Goal: Information Seeking & Learning: Learn about a topic

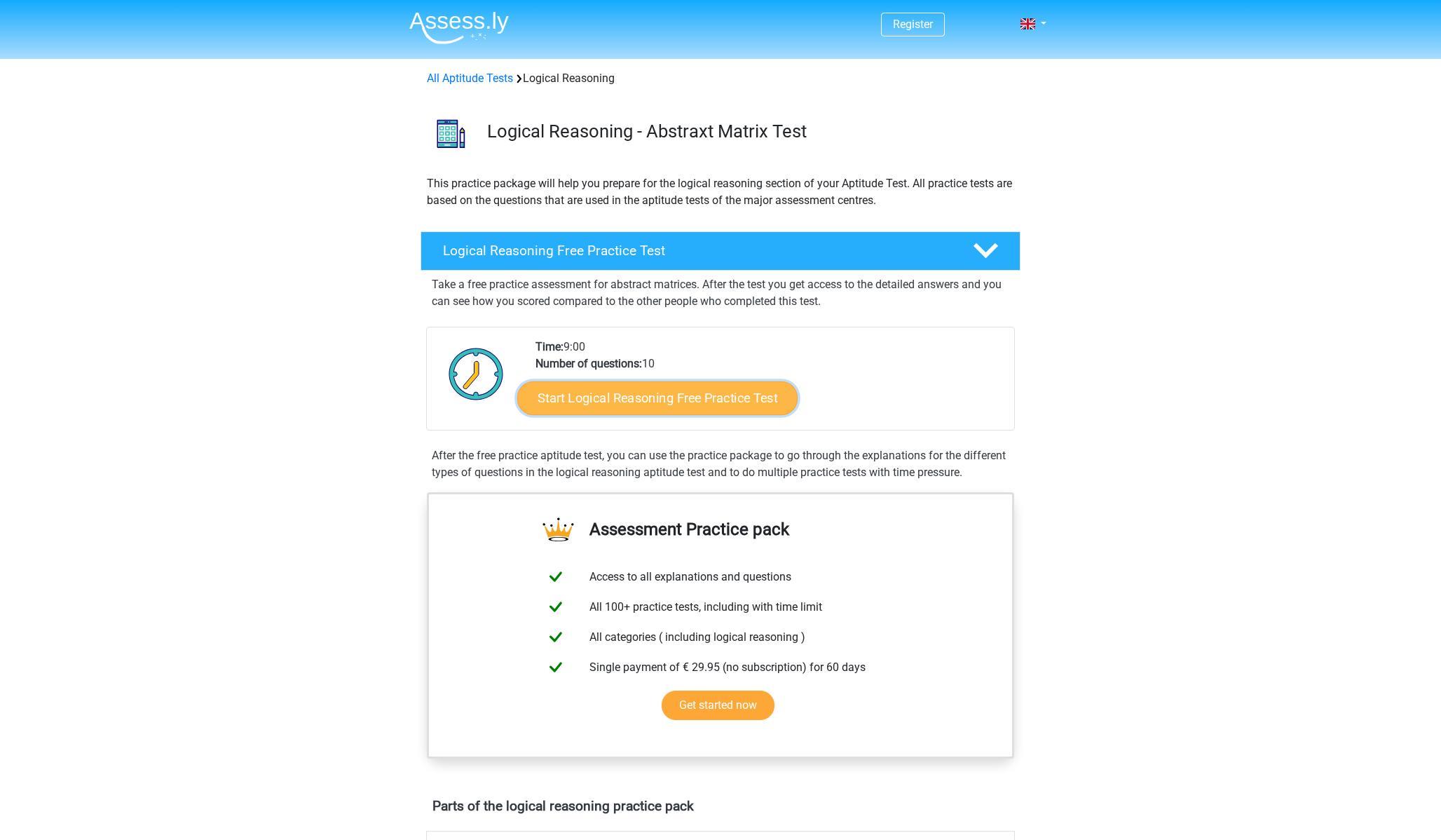
click at [568, 404] on link "Start Logical Reasoning Free Practice Test" at bounding box center [657, 397] width 280 height 34
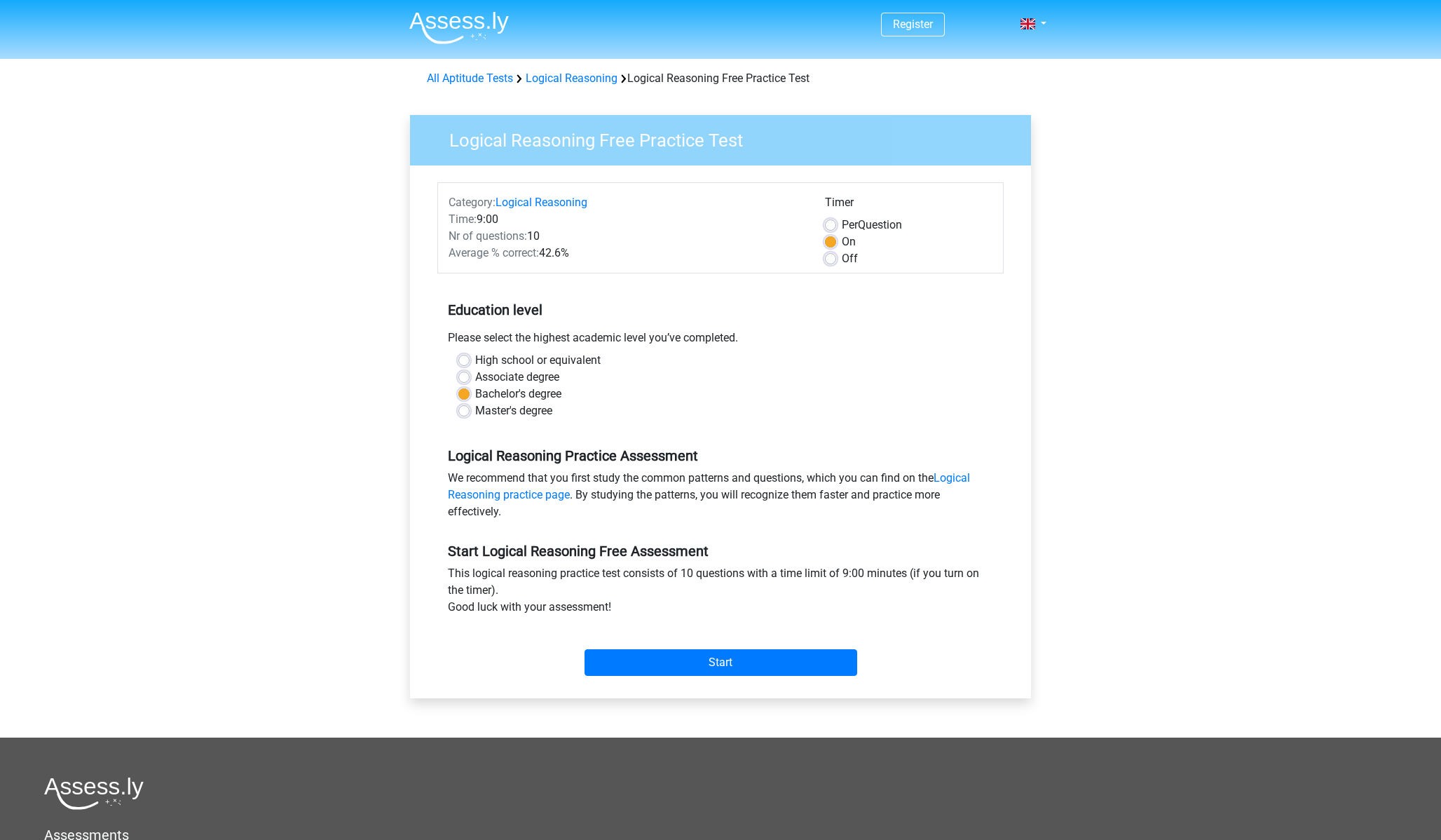
click at [475, 380] on label "Associate degree" at bounding box center [517, 377] width 84 height 16
click at [465, 380] on input "Associate degree" at bounding box center [464, 375] width 11 height 14
radio input "true"
click at [465, 404] on div "Master's degree" at bounding box center [720, 410] width 524 height 16
click at [475, 394] on label "Bachelor's degree" at bounding box center [518, 394] width 87 height 16
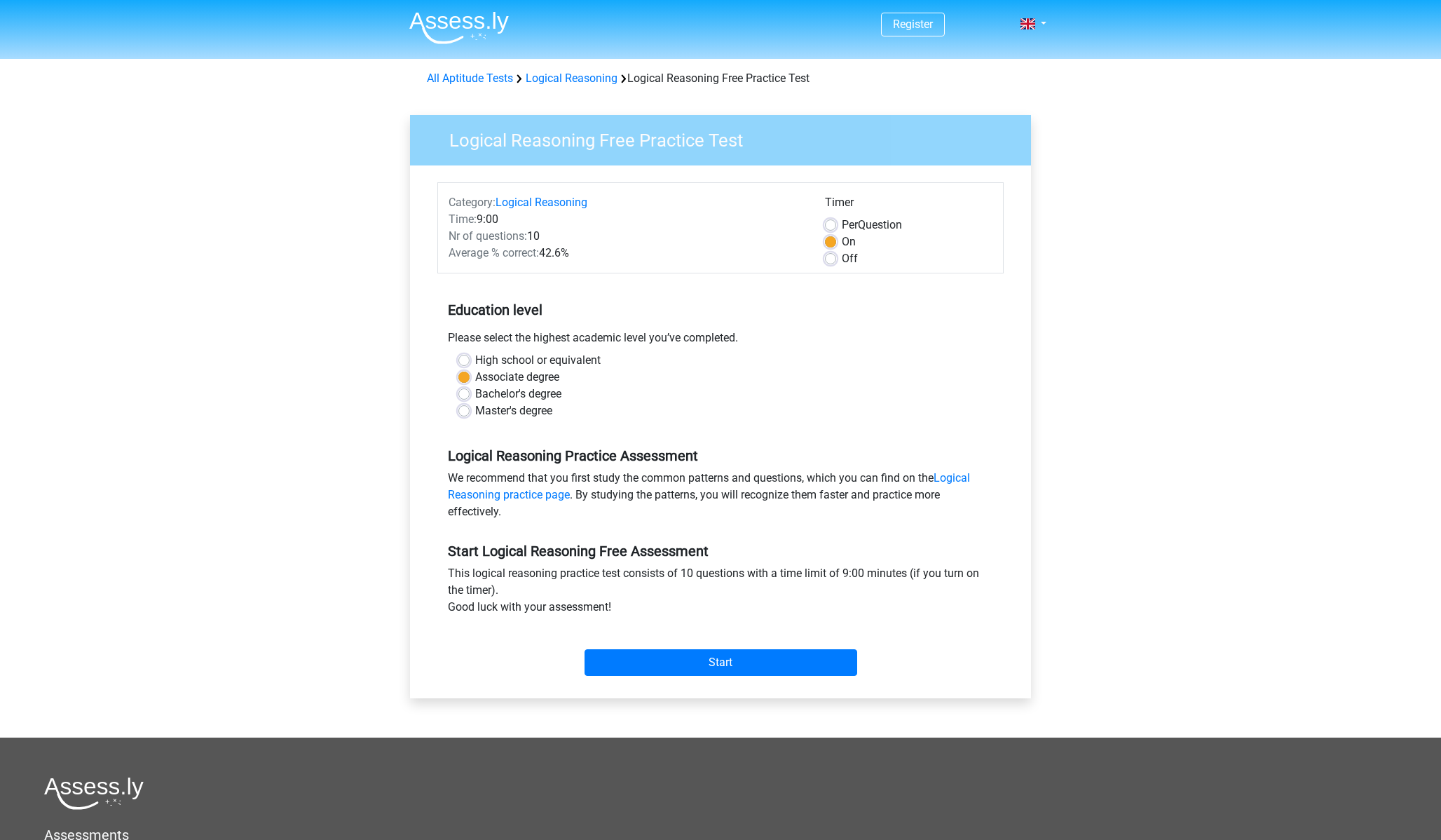
click at [461, 394] on input "Bachelor's degree" at bounding box center [464, 392] width 11 height 14
radio input "true"
click at [842, 224] on label "Per Question" at bounding box center [872, 224] width 60 height 16
click at [834, 224] on input "Per Question" at bounding box center [831, 223] width 11 height 14
radio input "true"
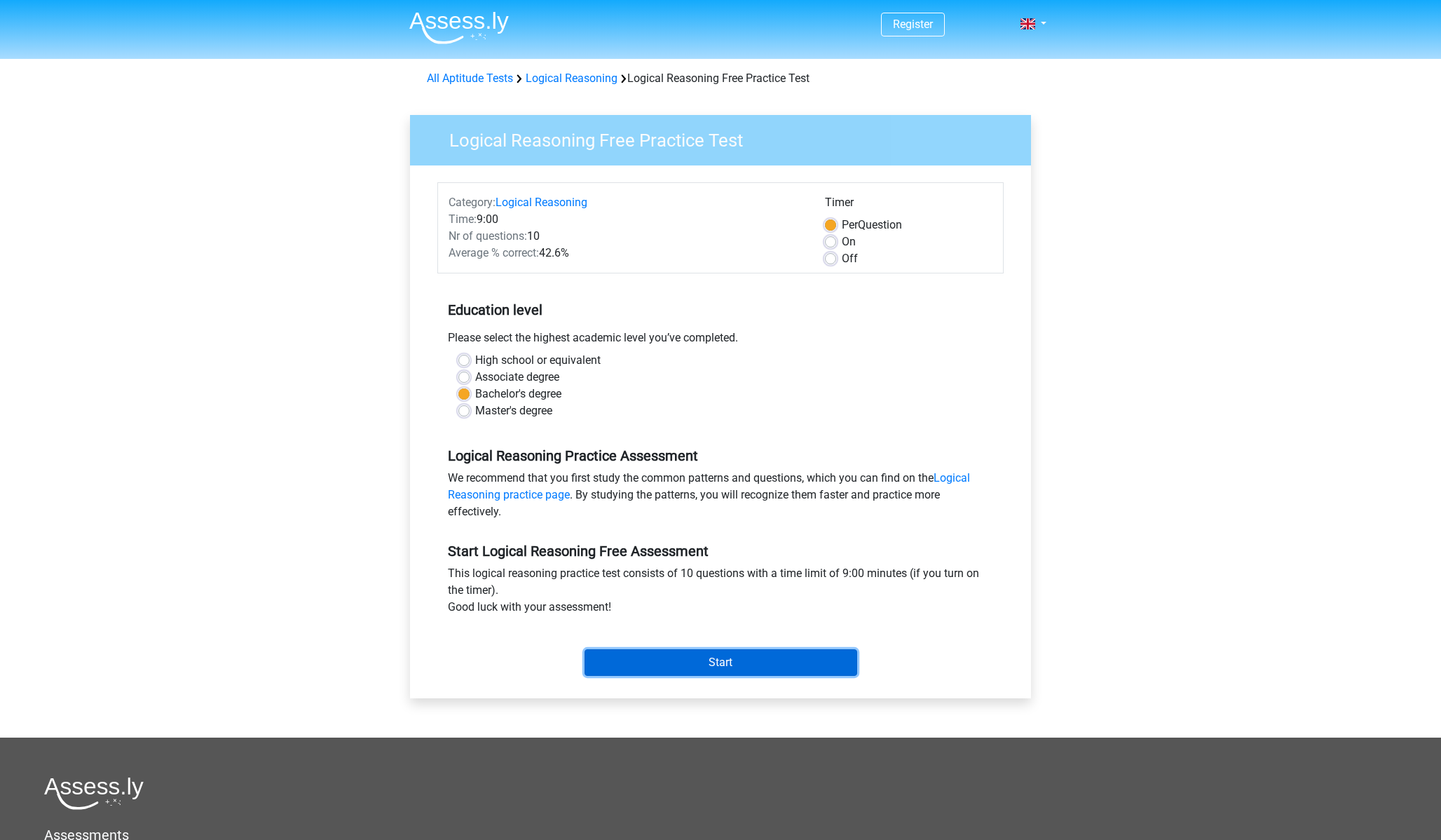
click at [752, 668] on input "Start" at bounding box center [720, 662] width 273 height 26
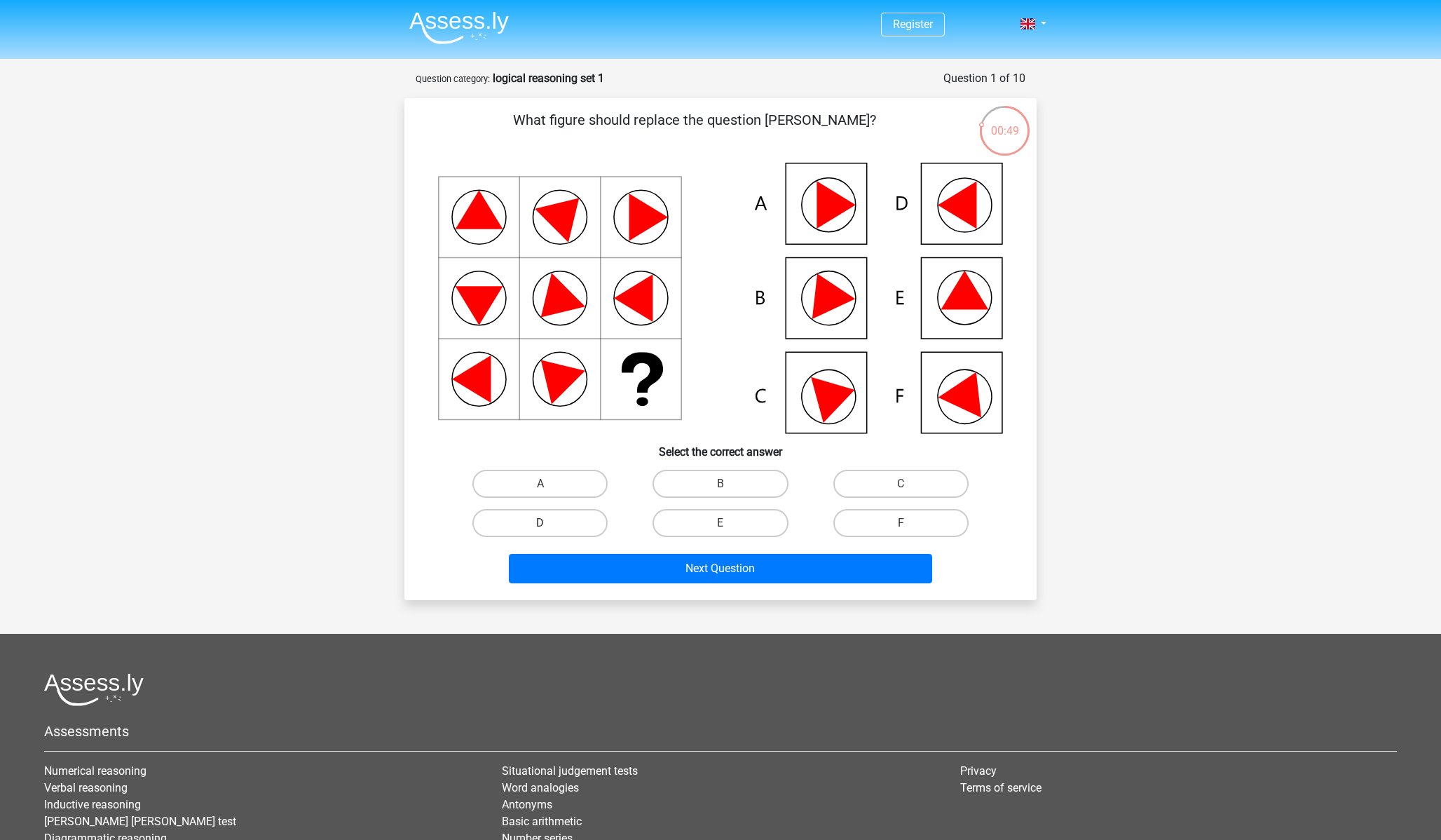
click at [560, 516] on label "D" at bounding box center [540, 523] width 135 height 28
click at [550, 523] on input "D" at bounding box center [545, 527] width 9 height 9
radio input "true"
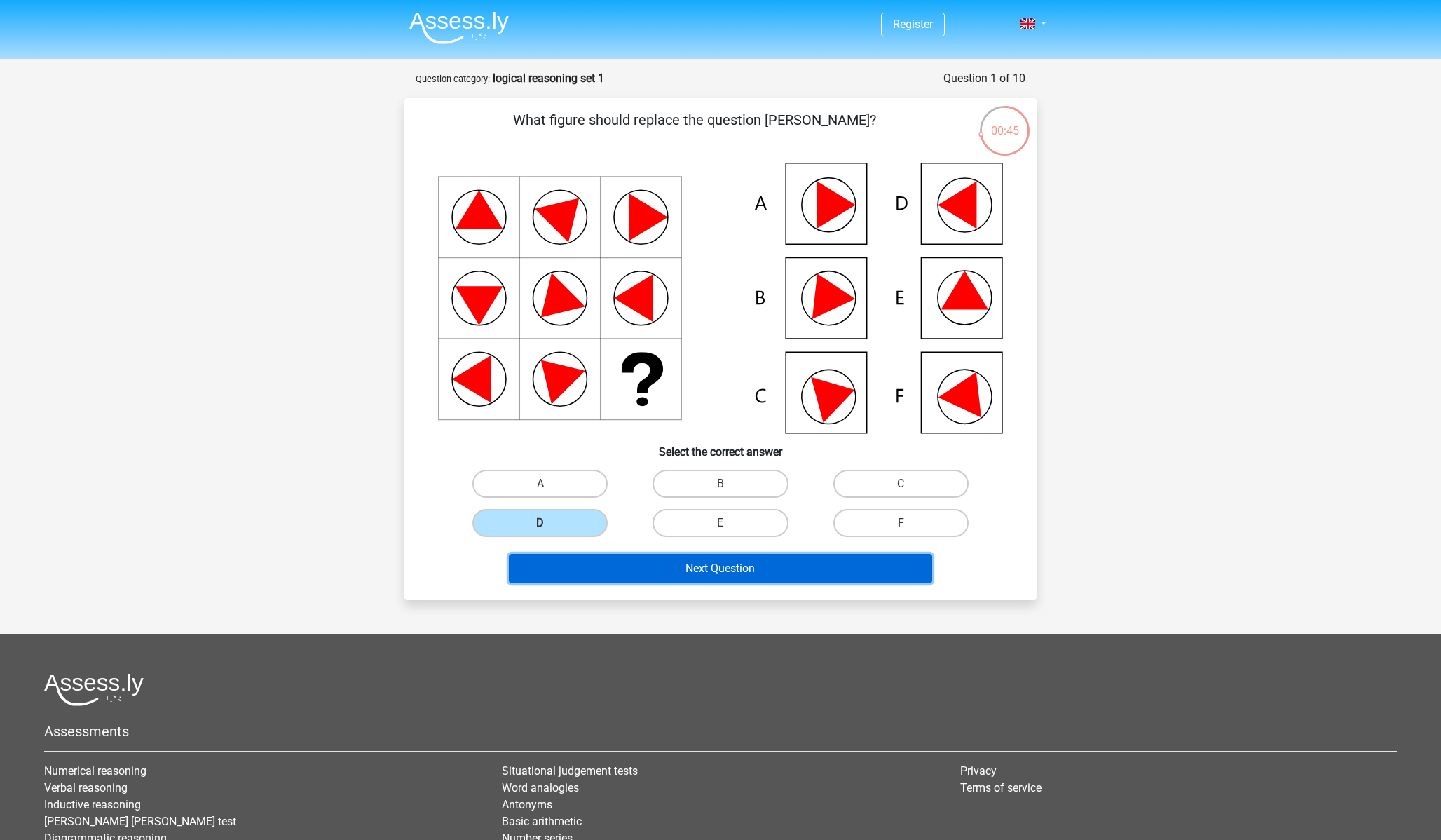
click at [768, 572] on button "Next Question" at bounding box center [720, 568] width 424 height 29
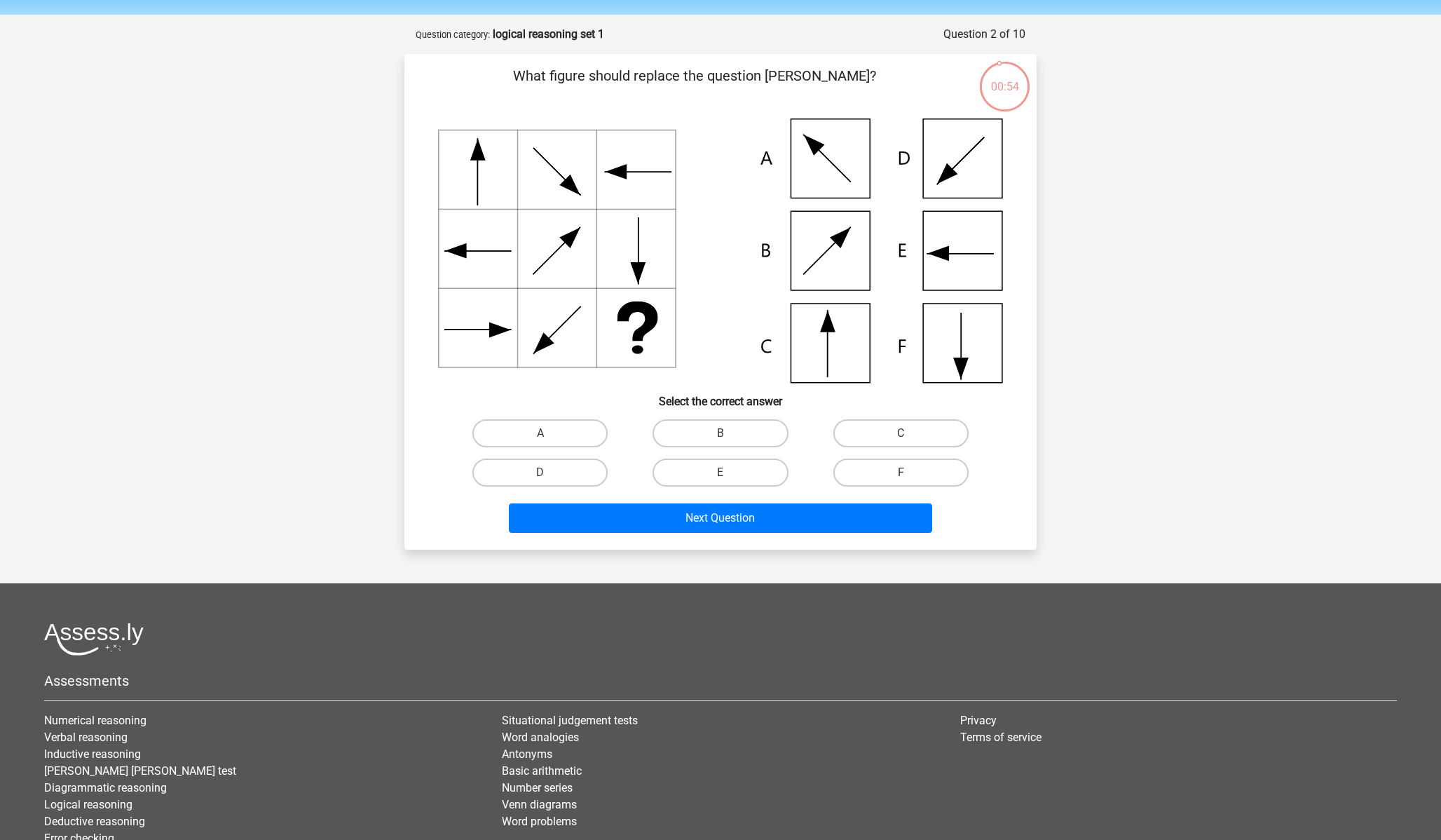
scroll to position [38, 0]
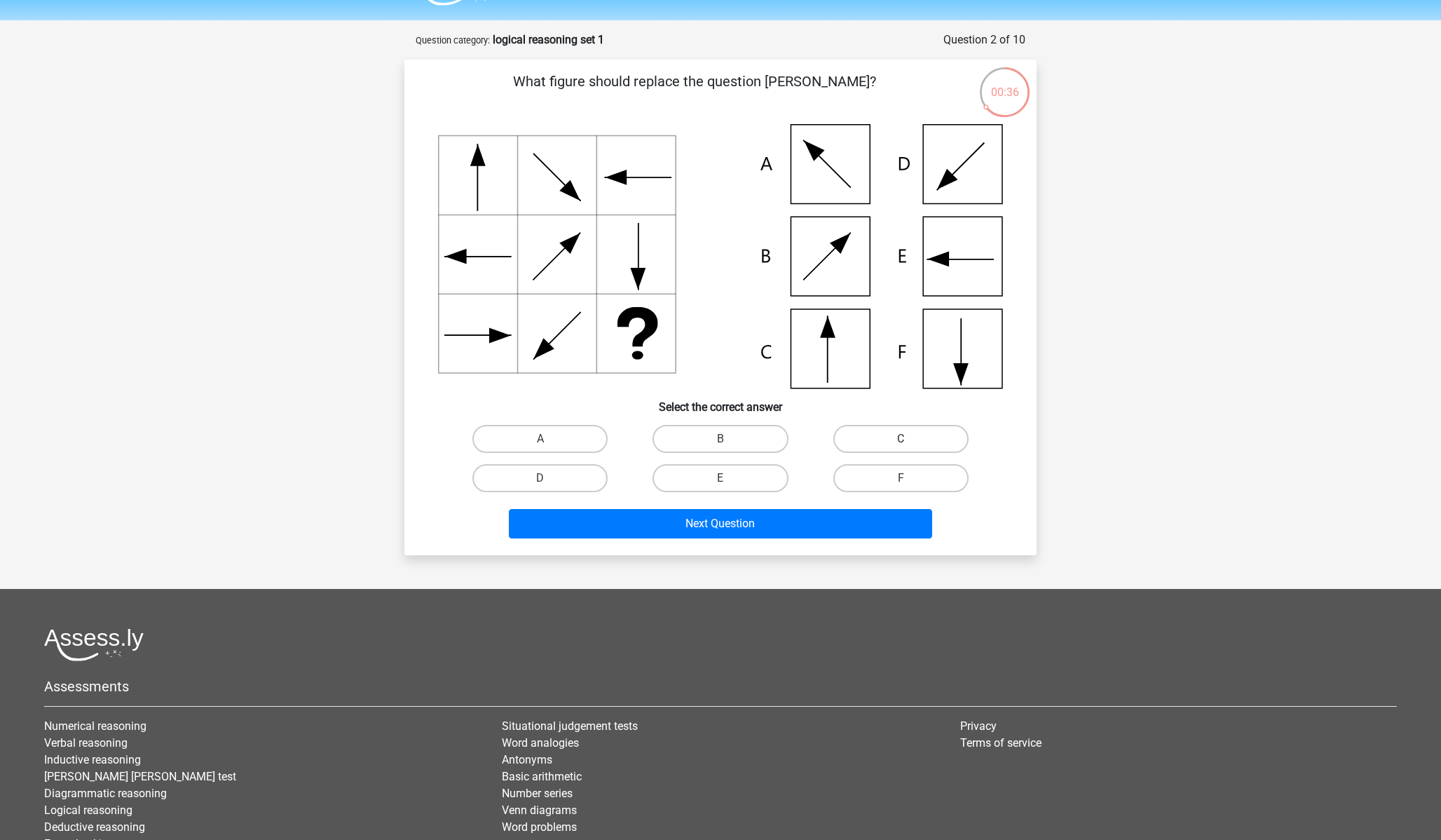
click at [927, 431] on label "C" at bounding box center [901, 439] width 135 height 28
click at [910, 439] on input "C" at bounding box center [906, 443] width 9 height 9
radio input "true"
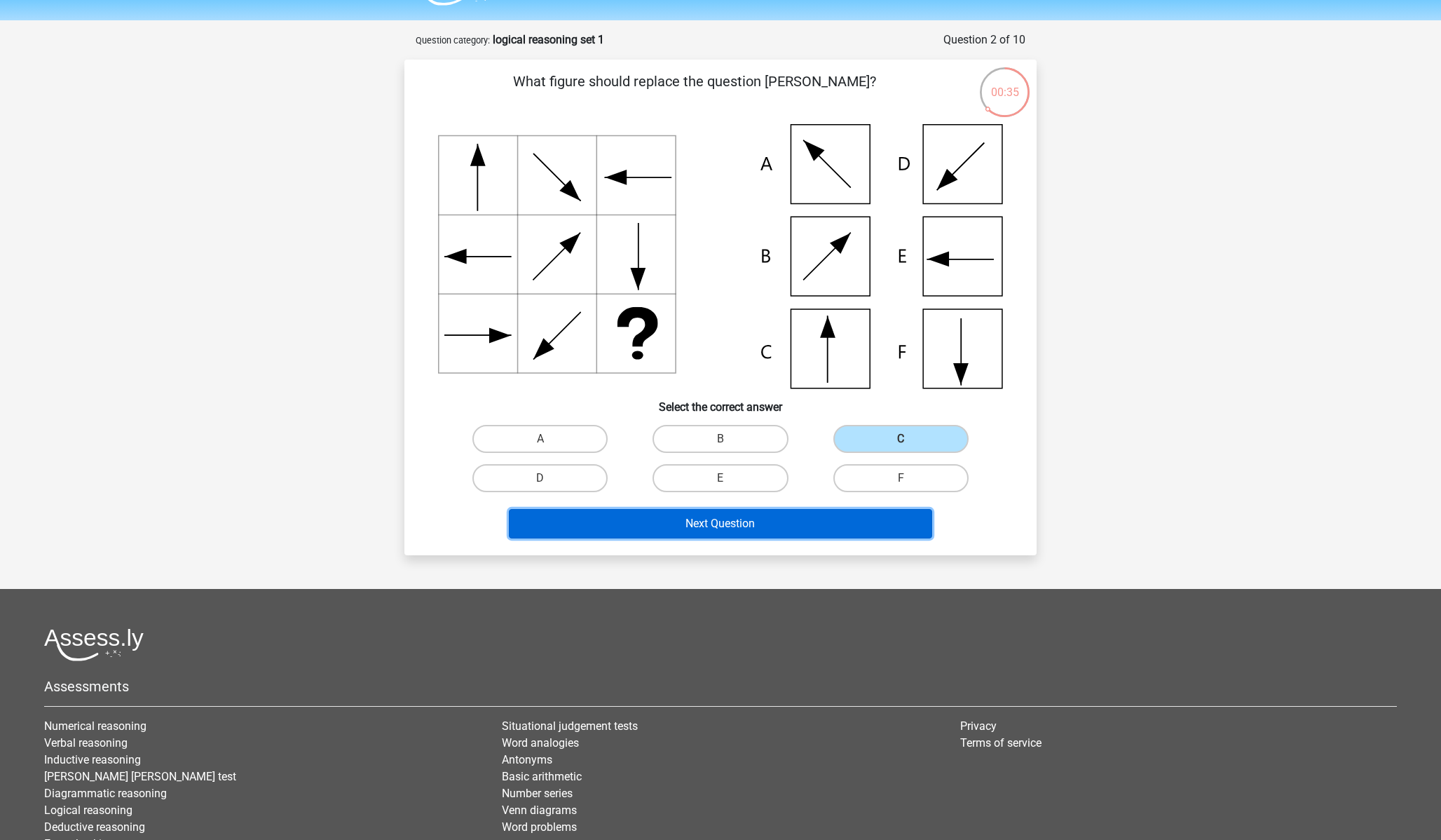
click at [852, 523] on button "Next Question" at bounding box center [720, 524] width 424 height 29
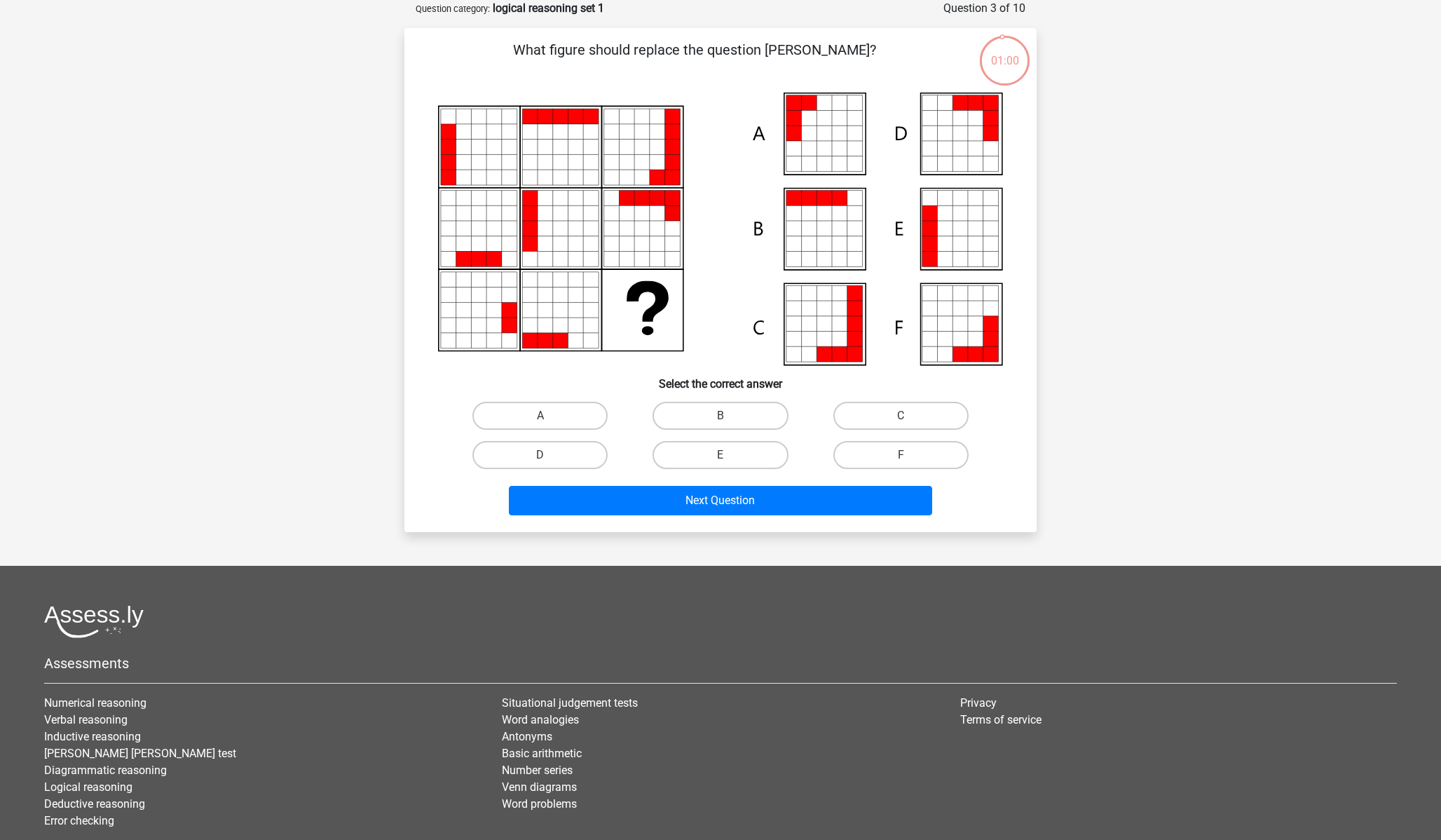
scroll to position [57, 0]
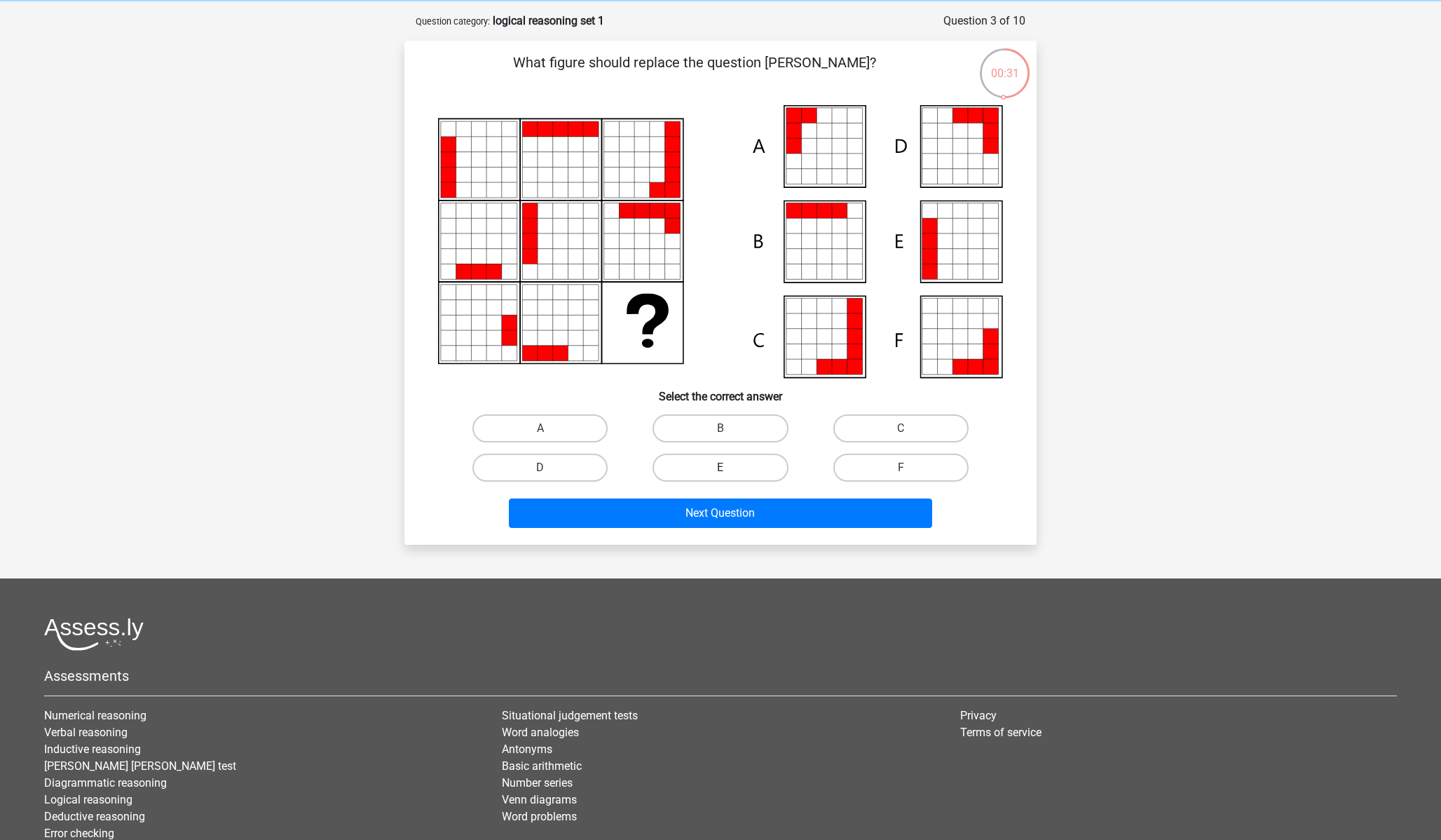
click at [767, 477] on label "E" at bounding box center [720, 467] width 135 height 28
click at [730, 477] on input "E" at bounding box center [725, 472] width 9 height 9
radio input "true"
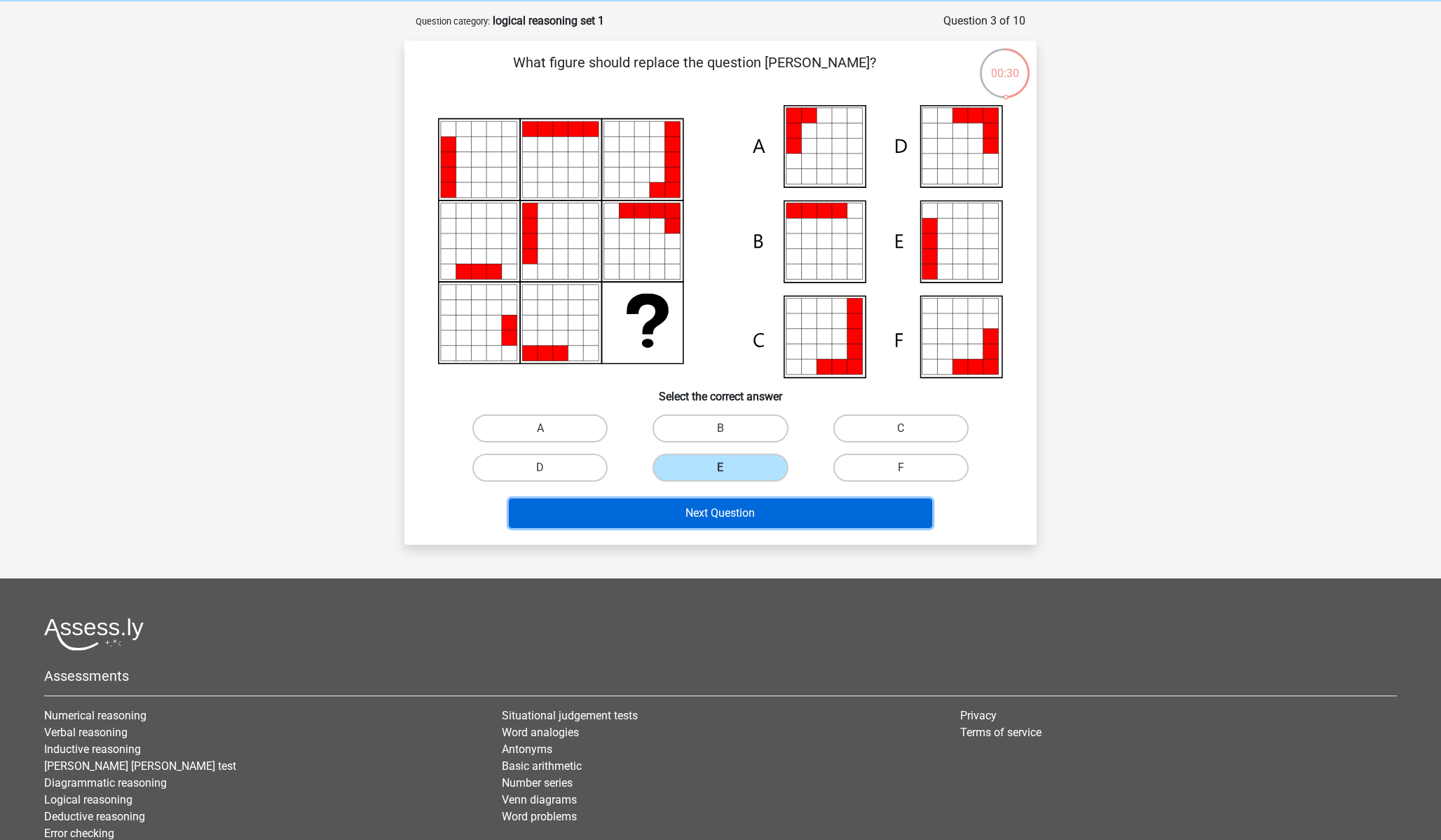
click at [774, 513] on button "Next Question" at bounding box center [720, 513] width 424 height 29
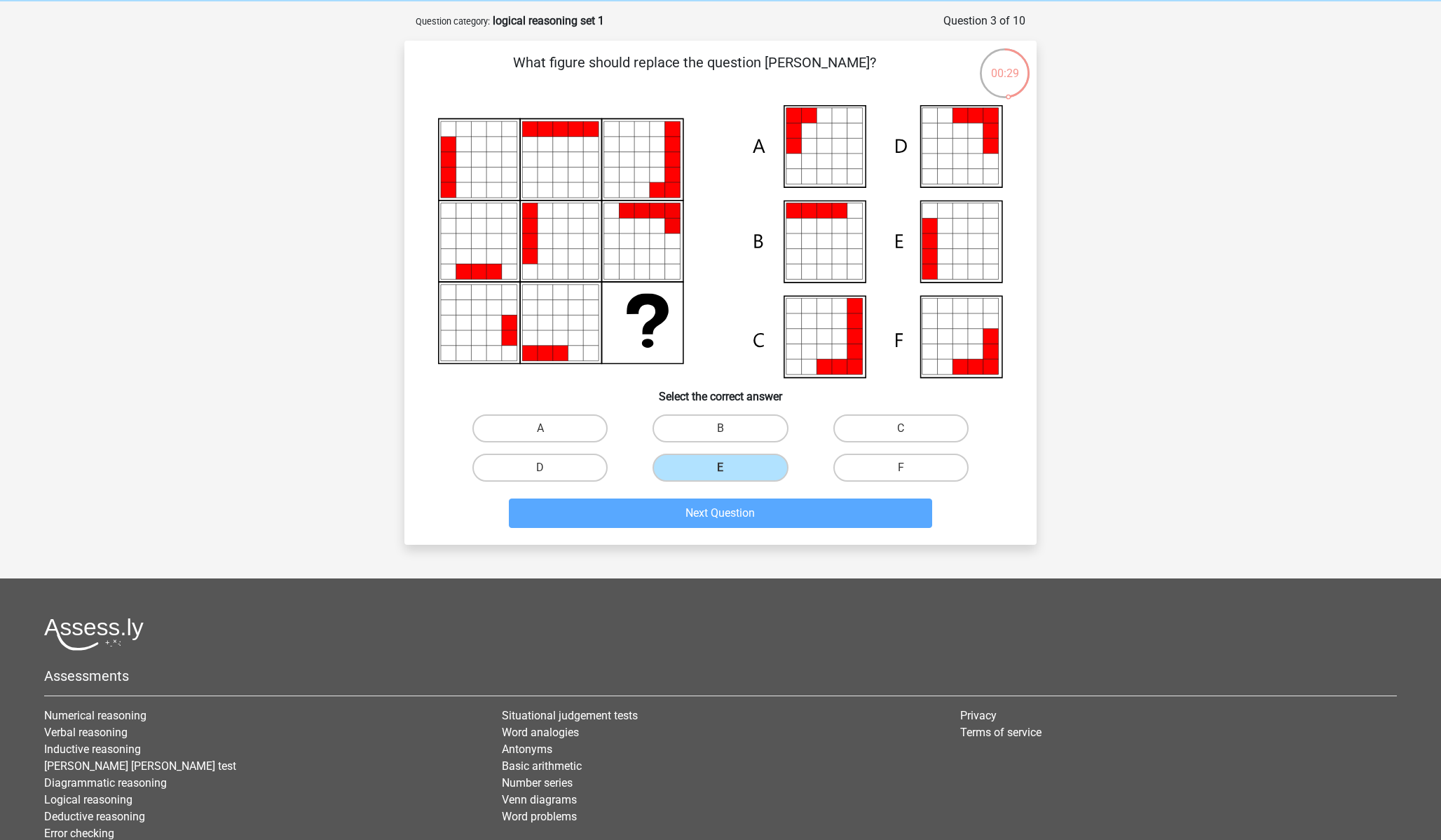
scroll to position [70, 0]
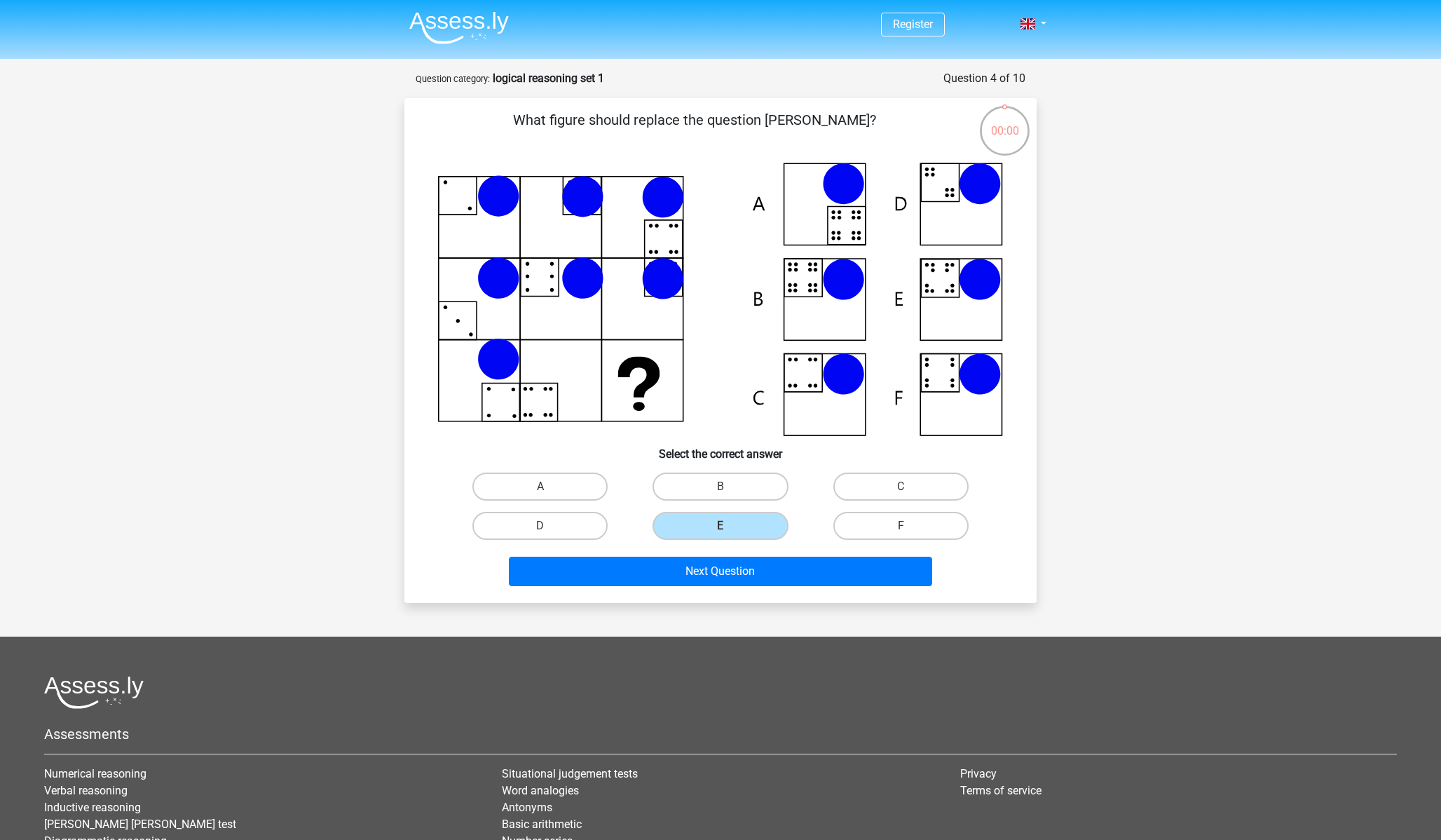
scroll to position [70, 0]
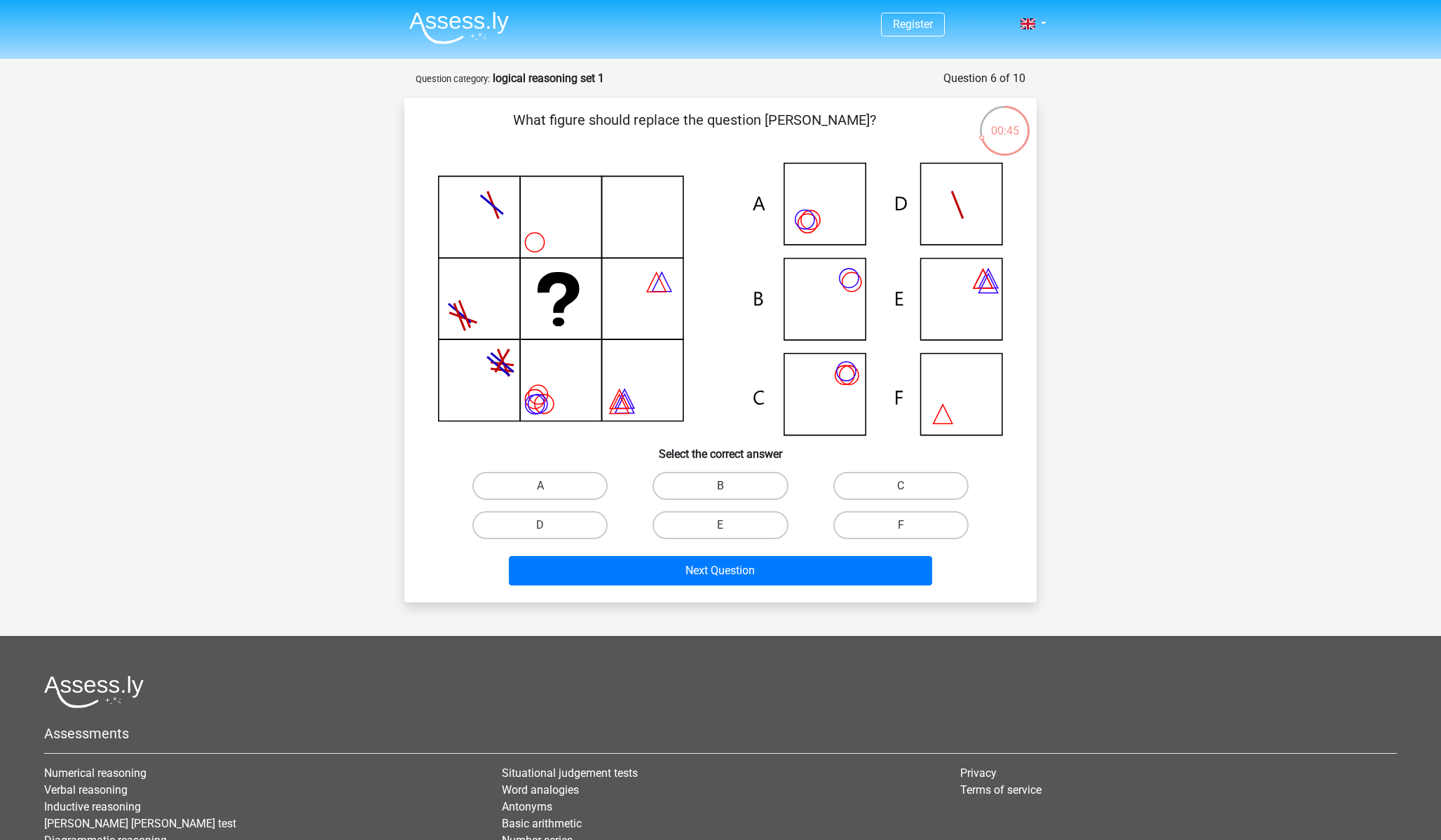
click at [934, 471] on div "C" at bounding box center [901, 485] width 181 height 39
click at [934, 486] on label "C" at bounding box center [901, 485] width 135 height 28
click at [910, 486] on input "C" at bounding box center [906, 491] width 9 height 9
radio input "true"
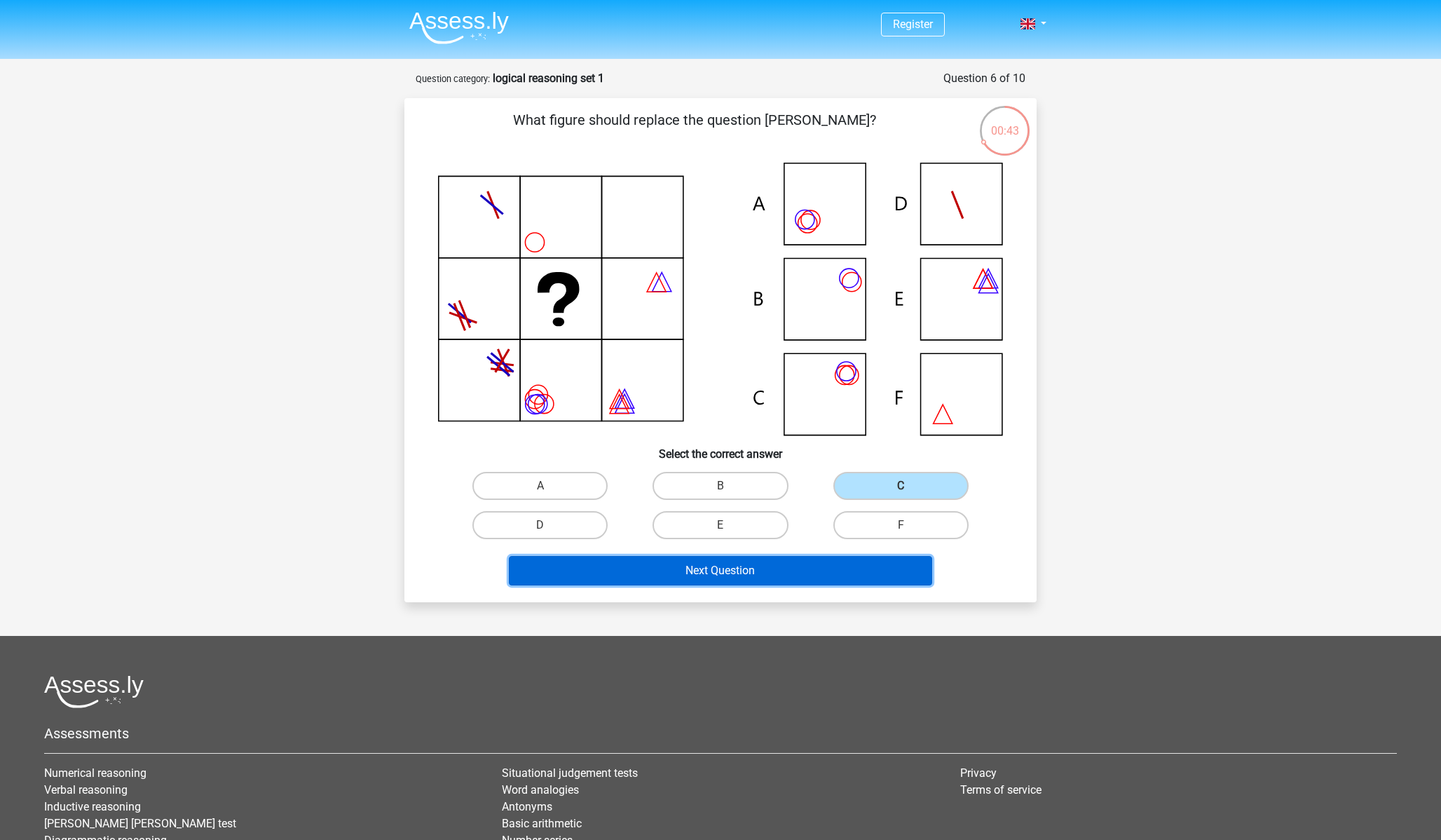
click at [767, 569] on button "Next Question" at bounding box center [720, 570] width 424 height 29
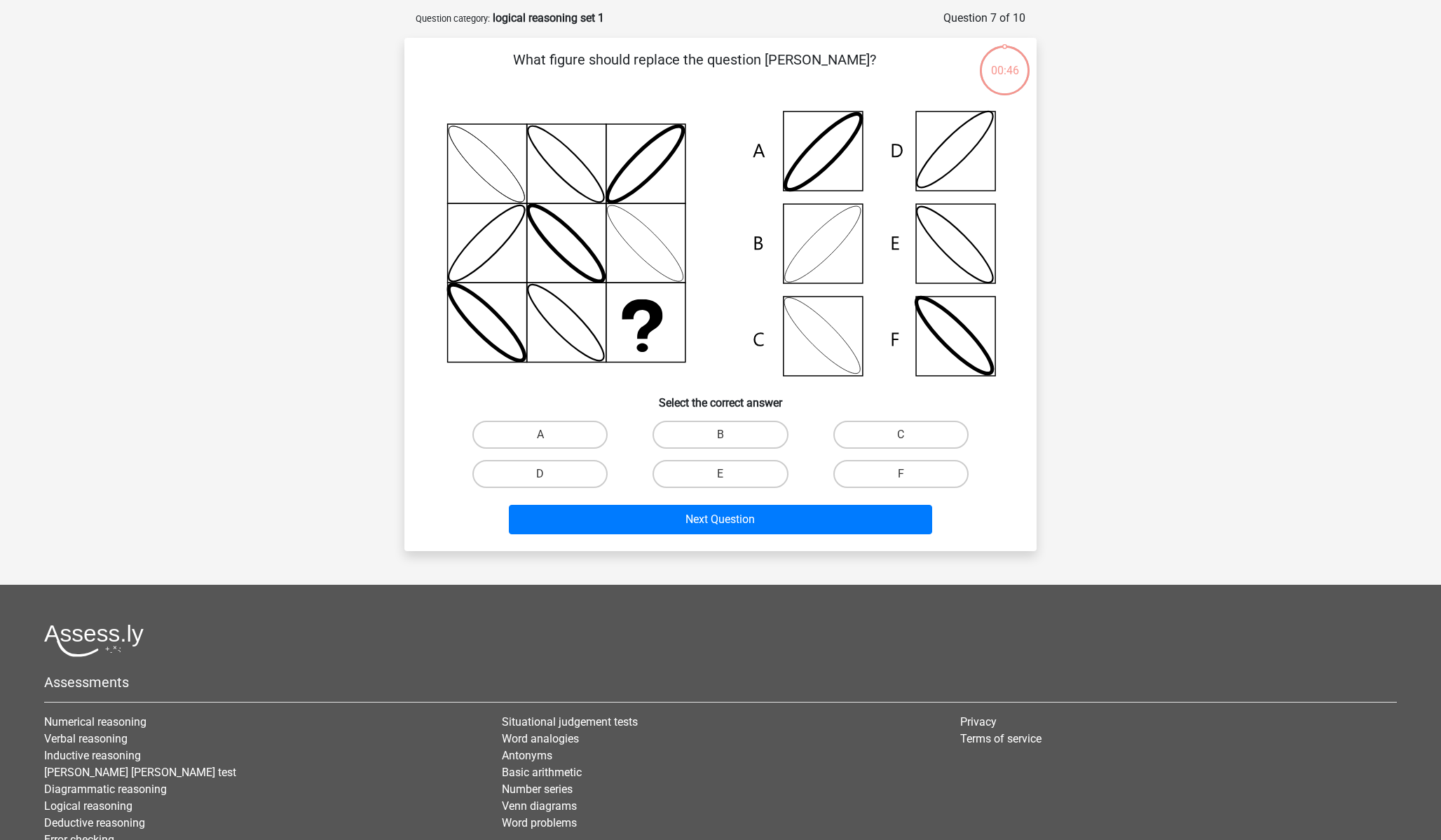
scroll to position [70, 0]
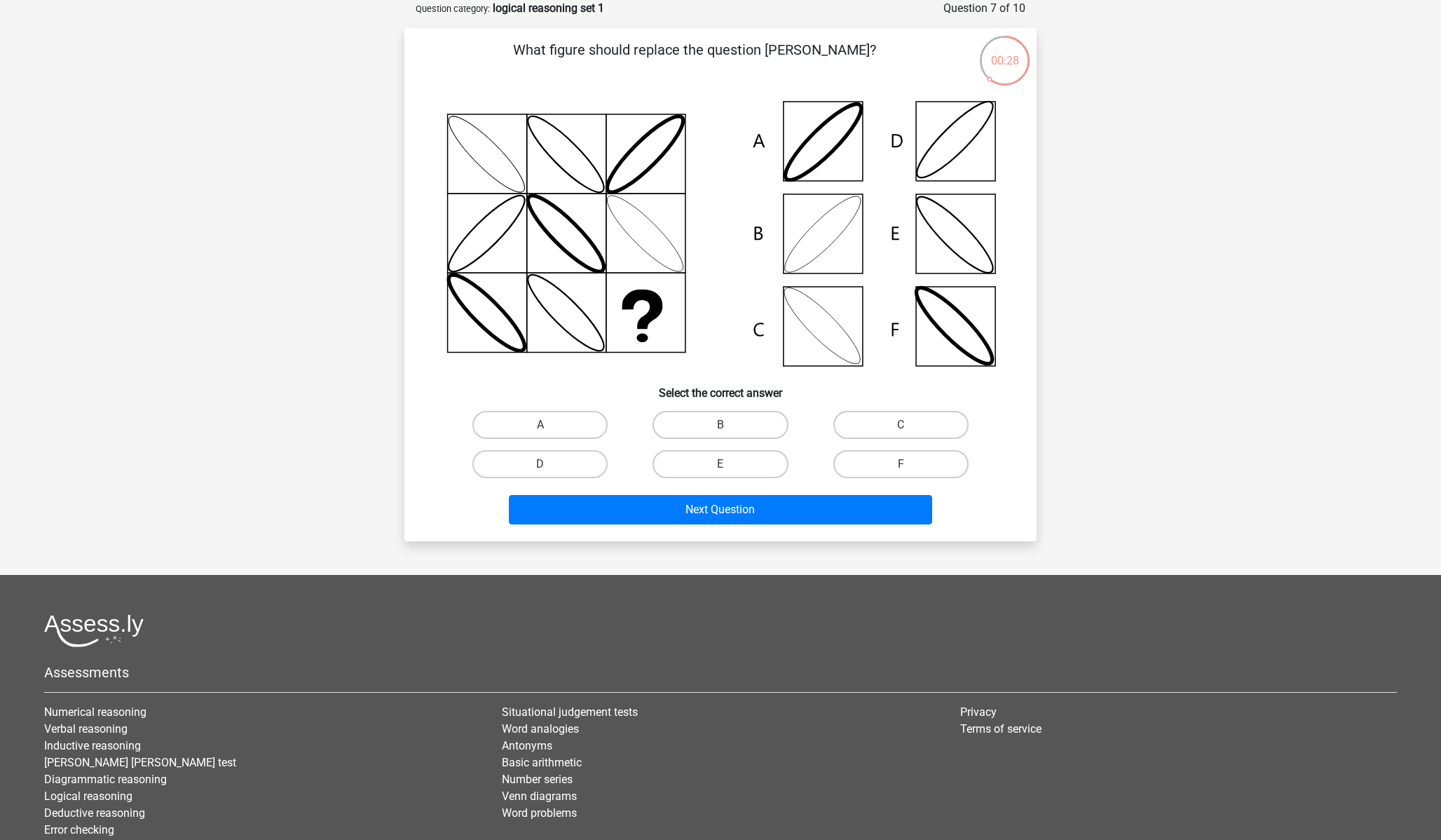
click at [729, 425] on input "B" at bounding box center [725, 430] width 9 height 9
radio input "true"
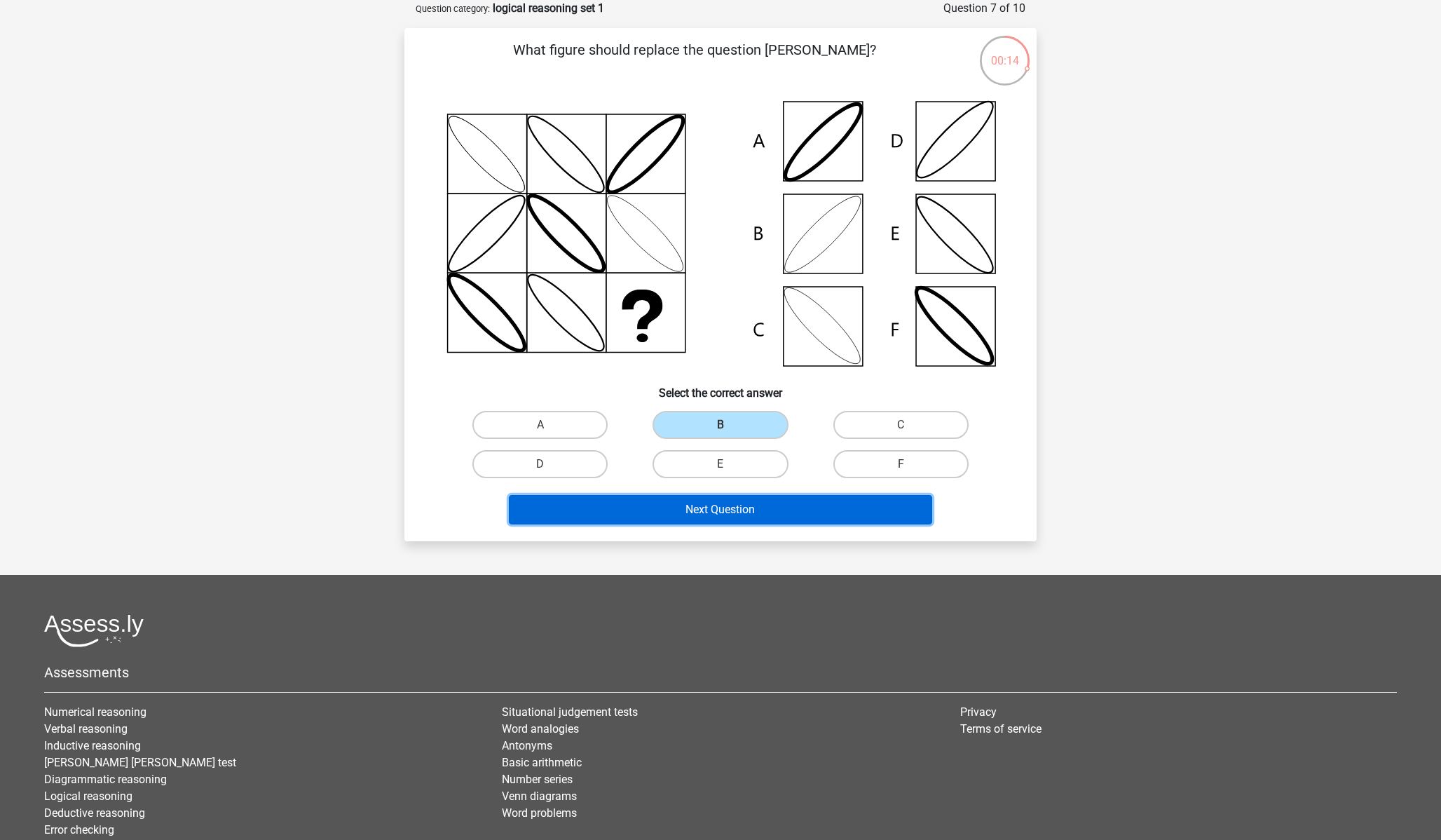
click at [727, 512] on button "Next Question" at bounding box center [720, 510] width 424 height 29
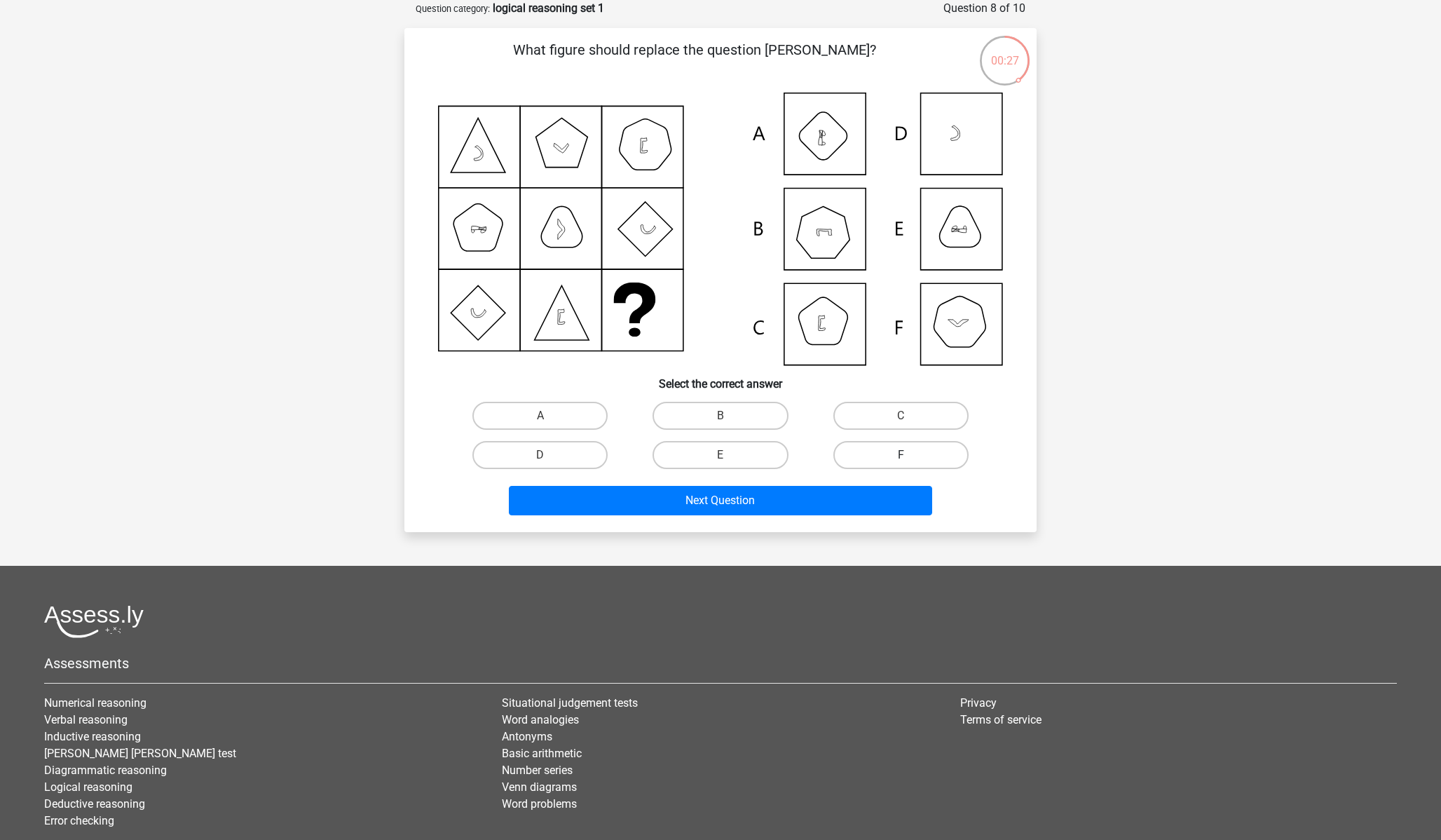
click at [916, 458] on label "F" at bounding box center [901, 454] width 135 height 28
click at [910, 458] on input "F" at bounding box center [906, 460] width 9 height 9
radio input "true"
click at [754, 407] on label "B" at bounding box center [720, 415] width 135 height 28
click at [730, 416] on input "B" at bounding box center [725, 420] width 9 height 9
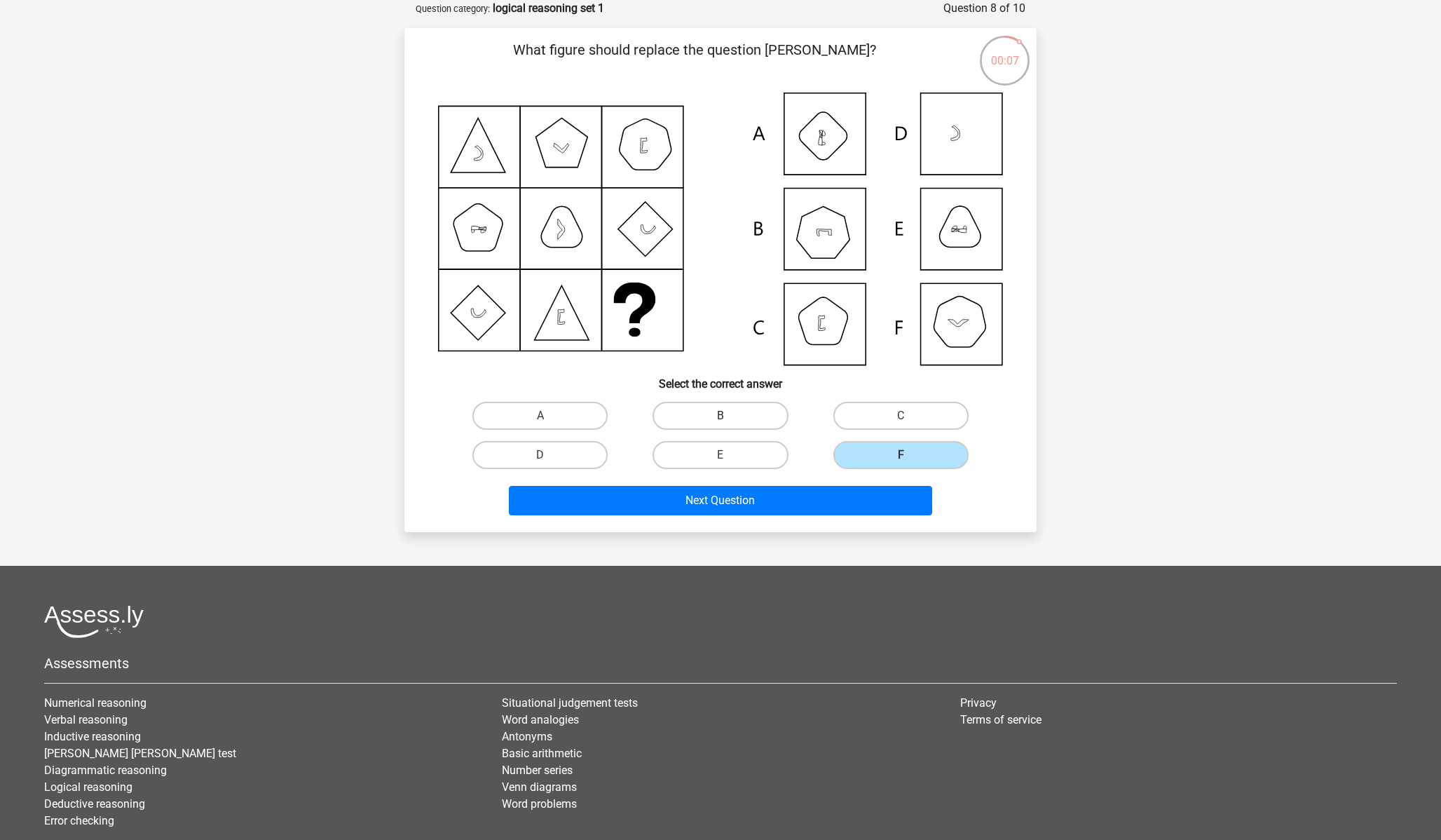
radio input "true"
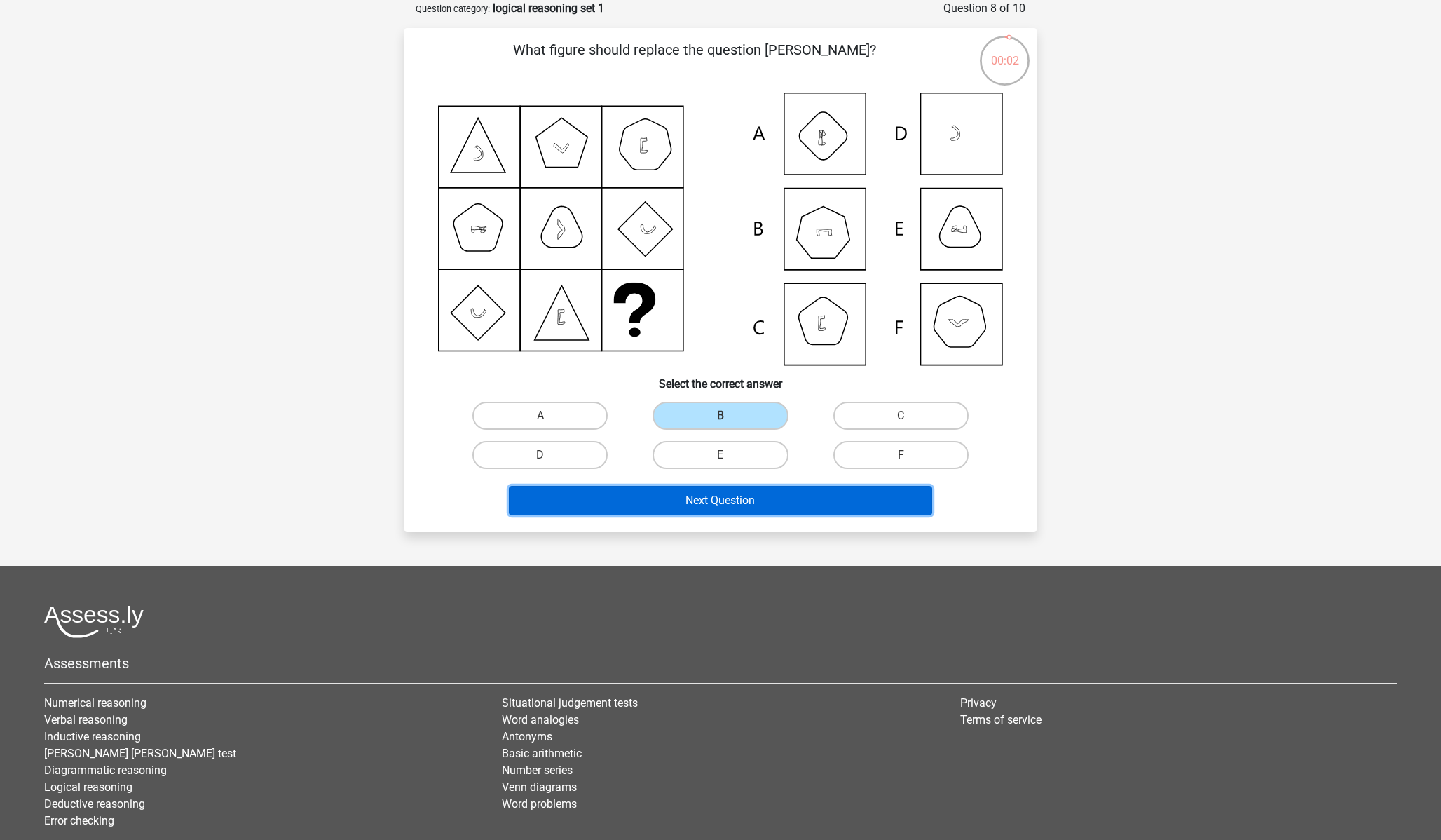
click at [765, 498] on button "Next Question" at bounding box center [720, 501] width 424 height 29
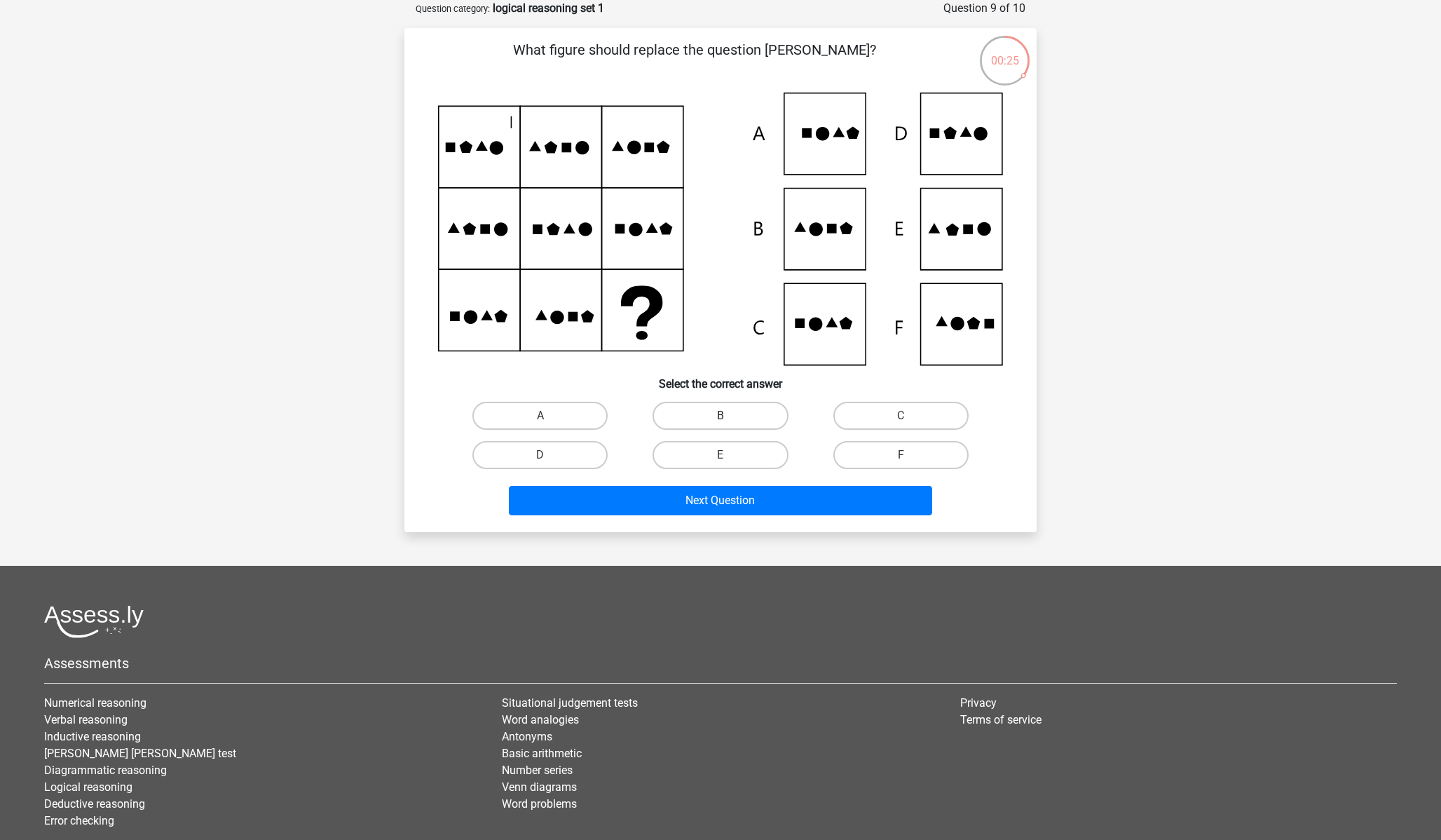
click at [753, 419] on label "B" at bounding box center [720, 415] width 135 height 28
click at [730, 419] on input "B" at bounding box center [725, 420] width 9 height 9
radio input "true"
click at [655, 461] on label "E" at bounding box center [720, 454] width 135 height 28
click at [720, 461] on input "E" at bounding box center [725, 460] width 9 height 9
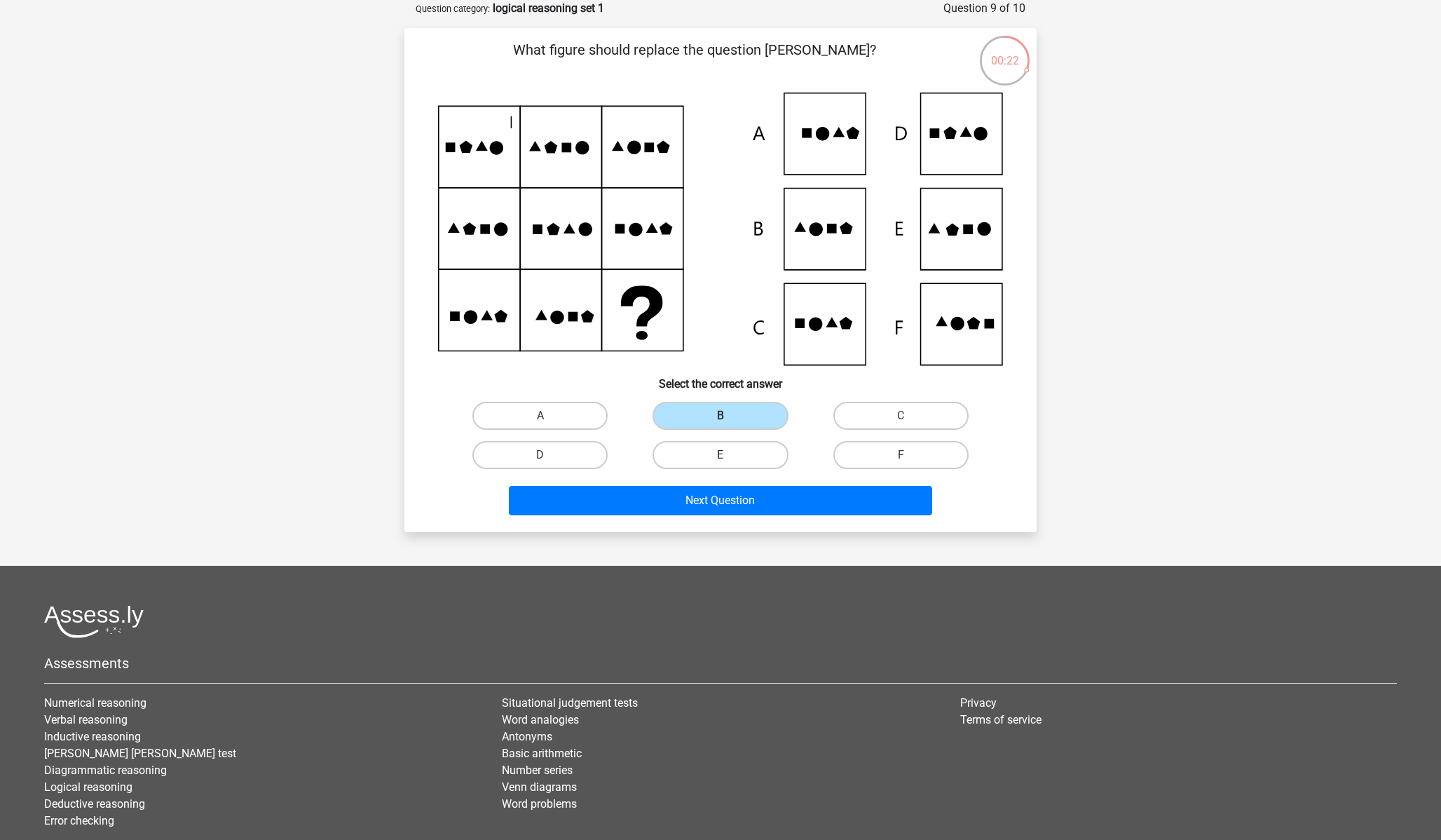
radio input "true"
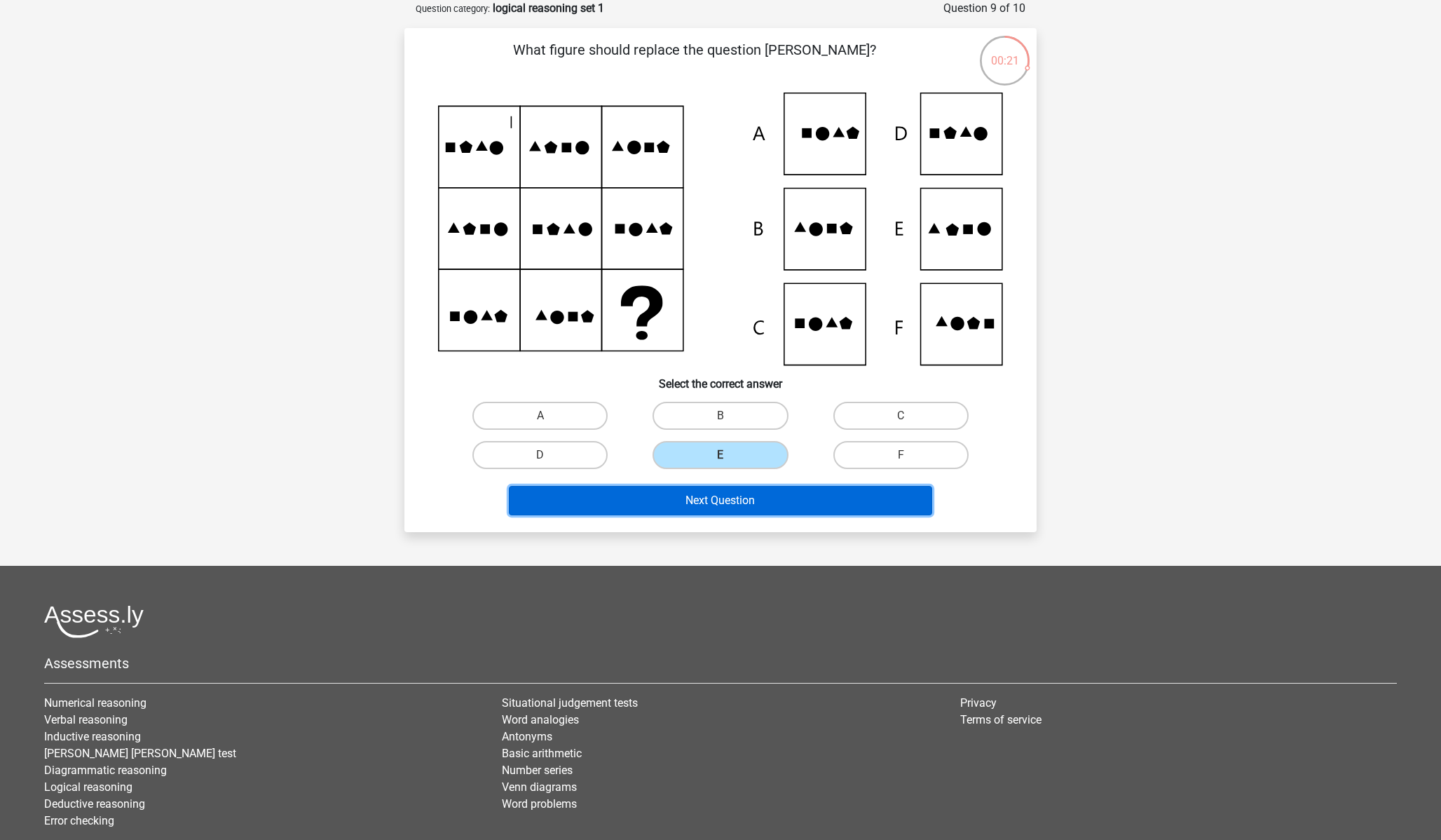
click at [679, 489] on button "Next Question" at bounding box center [720, 501] width 424 height 29
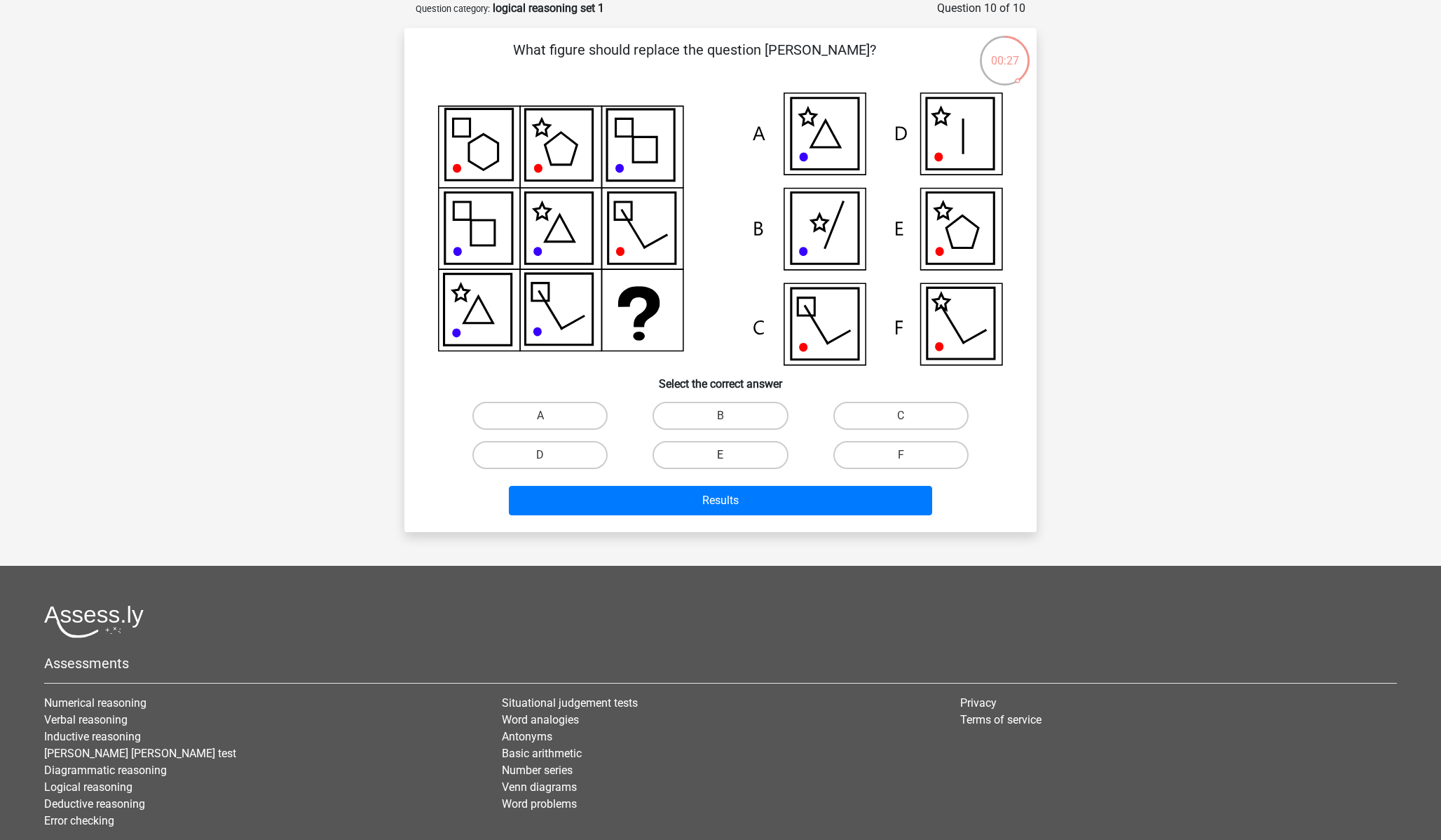
click at [773, 450] on label "E" at bounding box center [720, 454] width 135 height 28
click at [730, 455] on input "E" at bounding box center [725, 460] width 9 height 9
radio input "true"
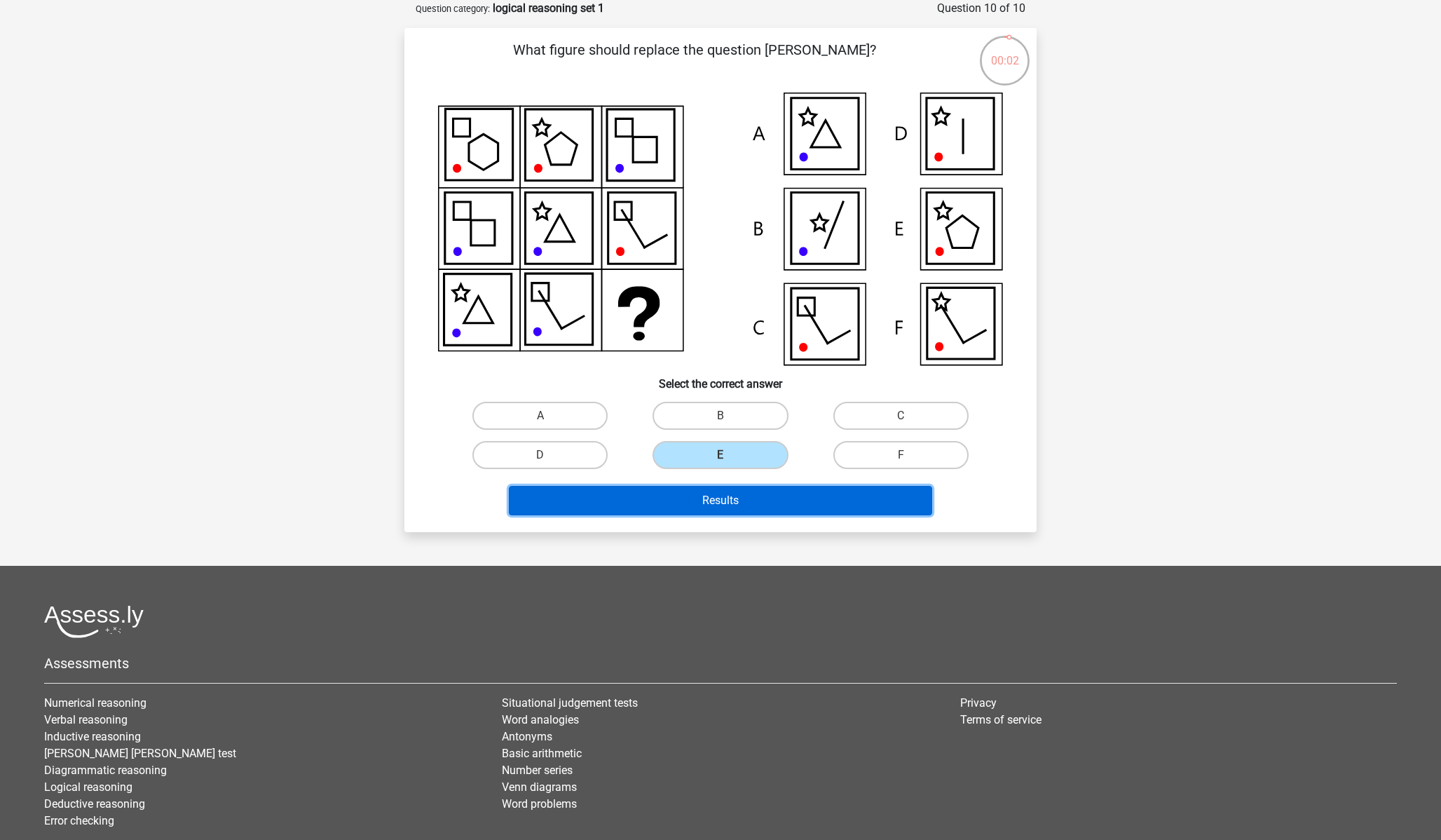
click at [780, 498] on button "Results" at bounding box center [720, 501] width 424 height 29
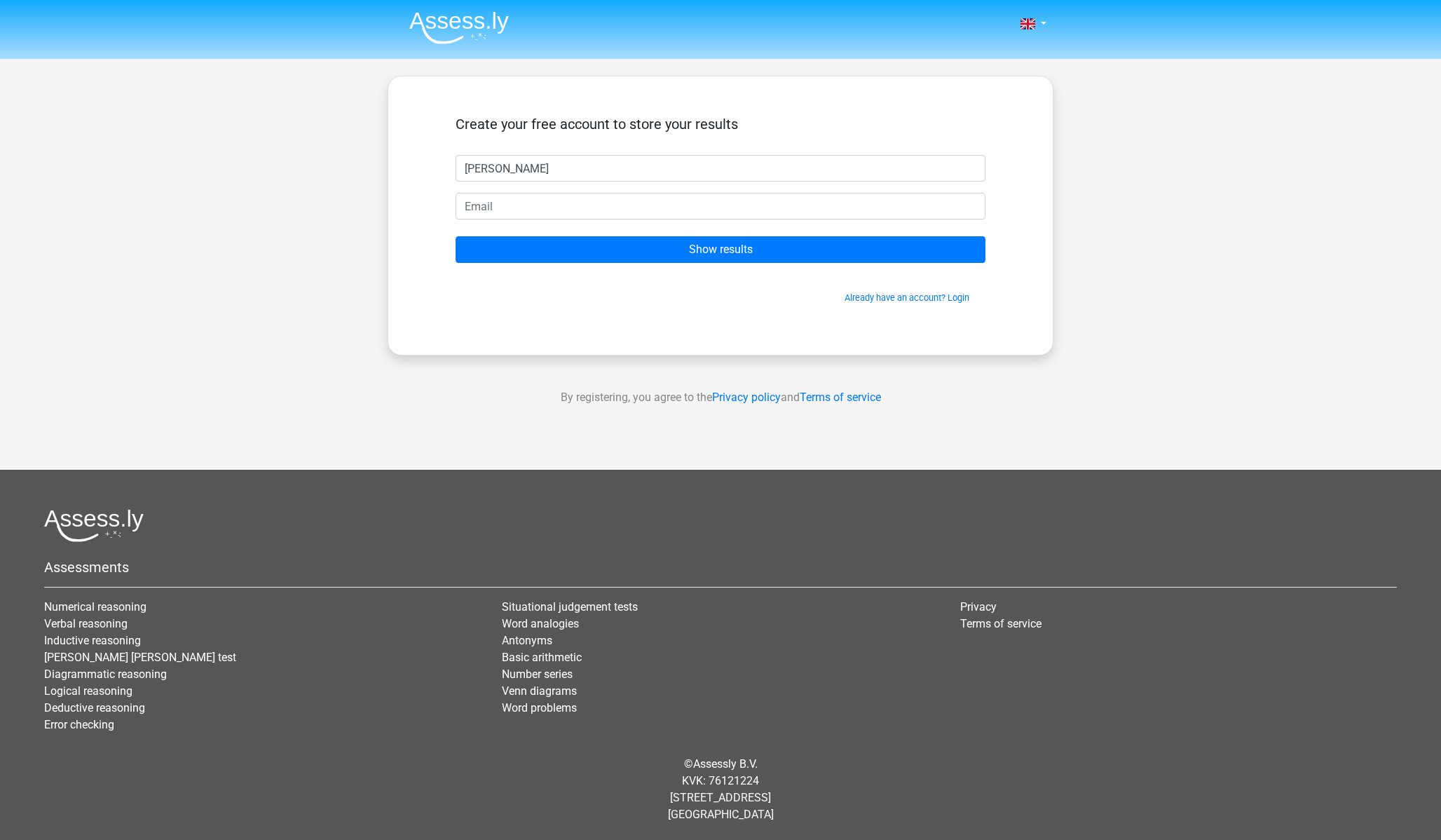
type input "[PERSON_NAME]"
click at [507, 207] on input "email" at bounding box center [720, 205] width 530 height 26
click at [515, 204] on input "email" at bounding box center [720, 205] width 530 height 26
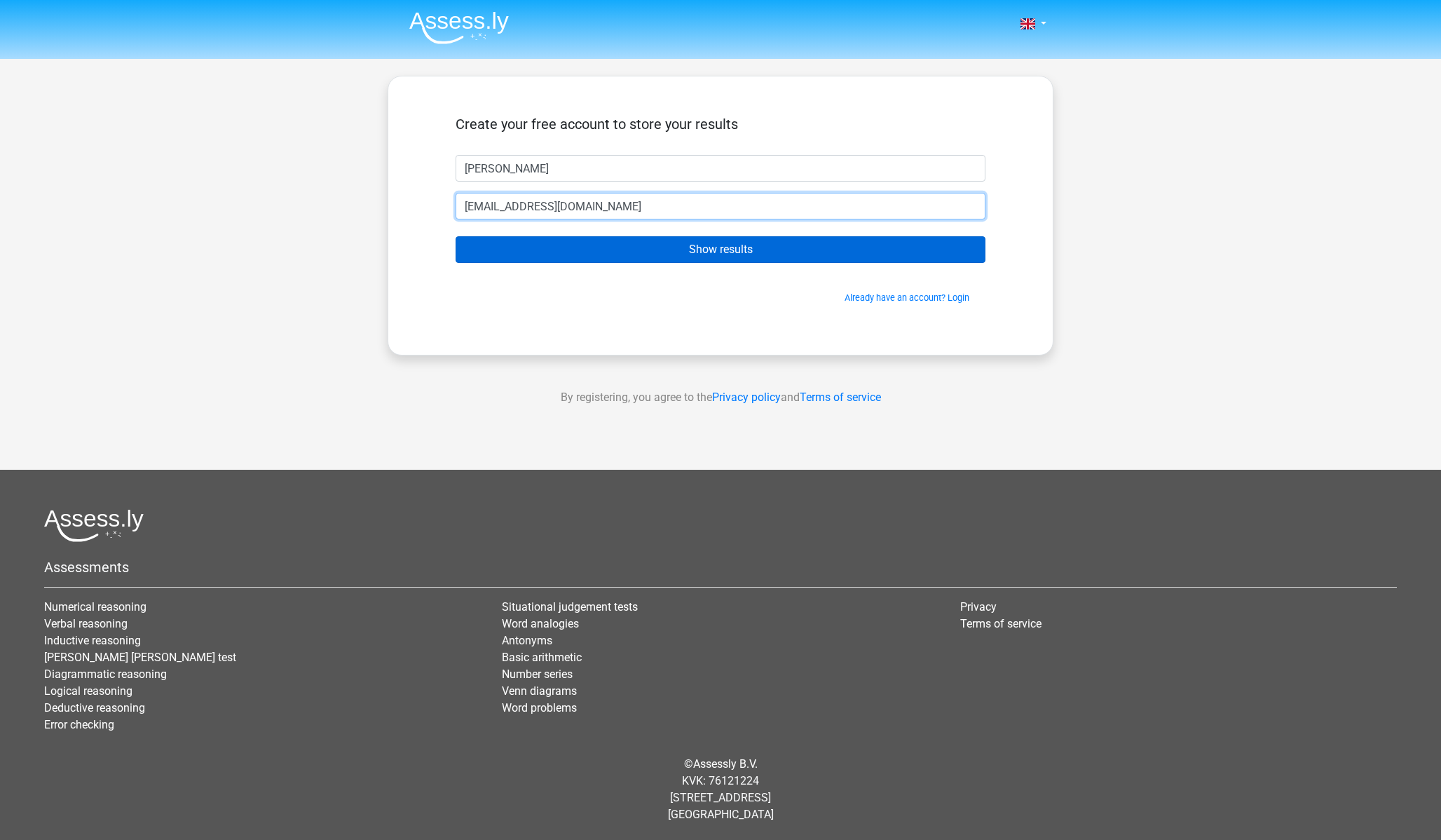
type input "[EMAIL_ADDRESS][DOMAIN_NAME]"
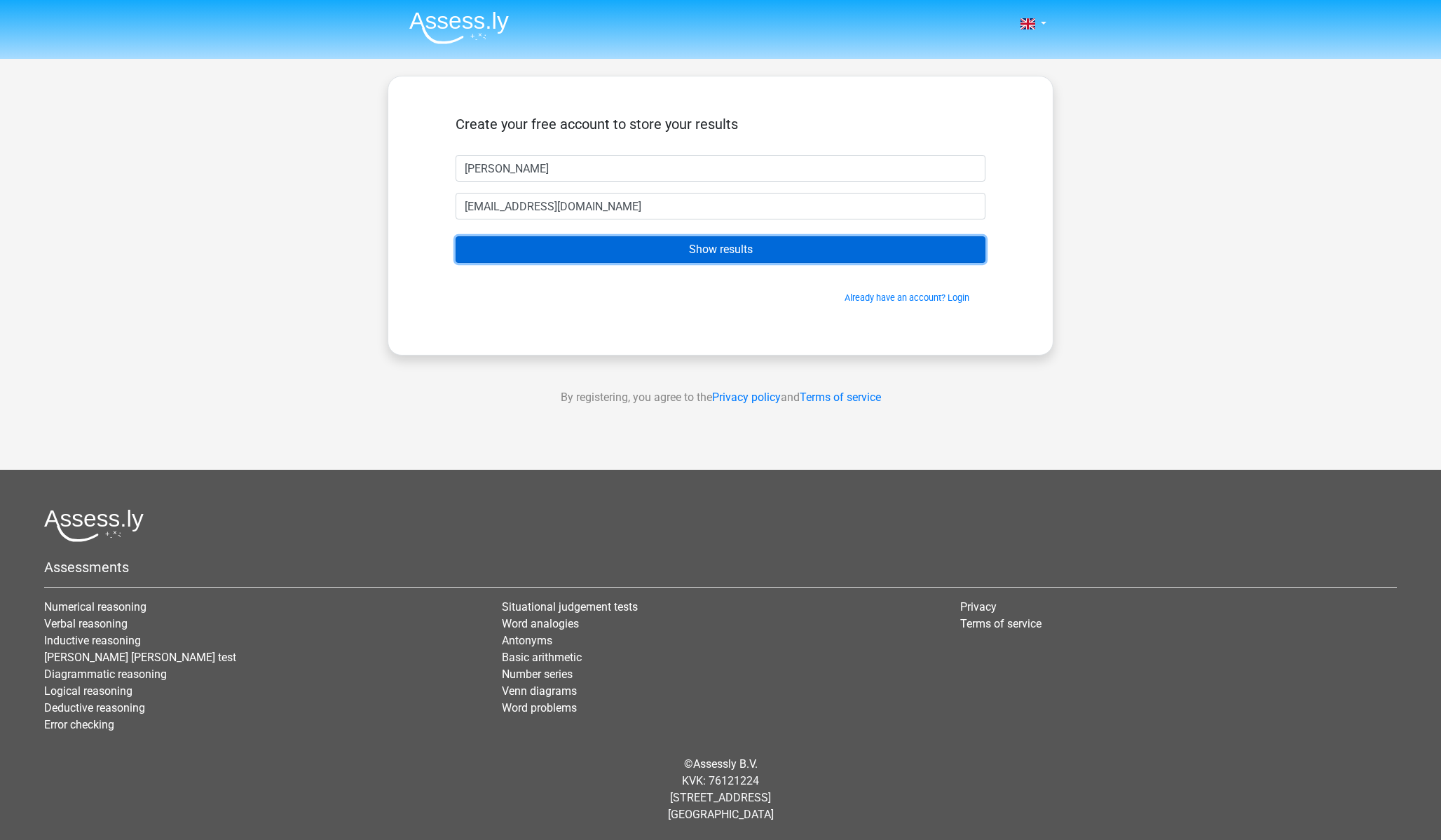
click at [560, 242] on input "Show results" at bounding box center [720, 249] width 530 height 26
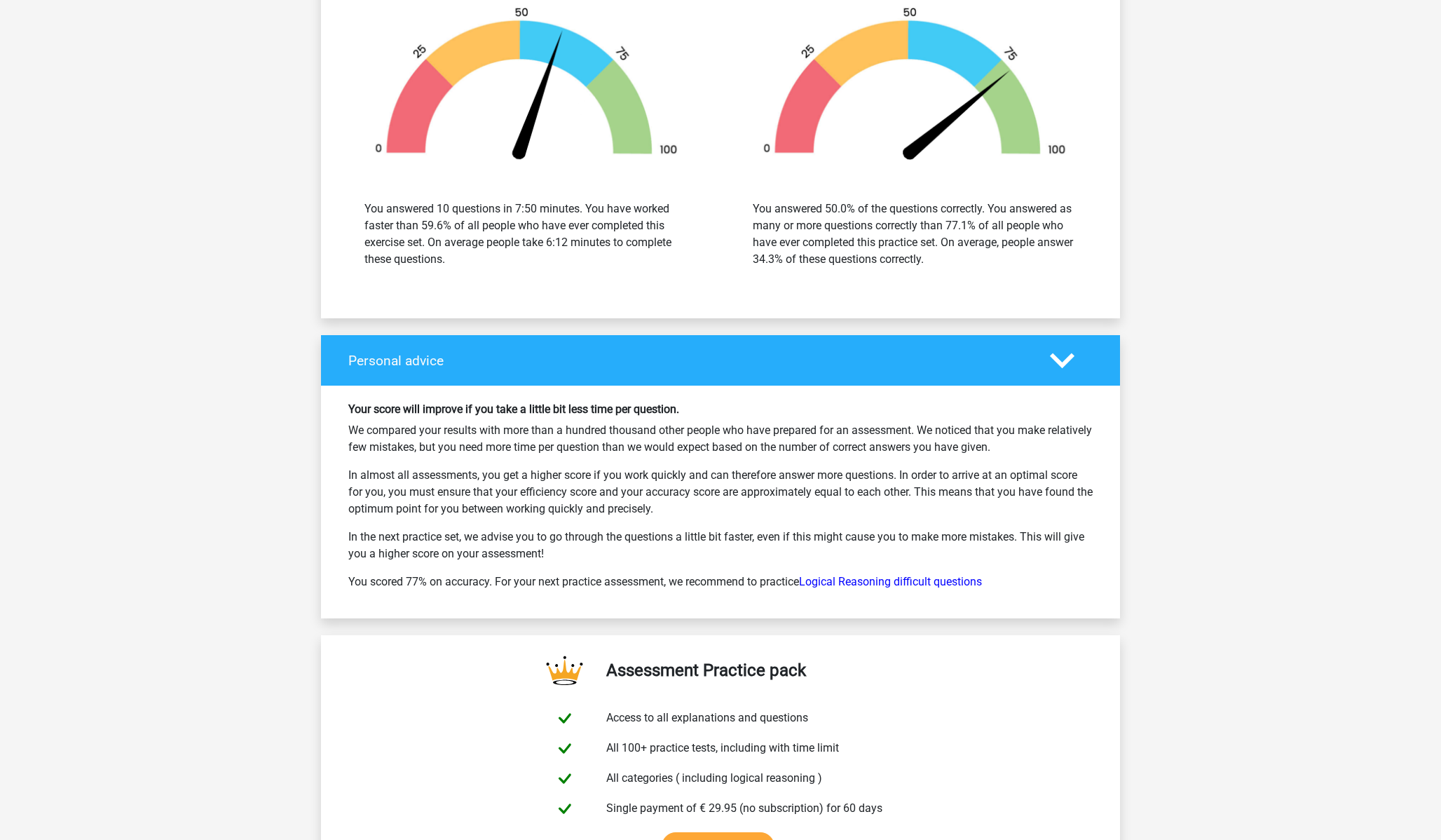
scroll to position [1748, 0]
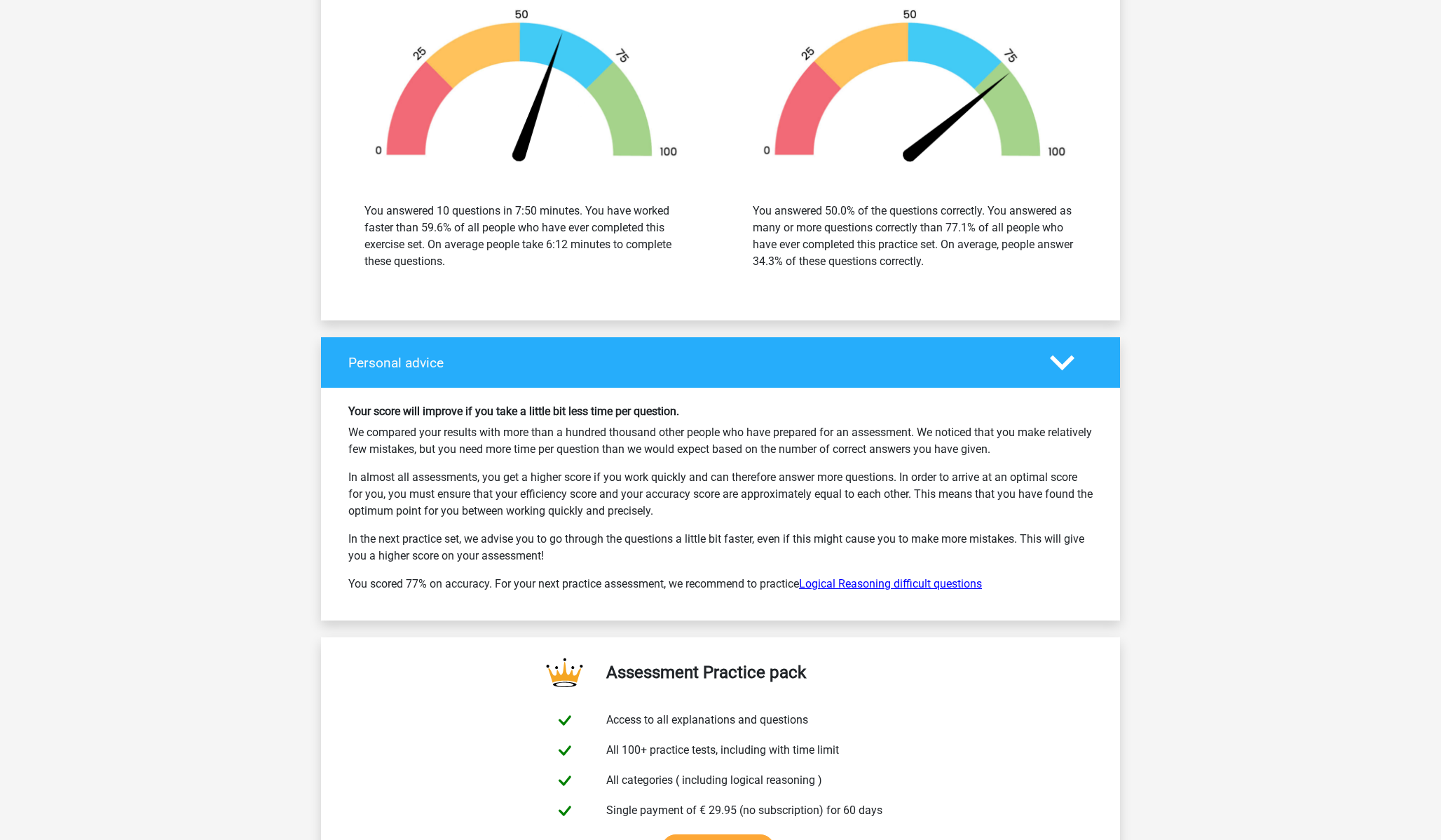
click at [924, 580] on link "Logical Reasoning difficult questions" at bounding box center [890, 584] width 183 height 14
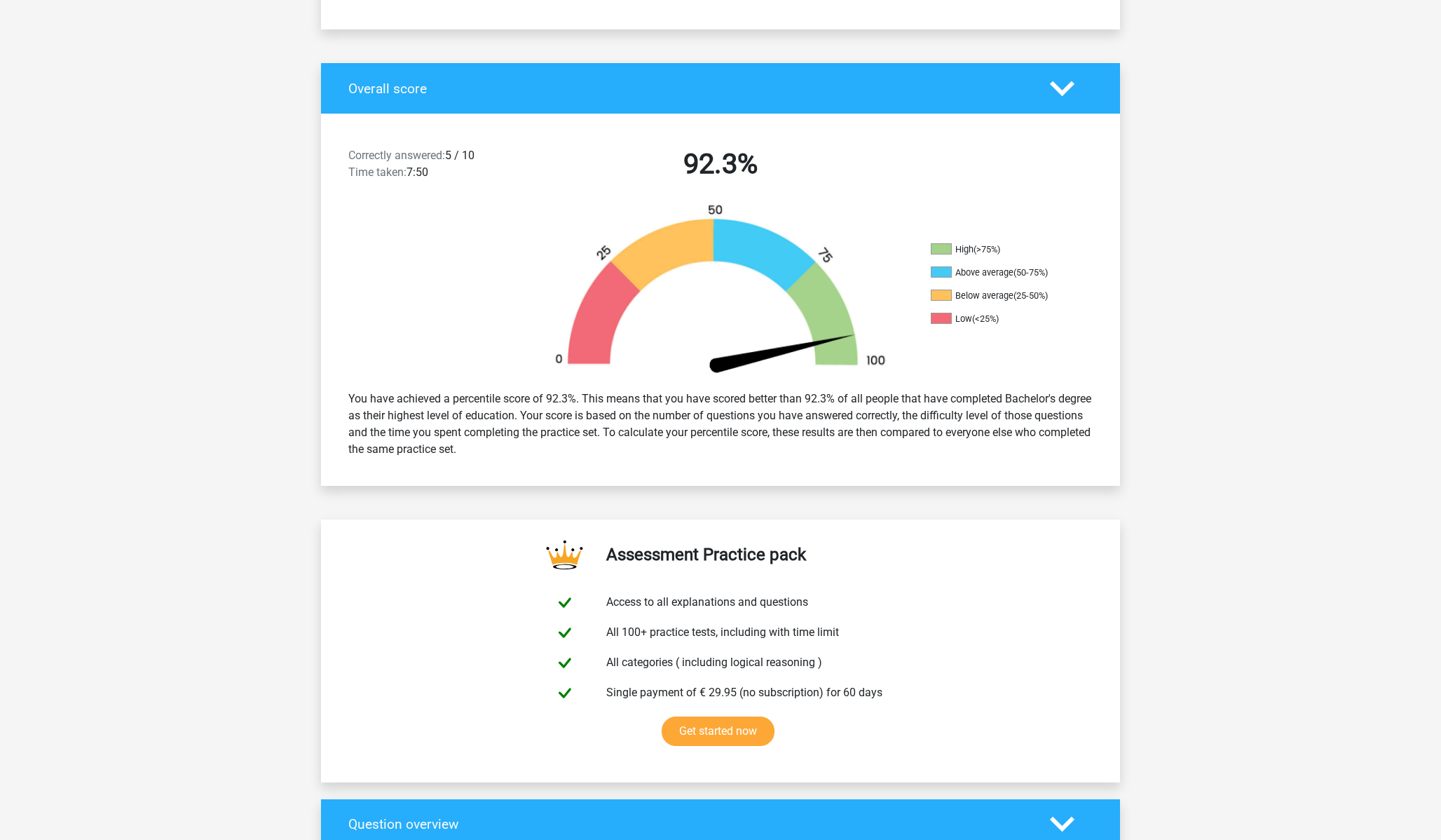
scroll to position [0, 0]
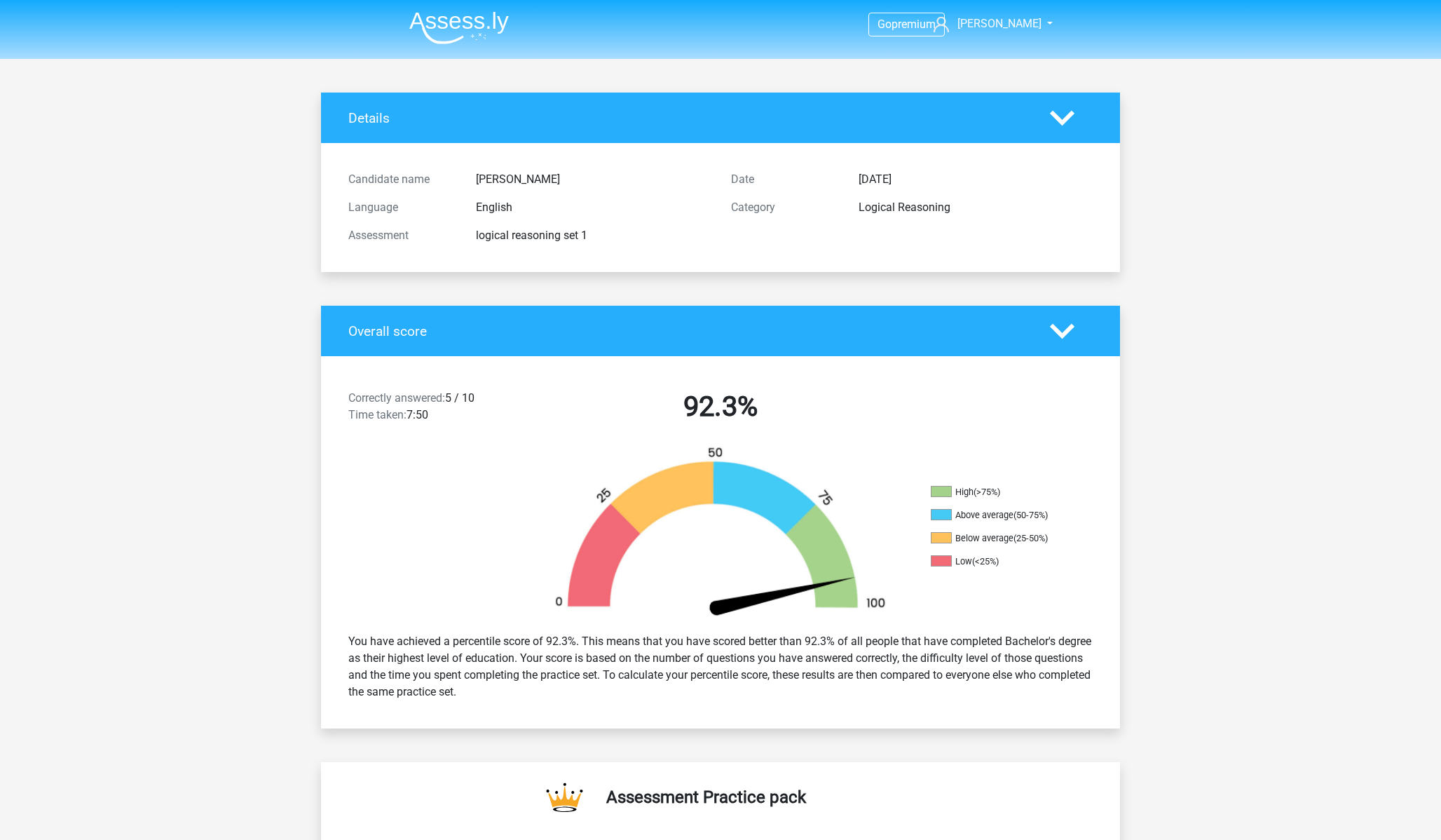
click at [466, 27] on img at bounding box center [459, 27] width 99 height 33
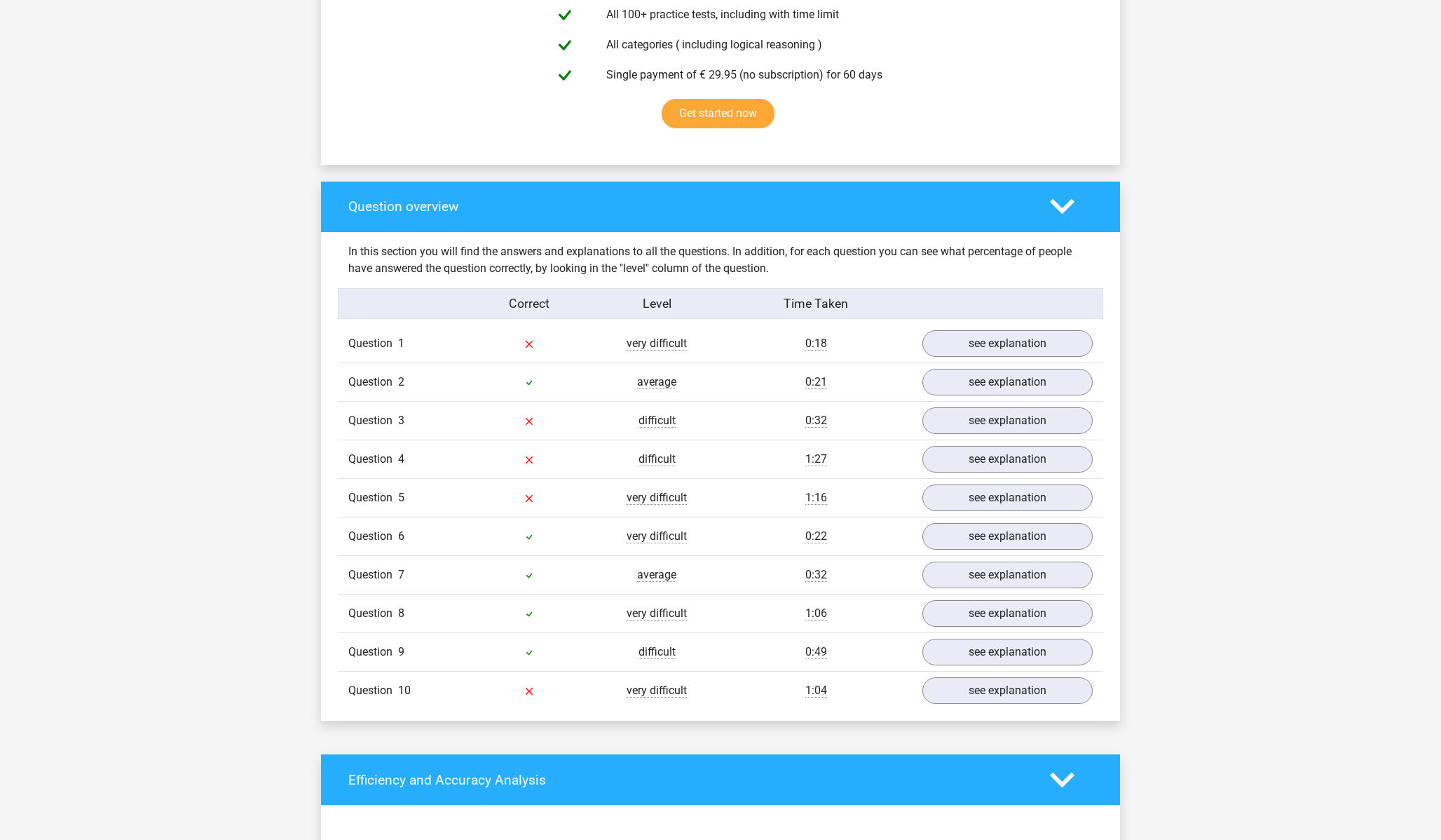
scroll to position [807, 0]
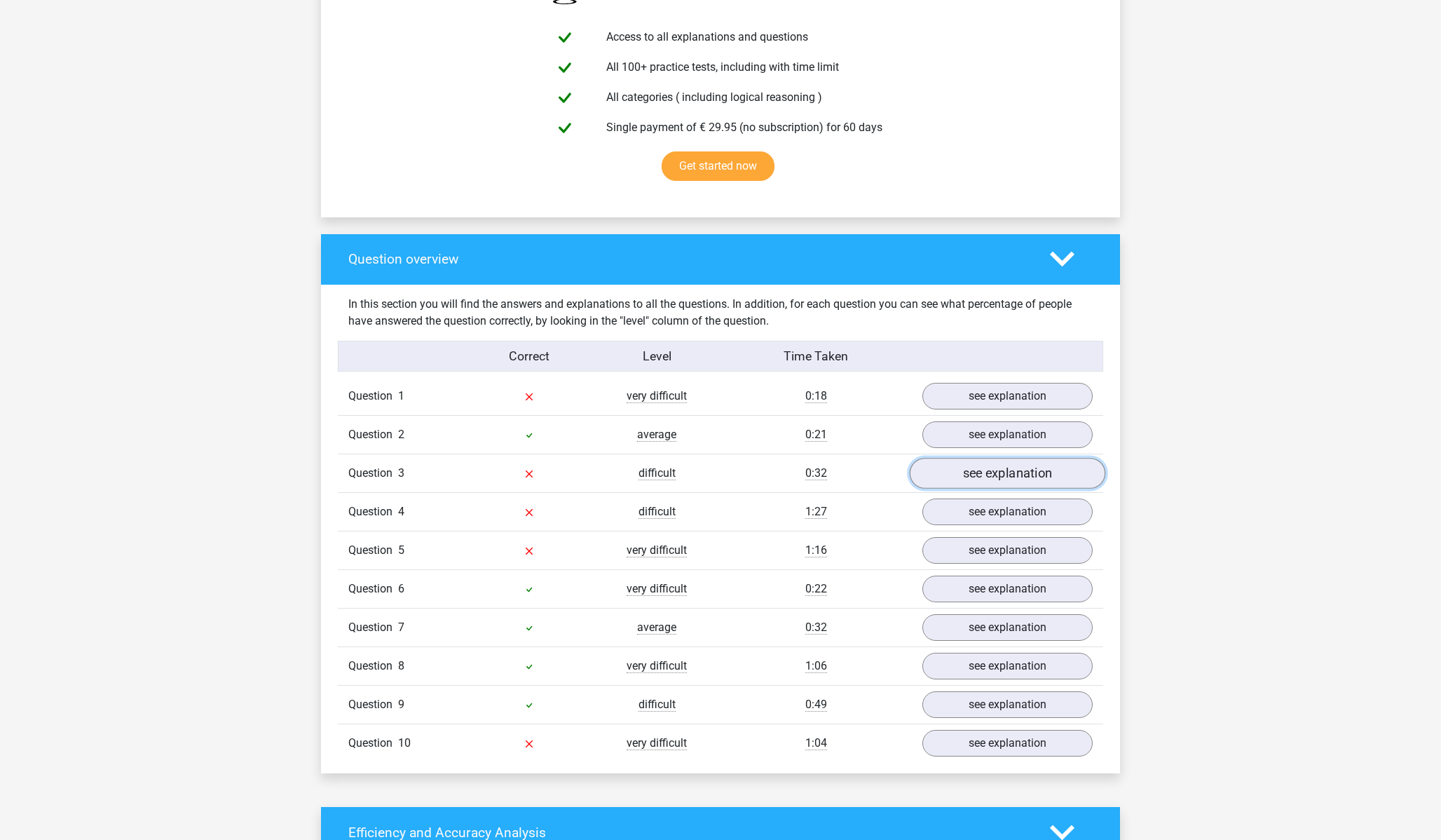
click at [971, 477] on link "see explanation" at bounding box center [1008, 473] width 195 height 31
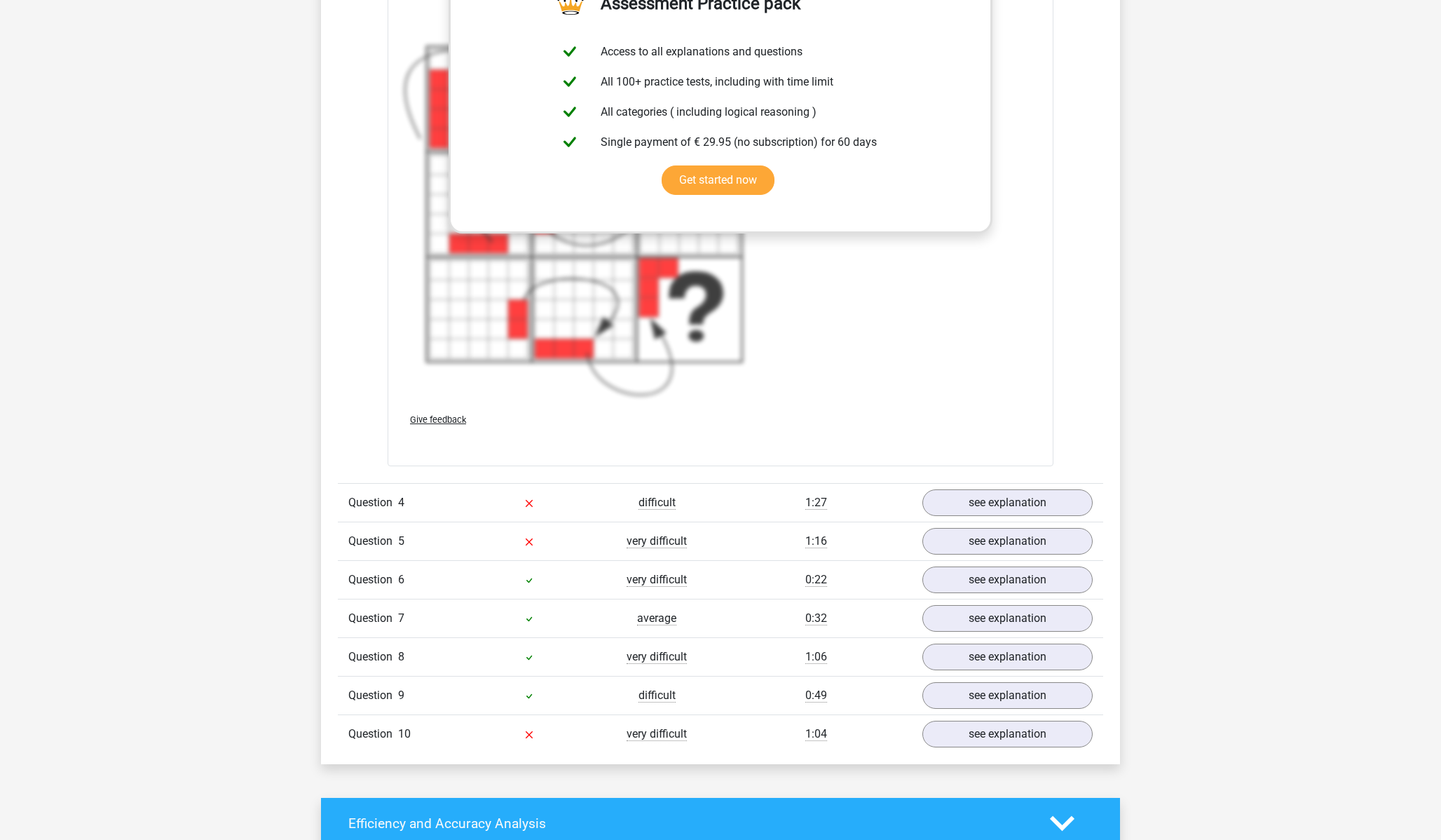
scroll to position [1870, 0]
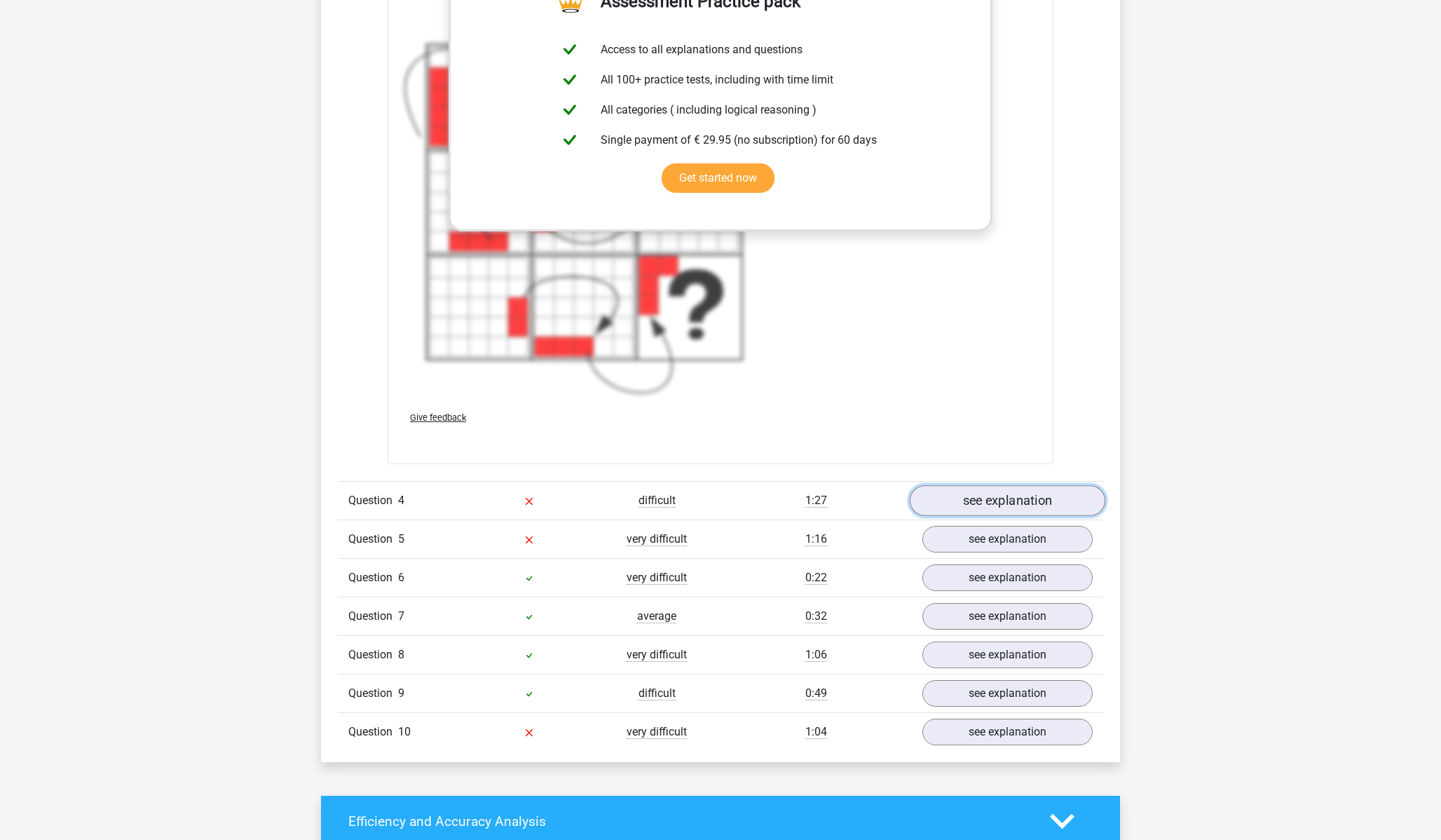
click at [973, 501] on link "see explanation" at bounding box center [1008, 502] width 195 height 31
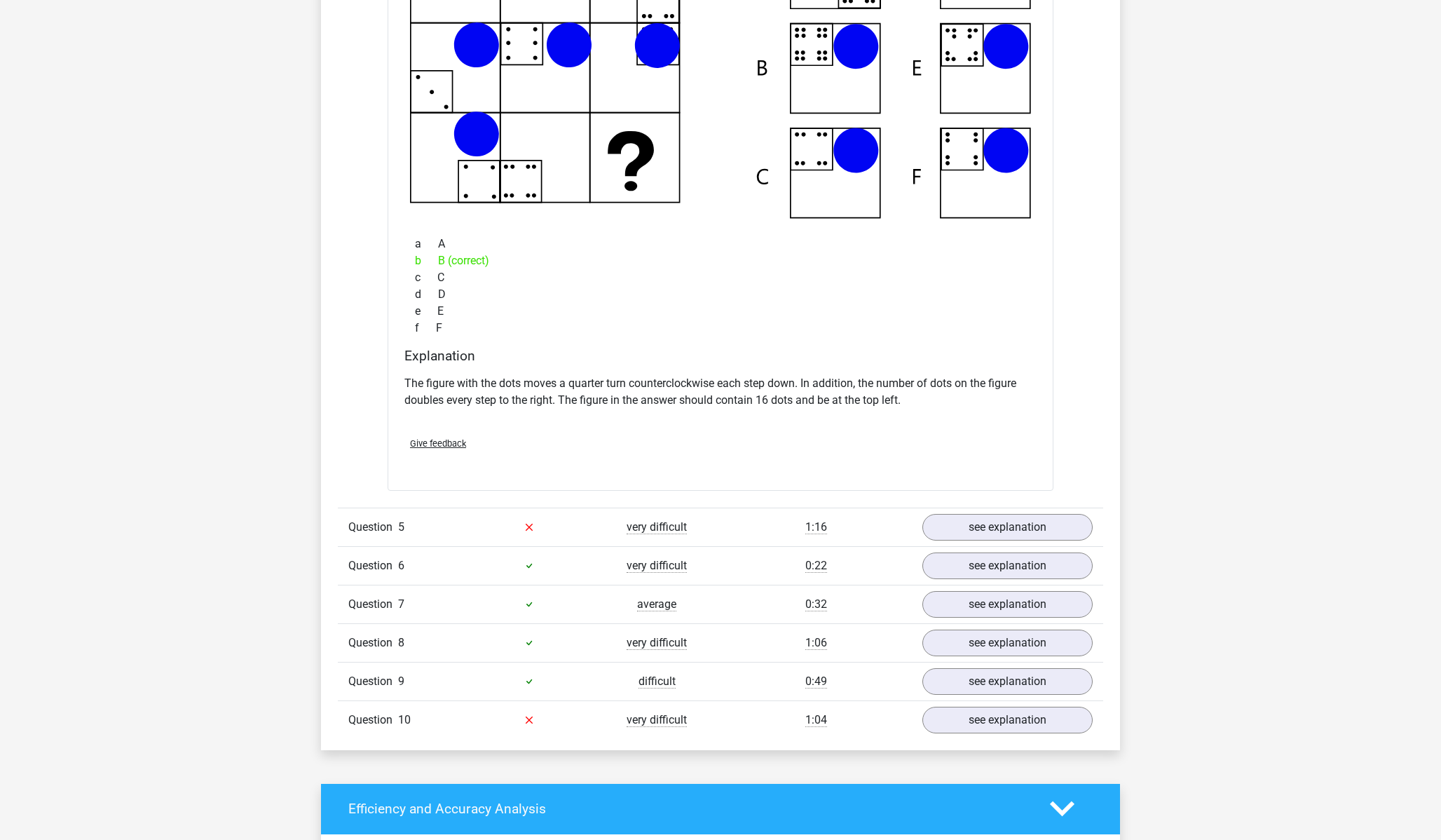
scroll to position [2688, 0]
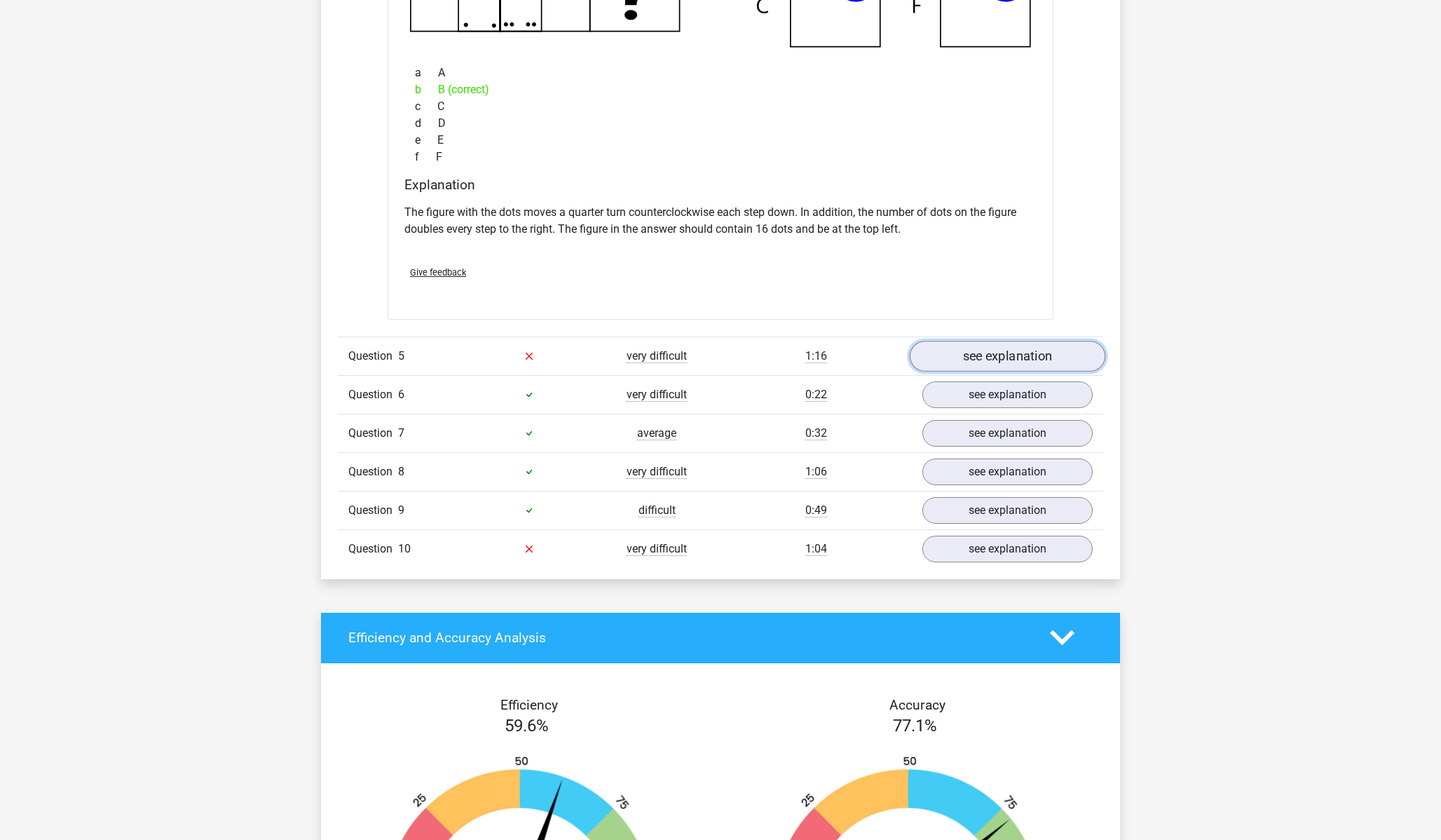
click at [952, 366] on link "see explanation" at bounding box center [1008, 357] width 195 height 31
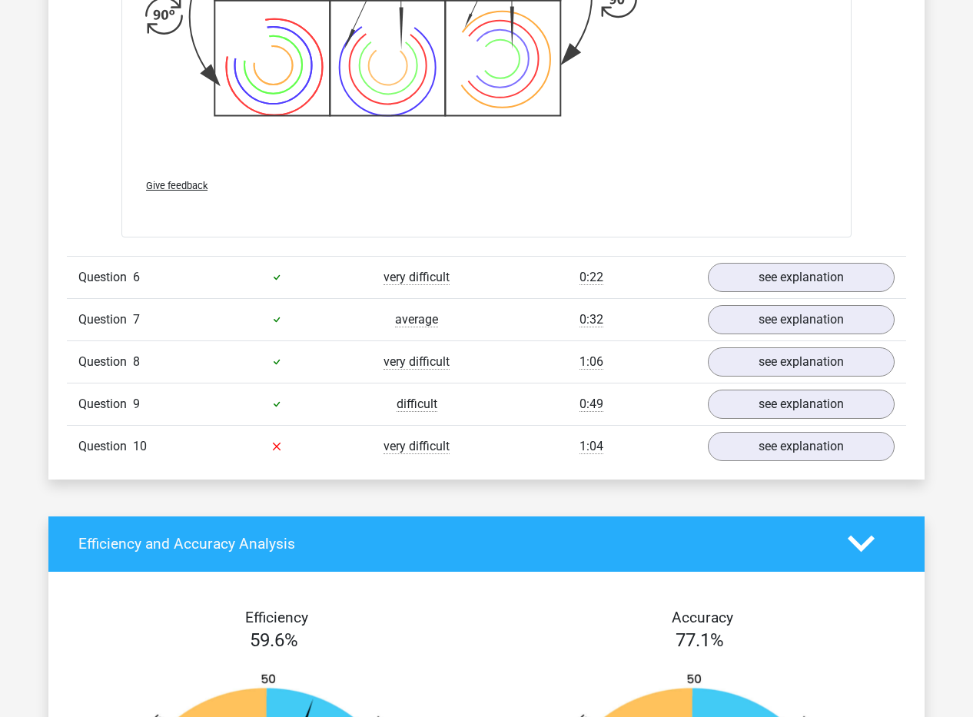
scroll to position [4197, 0]
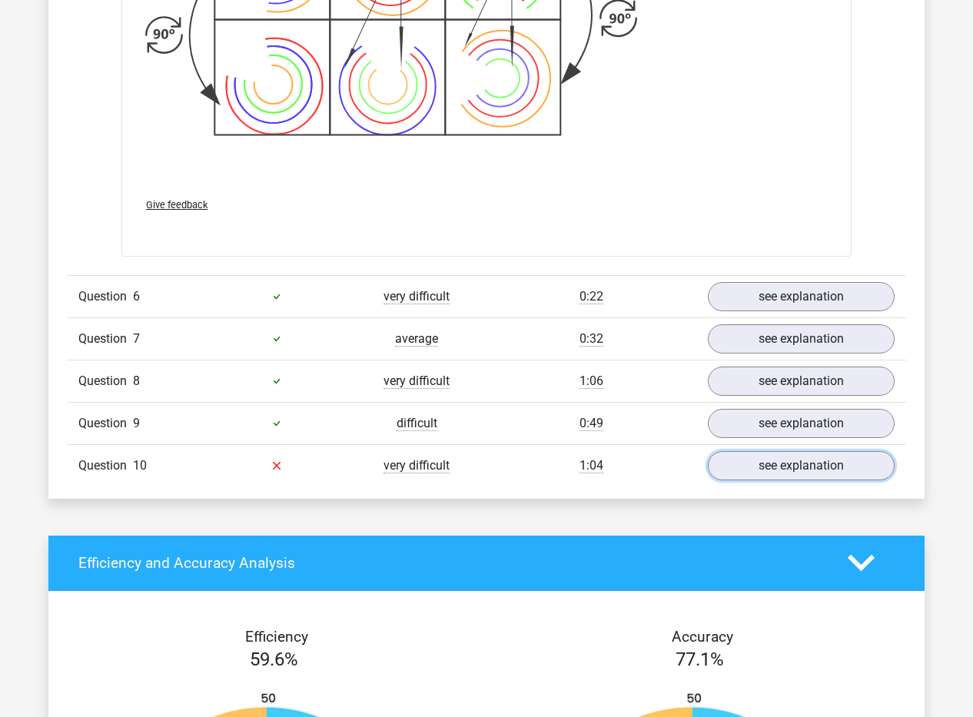
click at [754, 470] on link "see explanation" at bounding box center [801, 465] width 187 height 29
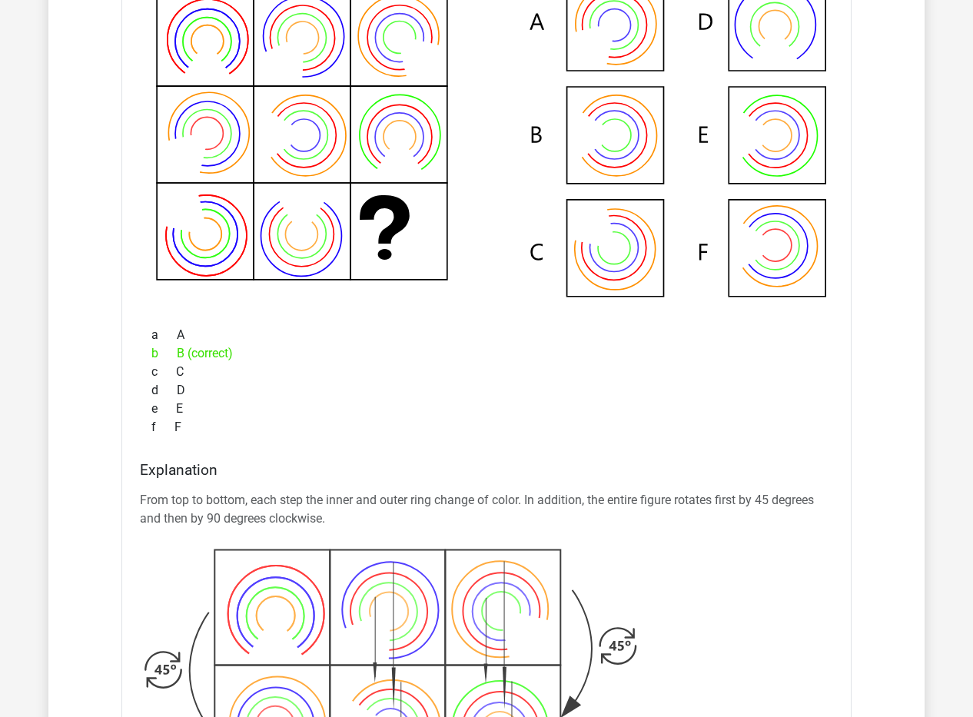
scroll to position [3361, 0]
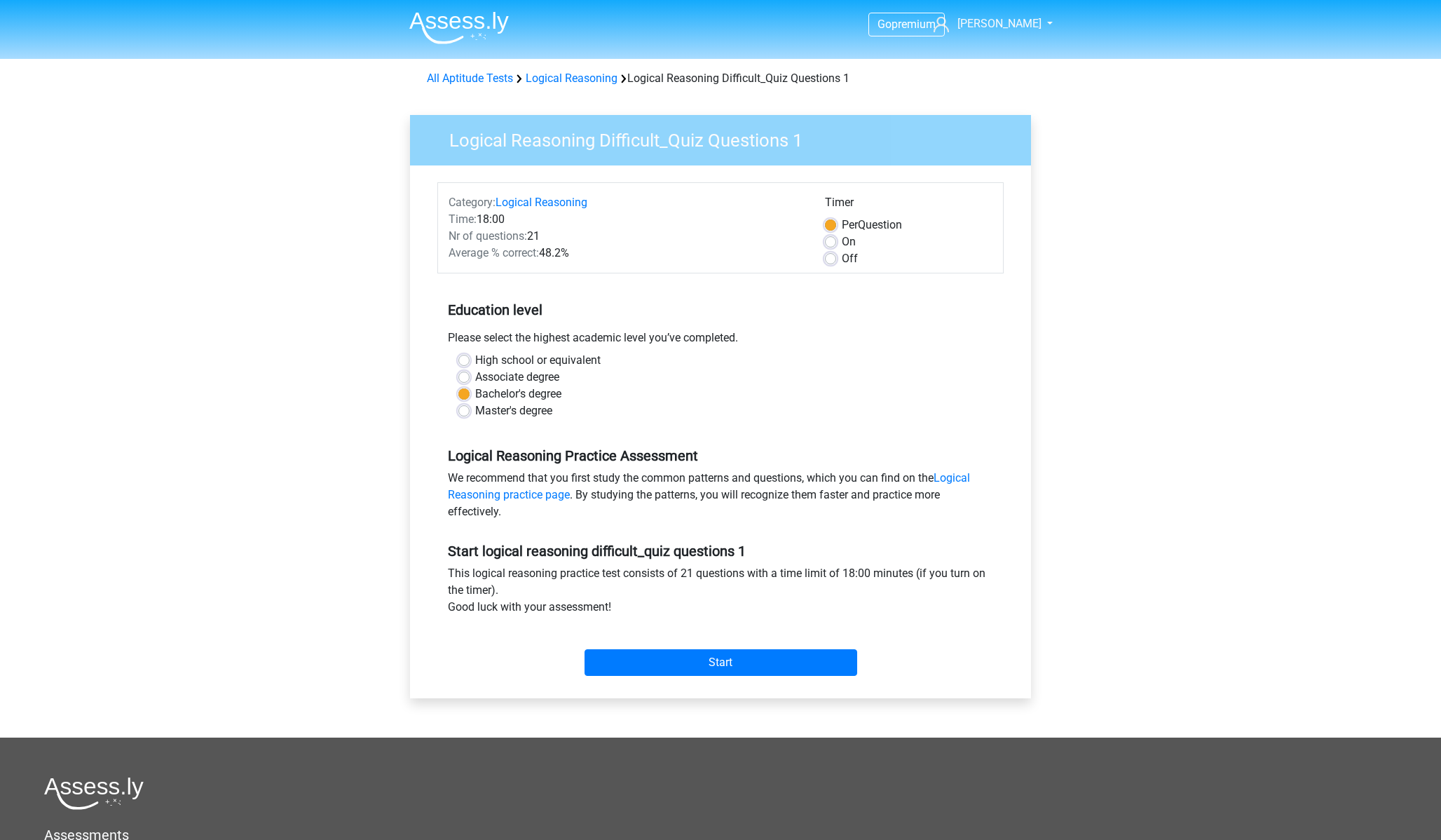
click at [475, 410] on label "Master's degree" at bounding box center [513, 410] width 78 height 16
click at [461, 410] on input "Master's degree" at bounding box center [464, 409] width 11 height 14
radio input "true"
click at [647, 659] on input "Start" at bounding box center [720, 662] width 273 height 26
click at [475, 399] on label "Bachelor's degree" at bounding box center [518, 394] width 87 height 16
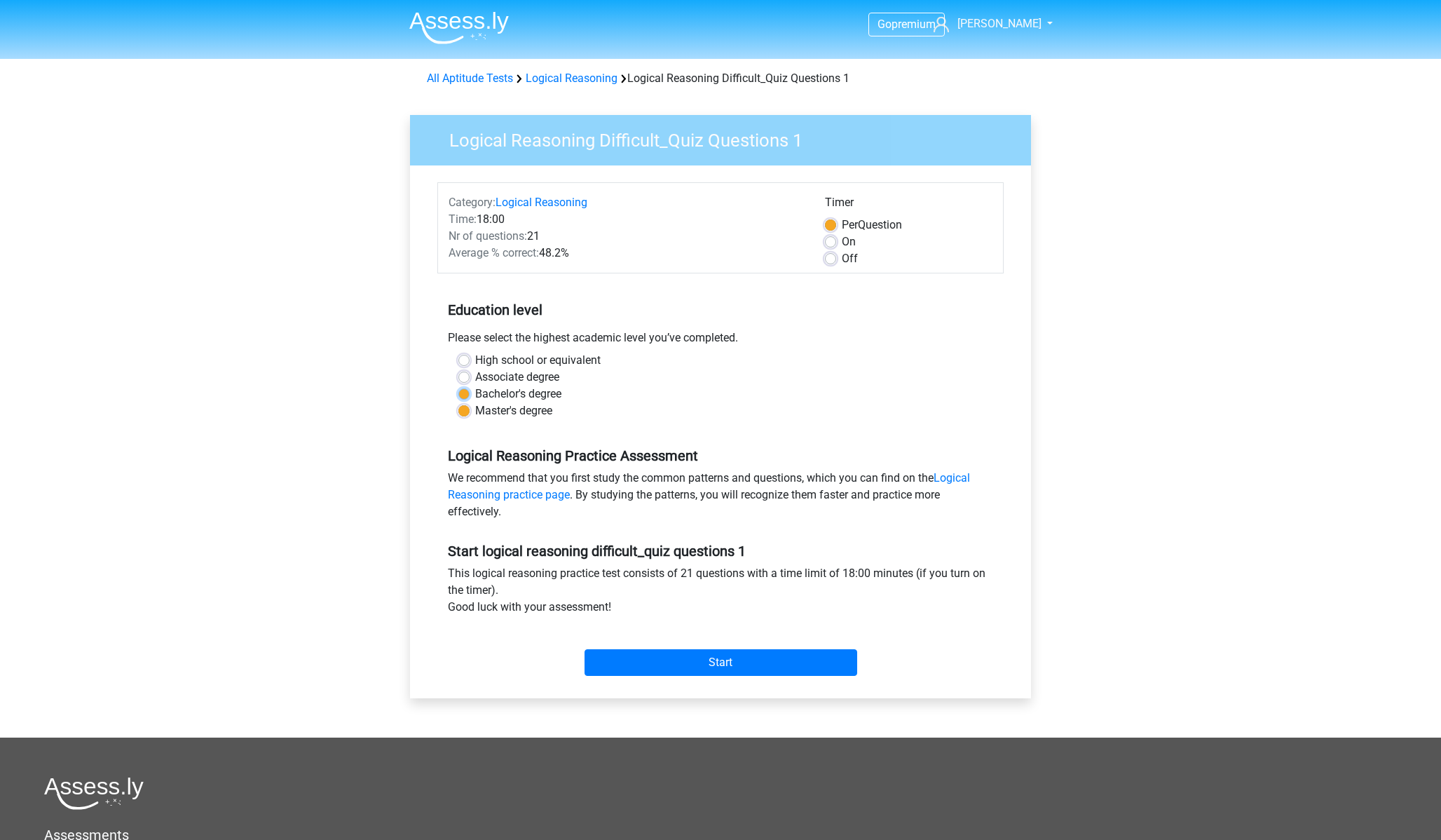
click at [463, 399] on input "Bachelor's degree" at bounding box center [464, 392] width 11 height 14
radio input "true"
click at [754, 675] on input "Start" at bounding box center [720, 662] width 273 height 26
click at [814, 659] on input "Start" at bounding box center [720, 662] width 273 height 26
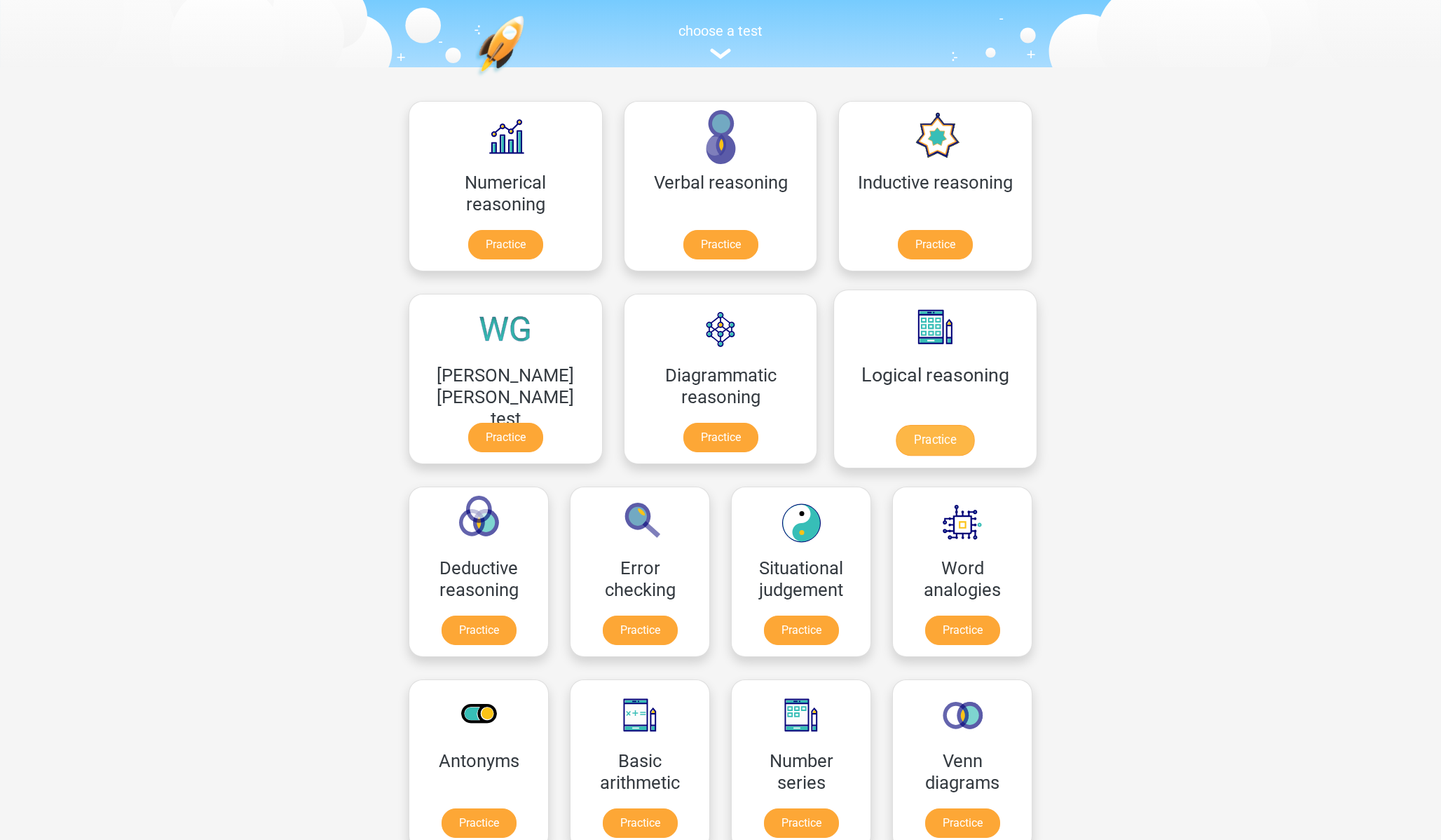
scroll to position [129, 0]
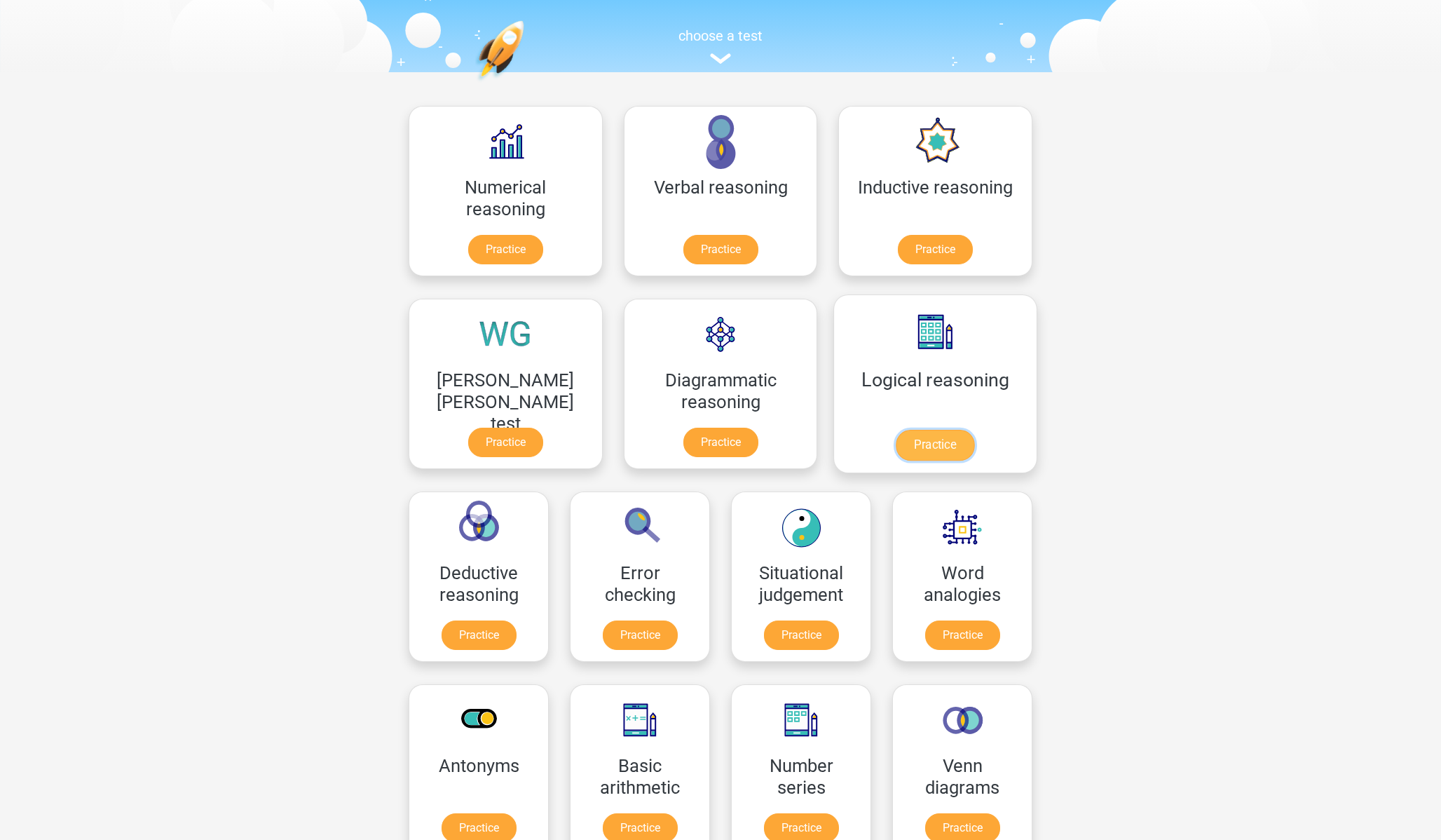
click at [896, 445] on link "Practice" at bounding box center [935, 445] width 78 height 31
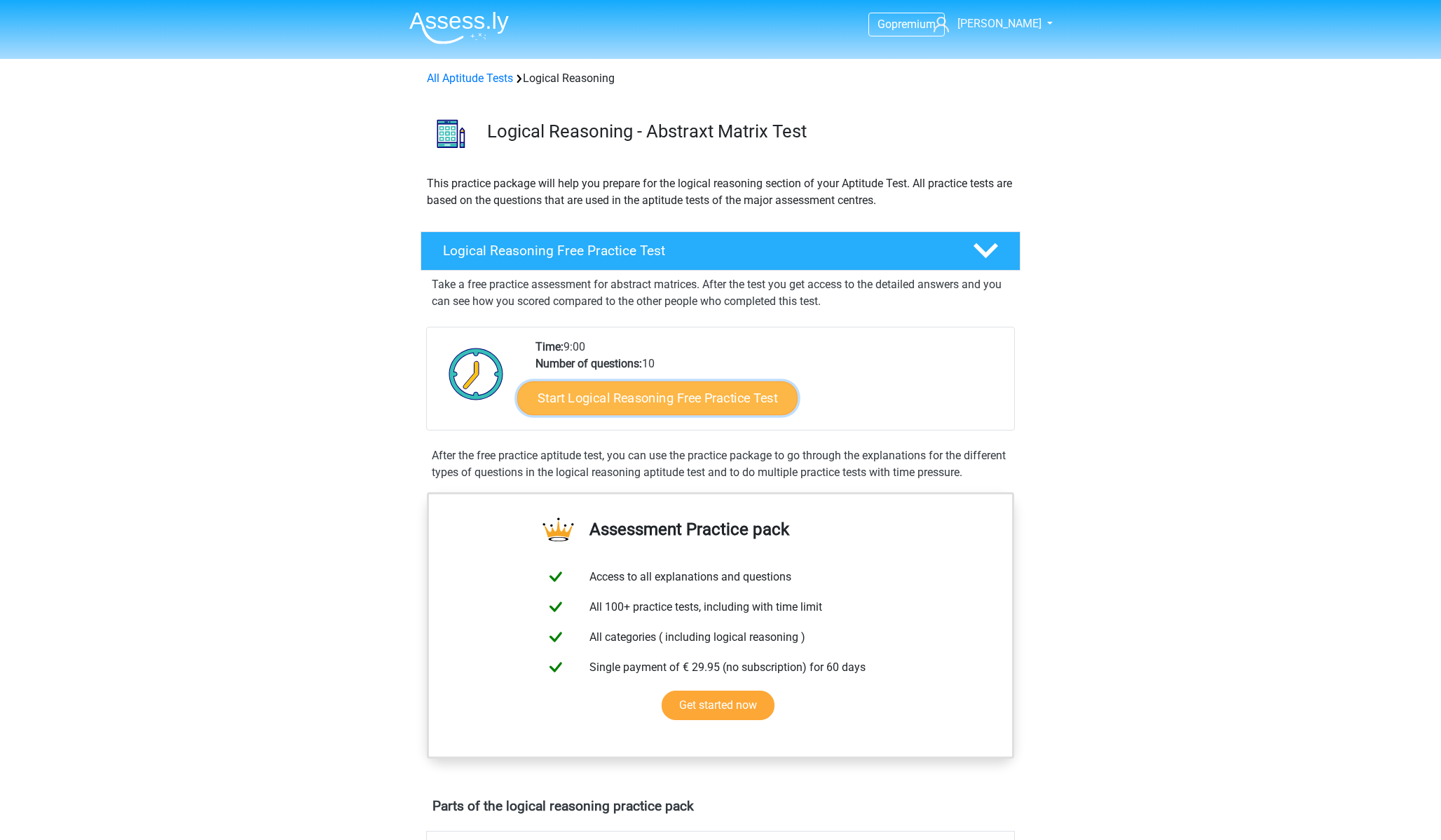
click at [674, 406] on link "Start Logical Reasoning Free Practice Test" at bounding box center [657, 397] width 280 height 34
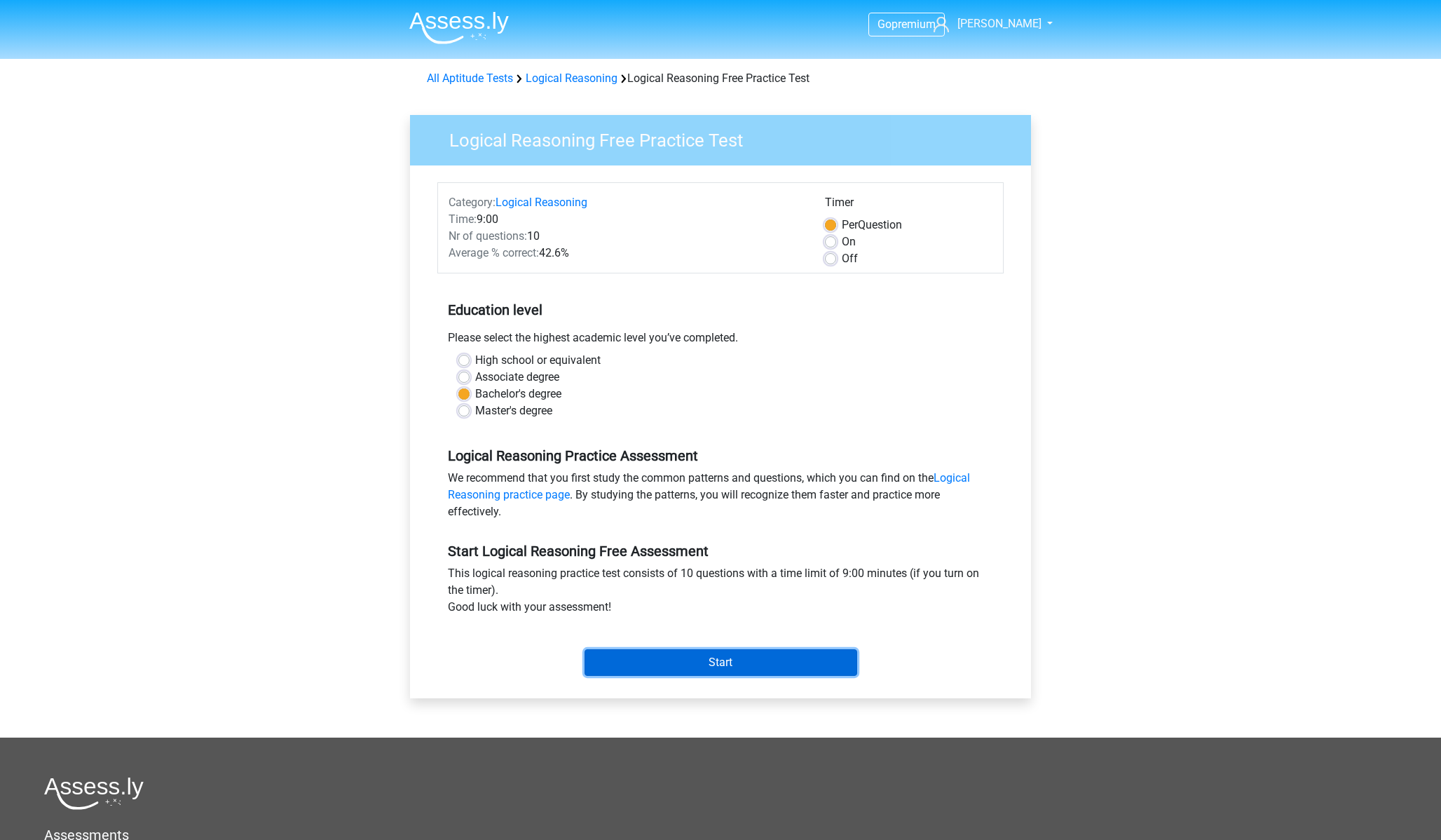
click at [710, 662] on input "Start" at bounding box center [720, 662] width 273 height 26
click at [842, 241] on label "On" at bounding box center [848, 242] width 14 height 16
click at [835, 241] on input "On" at bounding box center [831, 240] width 11 height 14
radio input "true"
click at [827, 654] on input "Start" at bounding box center [720, 662] width 273 height 26
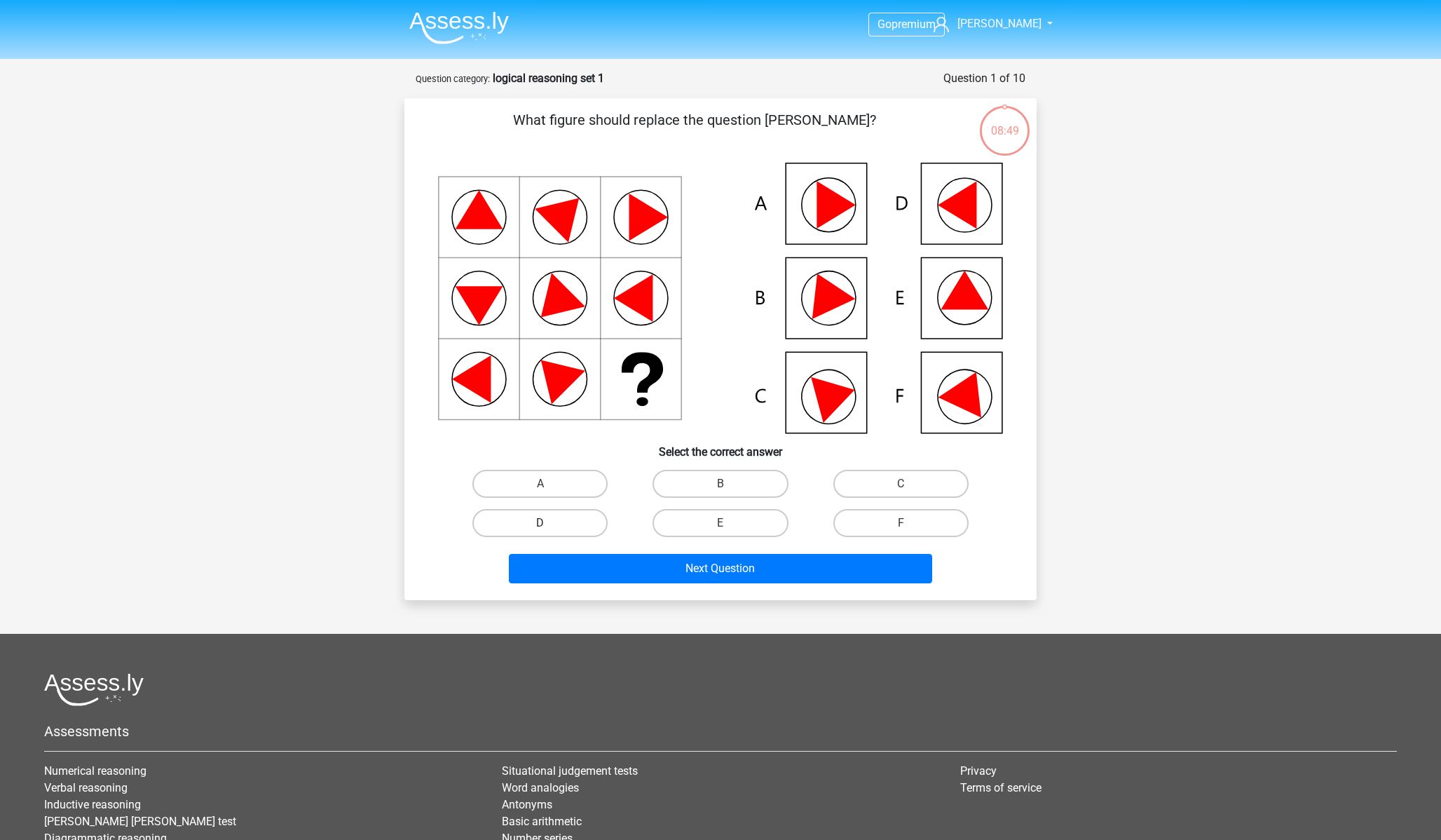
click at [586, 516] on label "D" at bounding box center [540, 523] width 135 height 28
click at [550, 523] on input "D" at bounding box center [545, 527] width 9 height 9
radio input "true"
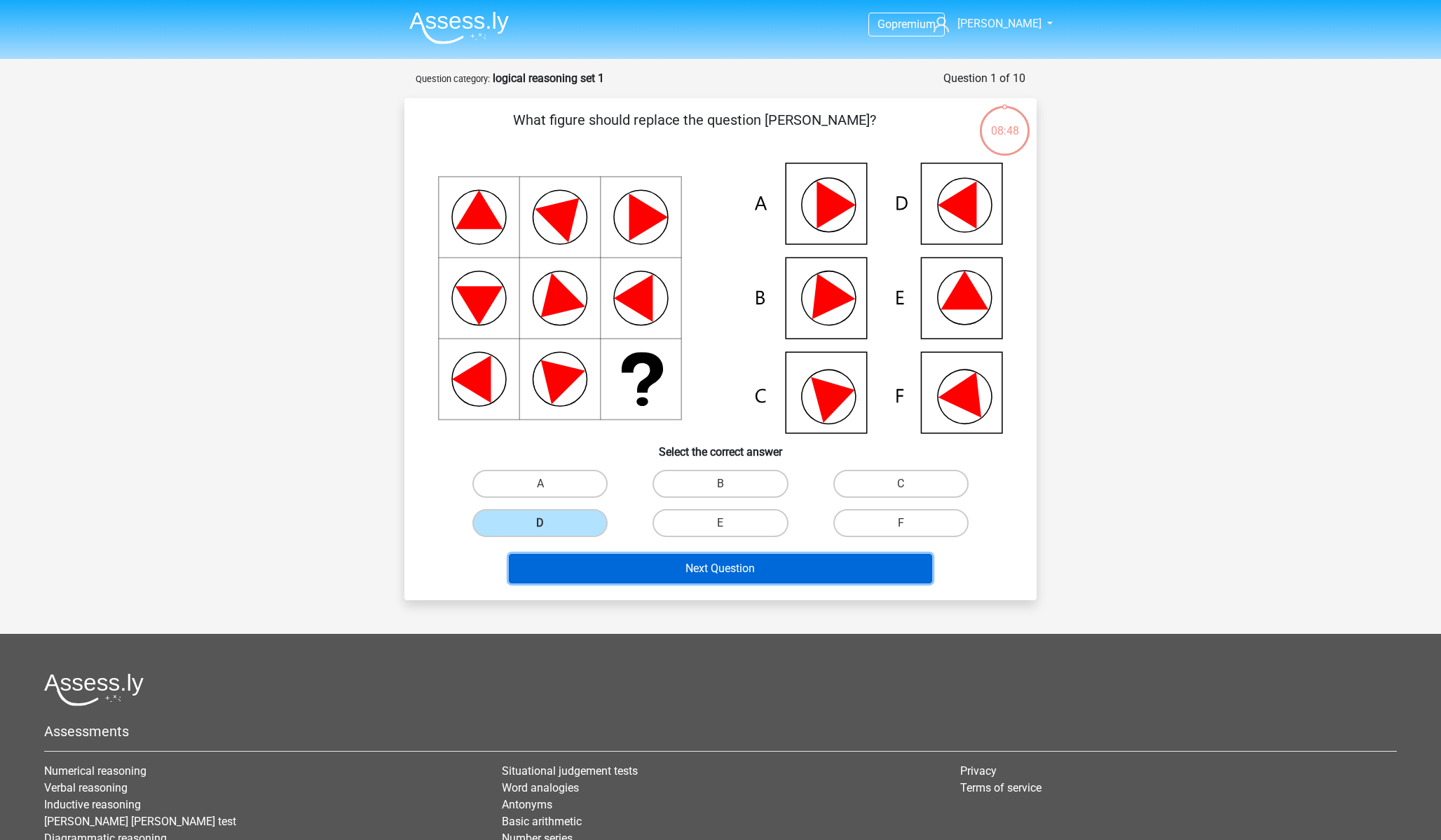
click at [741, 572] on button "Next Question" at bounding box center [720, 568] width 424 height 29
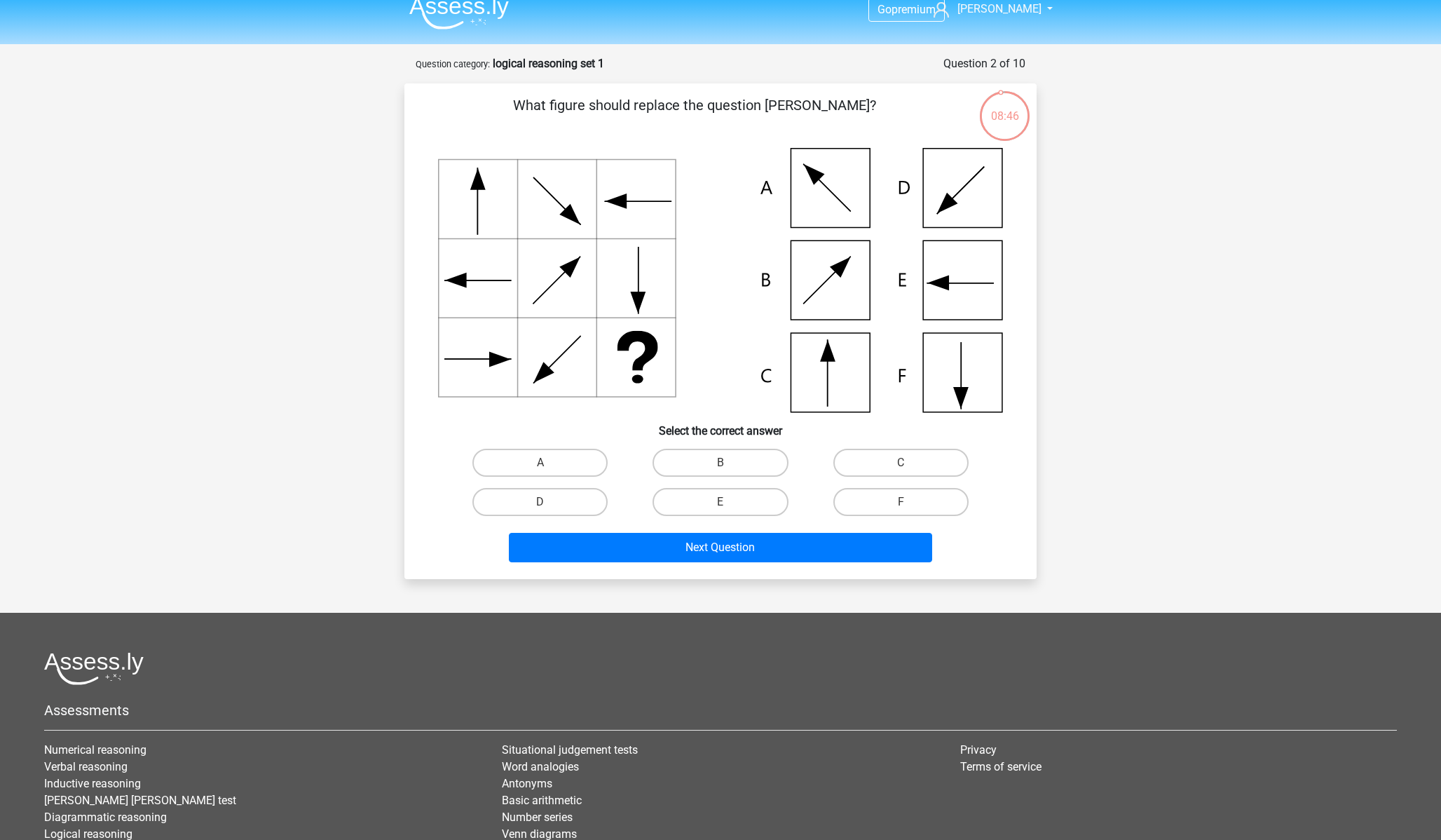
scroll to position [14, 0]
click at [945, 461] on label "C" at bounding box center [901, 463] width 135 height 28
click at [910, 464] on input "C" at bounding box center [906, 469] width 9 height 9
radio input "true"
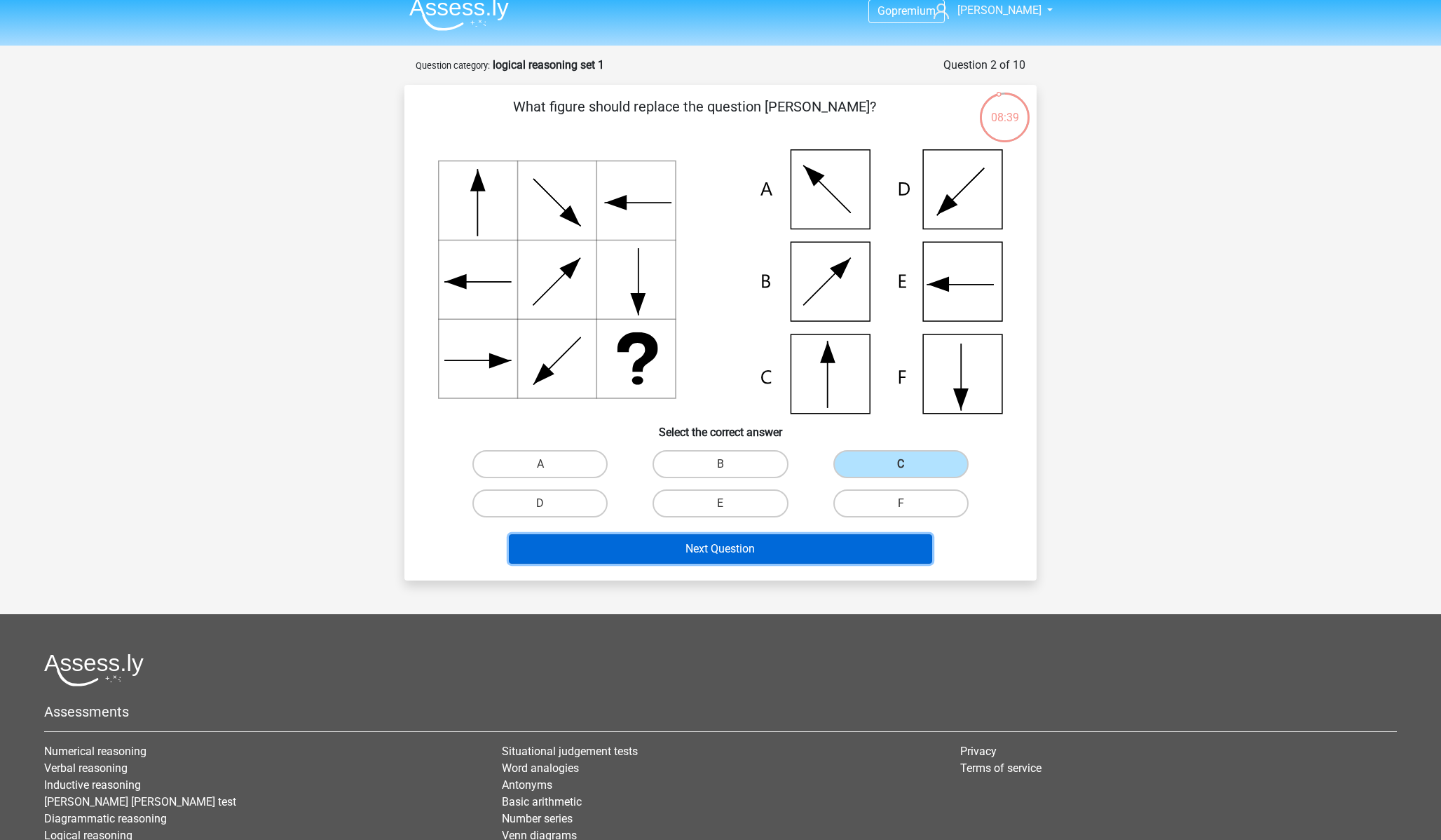
click at [759, 548] on button "Next Question" at bounding box center [720, 549] width 424 height 29
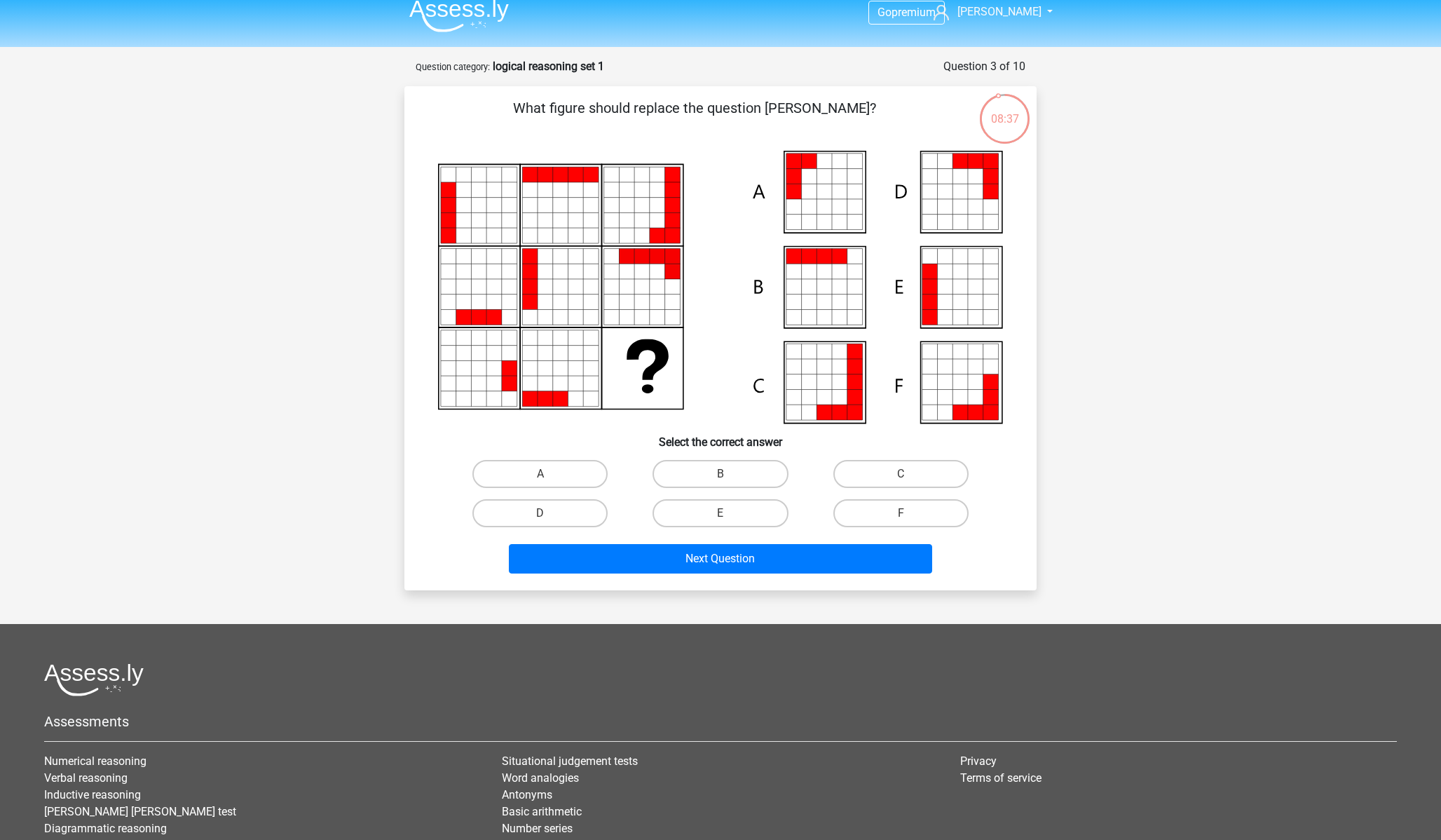
scroll to position [0, 0]
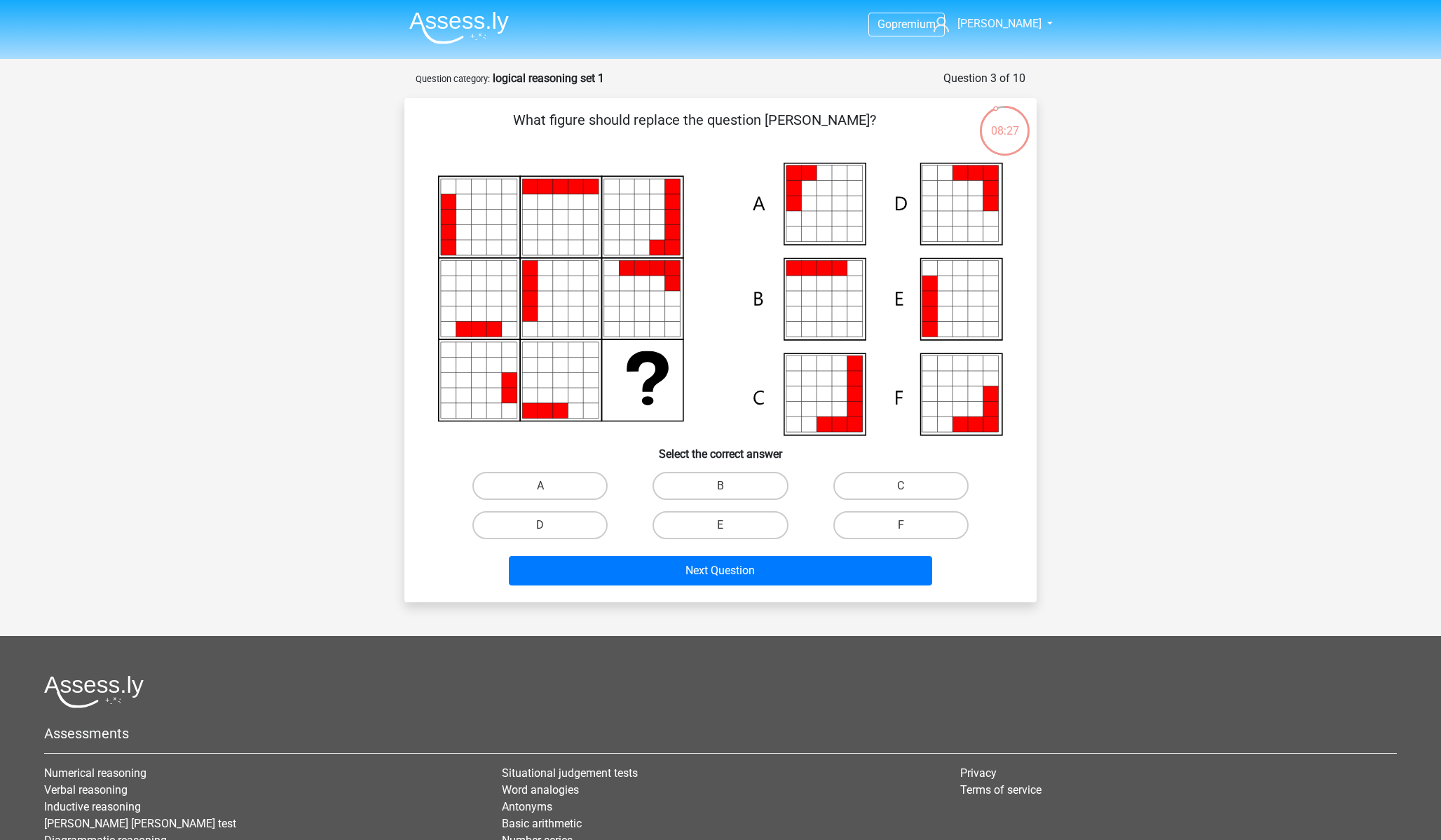
click at [724, 528] on input "E" at bounding box center [725, 530] width 9 height 9
radio input "true"
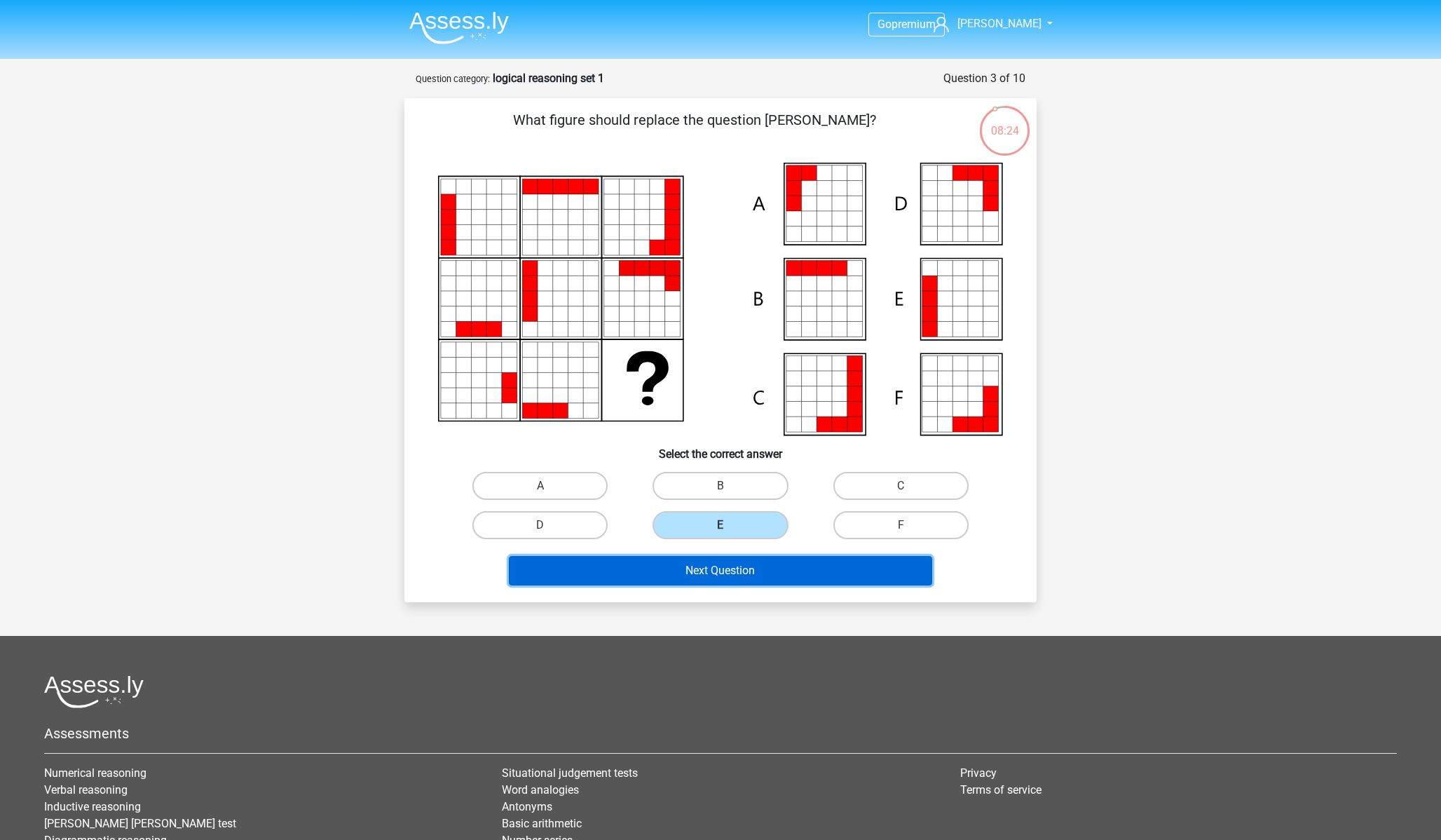
click at [724, 575] on button "Next Question" at bounding box center [720, 570] width 424 height 29
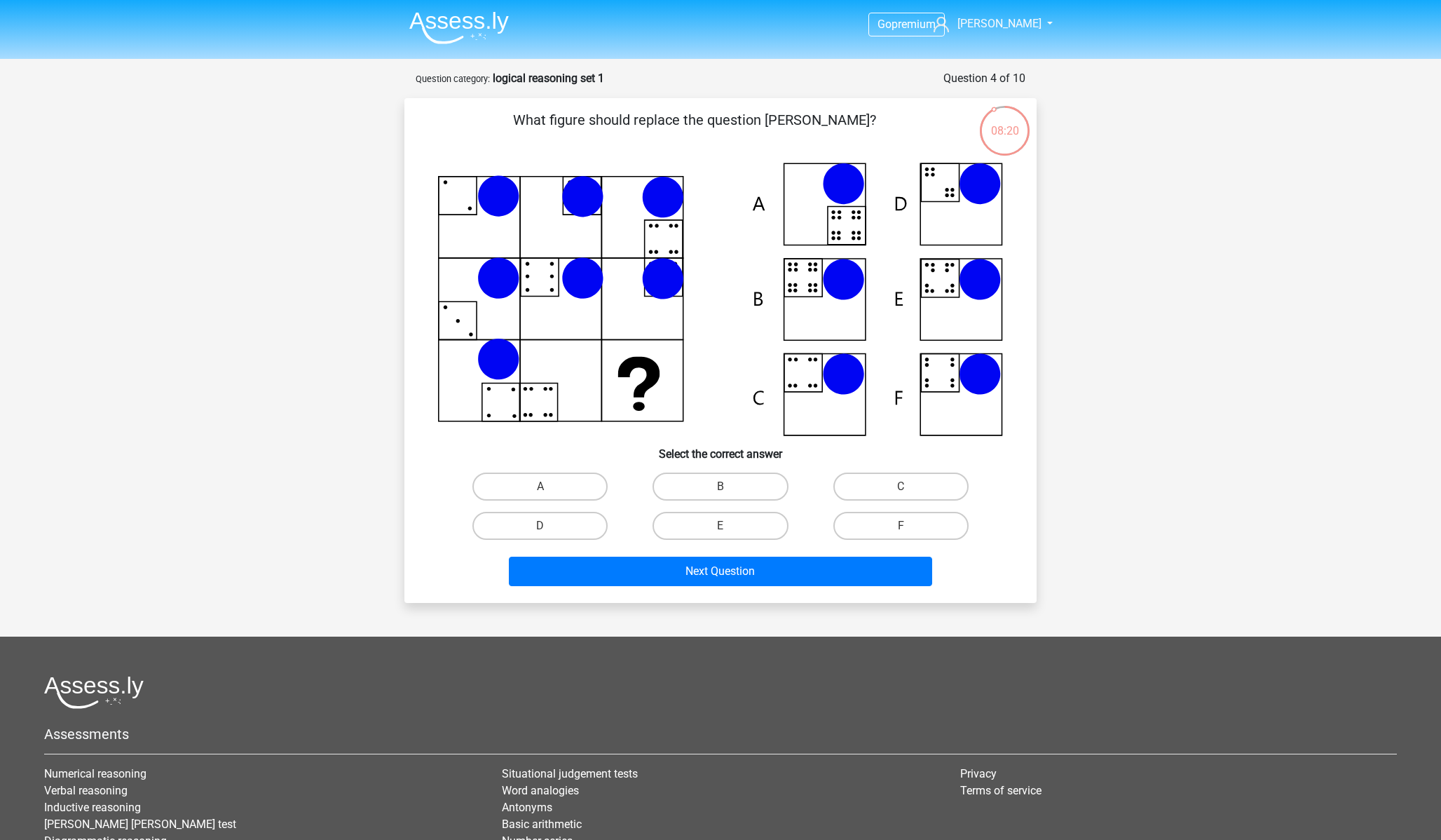
scroll to position [1, 0]
click at [703, 477] on label "B" at bounding box center [720, 485] width 135 height 28
click at [720, 486] on input "B" at bounding box center [725, 491] width 9 height 9
radio input "true"
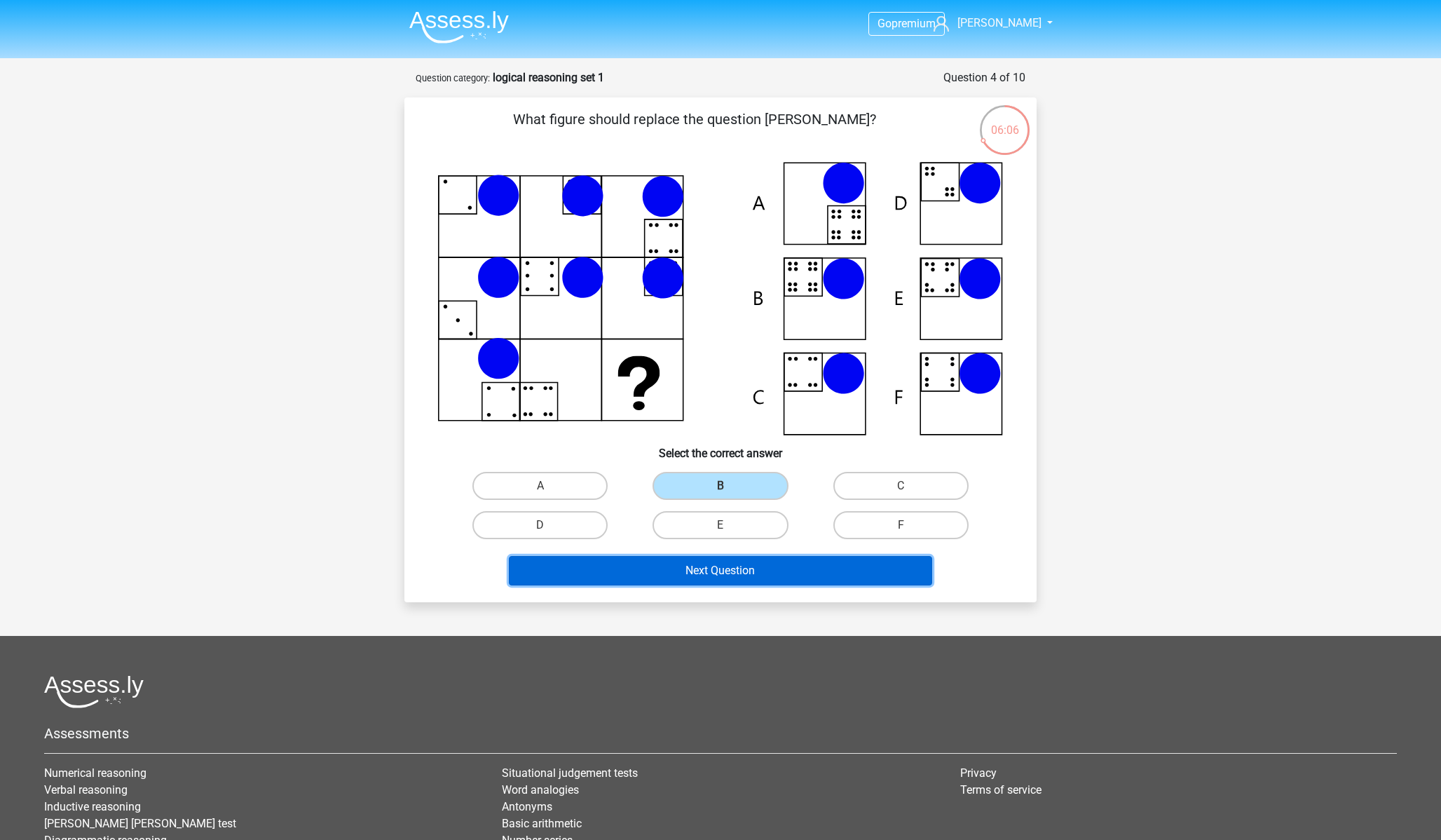
click at [779, 569] on button "Next Question" at bounding box center [720, 570] width 424 height 29
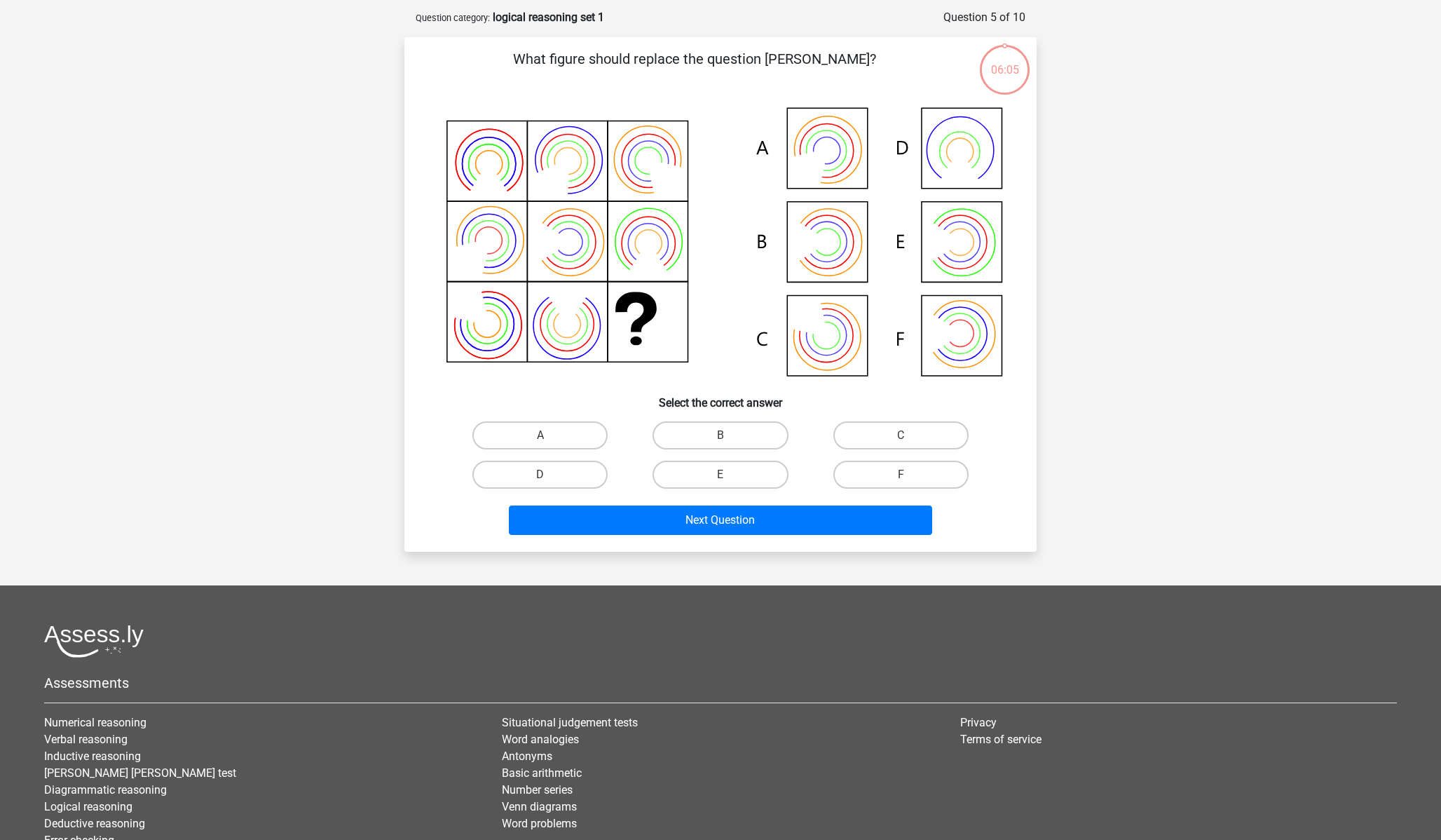
scroll to position [70, 0]
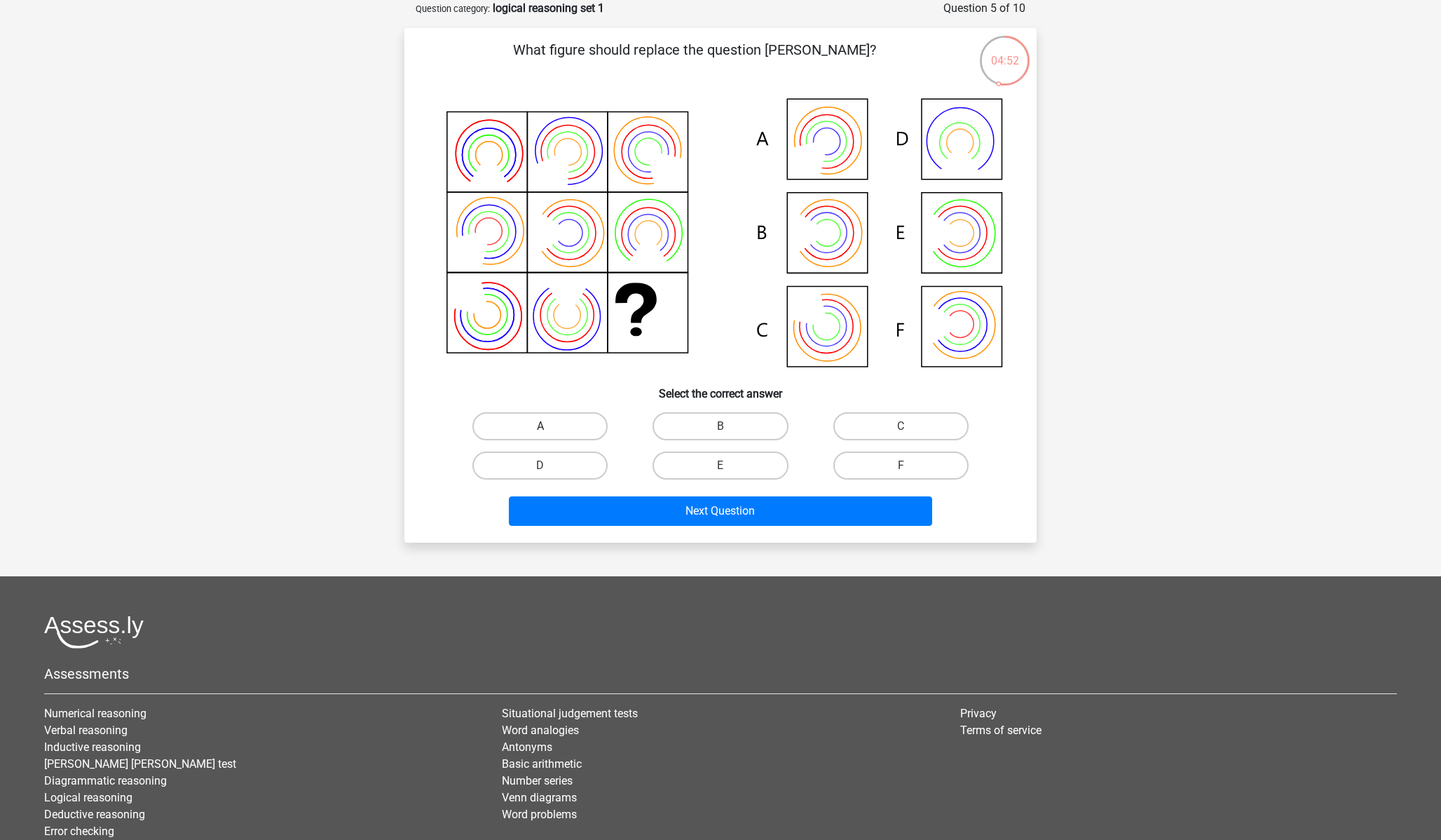
click at [524, 416] on label "A" at bounding box center [540, 426] width 135 height 28
click at [541, 426] on input "A" at bounding box center [545, 430] width 9 height 9
radio input "true"
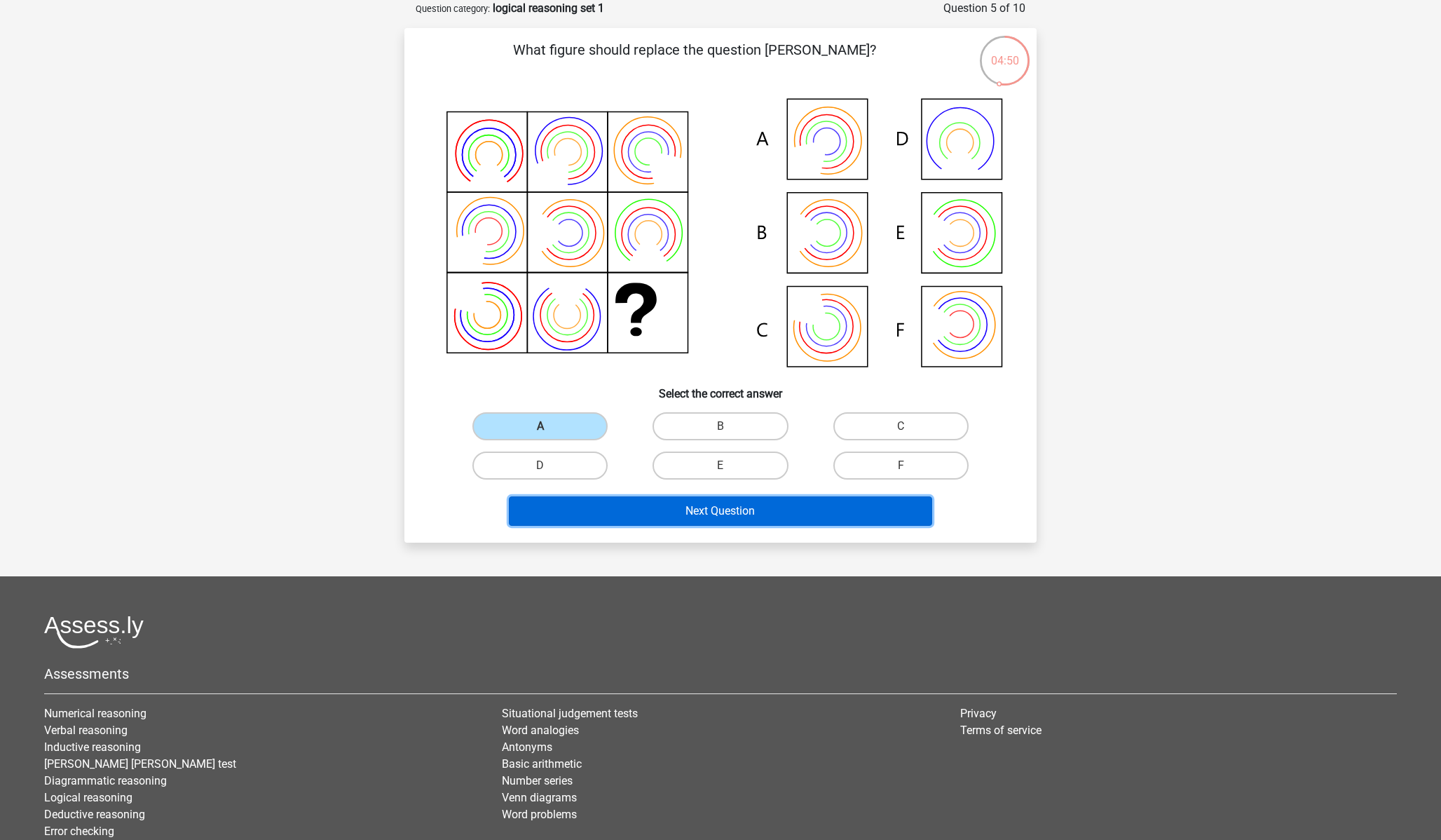
click at [814, 513] on button "Next Question" at bounding box center [720, 511] width 424 height 29
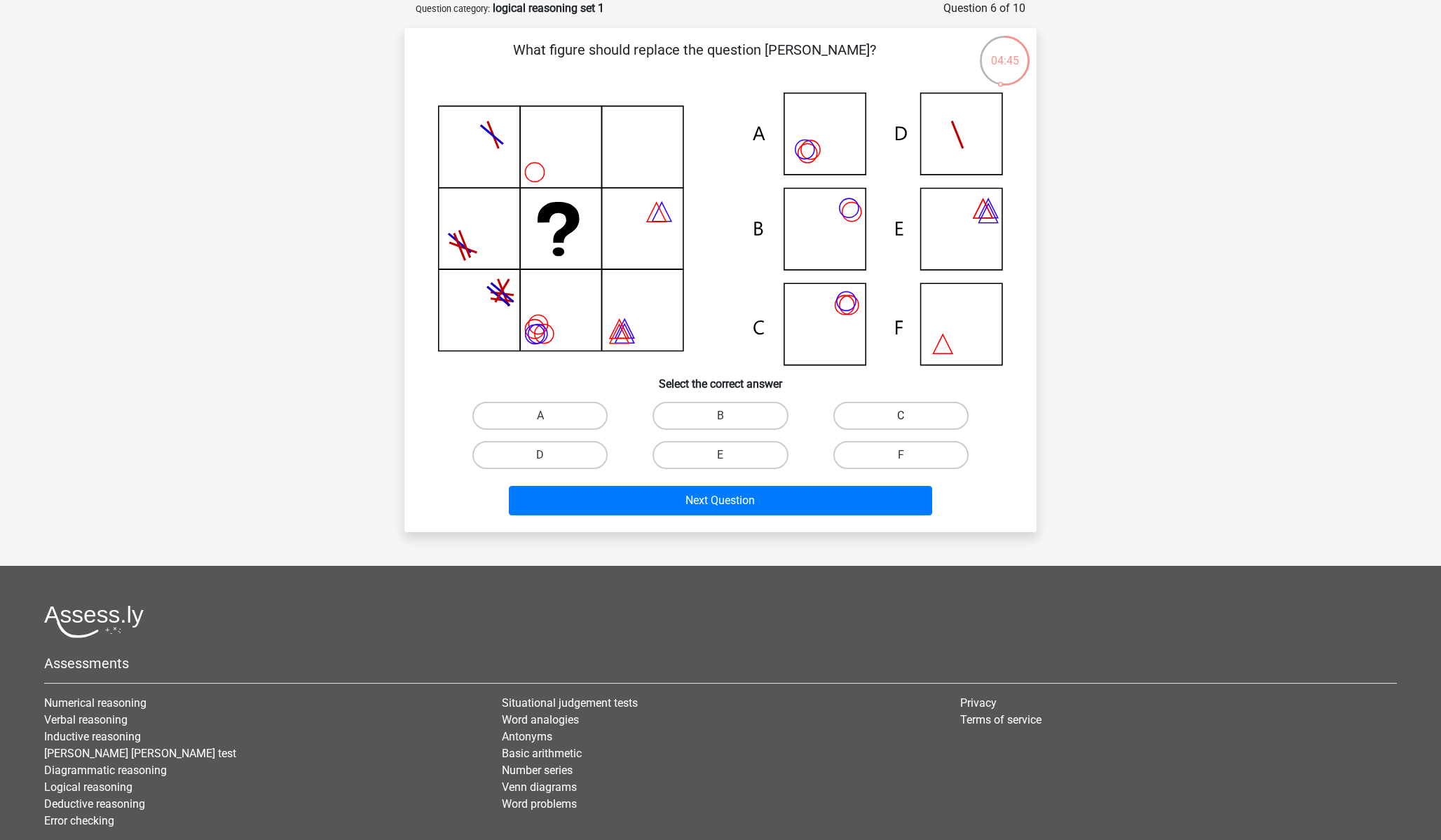
click at [905, 408] on label "C" at bounding box center [901, 415] width 135 height 28
click at [905, 416] on input "C" at bounding box center [906, 420] width 9 height 9
radio input "true"
click at [574, 413] on label "A" at bounding box center [540, 415] width 135 height 28
click at [550, 416] on input "A" at bounding box center [545, 420] width 9 height 9
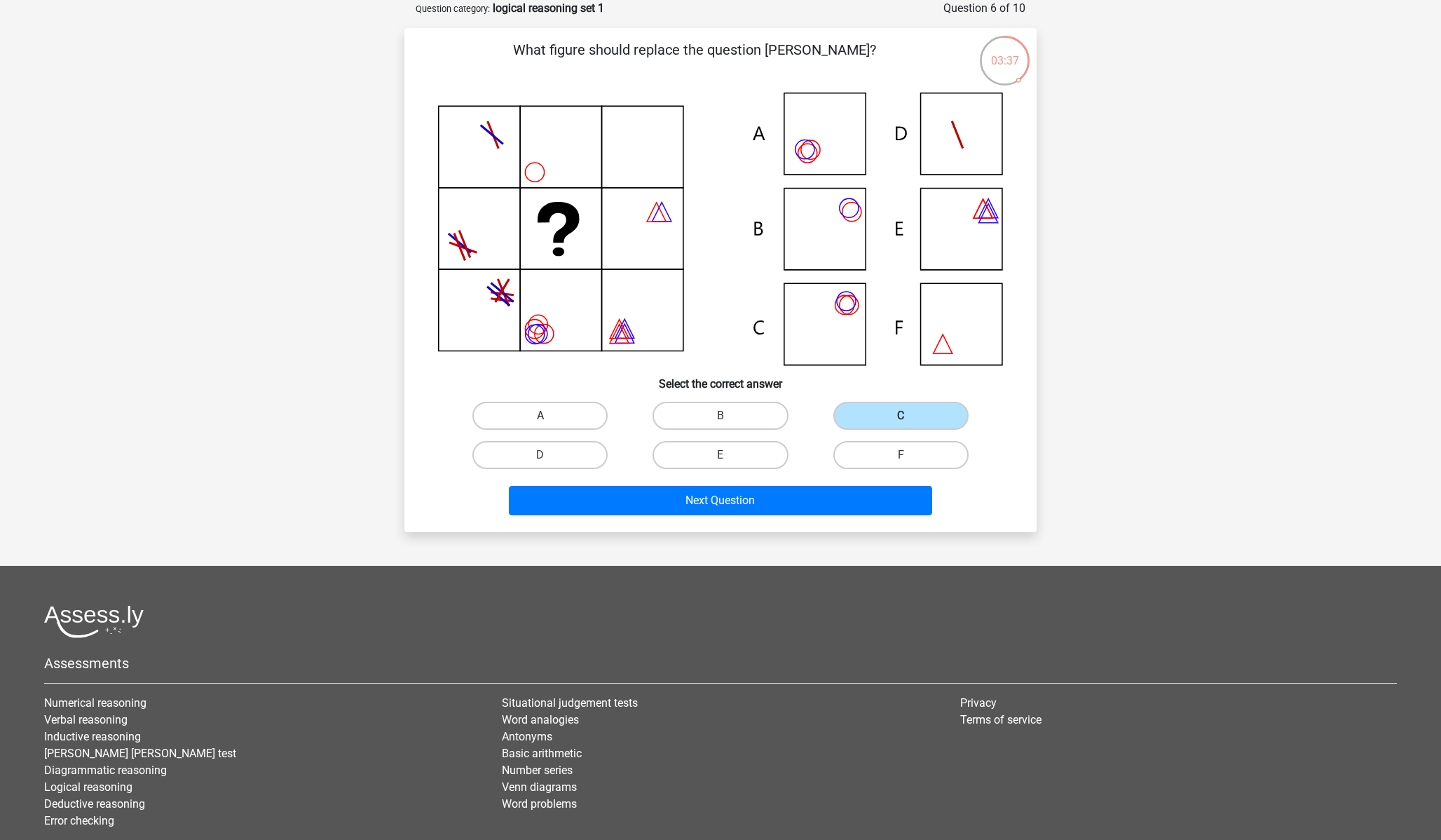
radio input "true"
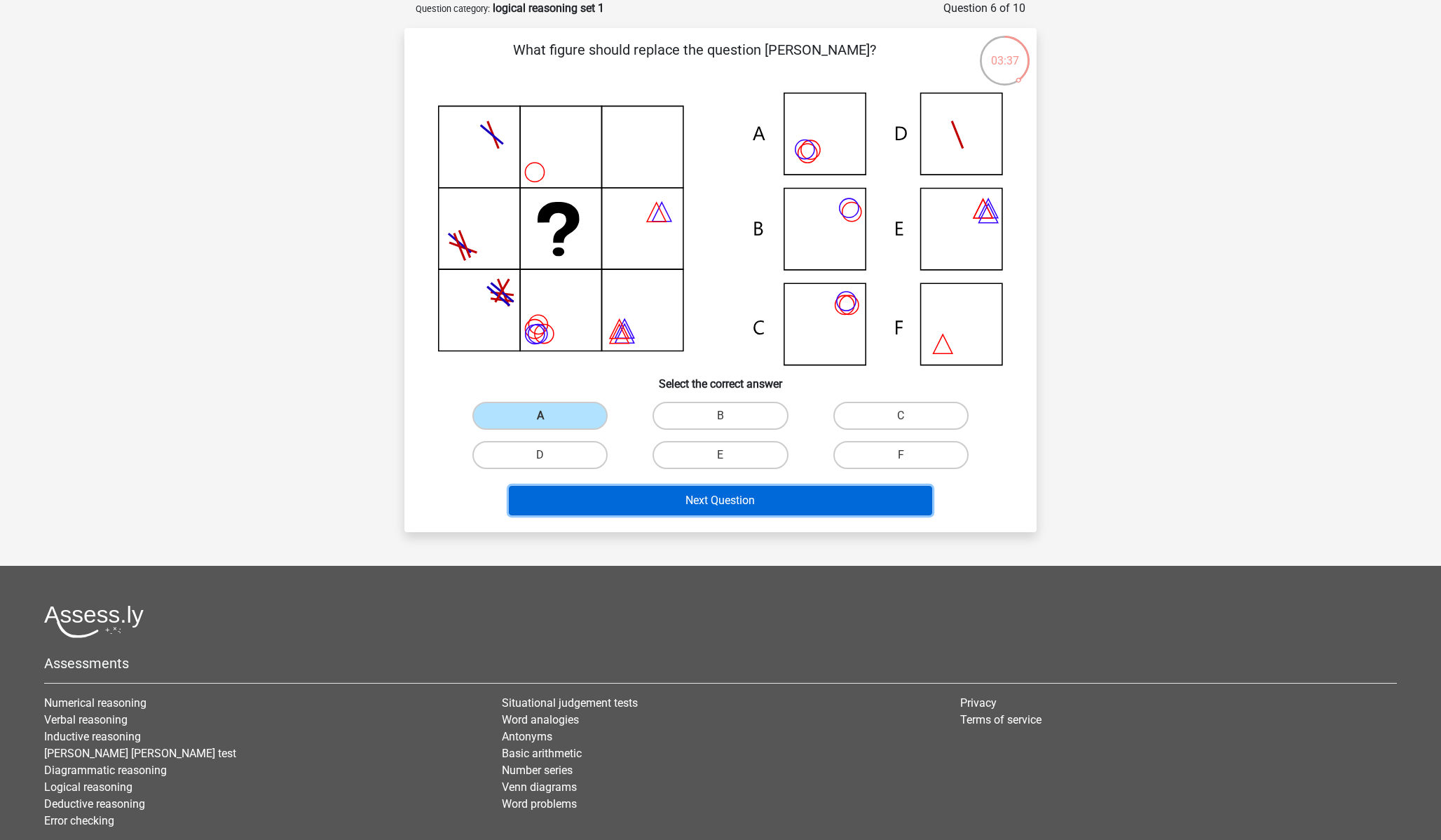
click at [720, 486] on button "Next Question" at bounding box center [720, 501] width 424 height 29
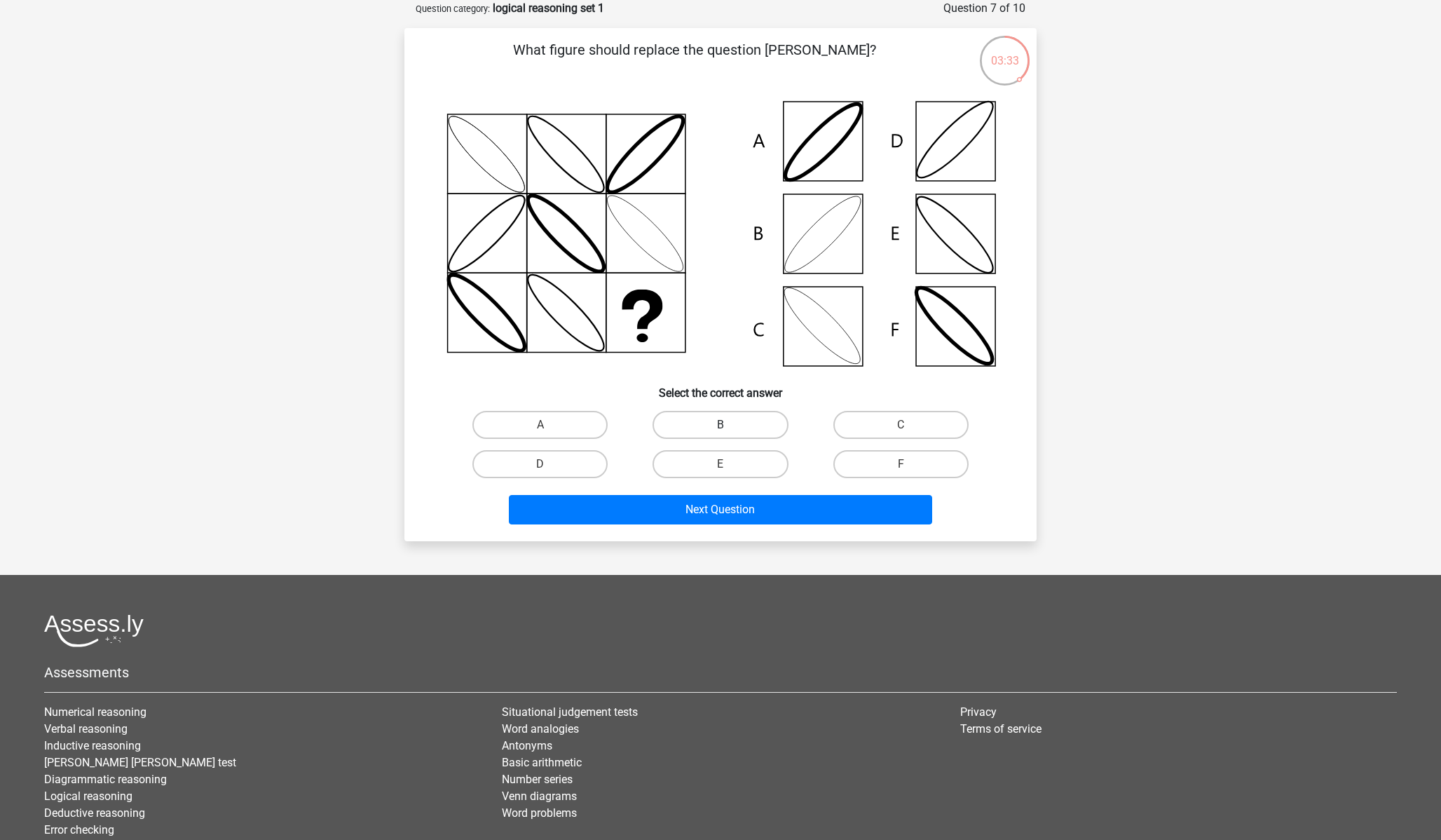
click at [710, 428] on label "B" at bounding box center [720, 424] width 135 height 28
click at [720, 428] on input "B" at bounding box center [725, 430] width 9 height 9
radio input "true"
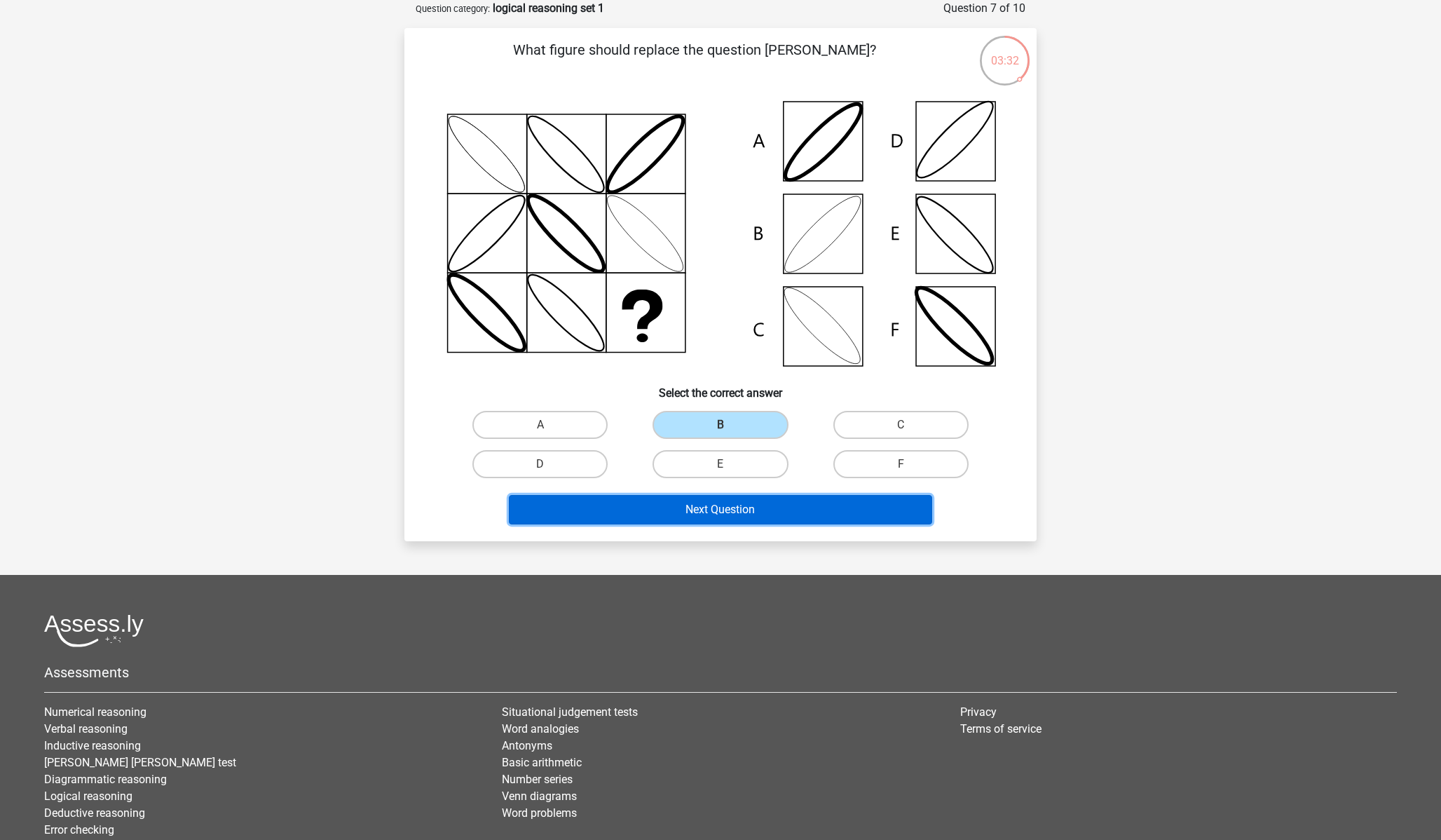
click at [713, 516] on button "Next Question" at bounding box center [720, 510] width 424 height 29
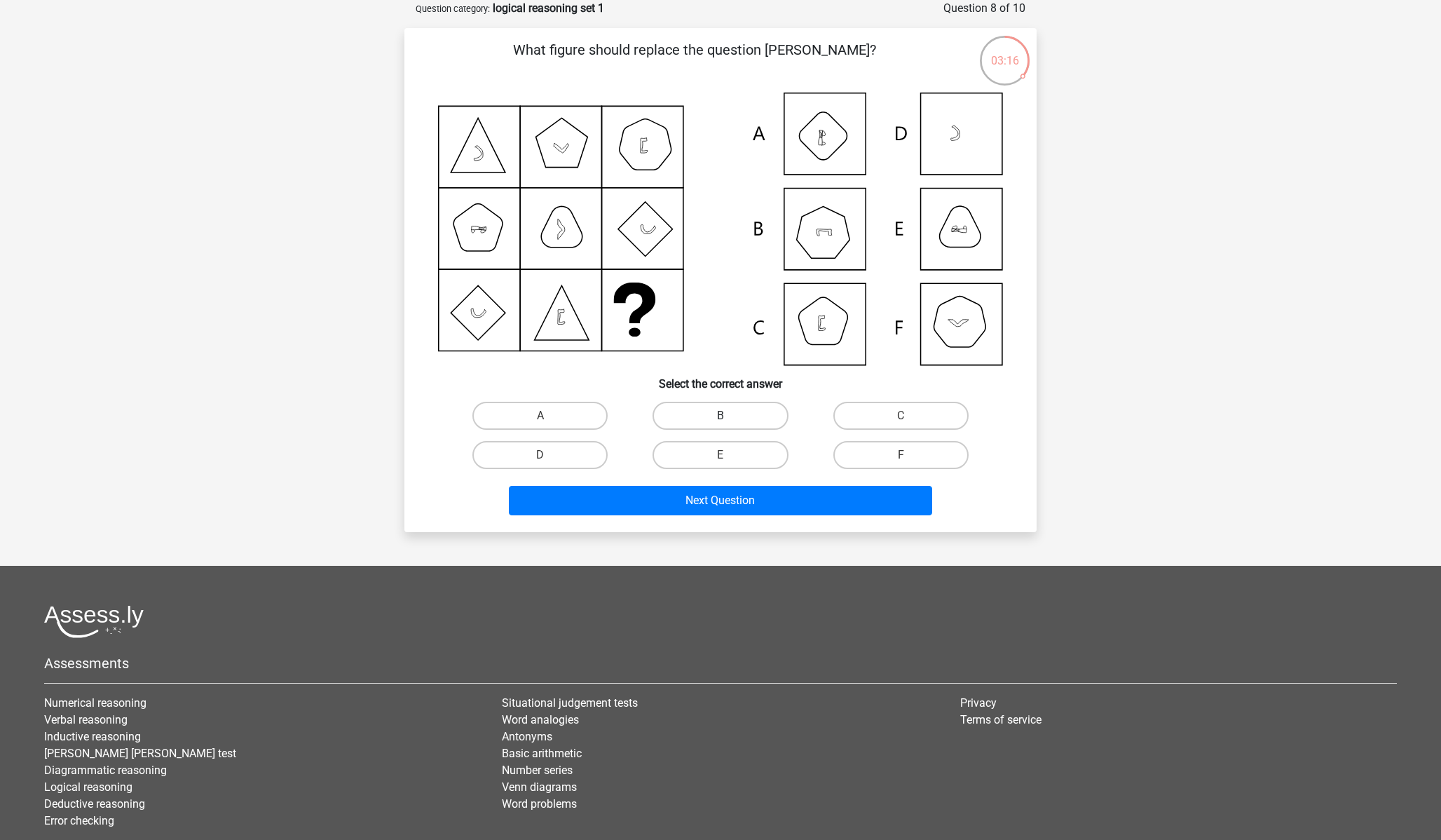
click at [713, 424] on label "B" at bounding box center [720, 415] width 135 height 28
click at [720, 424] on input "B" at bounding box center [725, 420] width 9 height 9
radio input "true"
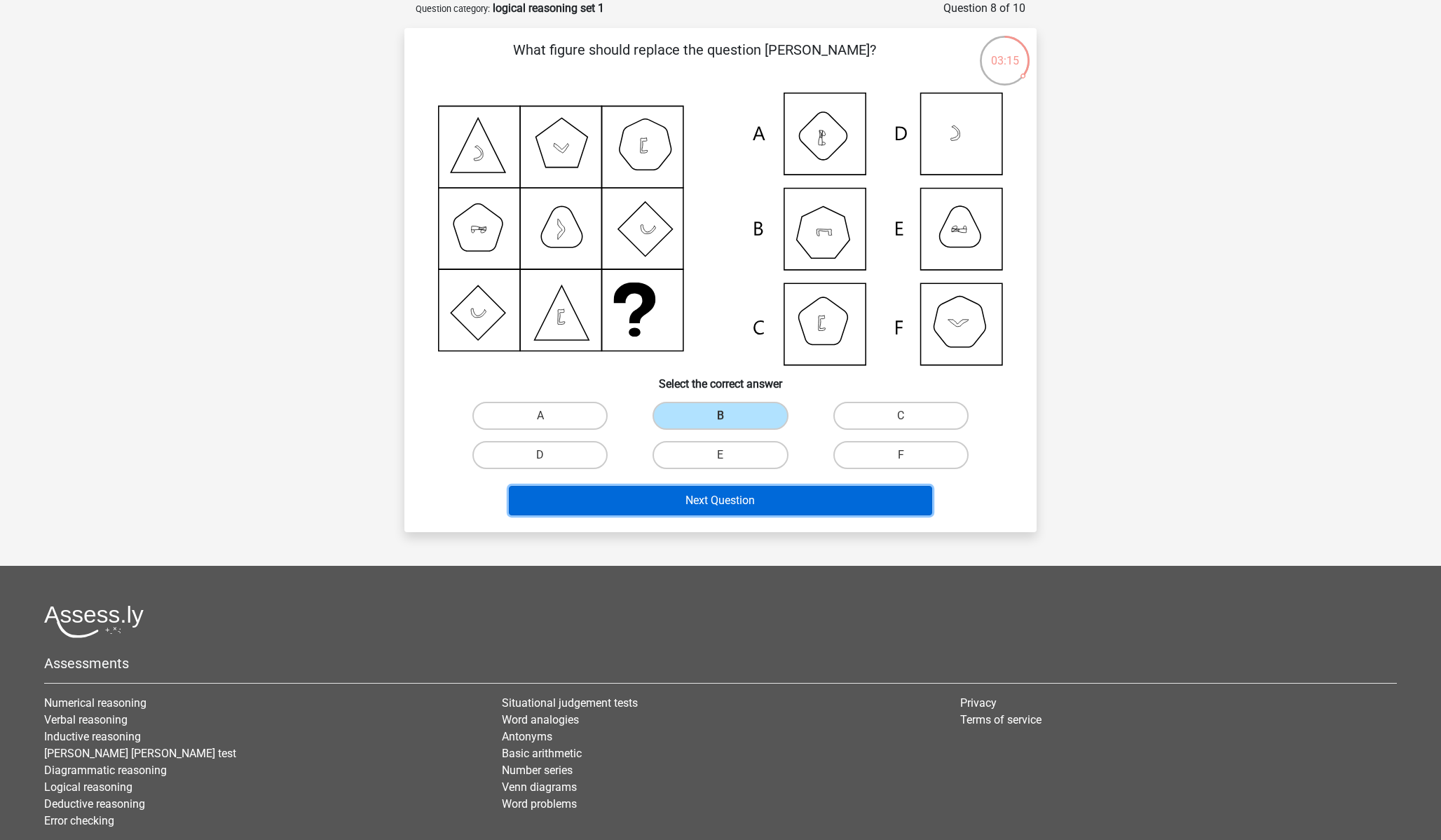
click at [722, 504] on button "Next Question" at bounding box center [720, 501] width 424 height 29
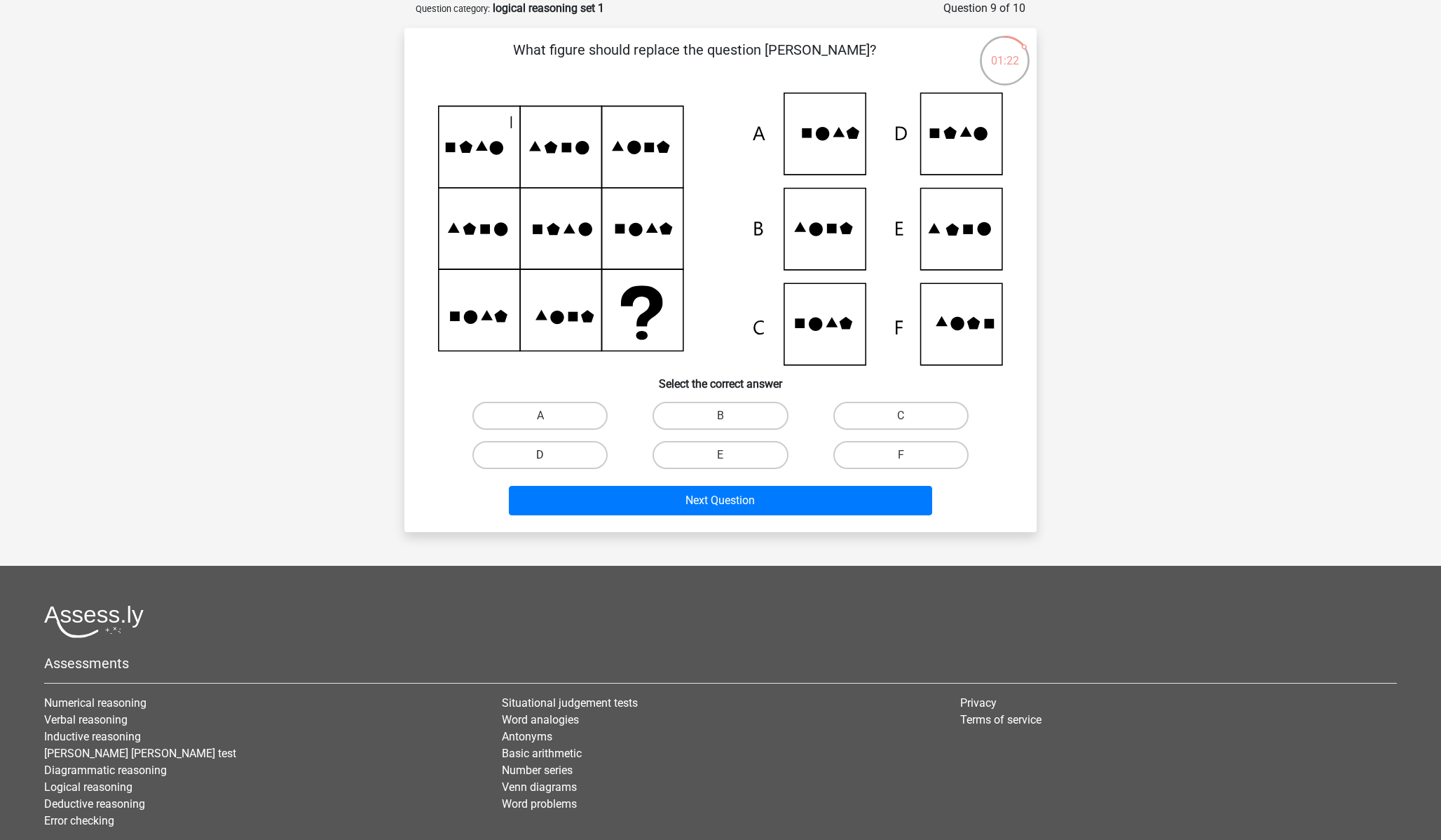
click at [586, 449] on label "D" at bounding box center [540, 454] width 135 height 28
click at [550, 455] on input "D" at bounding box center [545, 460] width 9 height 9
radio input "true"
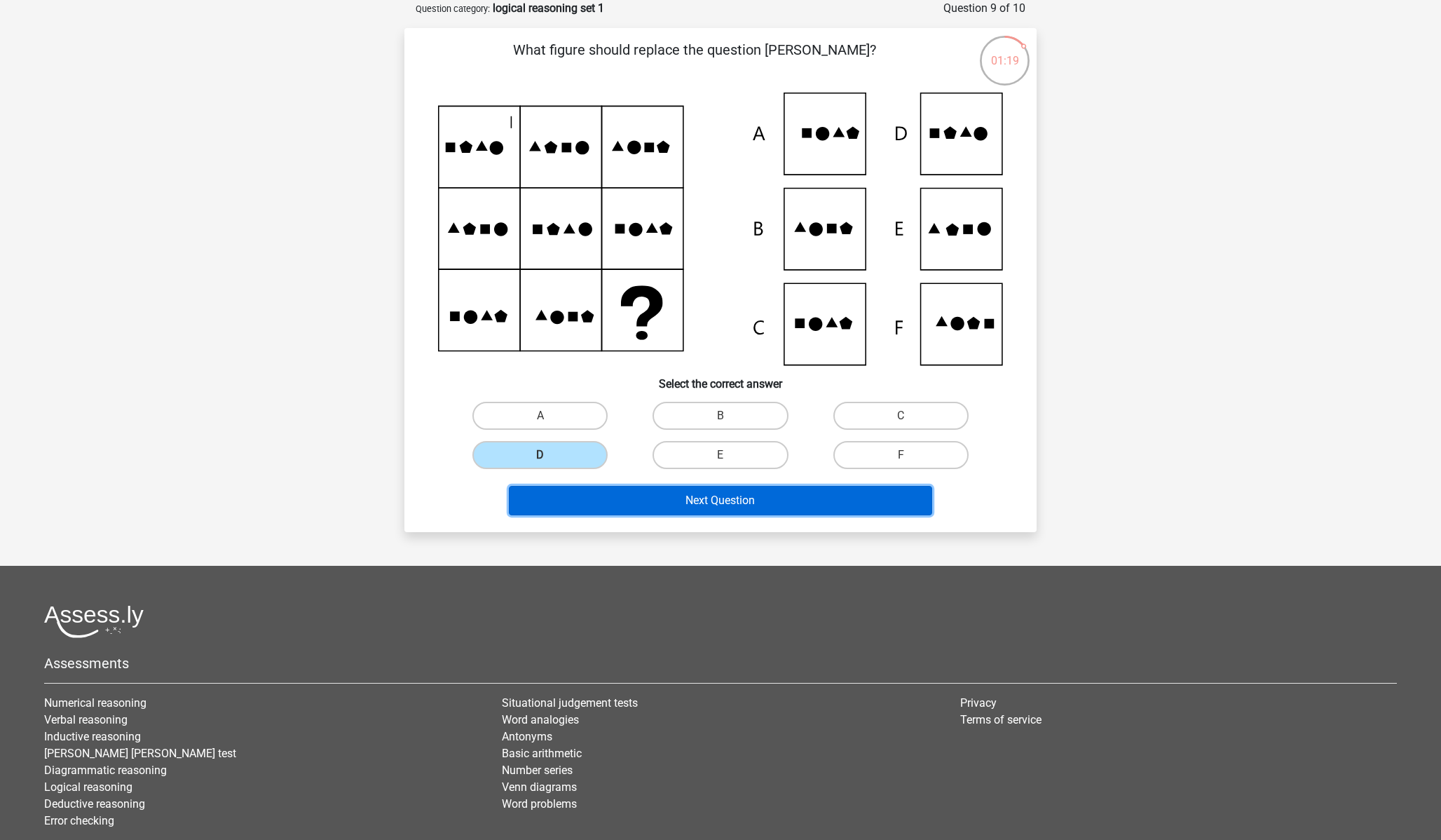
click at [743, 498] on button "Next Question" at bounding box center [720, 501] width 424 height 29
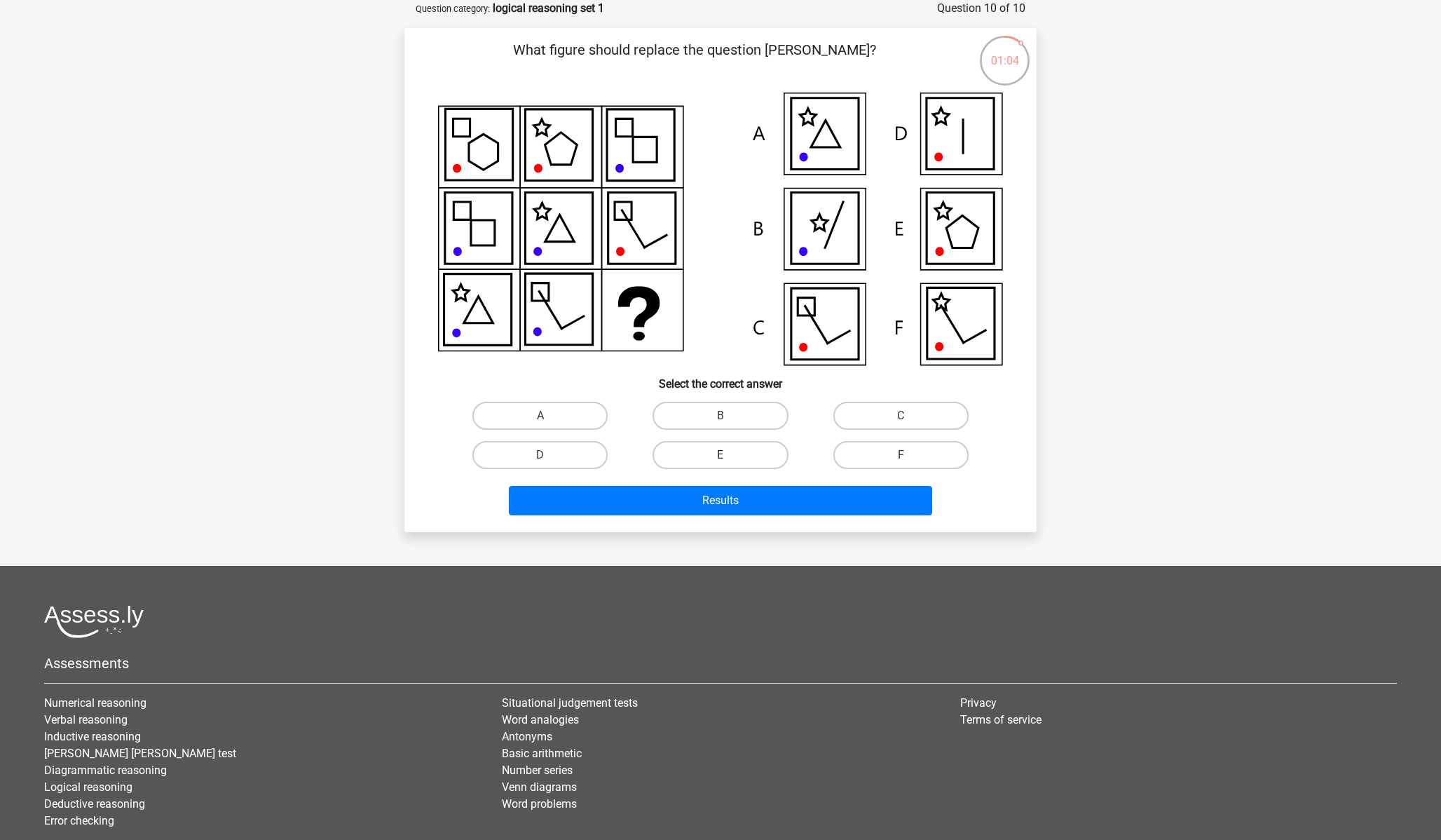
click at [757, 447] on label "E" at bounding box center [720, 454] width 135 height 28
click at [730, 455] on input "E" at bounding box center [725, 460] width 9 height 9
radio input "true"
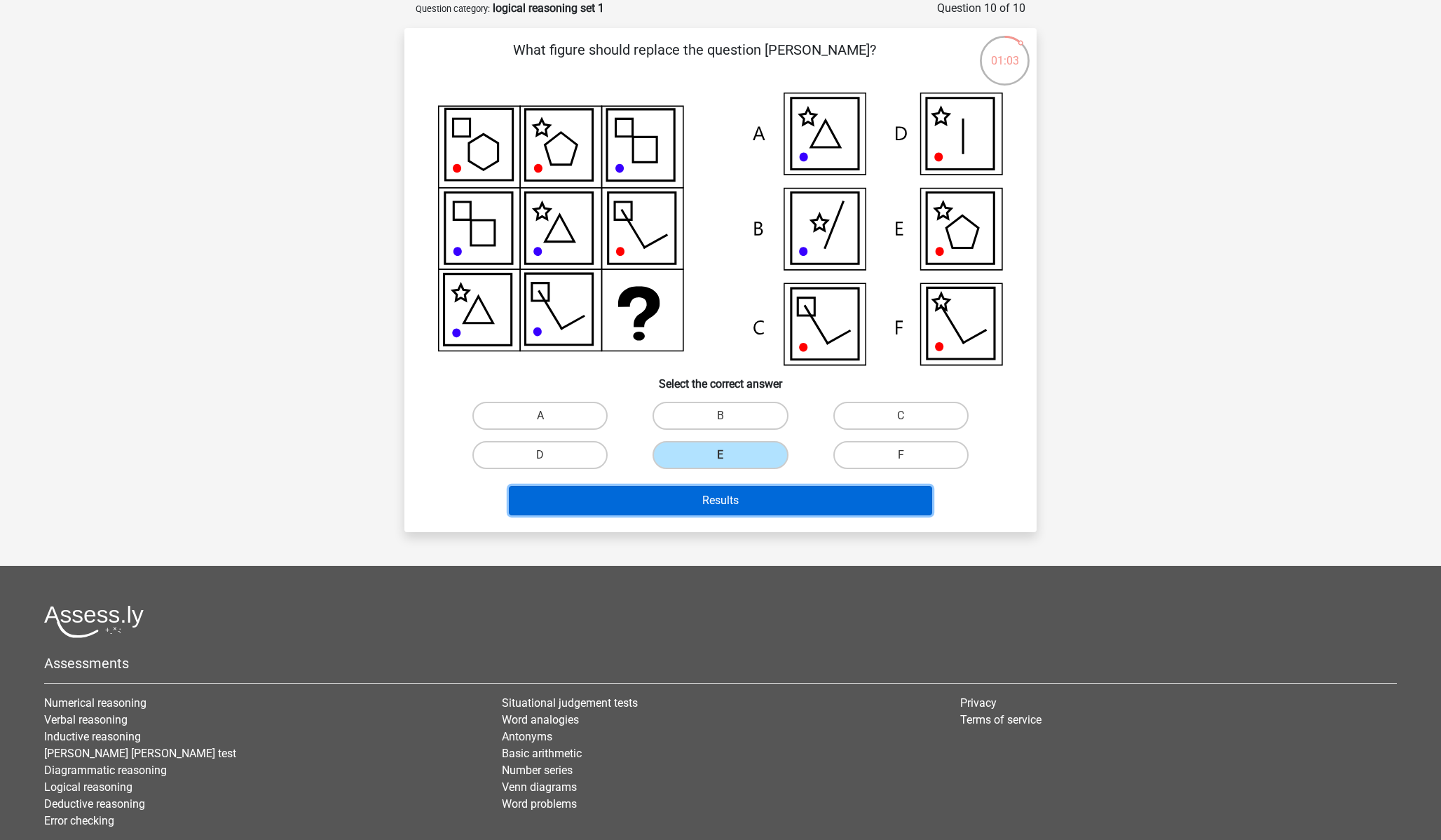
click at [814, 499] on button "Results" at bounding box center [720, 501] width 424 height 29
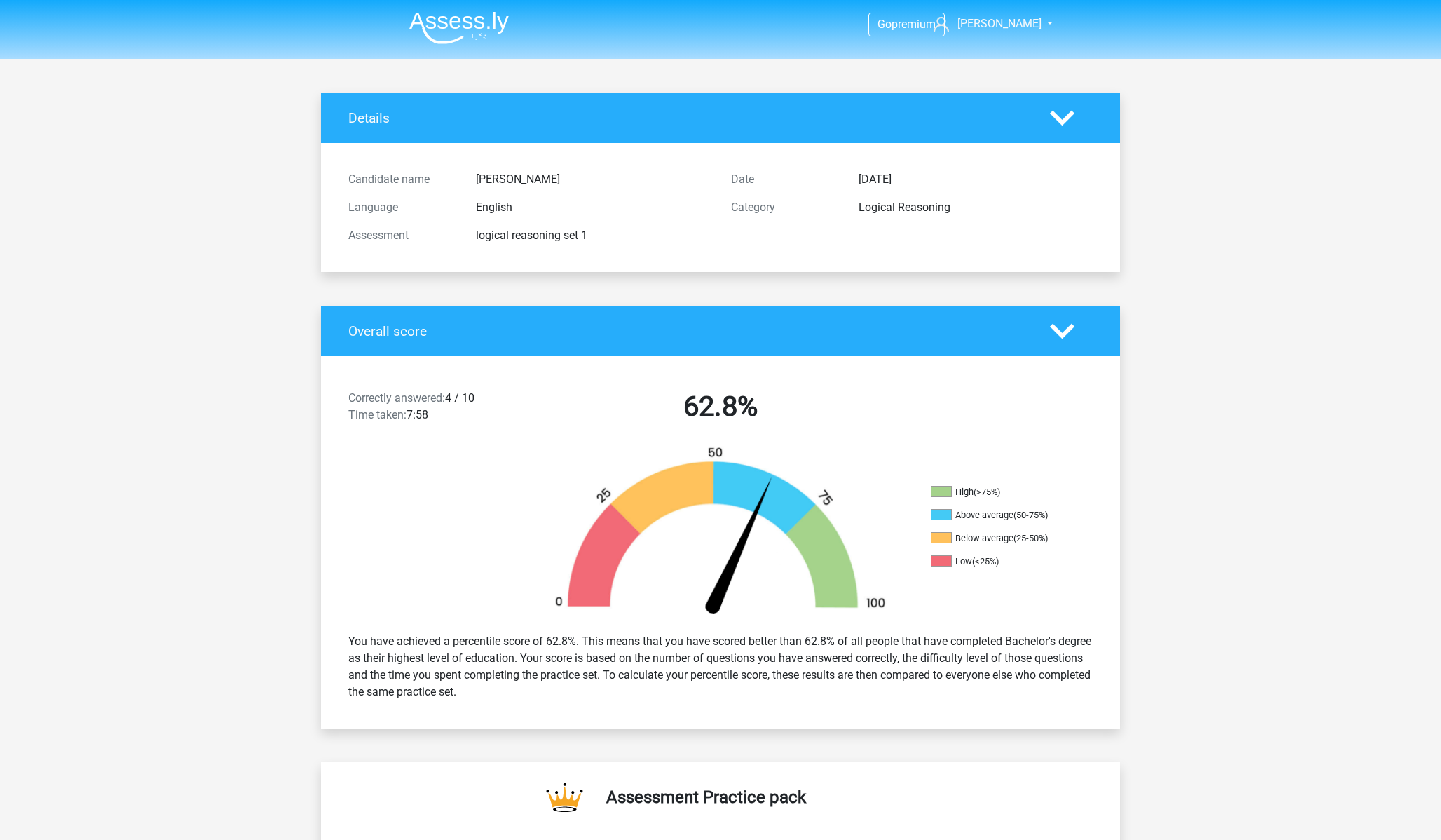
click at [431, 23] on img at bounding box center [459, 27] width 99 height 33
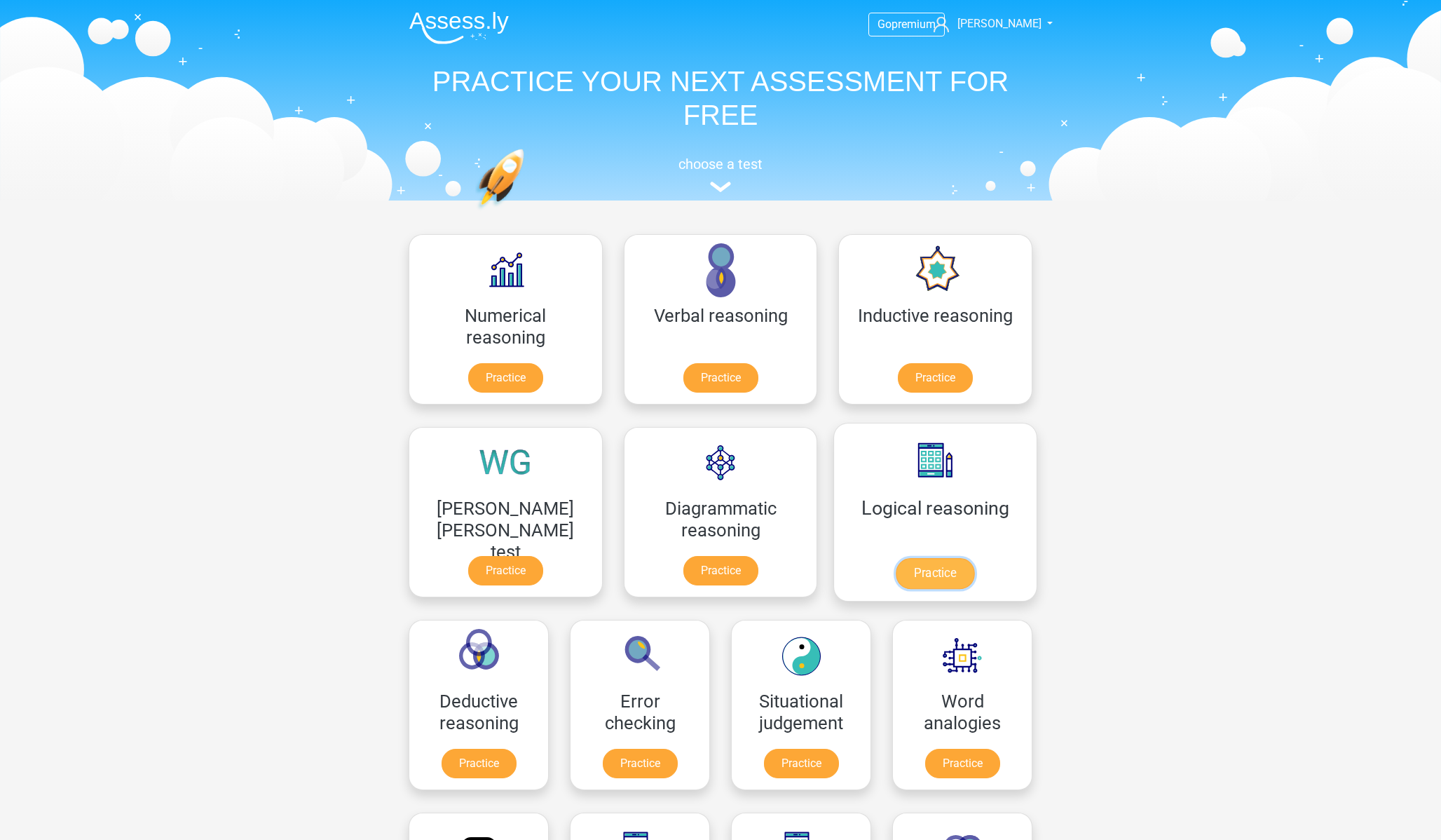
click at [896, 558] on link "Practice" at bounding box center [935, 574] width 78 height 31
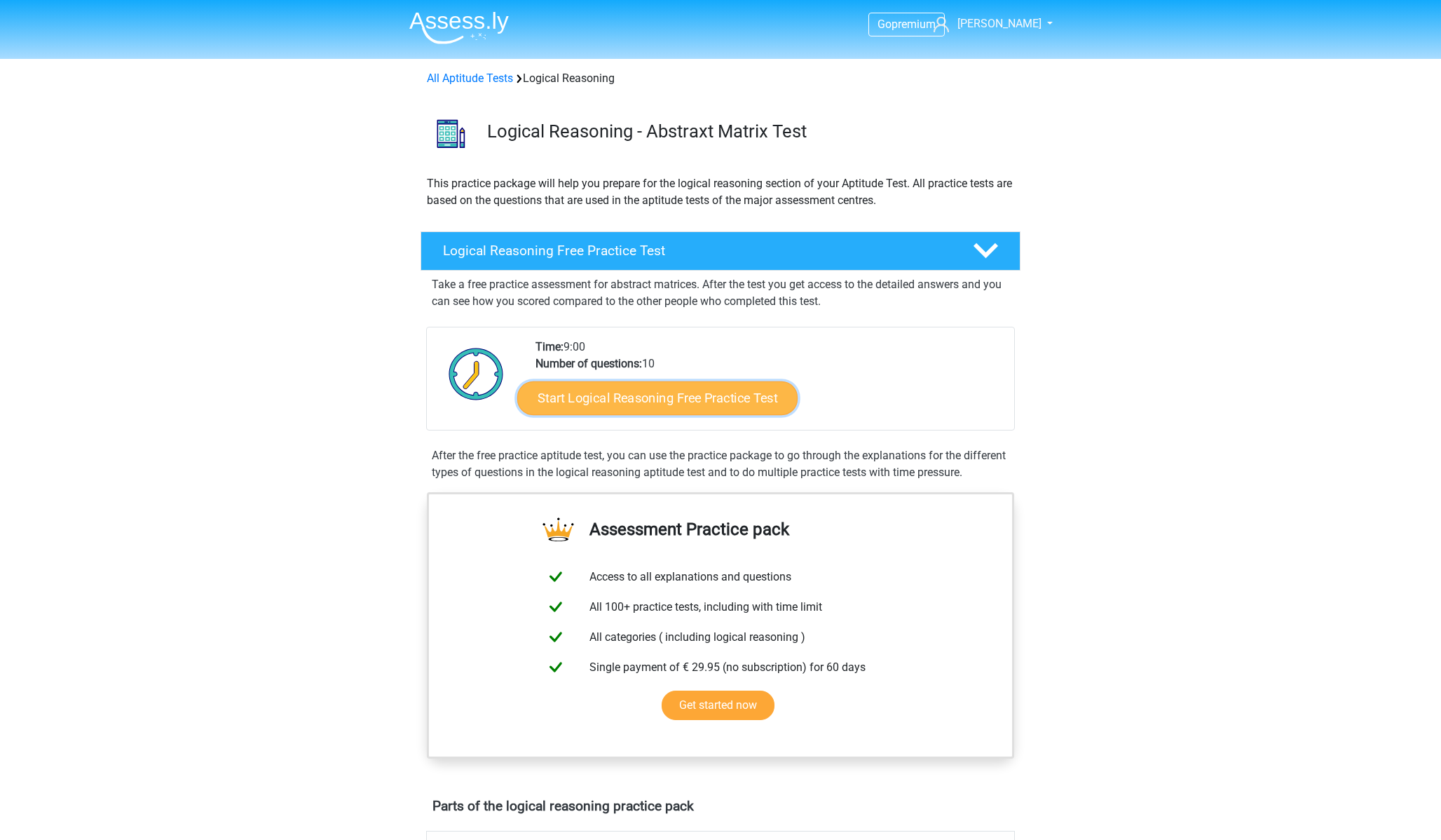
click at [686, 402] on link "Start Logical Reasoning Free Practice Test" at bounding box center [657, 397] width 280 height 34
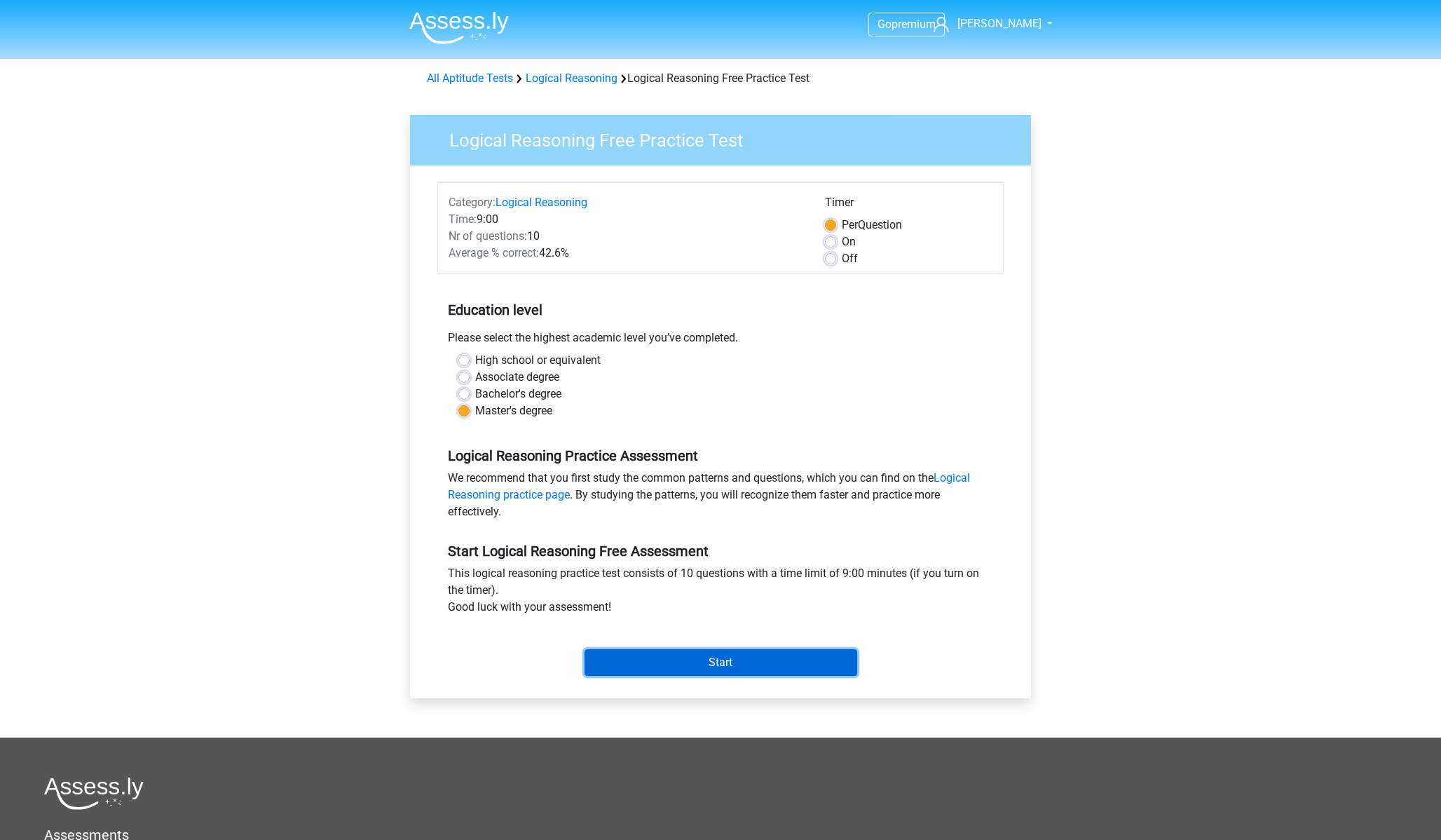
click at [779, 655] on input "Start" at bounding box center [720, 662] width 273 height 26
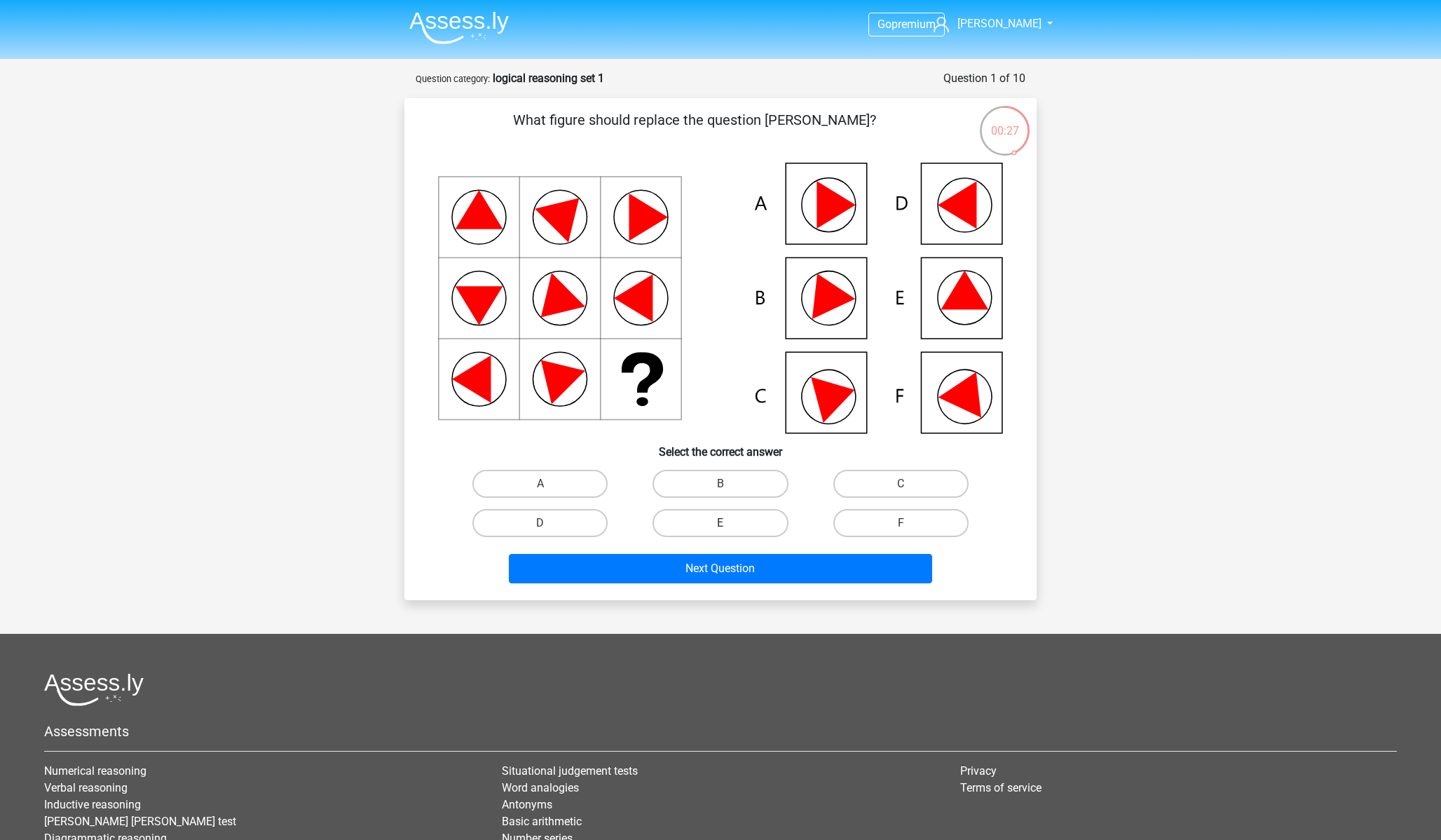
click at [747, 527] on label "E" at bounding box center [720, 523] width 135 height 28
click at [730, 527] on input "E" at bounding box center [725, 527] width 9 height 9
radio input "true"
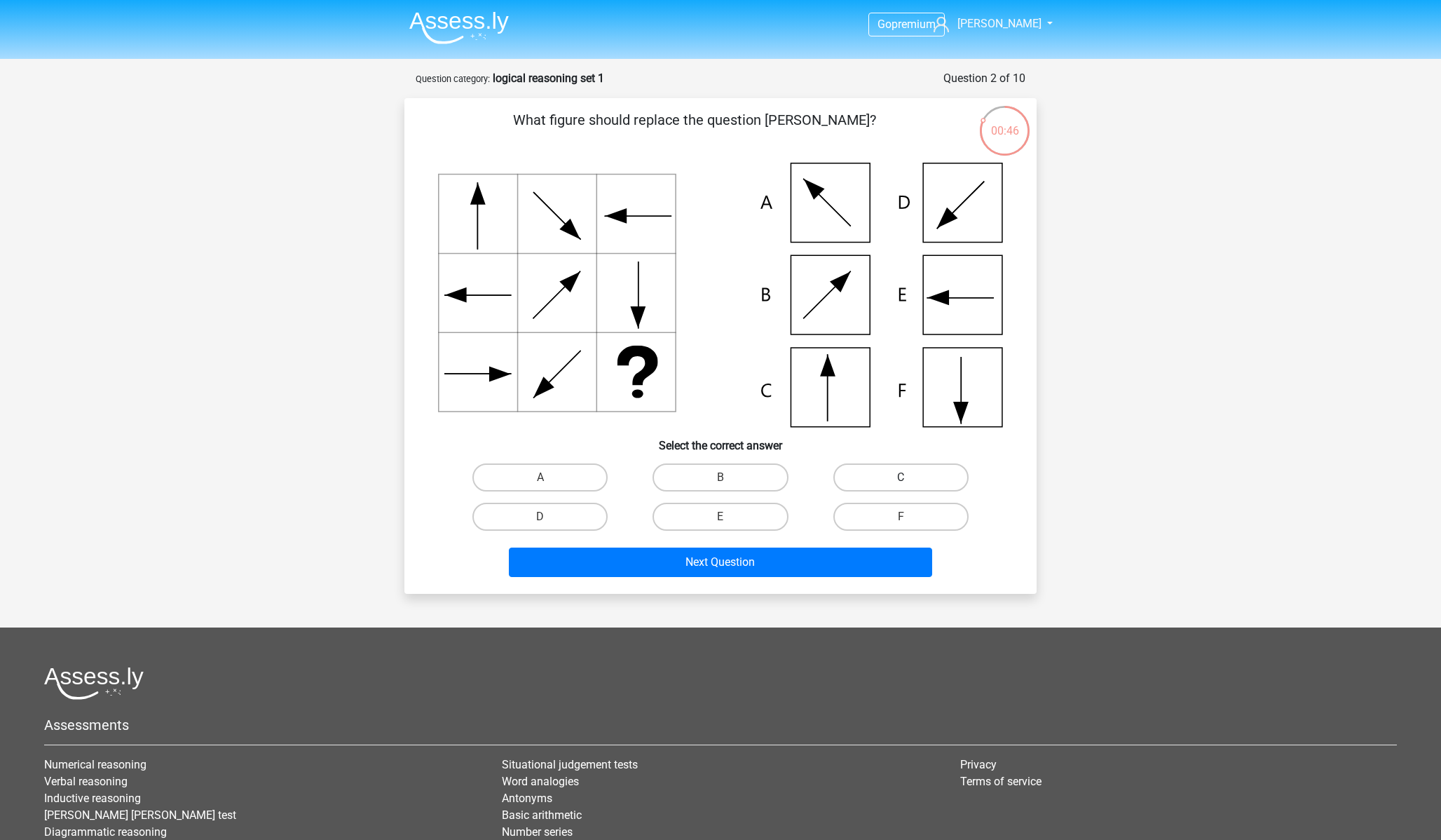
click at [845, 475] on label "C" at bounding box center [901, 477] width 135 height 28
click at [901, 477] on input "C" at bounding box center [906, 482] width 9 height 9
radio input "true"
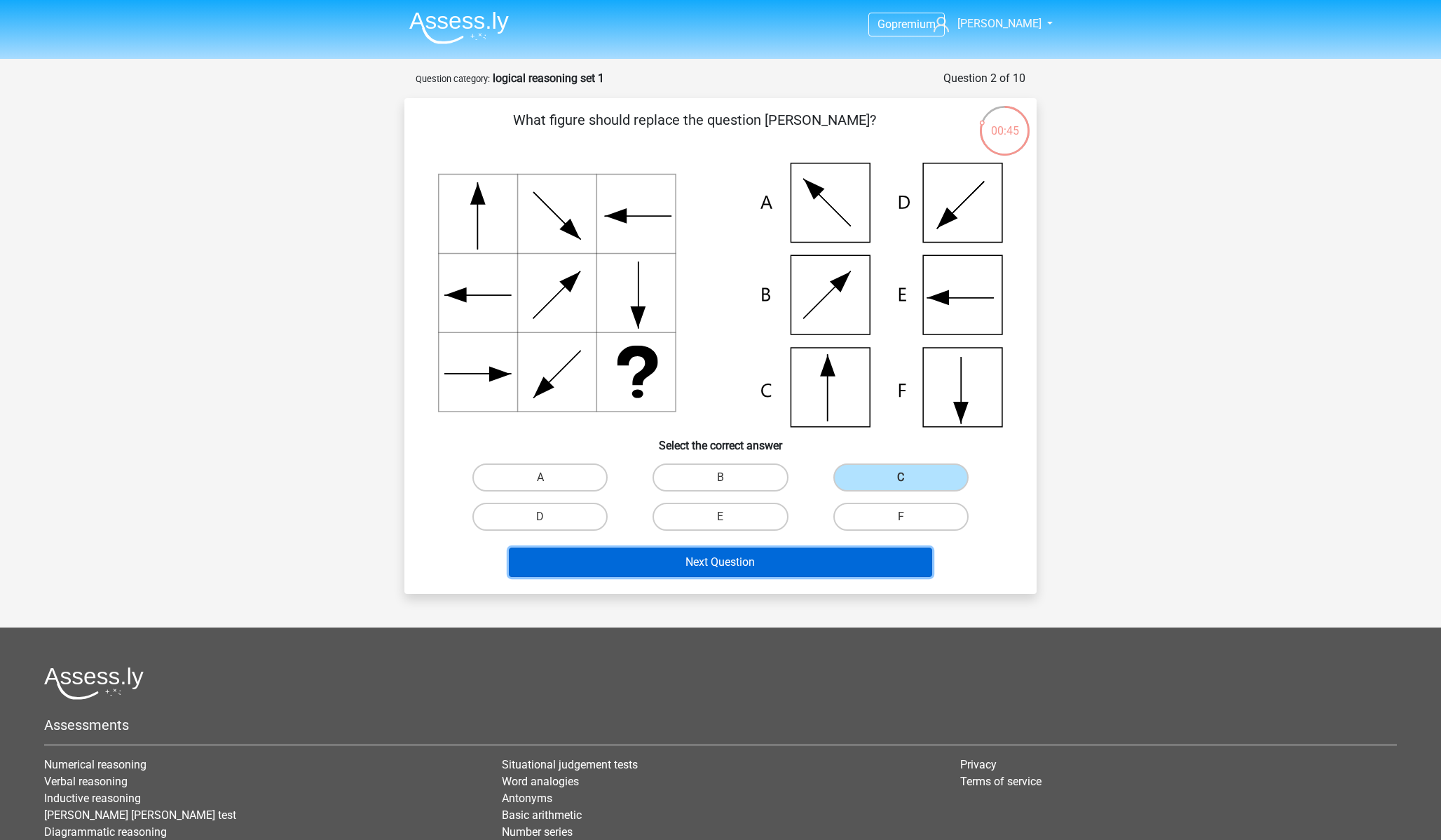
click at [779, 559] on button "Next Question" at bounding box center [720, 562] width 424 height 29
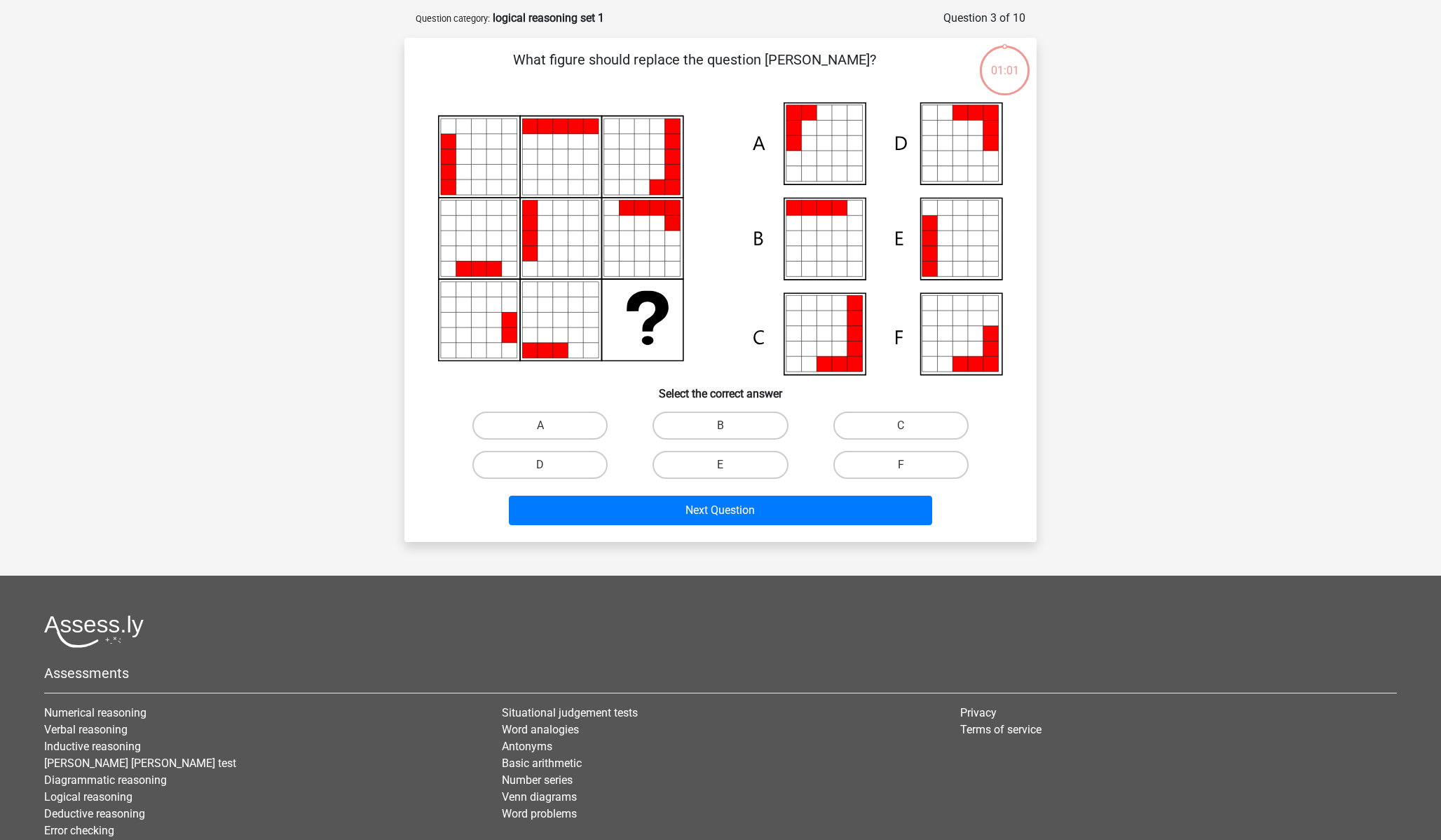
scroll to position [70, 0]
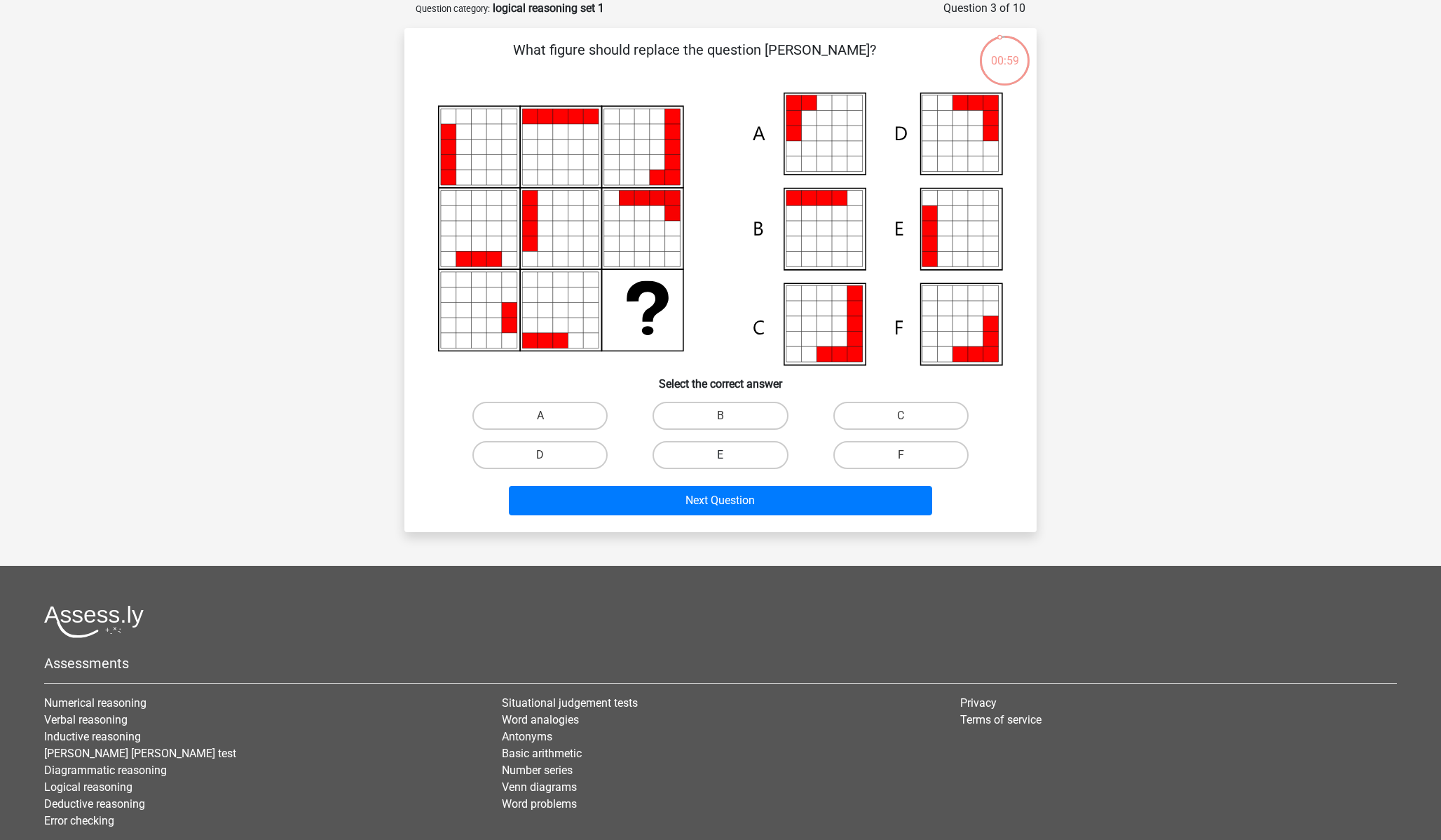
click at [750, 452] on label "E" at bounding box center [720, 454] width 135 height 28
click at [730, 455] on input "E" at bounding box center [725, 460] width 9 height 9
radio input "true"
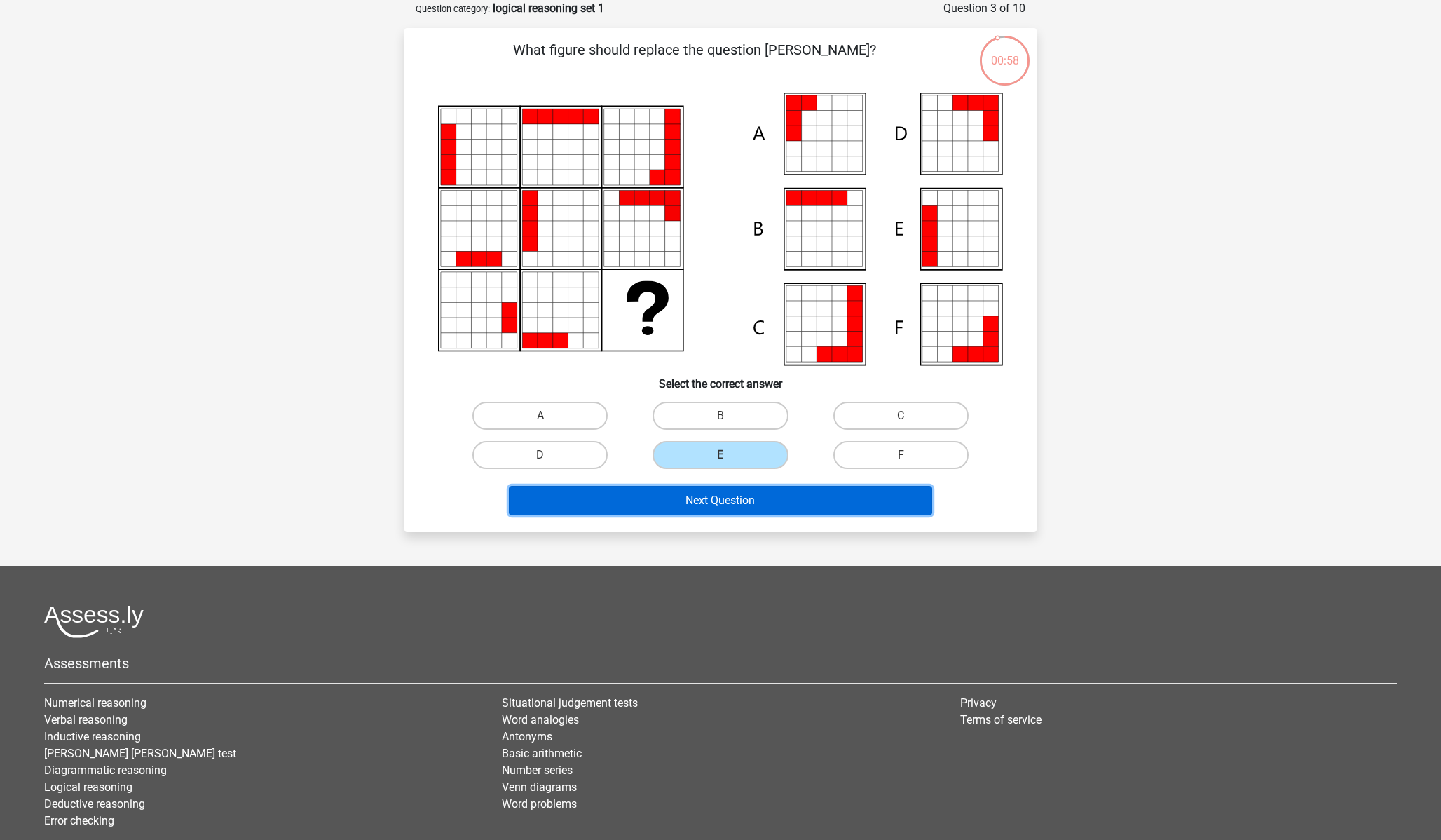
click at [720, 504] on button "Next Question" at bounding box center [720, 501] width 424 height 29
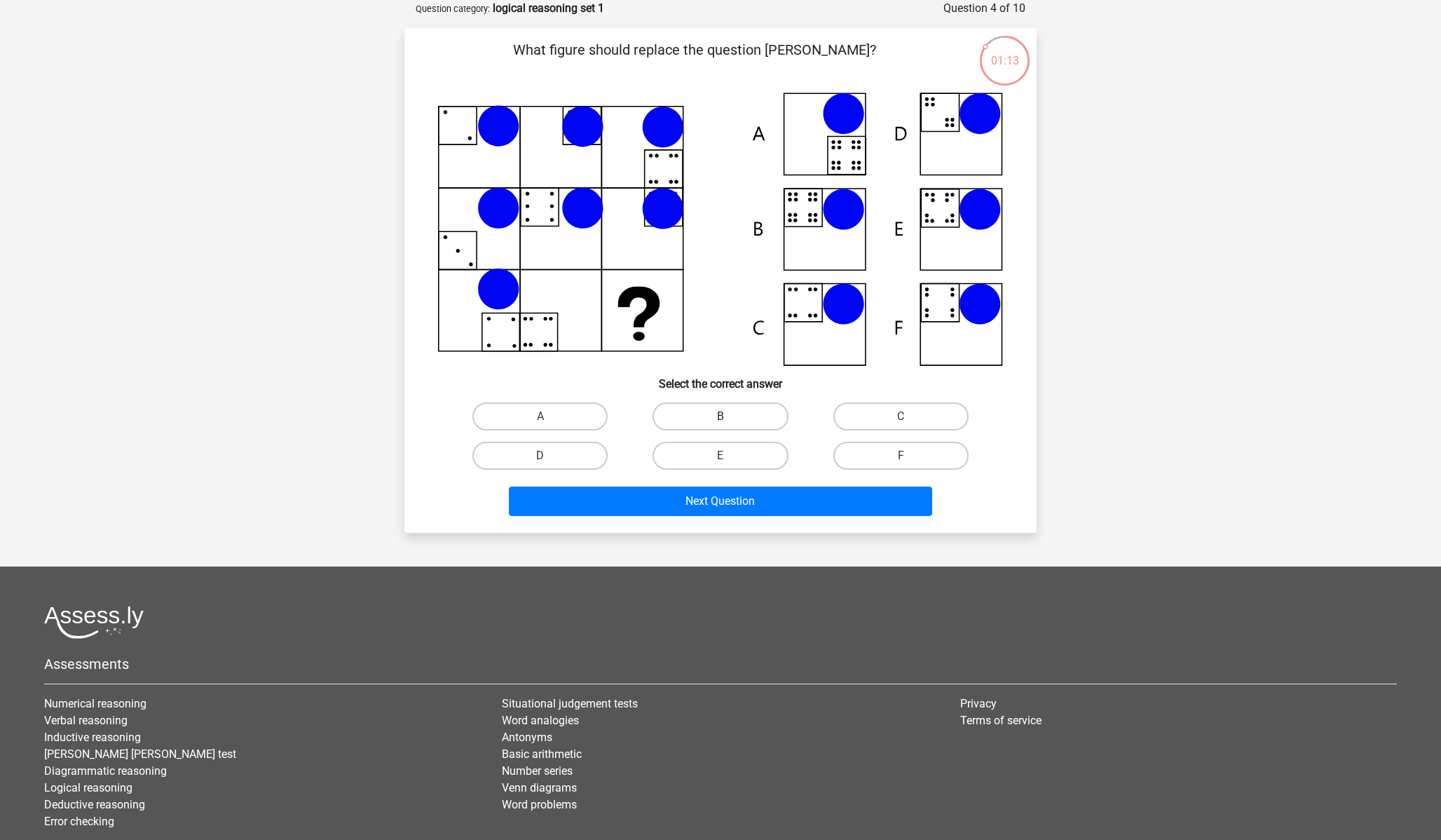
click at [729, 411] on label "B" at bounding box center [720, 416] width 135 height 28
click at [729, 417] on input "B" at bounding box center [725, 421] width 9 height 9
radio input "true"
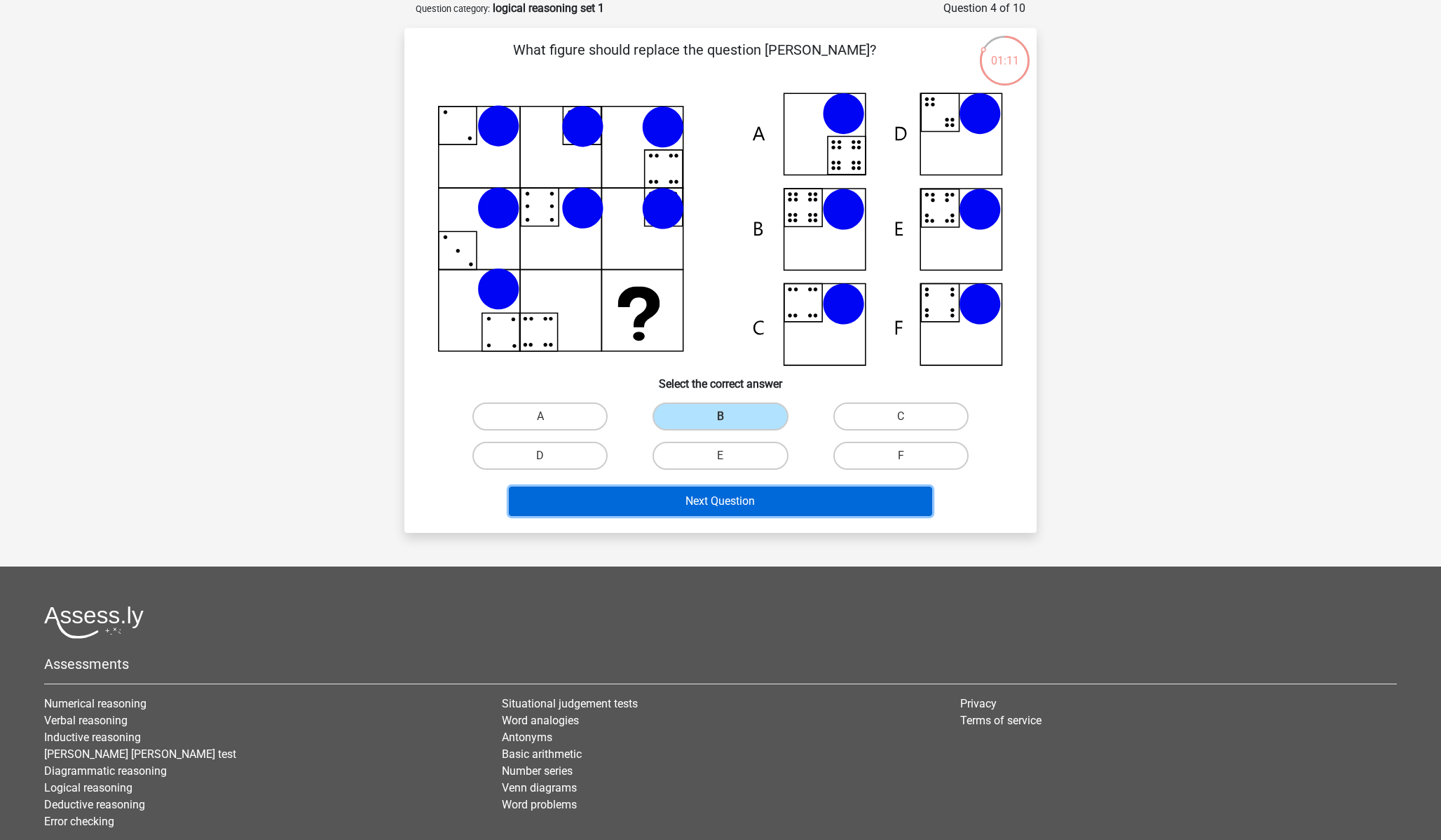
click at [755, 503] on button "Next Question" at bounding box center [720, 501] width 424 height 29
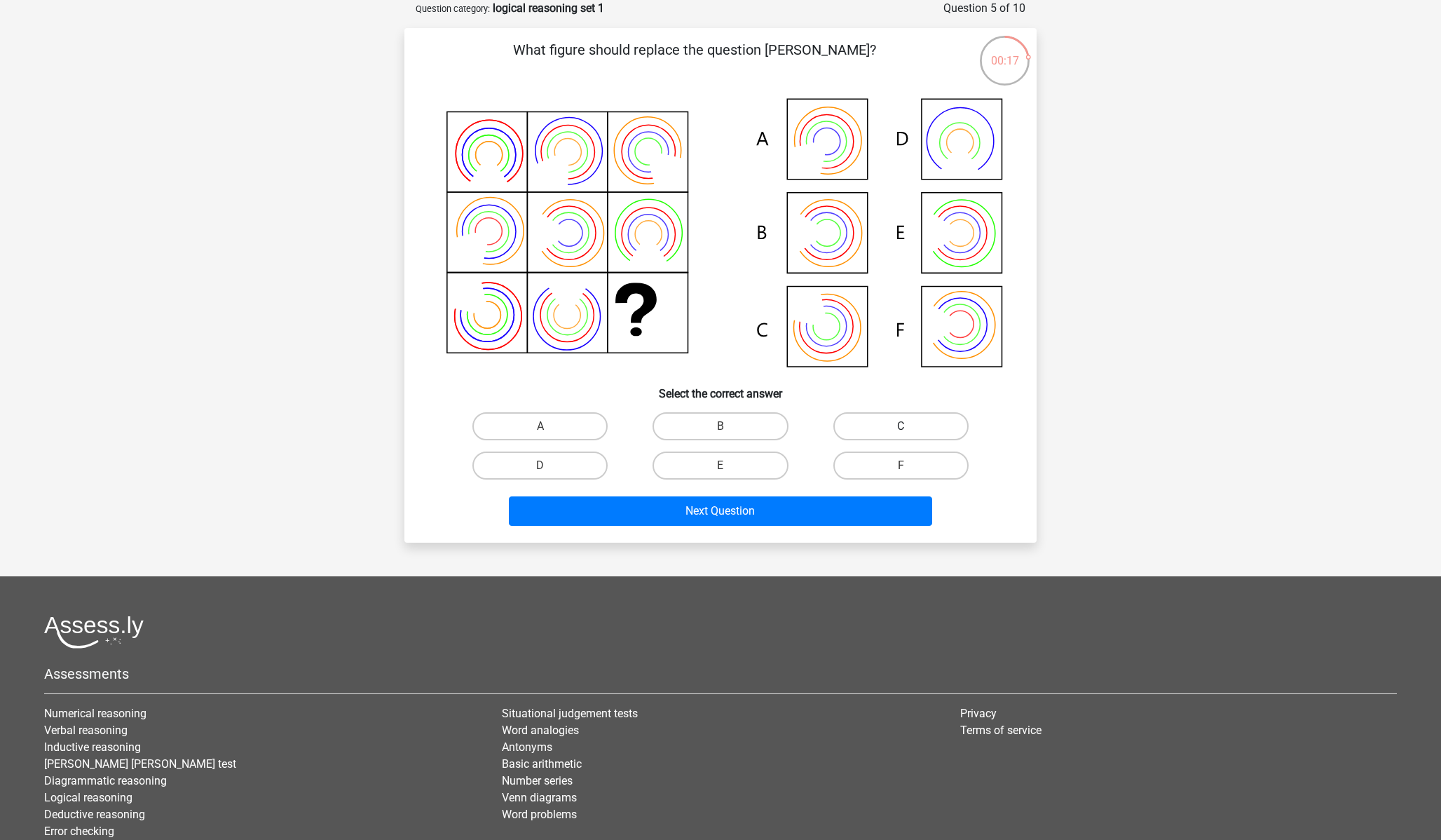
click at [867, 426] on label "C" at bounding box center [901, 426] width 135 height 28
click at [901, 426] on input "C" at bounding box center [906, 430] width 9 height 9
radio input "true"
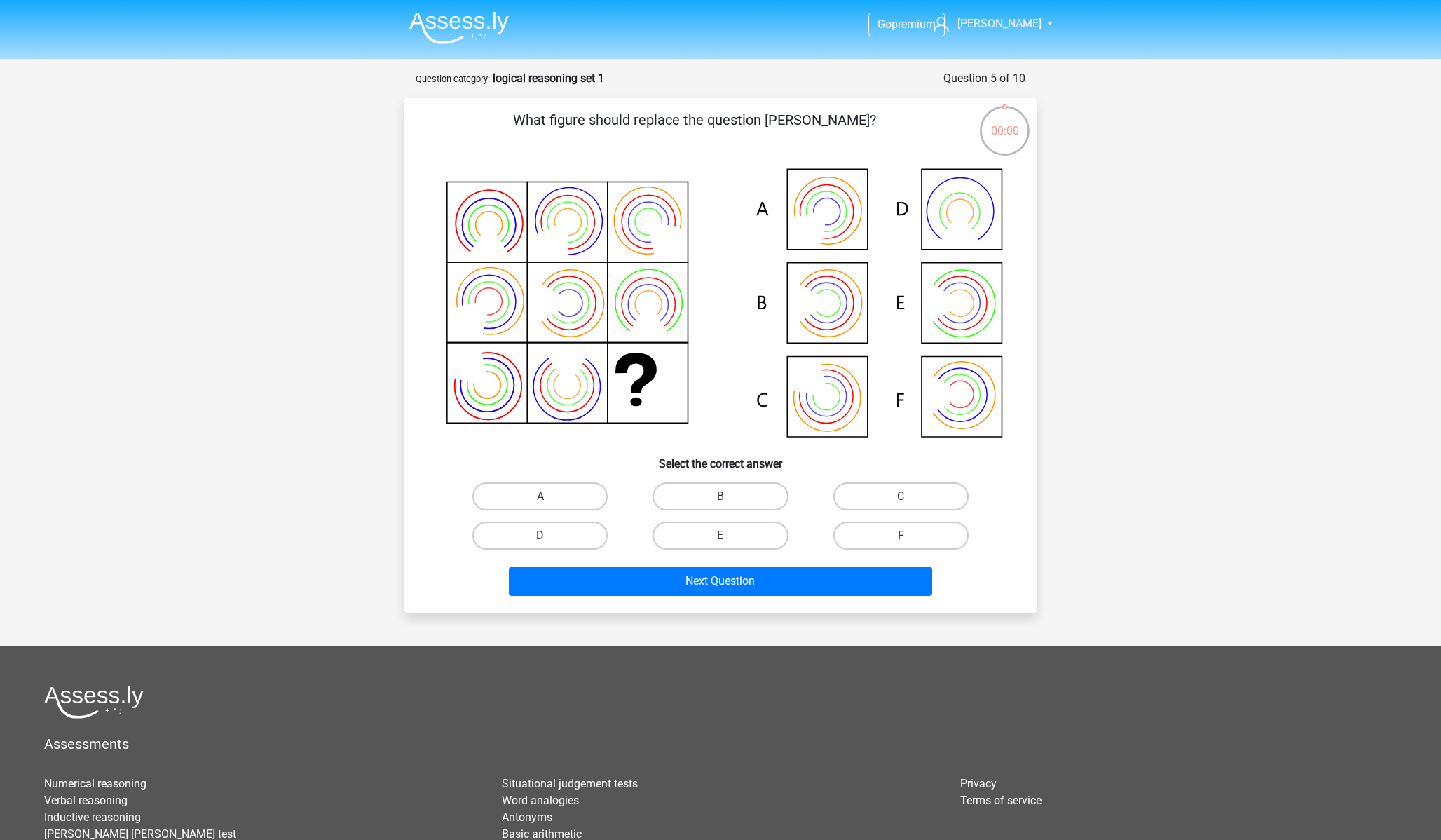
scroll to position [70, 0]
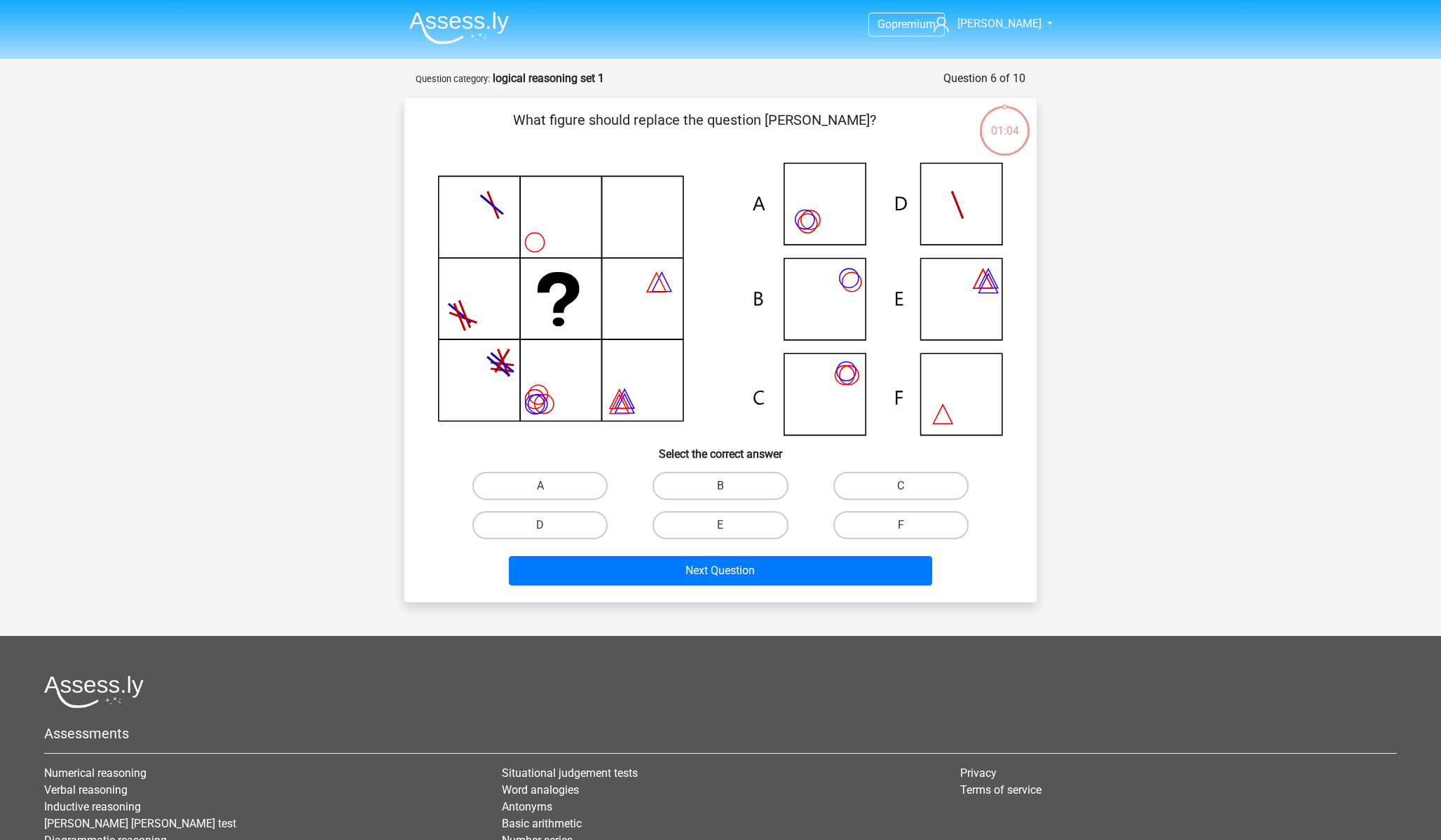
scroll to position [70, 0]
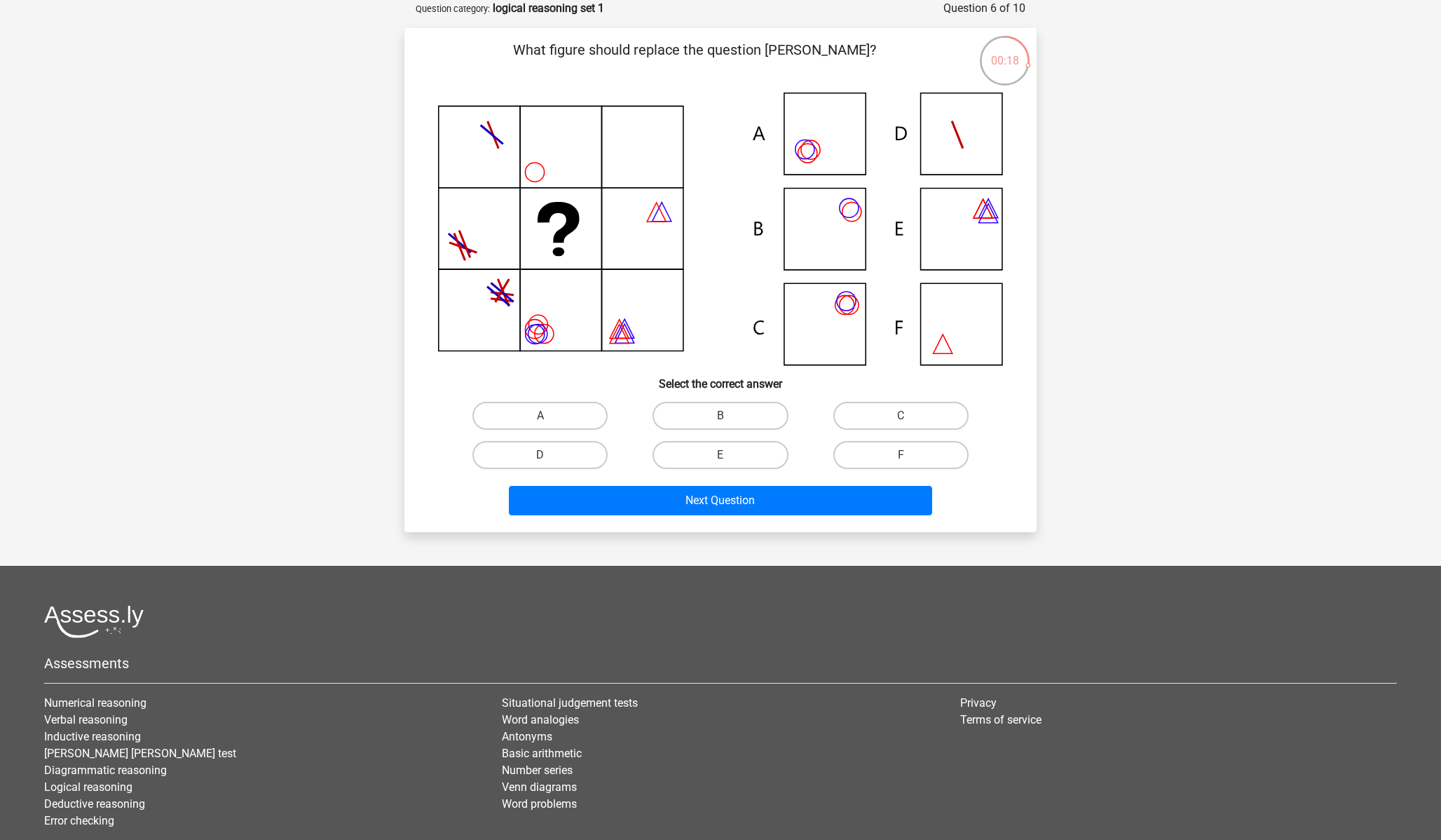
click at [572, 401] on div "A" at bounding box center [540, 415] width 169 height 28
click at [572, 406] on label "A" at bounding box center [540, 415] width 135 height 28
click at [550, 416] on input "A" at bounding box center [545, 420] width 9 height 9
radio input "true"
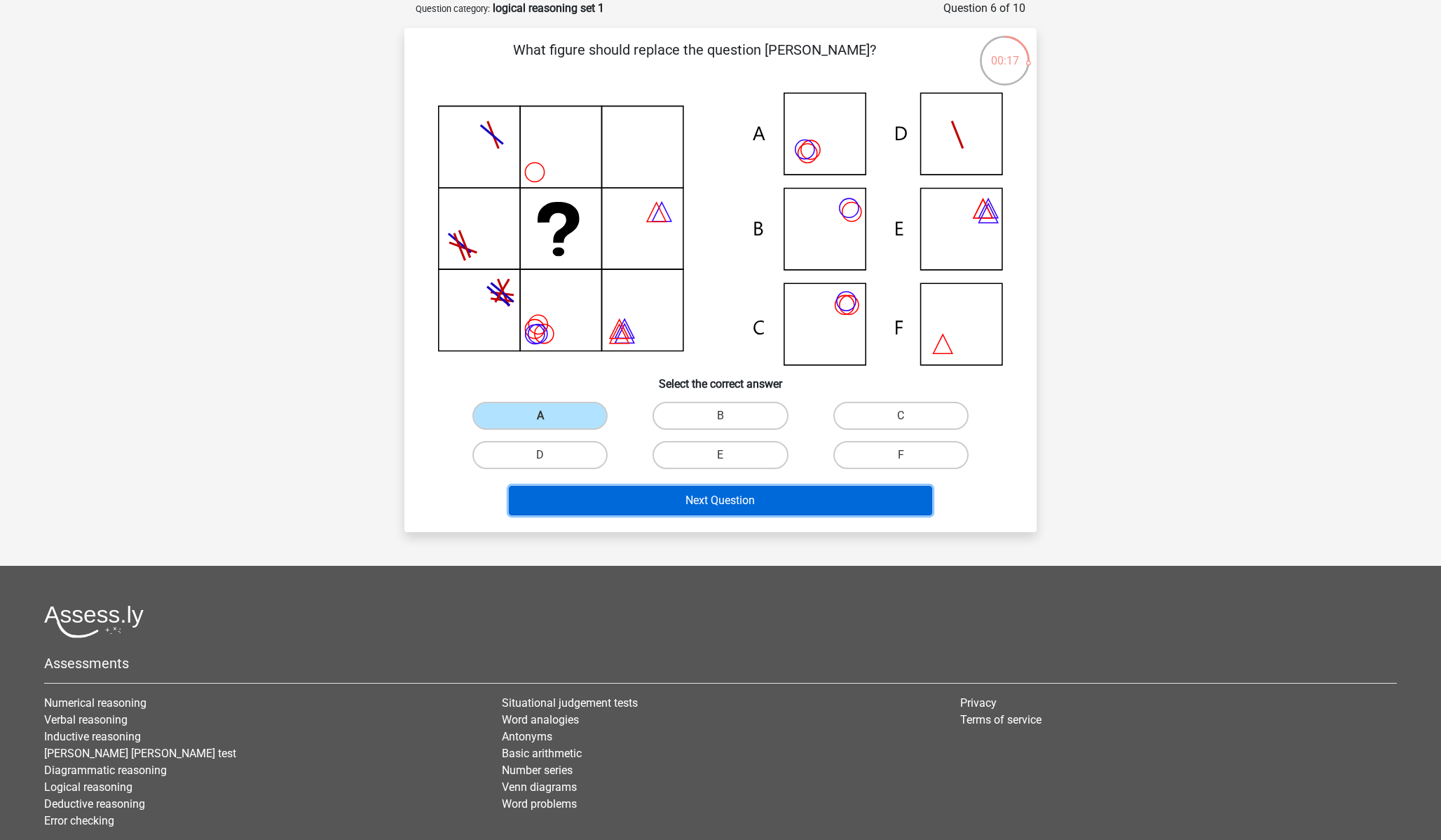
click at [644, 504] on button "Next Question" at bounding box center [720, 501] width 424 height 29
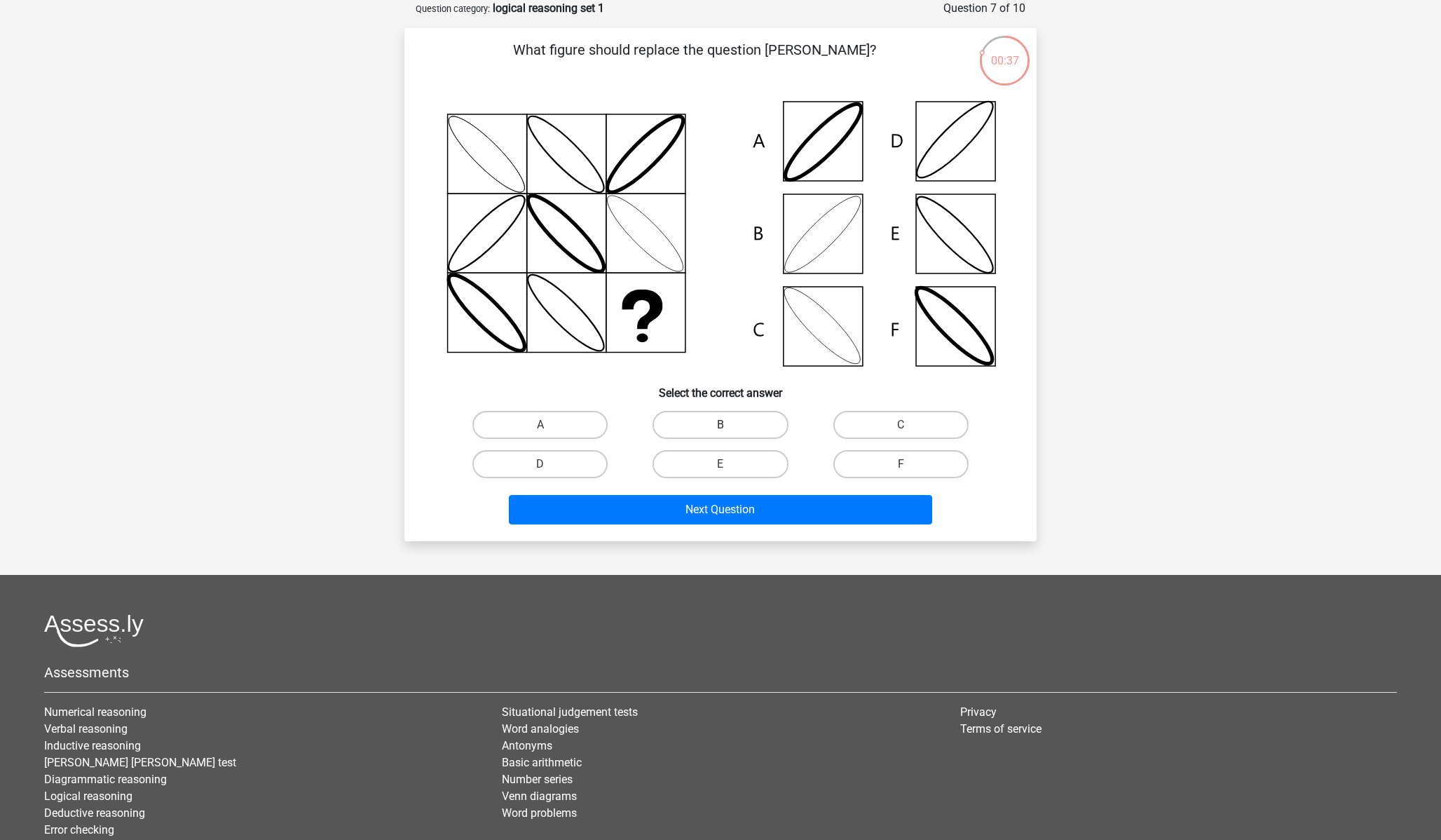
click at [709, 421] on label "B" at bounding box center [720, 424] width 135 height 28
click at [720, 425] on input "B" at bounding box center [725, 430] width 9 height 9
radio input "true"
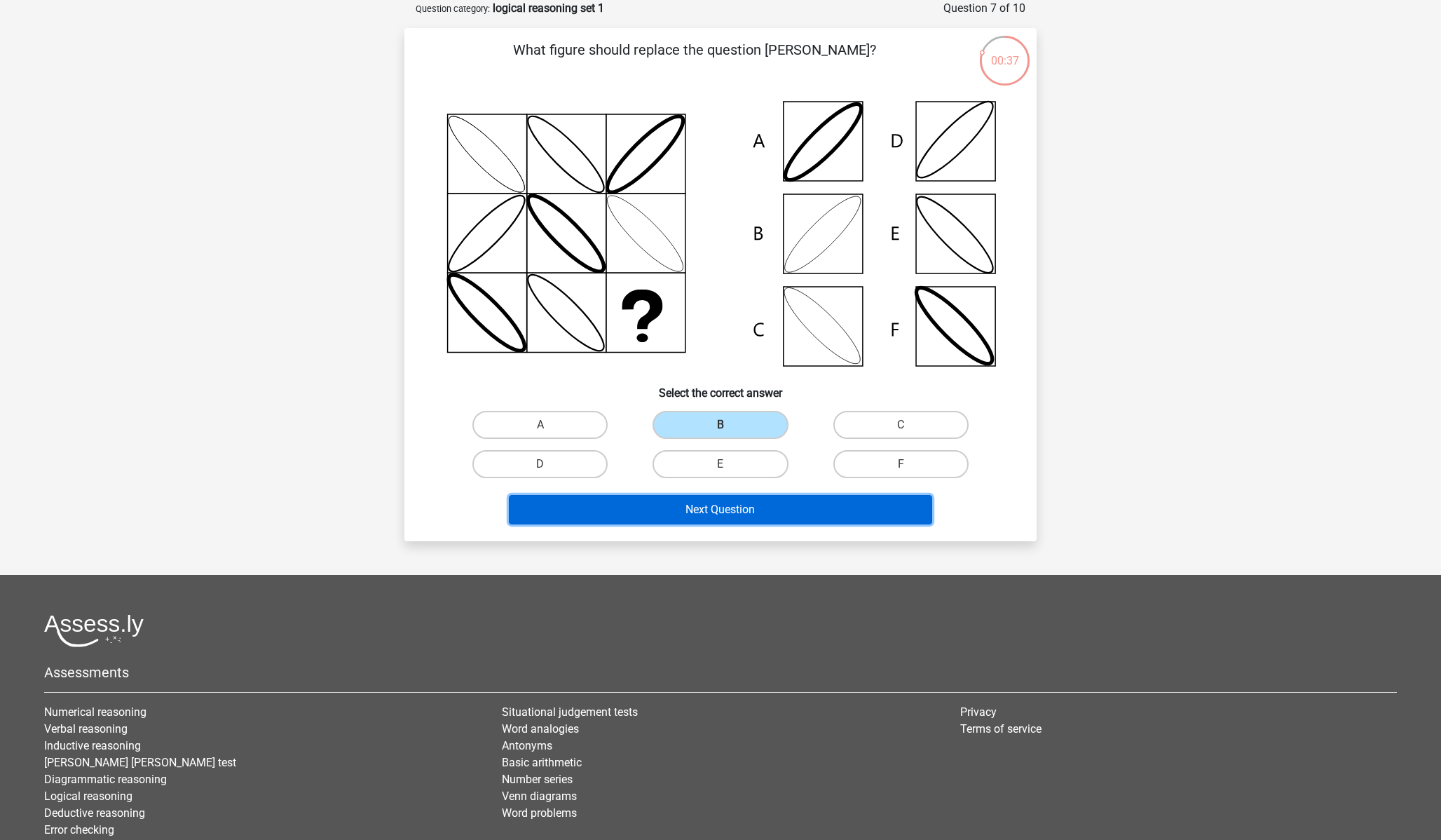
click at [743, 505] on button "Next Question" at bounding box center [720, 510] width 424 height 29
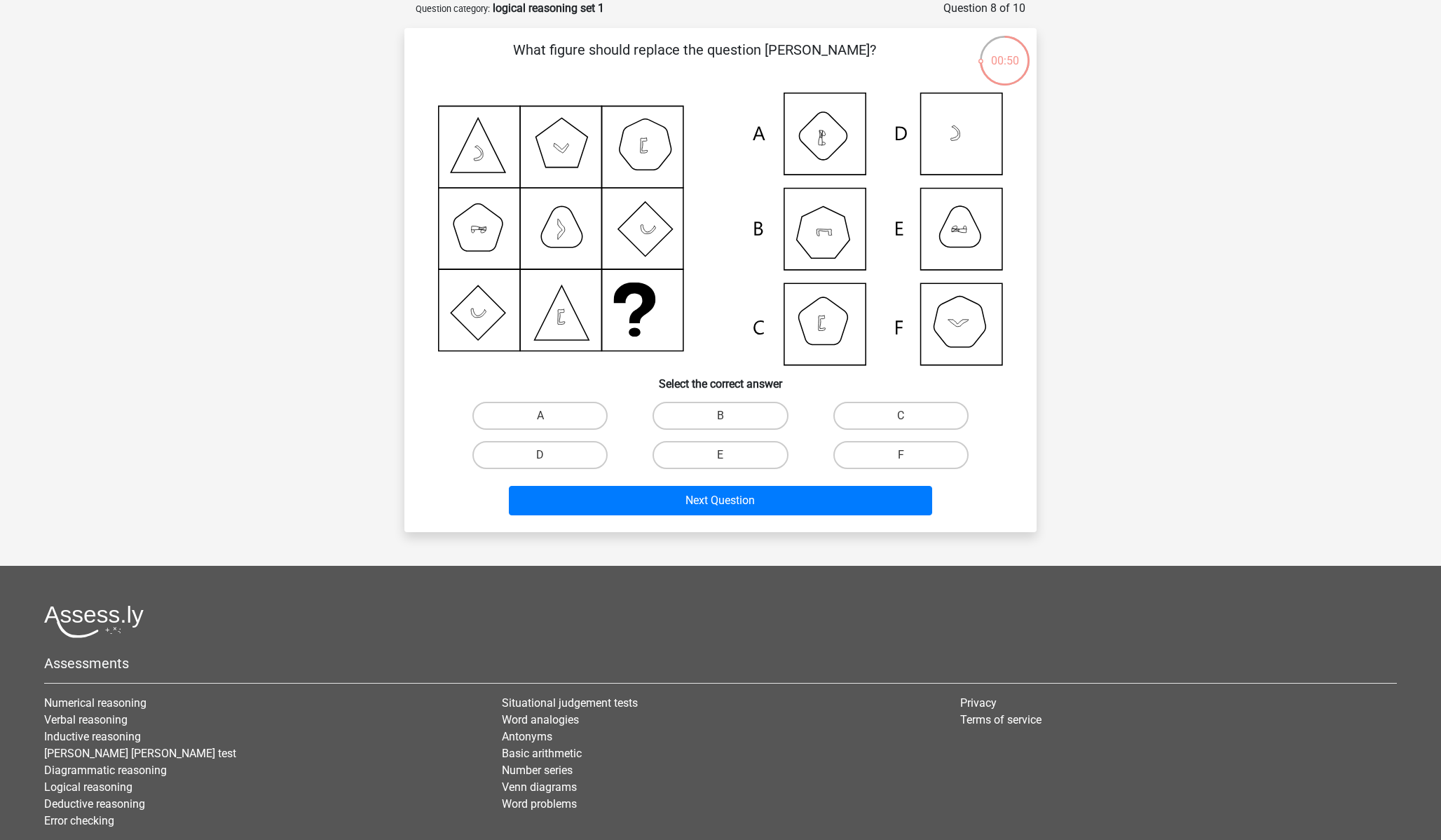
click at [729, 417] on input "B" at bounding box center [725, 420] width 9 height 9
radio input "true"
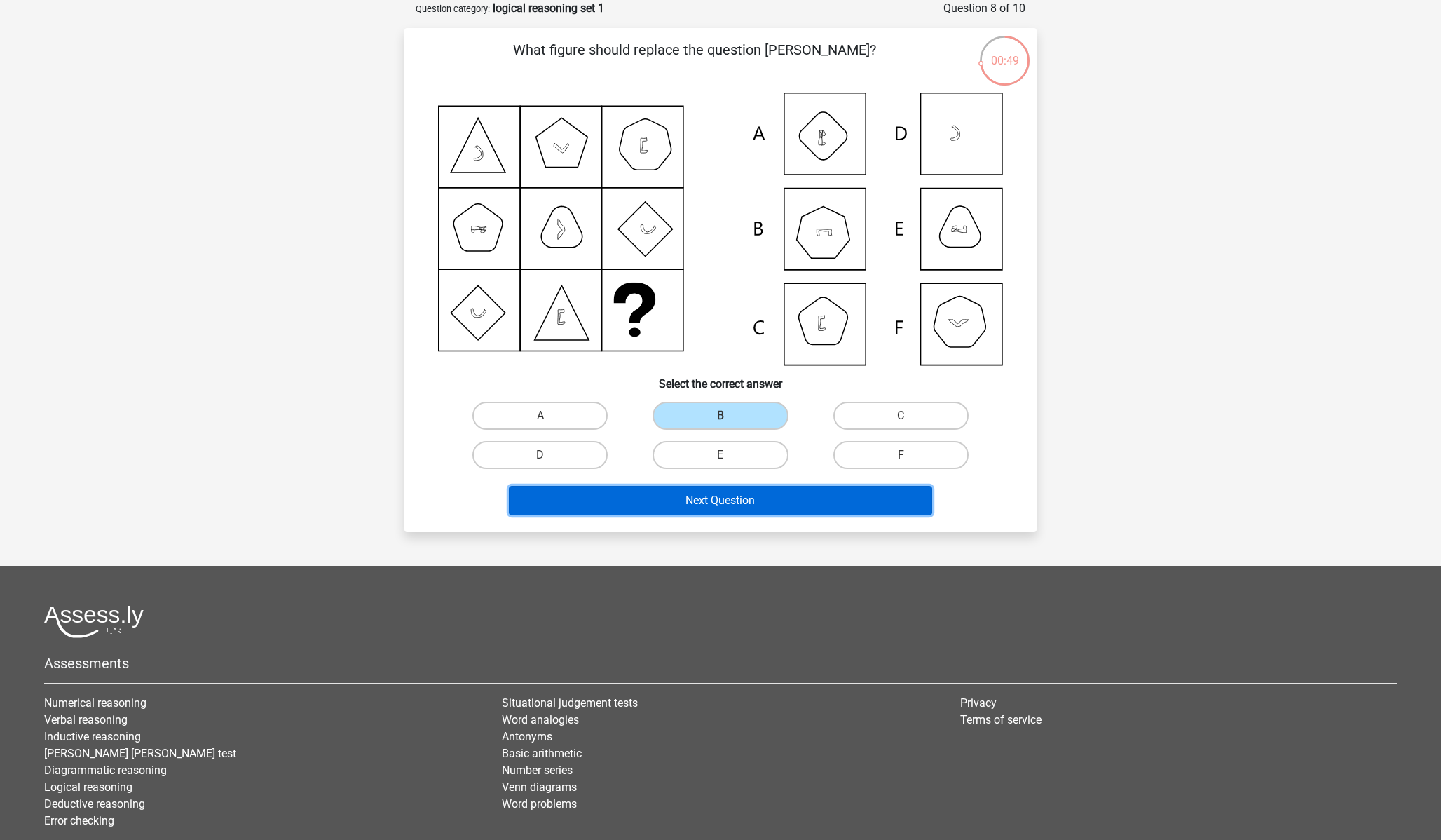
click at [772, 505] on button "Next Question" at bounding box center [720, 501] width 424 height 29
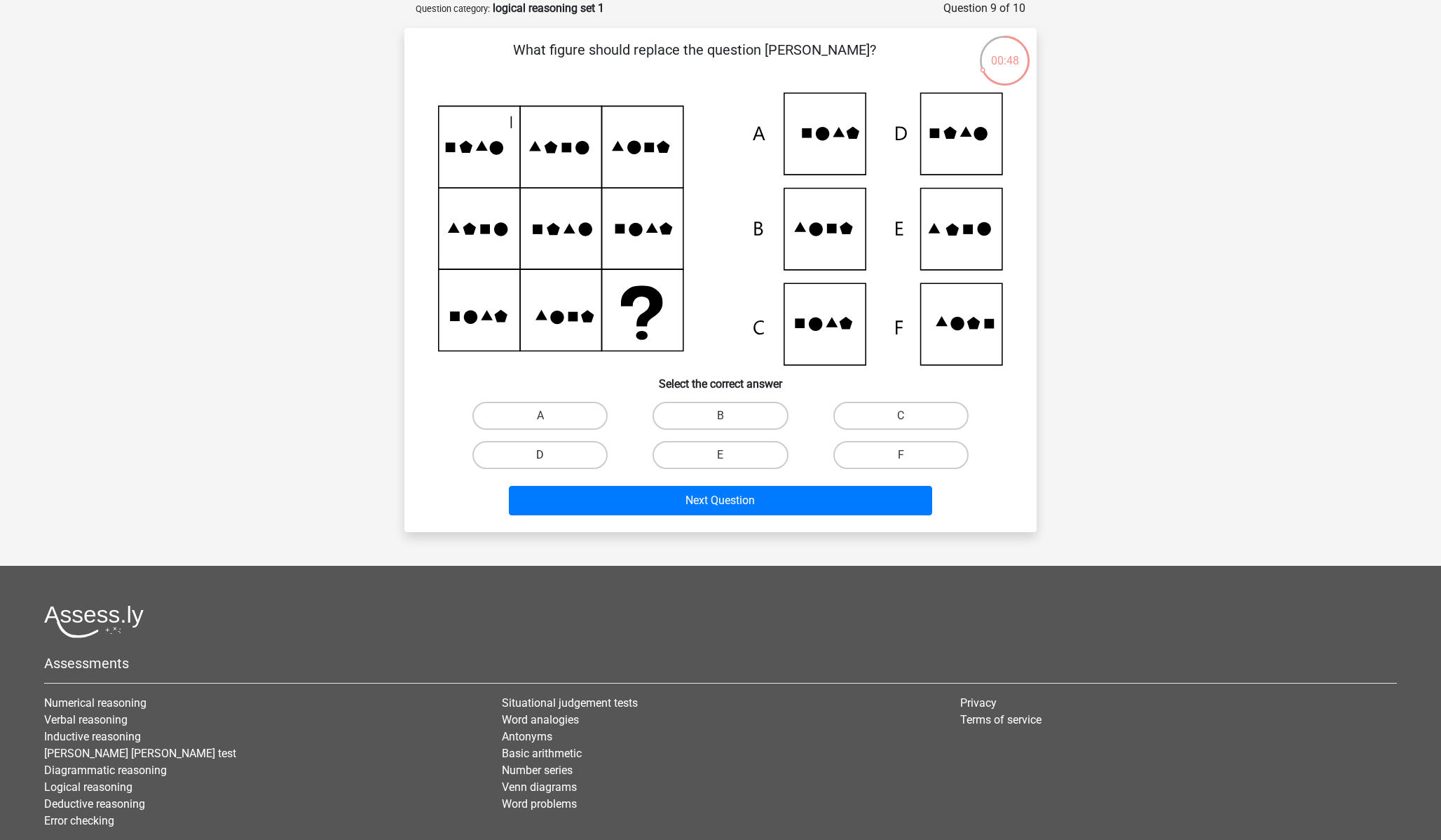
click at [590, 454] on label "D" at bounding box center [540, 454] width 135 height 28
click at [550, 455] on input "D" at bounding box center [545, 460] width 9 height 9
radio input "true"
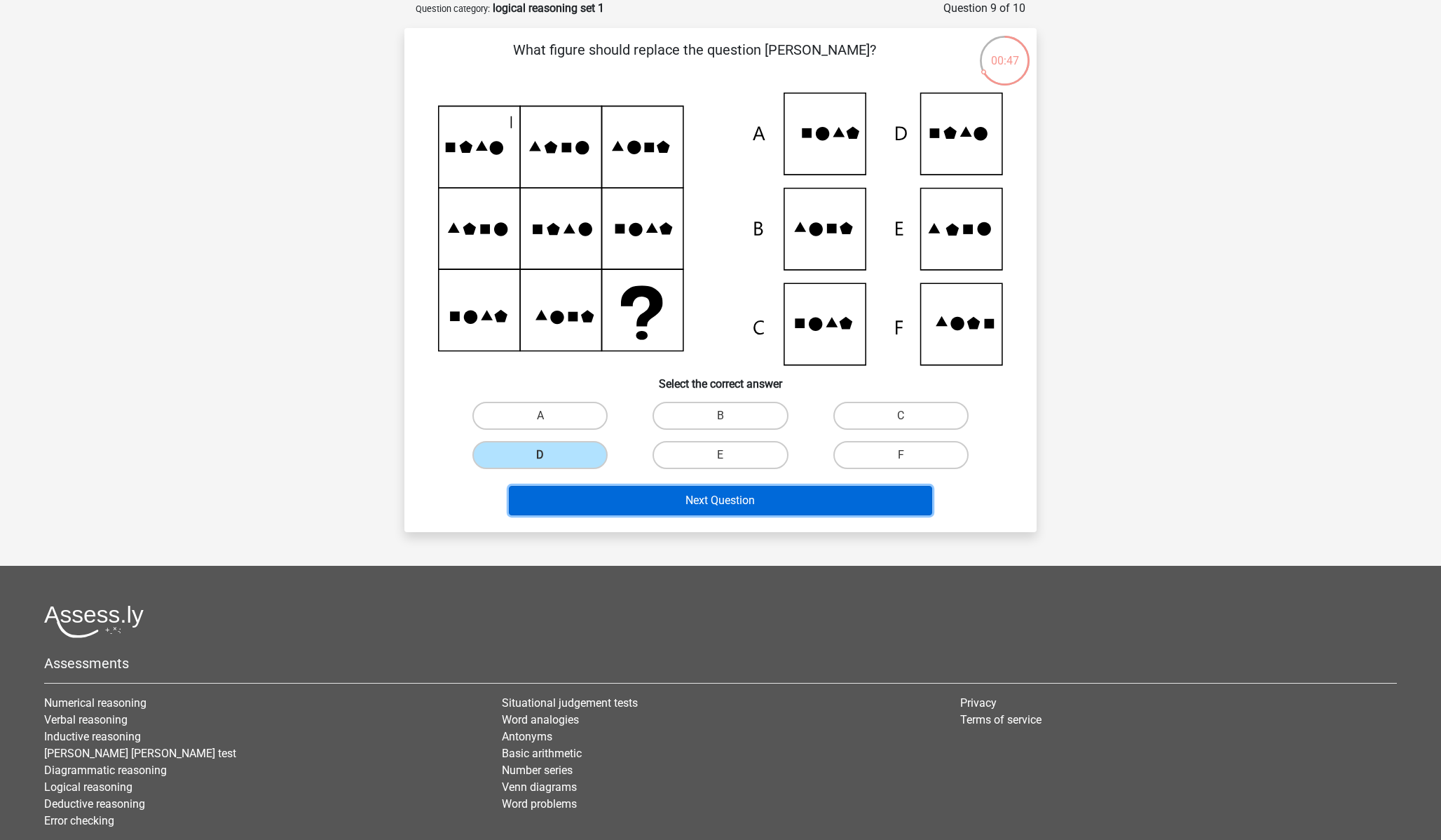
click at [694, 508] on button "Next Question" at bounding box center [720, 501] width 424 height 29
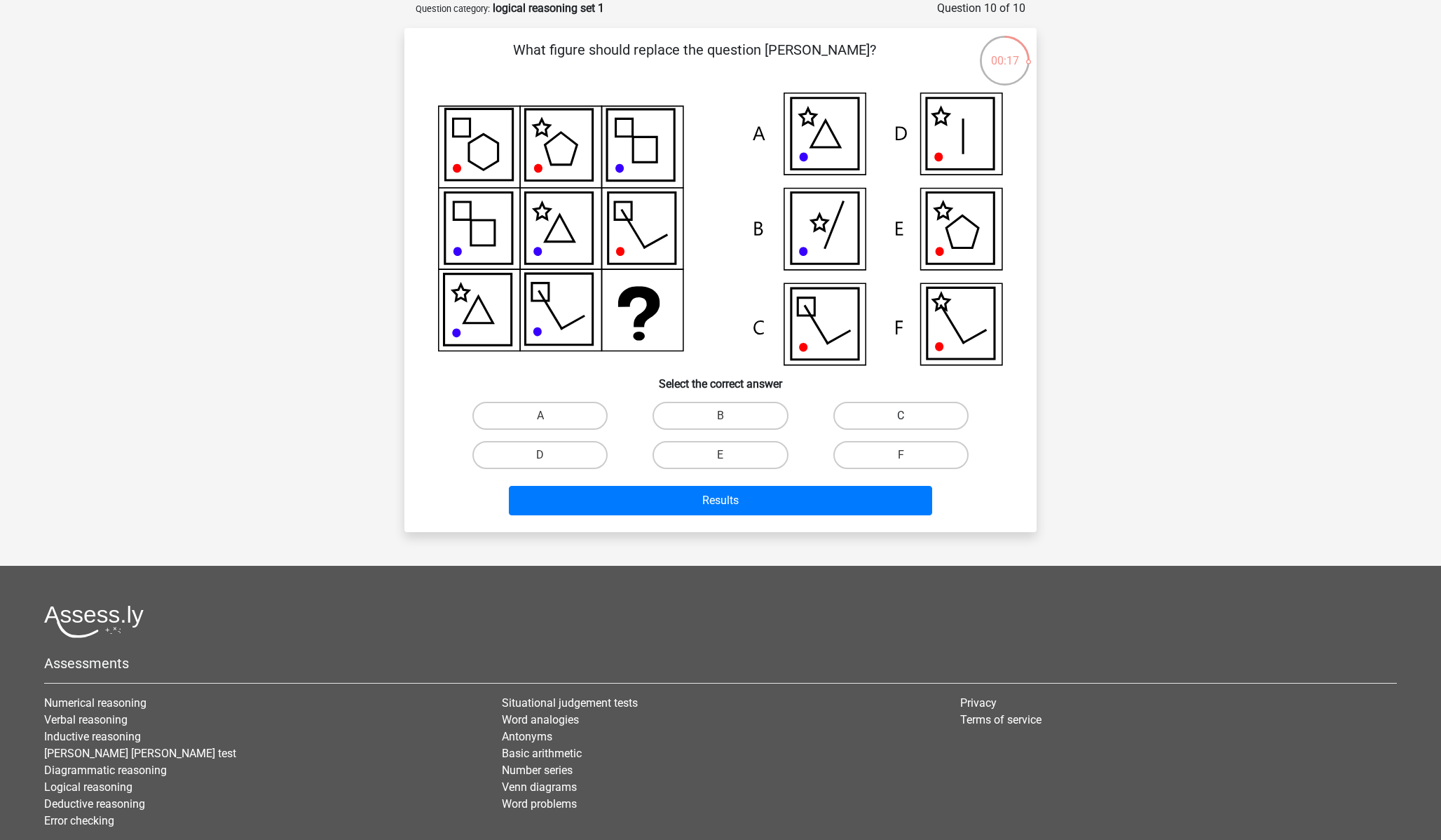
click at [939, 406] on label "C" at bounding box center [901, 415] width 135 height 28
click at [910, 416] on input "C" at bounding box center [906, 420] width 9 height 9
radio input "true"
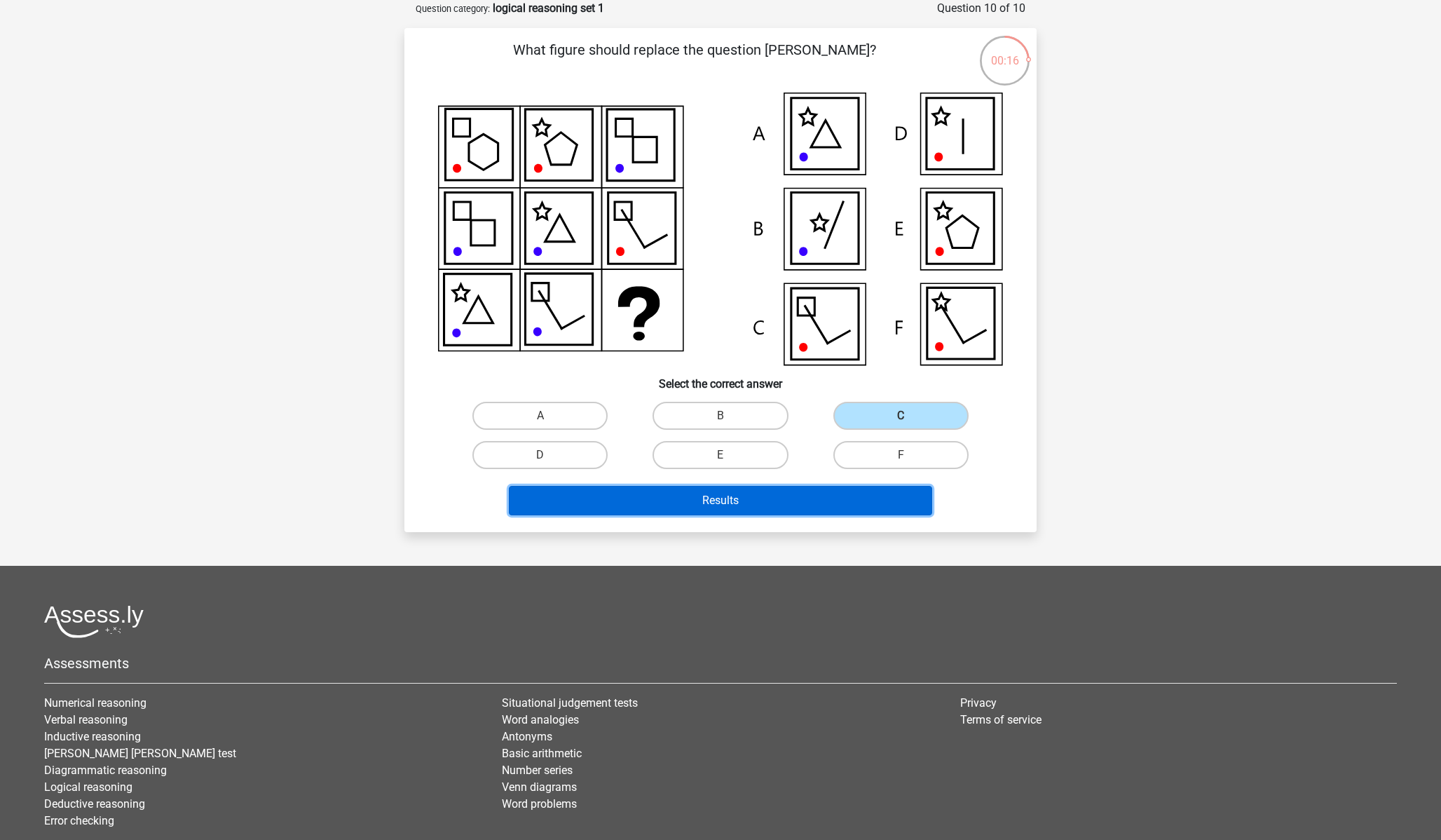
click at [821, 506] on button "Results" at bounding box center [720, 501] width 424 height 29
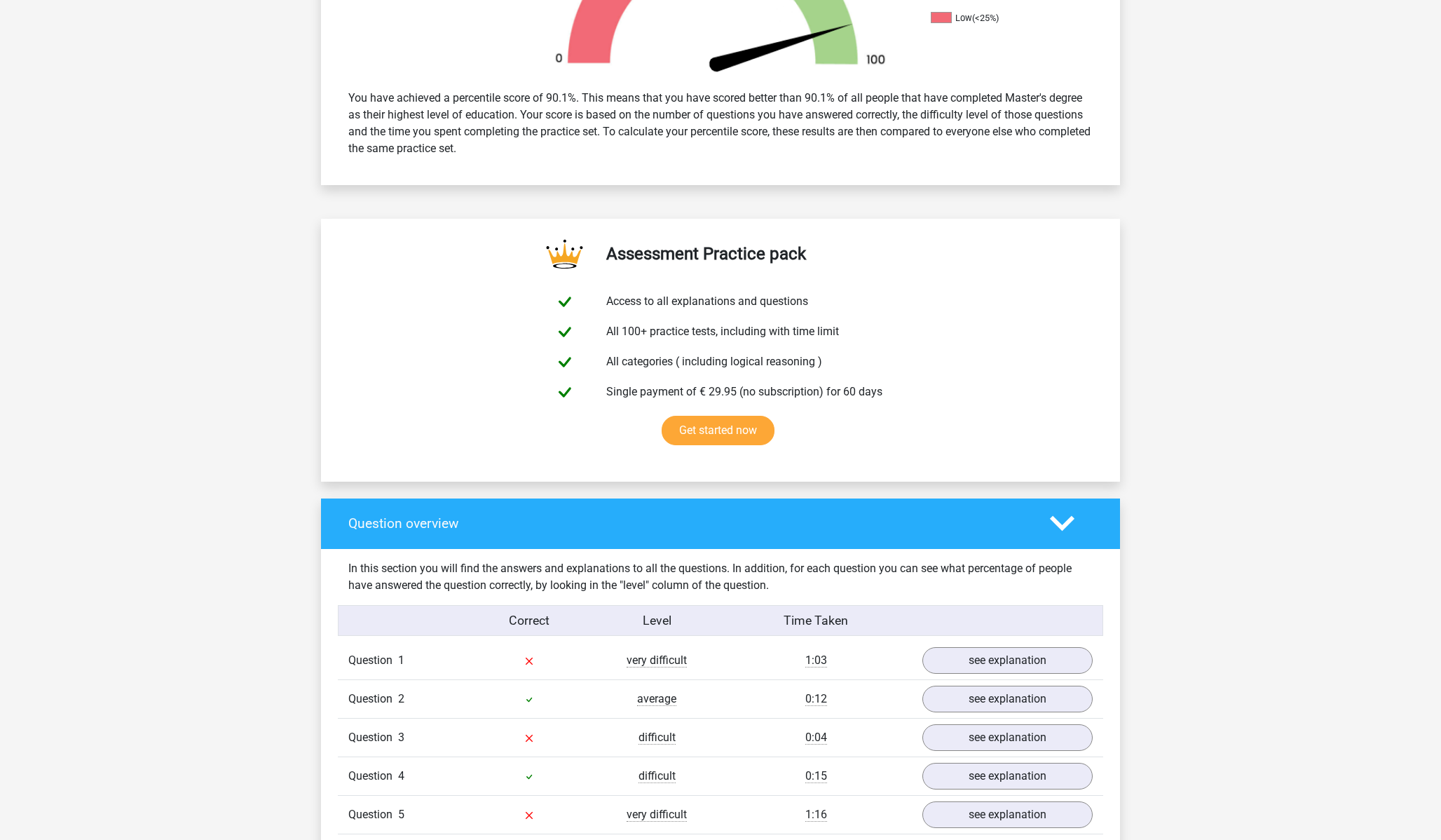
scroll to position [117, 0]
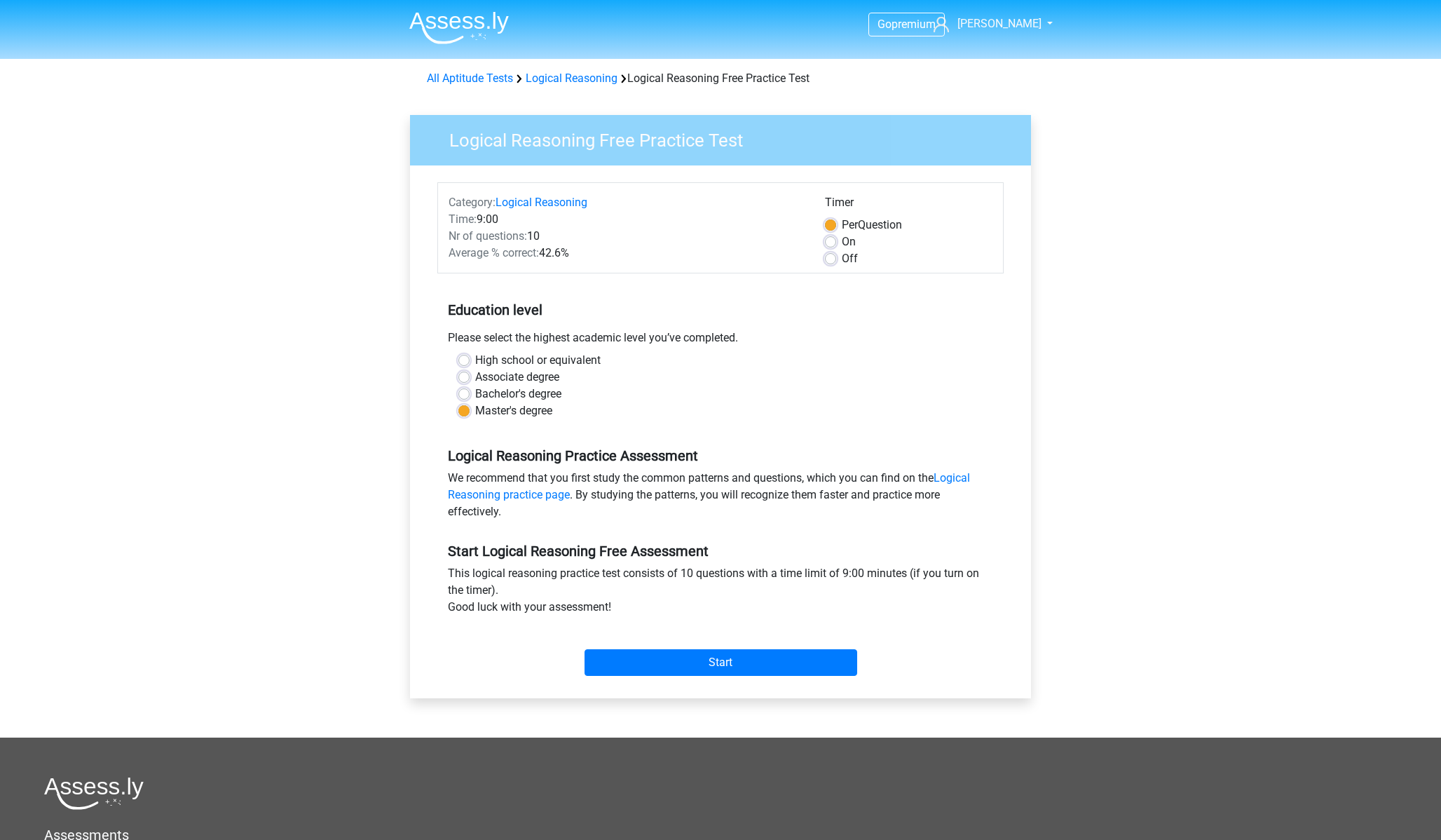
click at [842, 261] on label "Off" at bounding box center [850, 258] width 16 height 16
click at [832, 261] on input "Off" at bounding box center [831, 256] width 11 height 14
radio input "true"
click at [676, 670] on input "Start" at bounding box center [720, 662] width 273 height 26
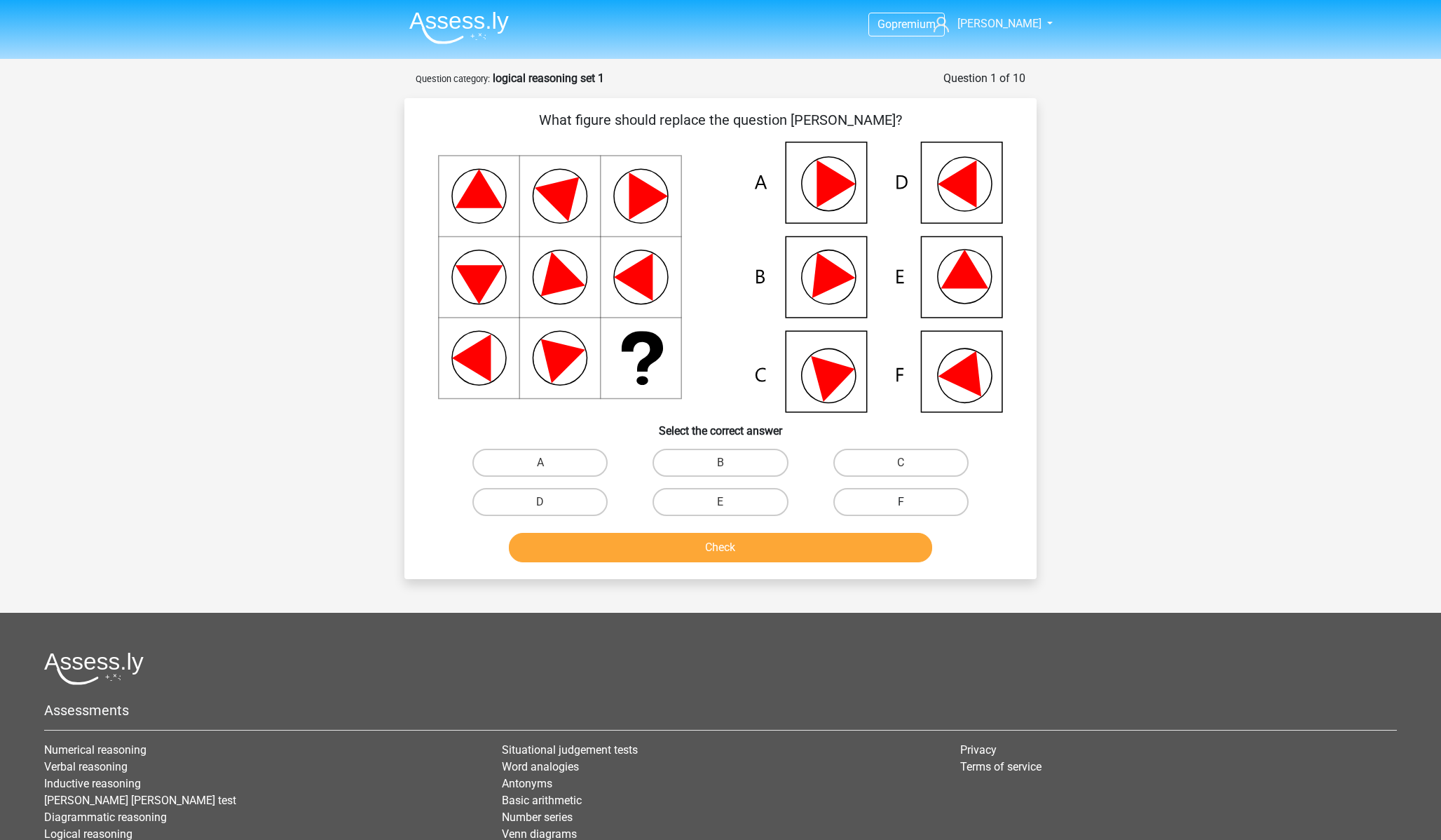
click at [927, 497] on label "F" at bounding box center [901, 502] width 135 height 28
click at [910, 502] on input "F" at bounding box center [906, 506] width 9 height 9
radio input "true"
click at [790, 553] on button "Check" at bounding box center [720, 547] width 424 height 29
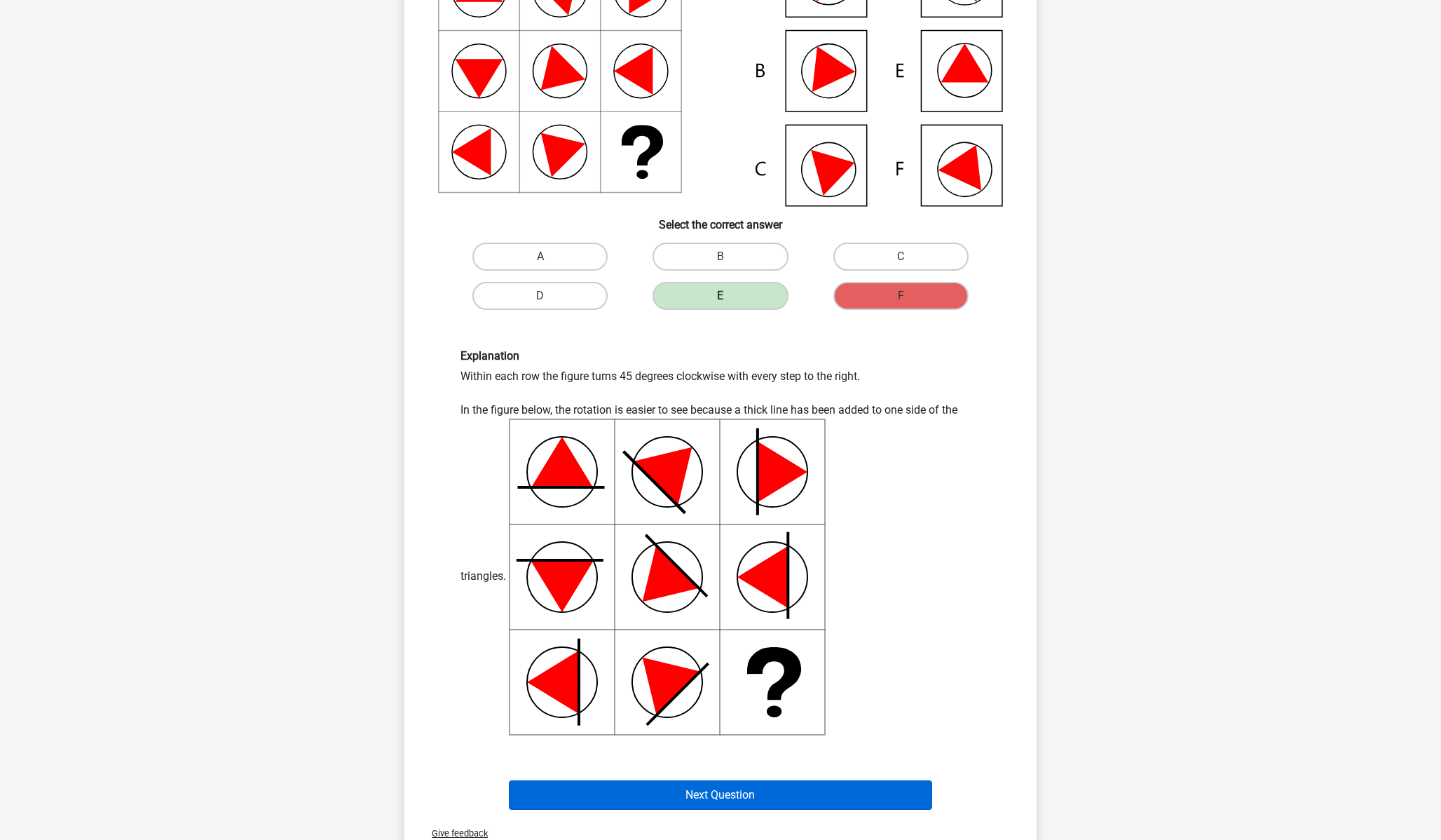
scroll to position [202, 0]
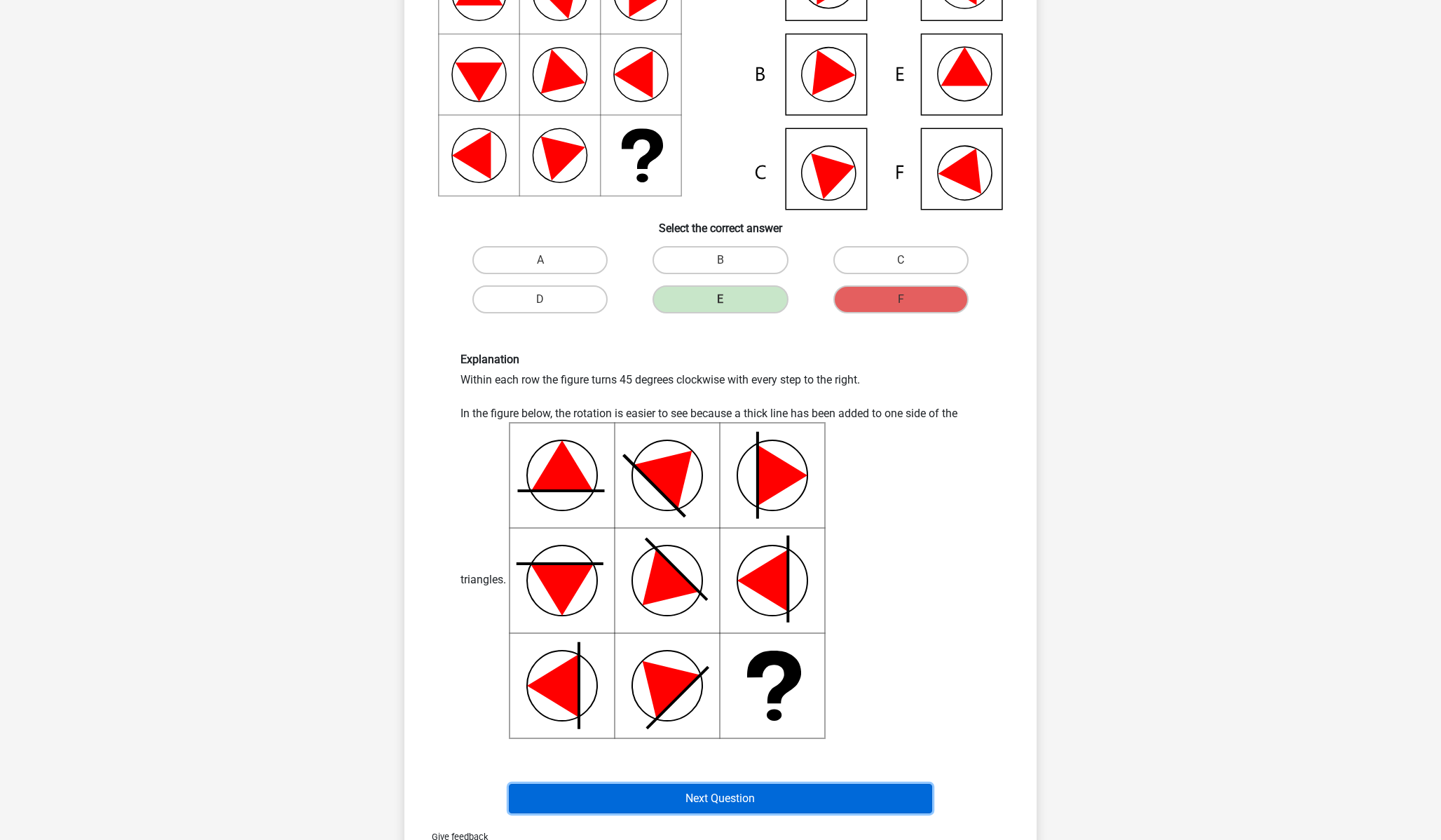
click at [763, 804] on button "Next Question" at bounding box center [720, 798] width 424 height 29
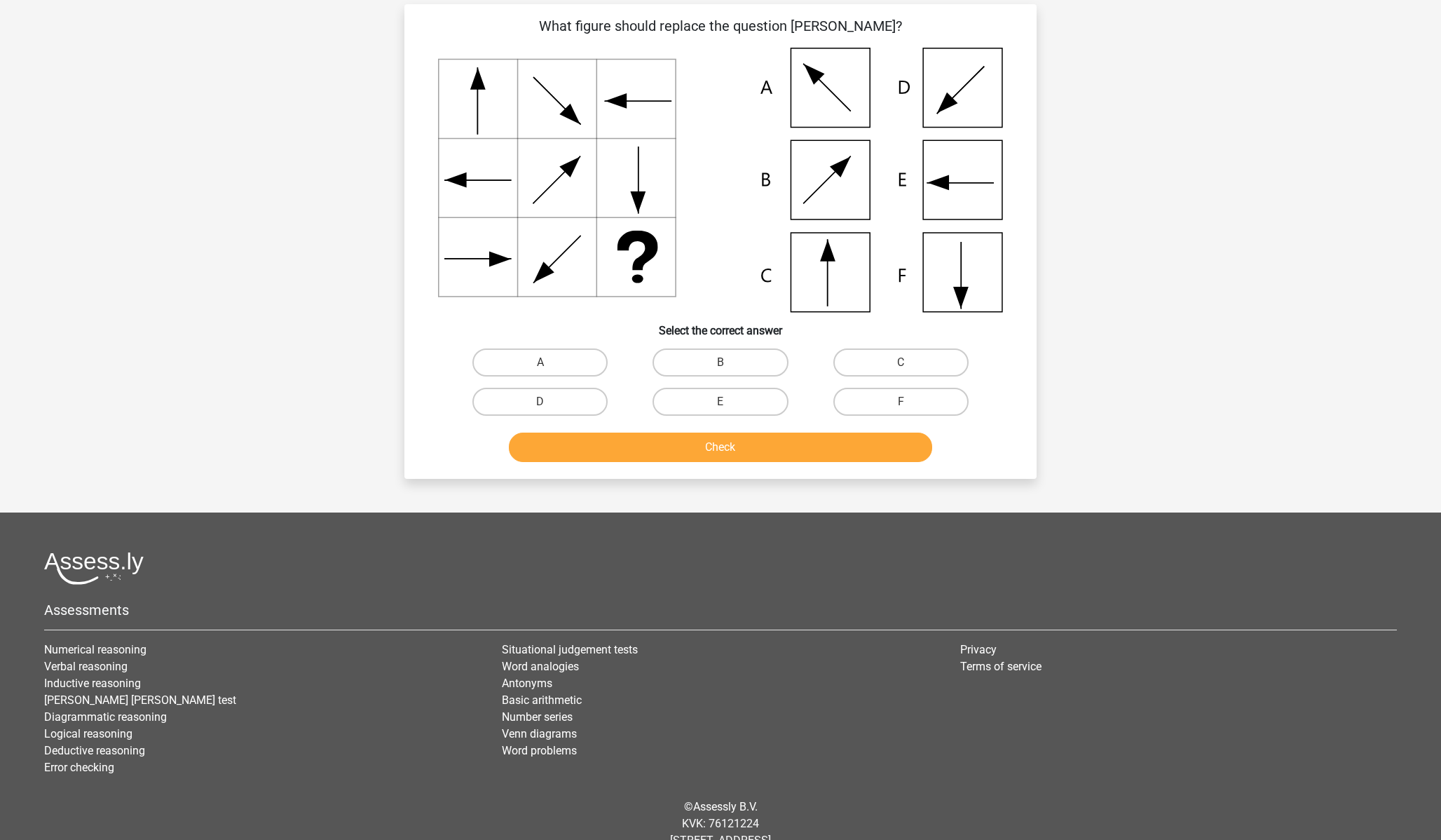
scroll to position [70, 0]
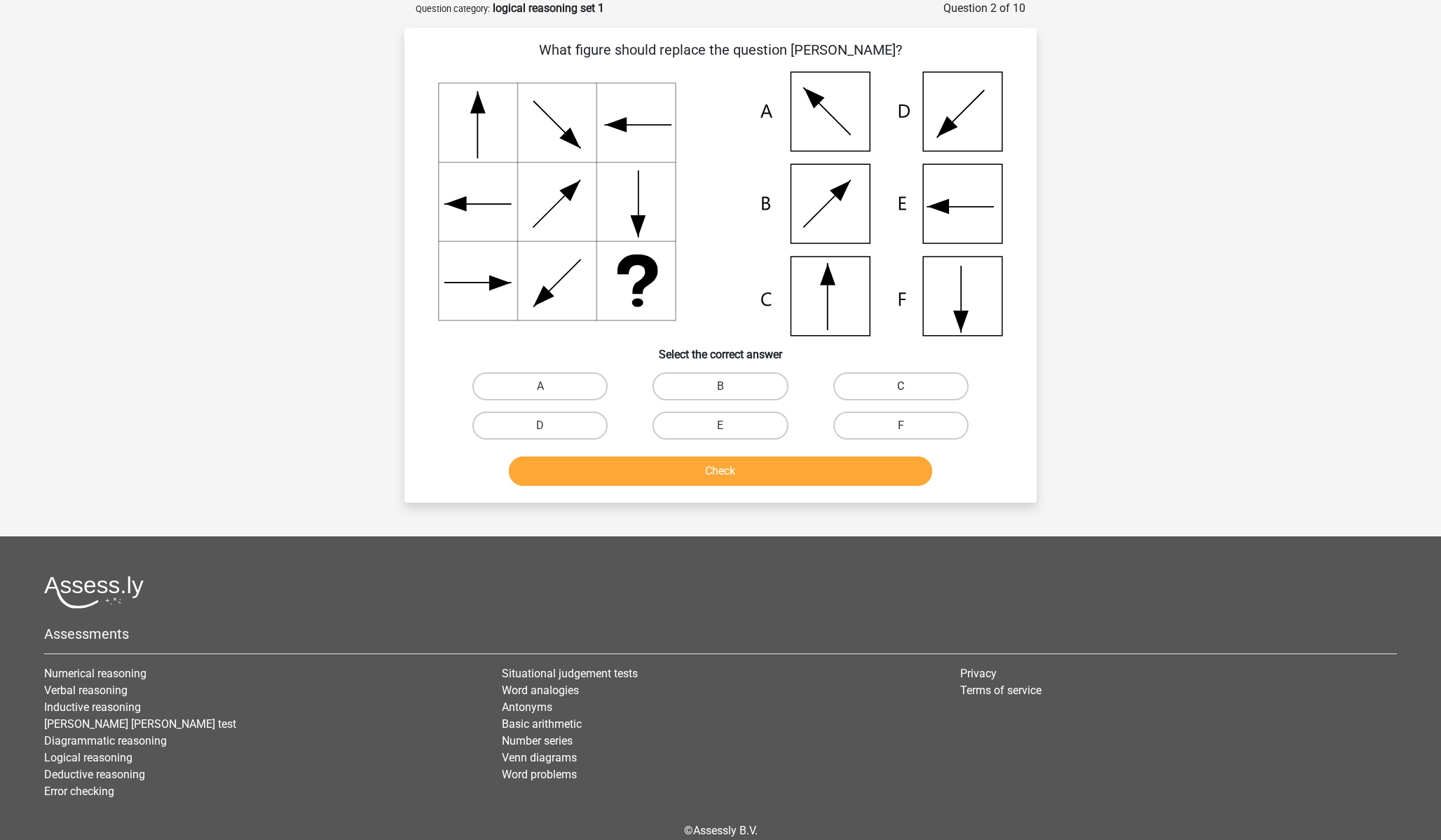
click at [916, 384] on label "C" at bounding box center [901, 386] width 135 height 28
click at [910, 386] on input "C" at bounding box center [906, 390] width 9 height 9
radio input "true"
click at [855, 470] on button "Check" at bounding box center [720, 471] width 424 height 29
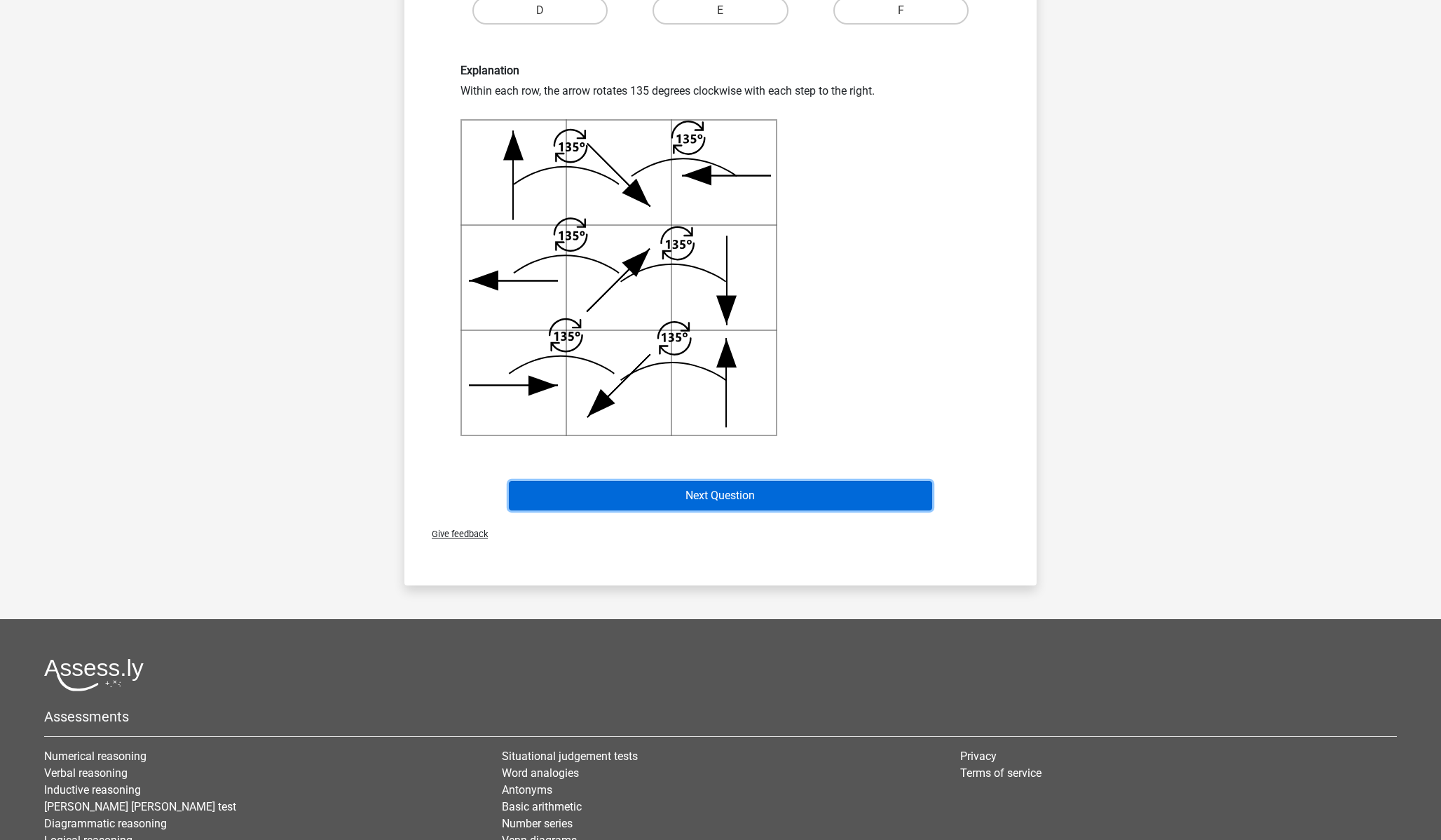
click at [845, 505] on button "Next Question" at bounding box center [720, 495] width 424 height 29
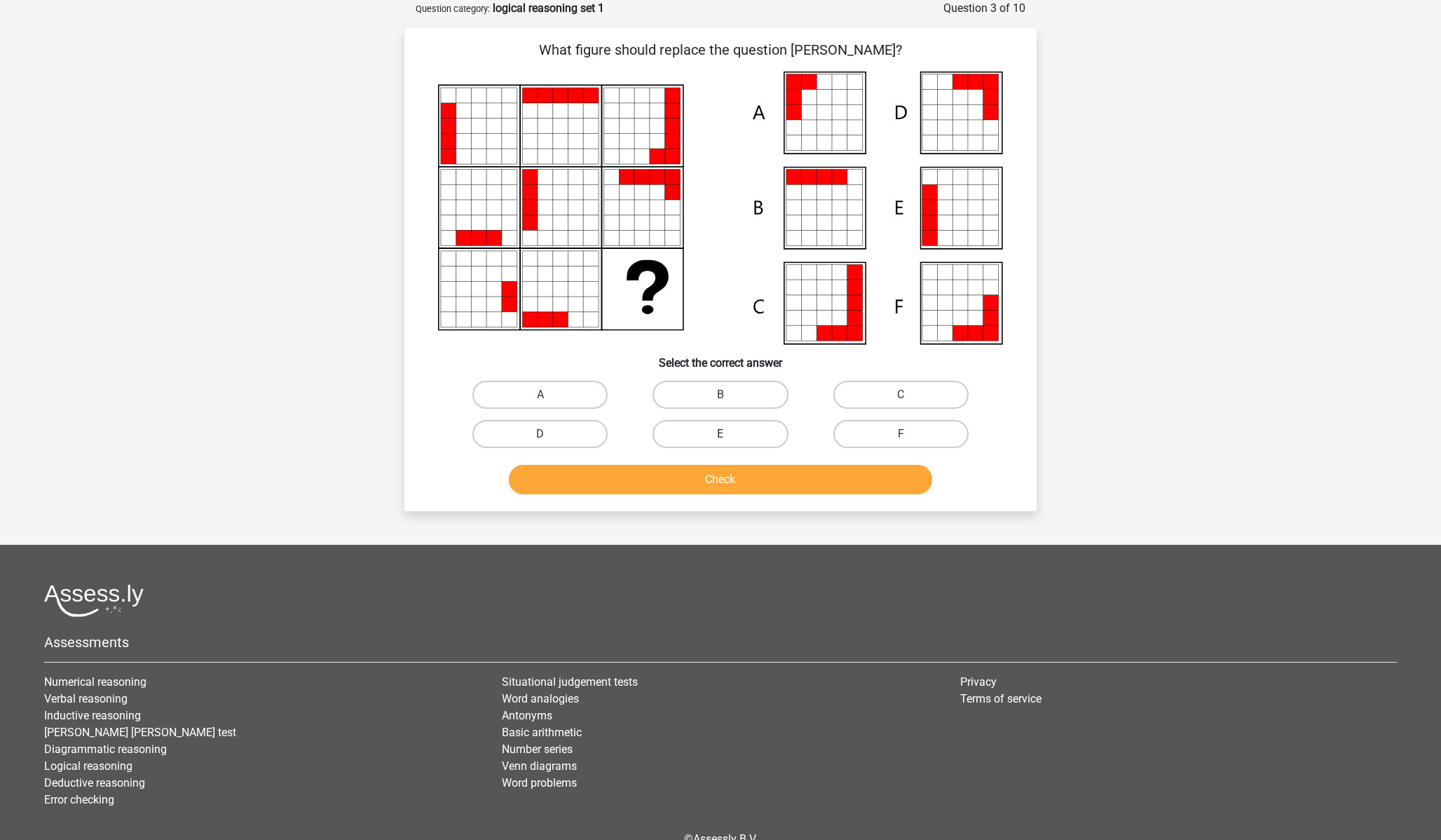
click at [764, 435] on label "E" at bounding box center [720, 433] width 135 height 28
click at [730, 435] on input "E" at bounding box center [725, 439] width 9 height 9
radio input "true"
click at [769, 472] on button "Check" at bounding box center [720, 480] width 424 height 29
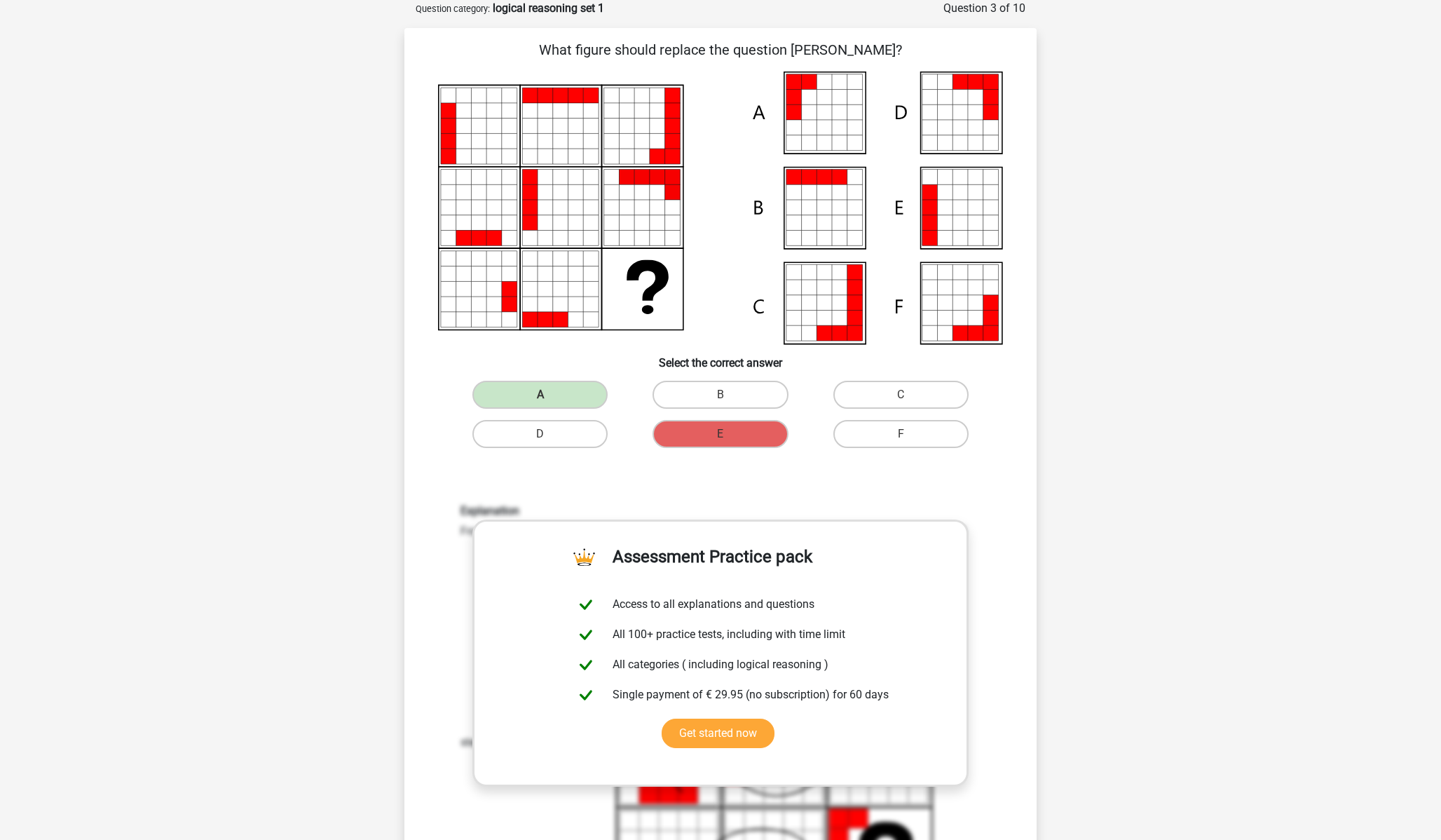
click at [987, 680] on div "Explanation From left to right, each step a block is added to the 'front' of th…" at bounding box center [720, 725] width 541 height 442
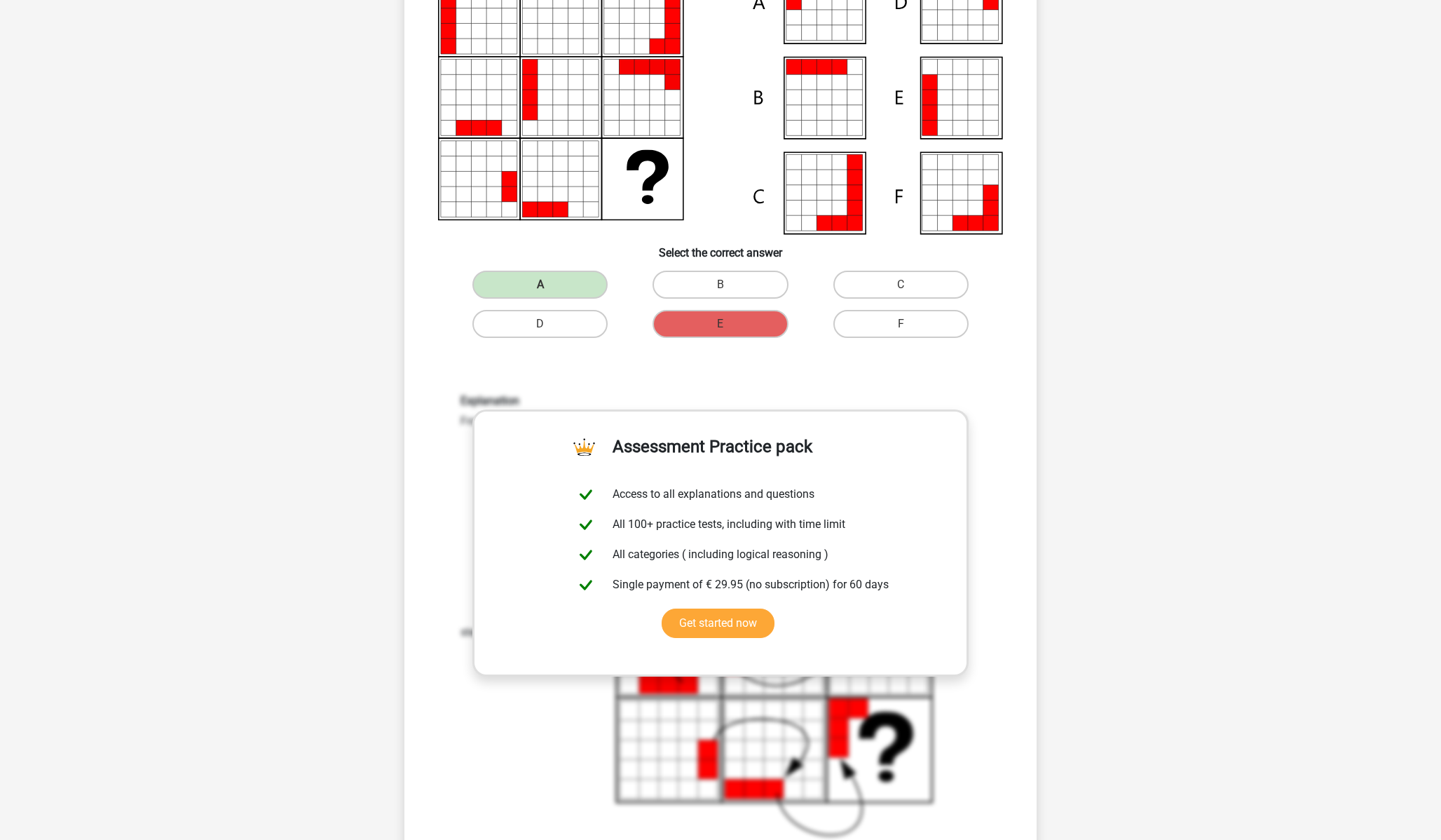
scroll to position [0, 0]
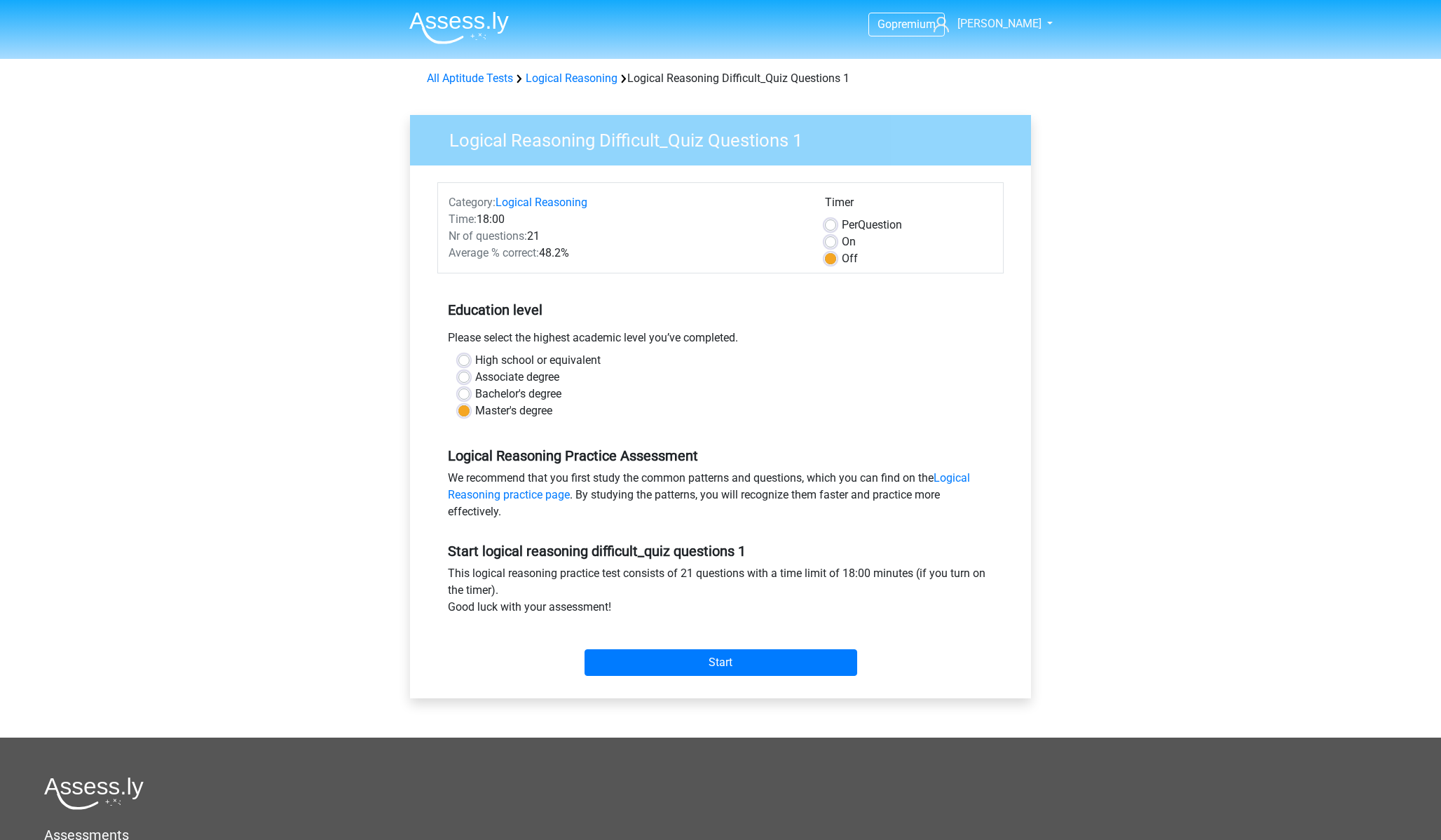
click at [475, 394] on label "Bachelor's degree" at bounding box center [518, 394] width 87 height 16
click at [465, 394] on input "Bachelor's degree" at bounding box center [464, 392] width 11 height 14
radio input "true"
click at [842, 220] on label "Per Question" at bounding box center [872, 224] width 60 height 16
click at [833, 220] on input "Per Question" at bounding box center [831, 223] width 11 height 14
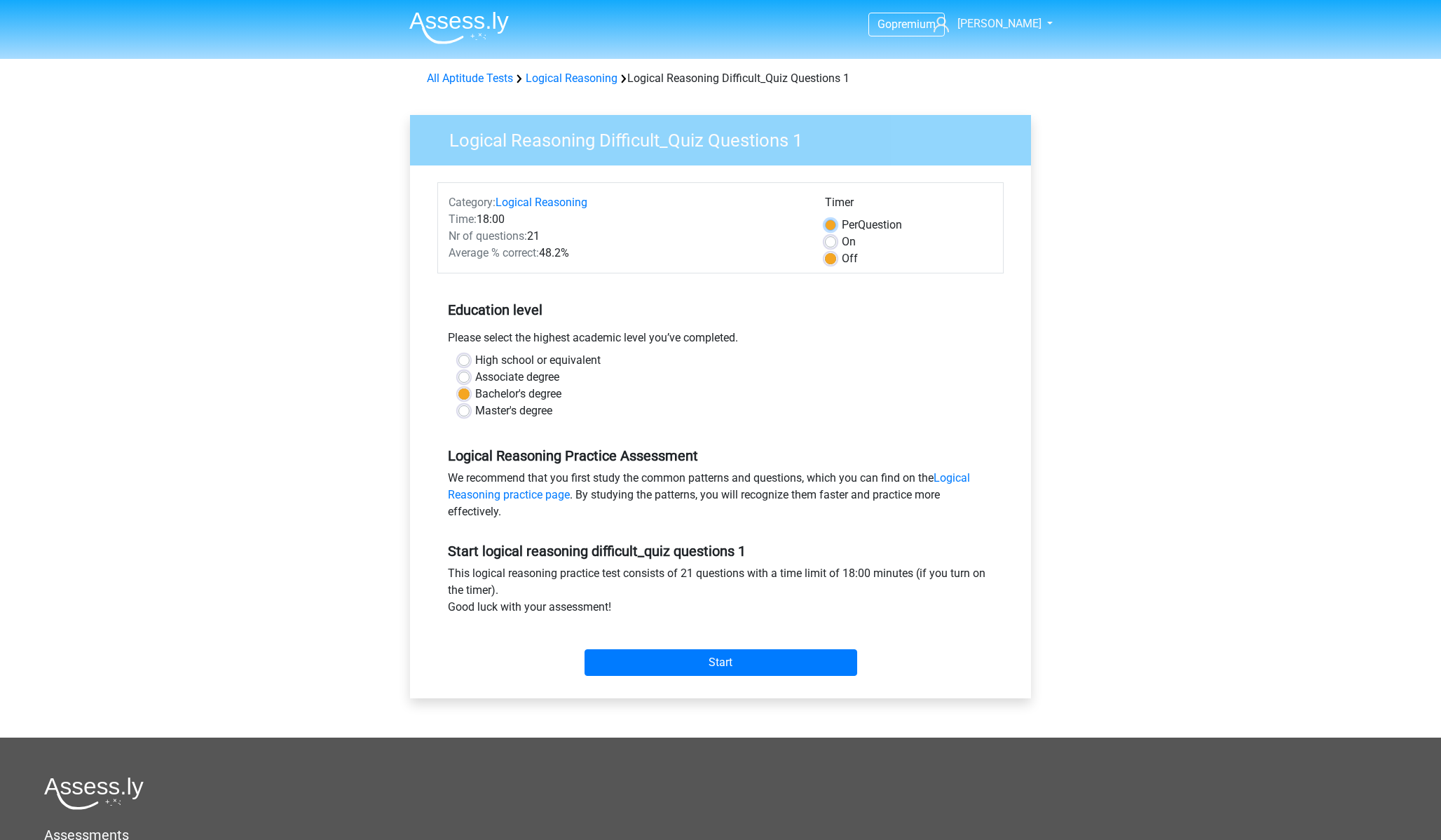
radio input "true"
click at [689, 662] on input "Start" at bounding box center [720, 662] width 273 height 26
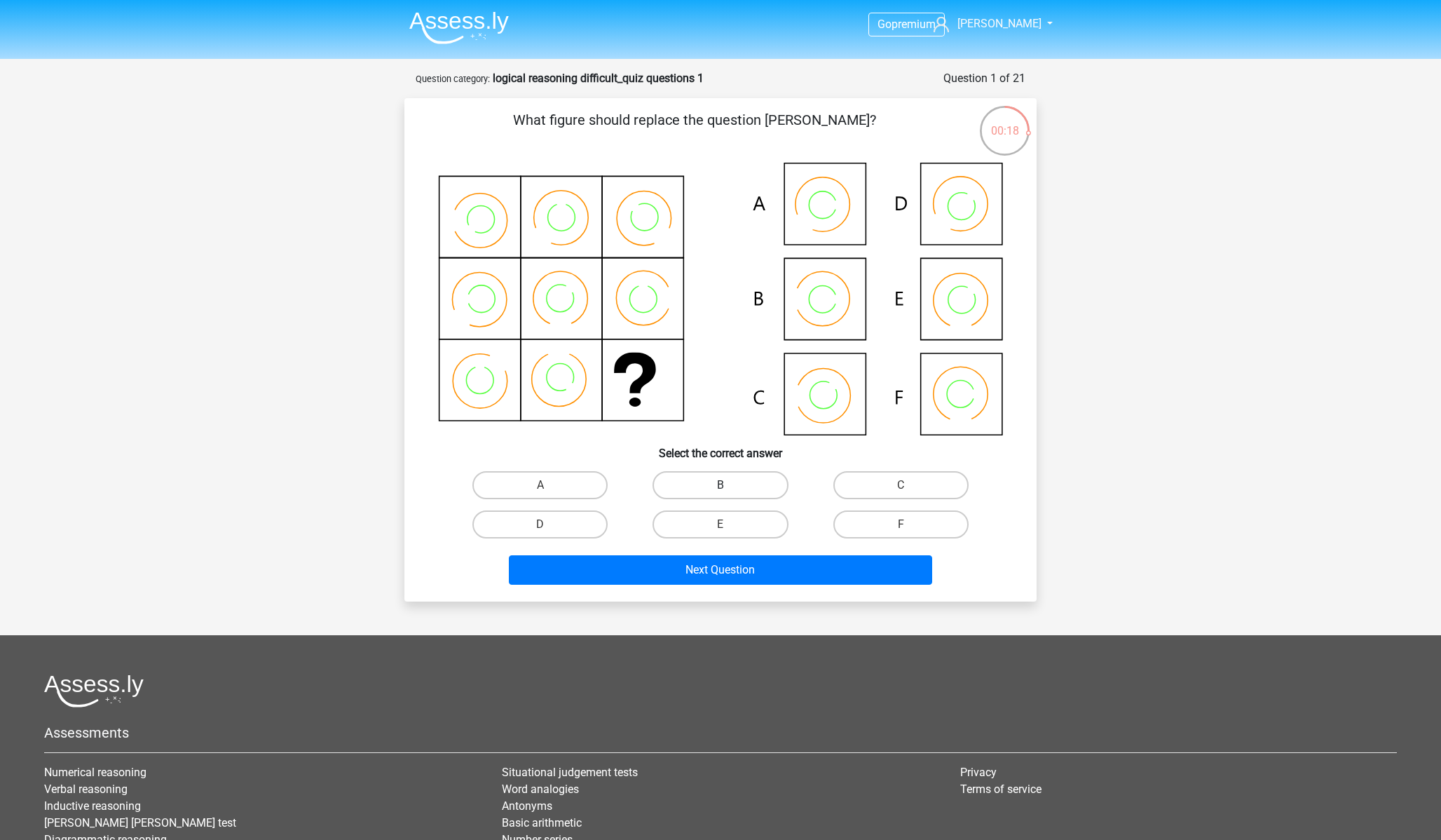
click at [710, 472] on label "B" at bounding box center [720, 484] width 135 height 28
click at [720, 485] on input "B" at bounding box center [725, 490] width 9 height 9
radio input "true"
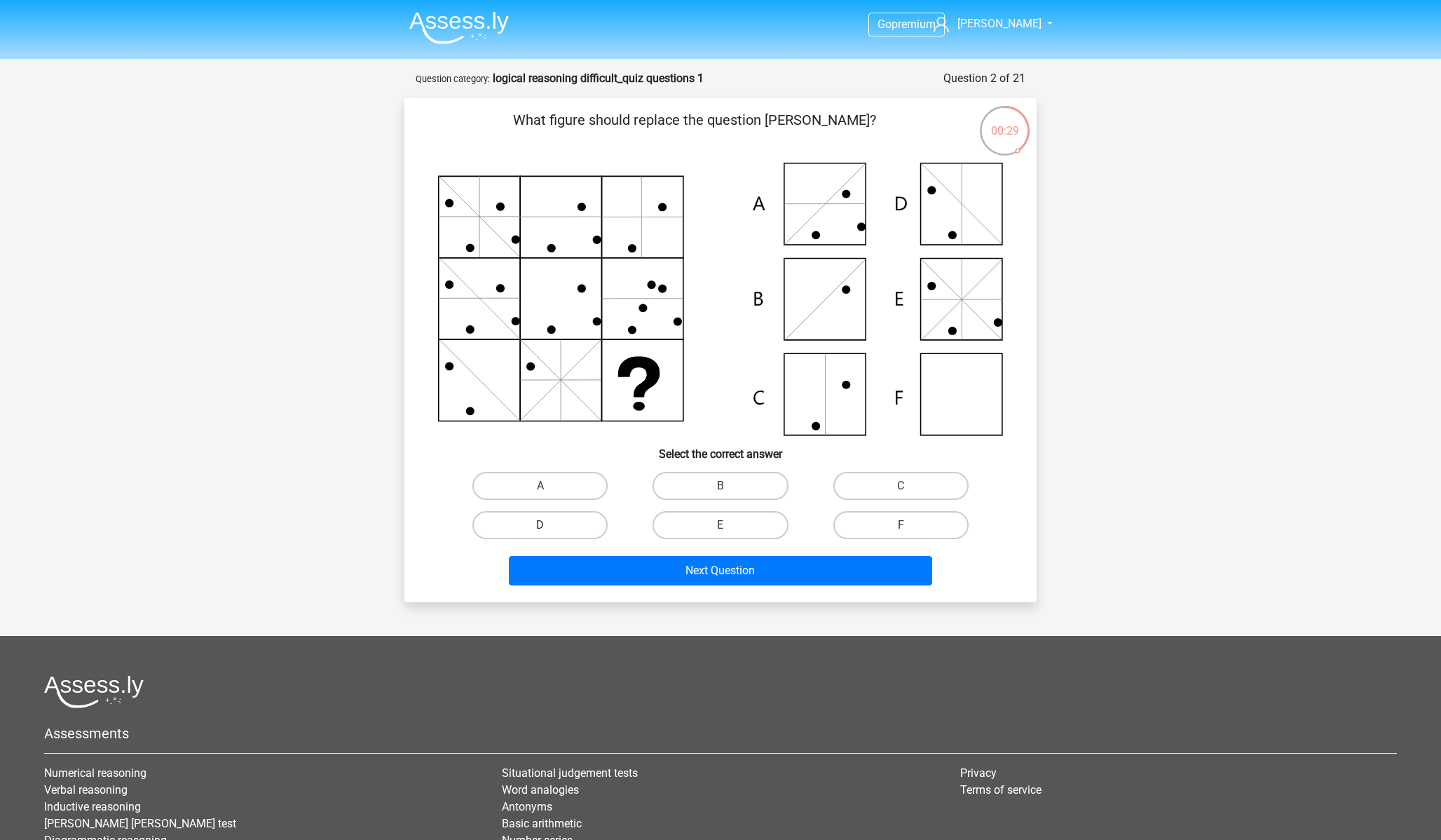
click at [590, 532] on label "D" at bounding box center [540, 524] width 135 height 28
click at [550, 532] on input "D" at bounding box center [545, 530] width 9 height 9
radio input "true"
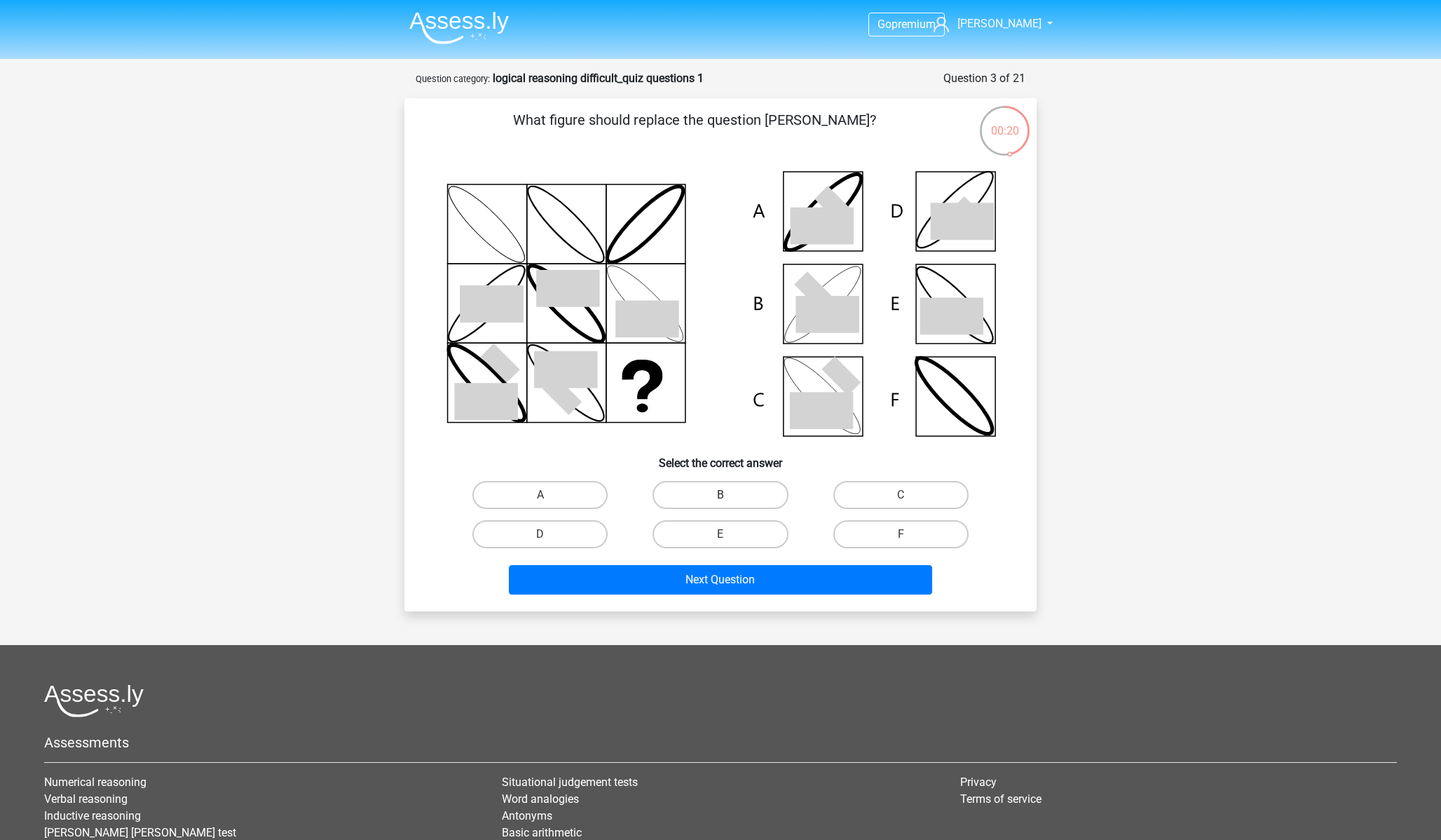
click at [710, 498] on label "B" at bounding box center [720, 494] width 135 height 28
click at [720, 498] on input "B" at bounding box center [725, 500] width 9 height 9
radio input "true"
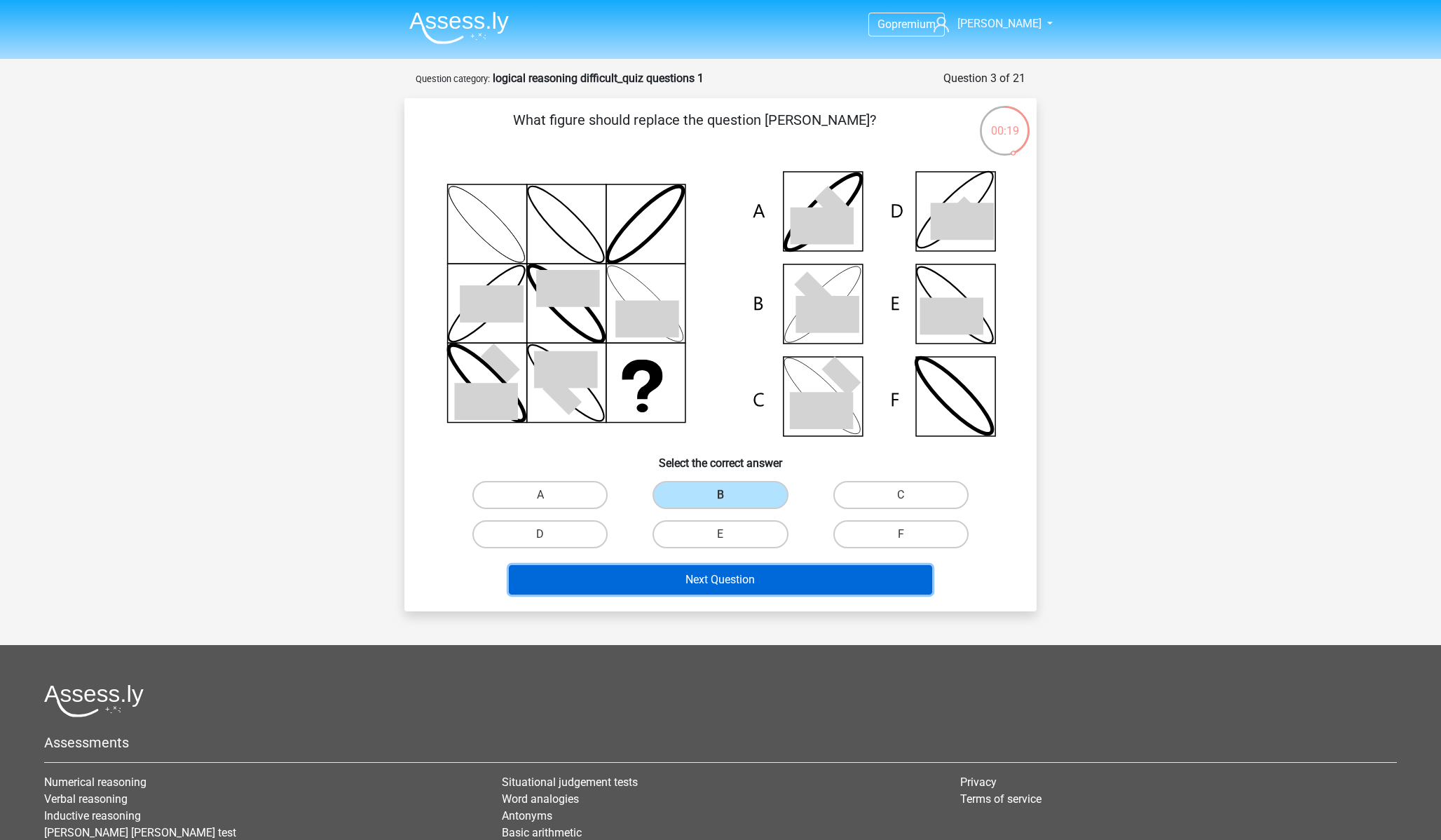
click at [732, 583] on button "Next Question" at bounding box center [720, 579] width 424 height 29
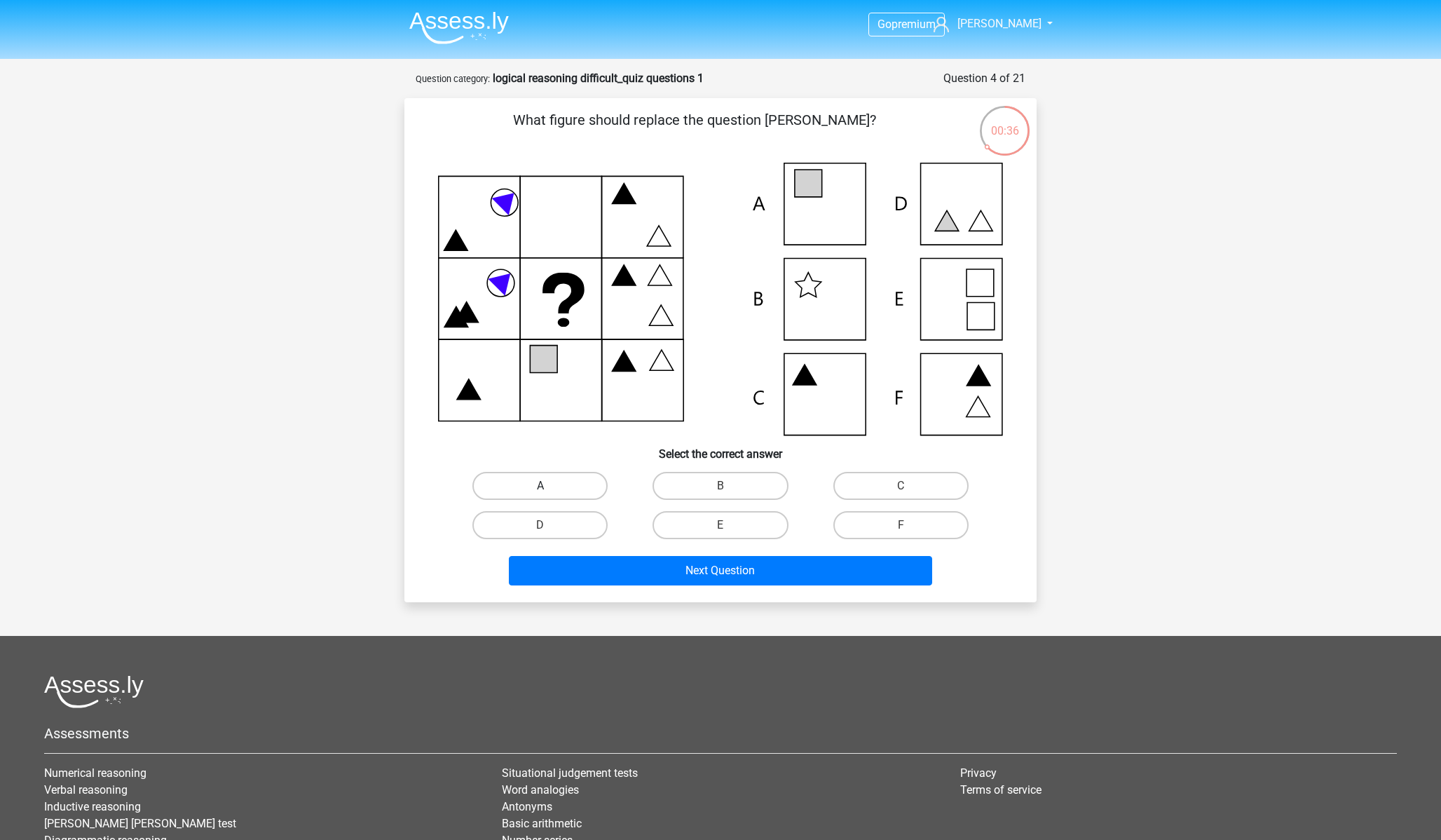
click at [487, 481] on label "A" at bounding box center [540, 485] width 135 height 28
click at [541, 486] on input "A" at bounding box center [545, 491] width 9 height 9
radio input "true"
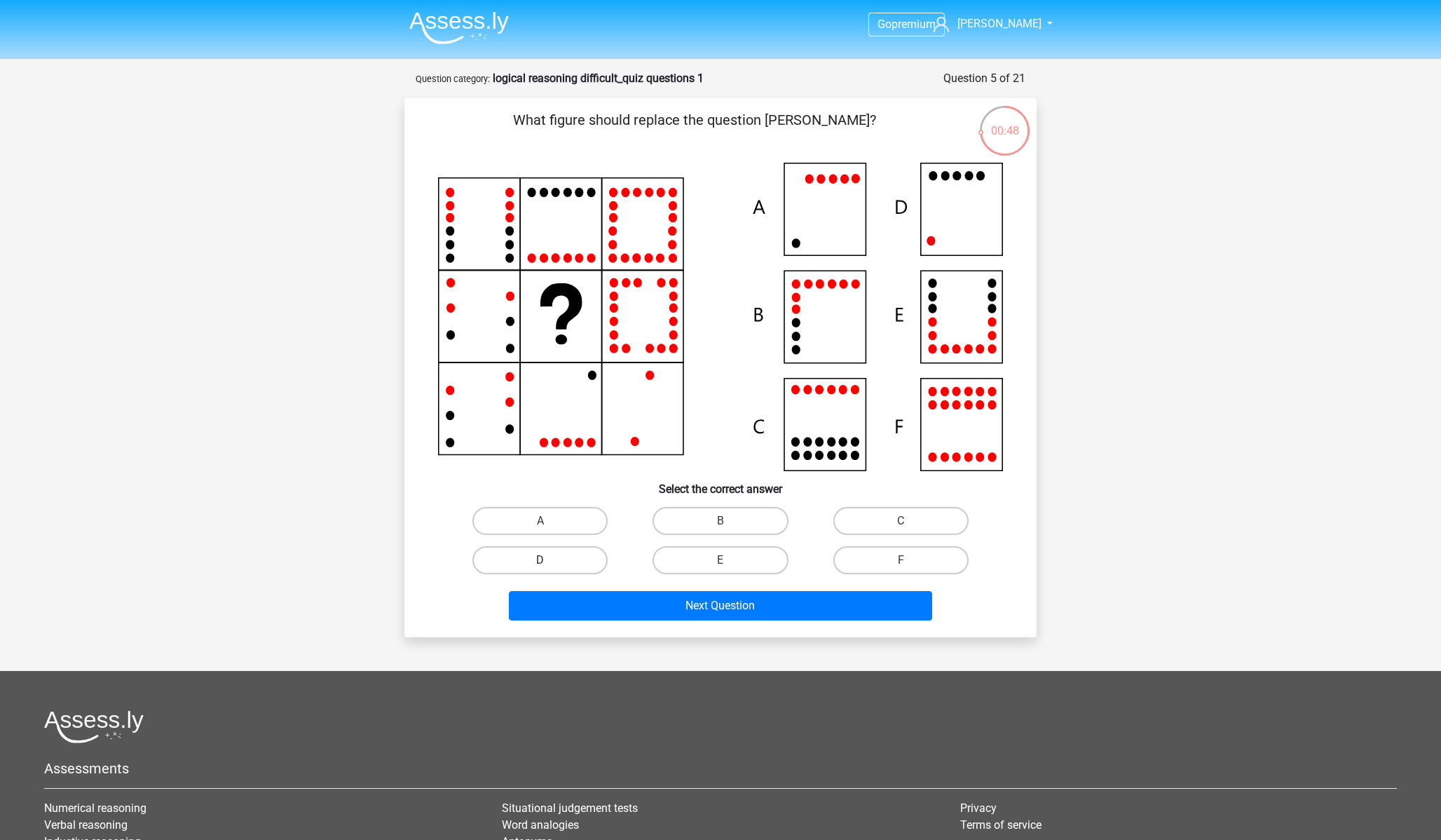
click at [575, 555] on label "D" at bounding box center [540, 560] width 135 height 28
click at [550, 560] on input "D" at bounding box center [545, 565] width 9 height 9
radio input "true"
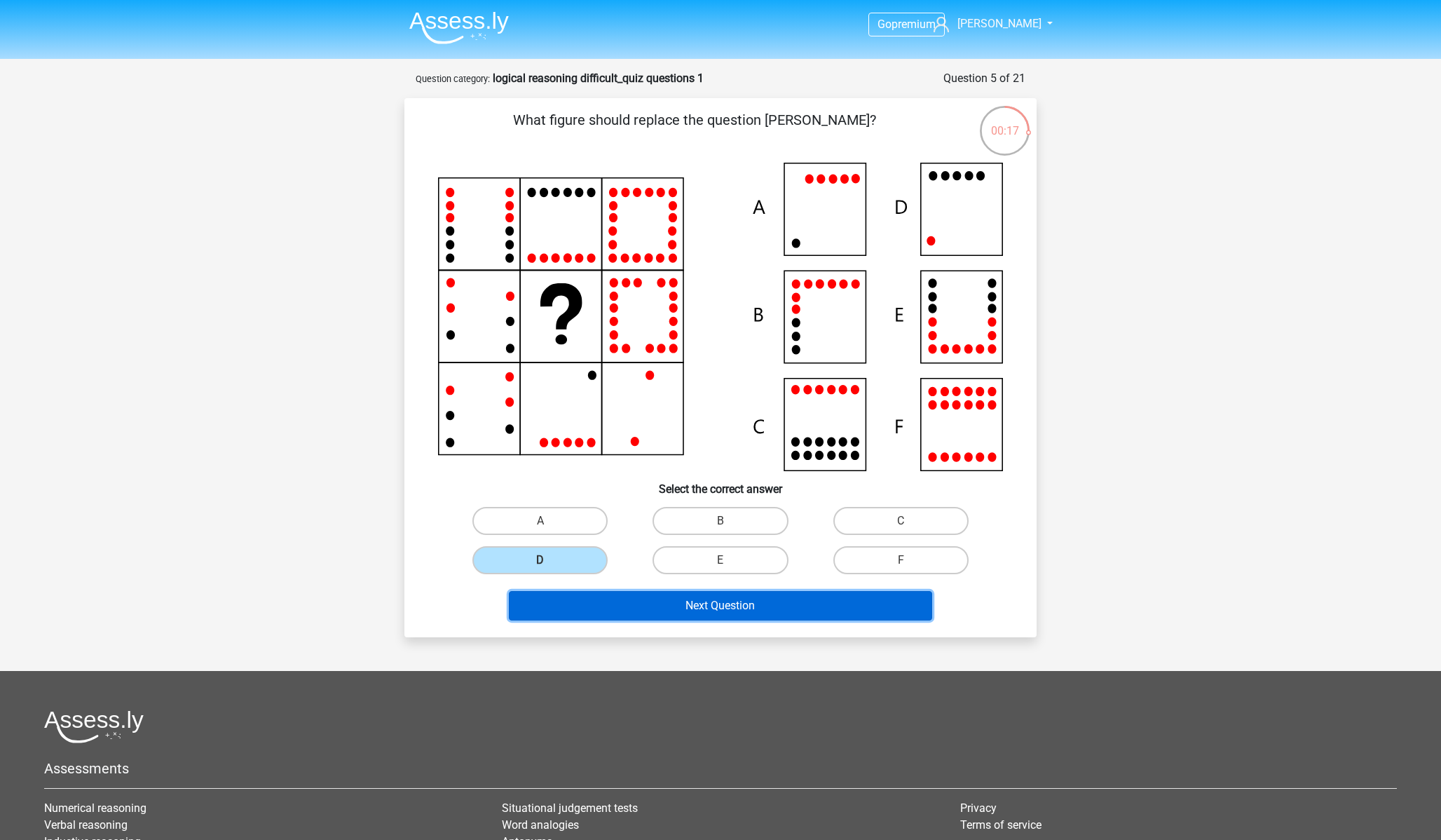
click at [743, 598] on button "Next Question" at bounding box center [720, 606] width 424 height 29
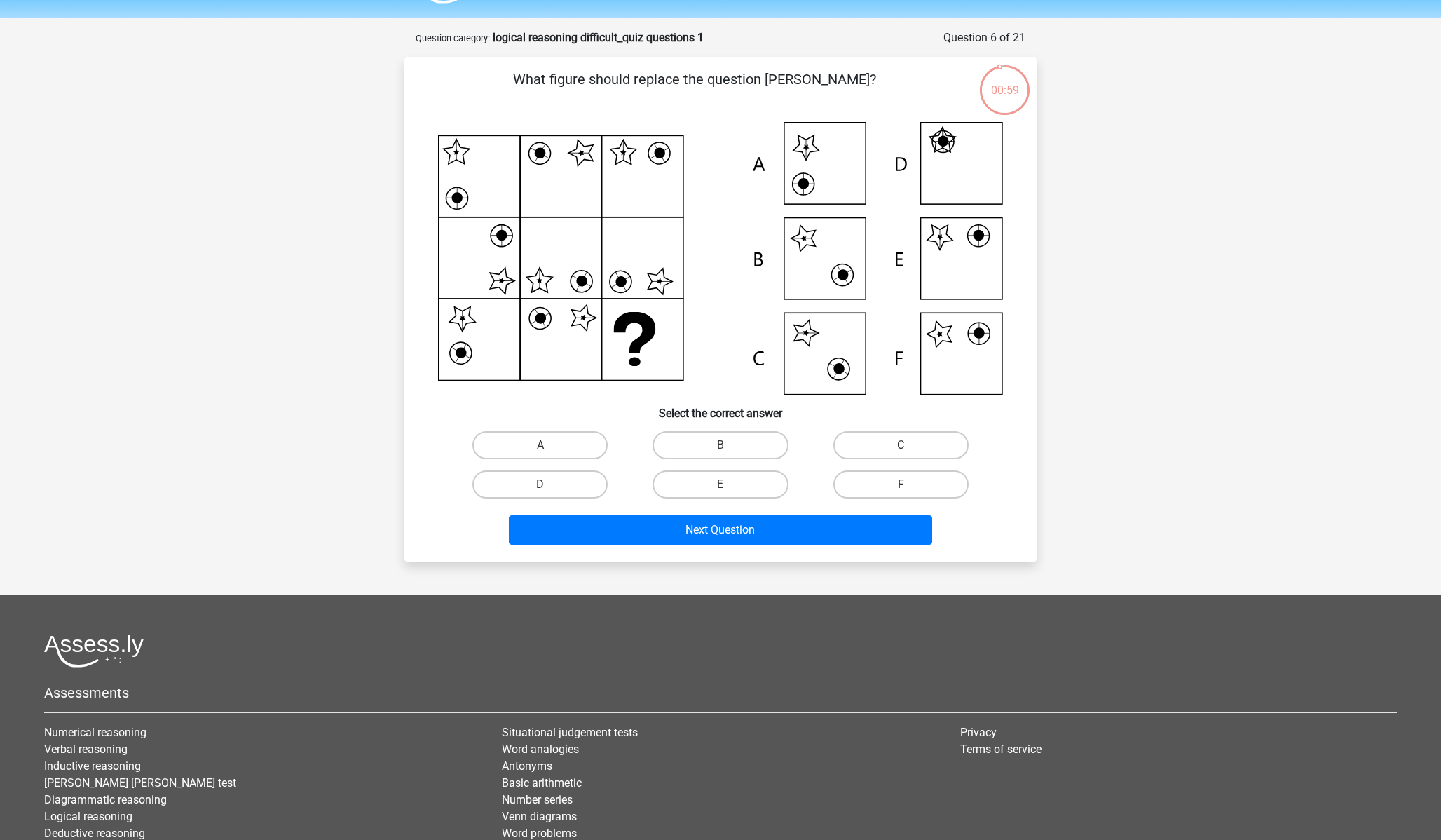
scroll to position [40, 0]
click at [757, 493] on label "E" at bounding box center [720, 484] width 135 height 28
click at [730, 493] on input "E" at bounding box center [725, 490] width 9 height 9
radio input "true"
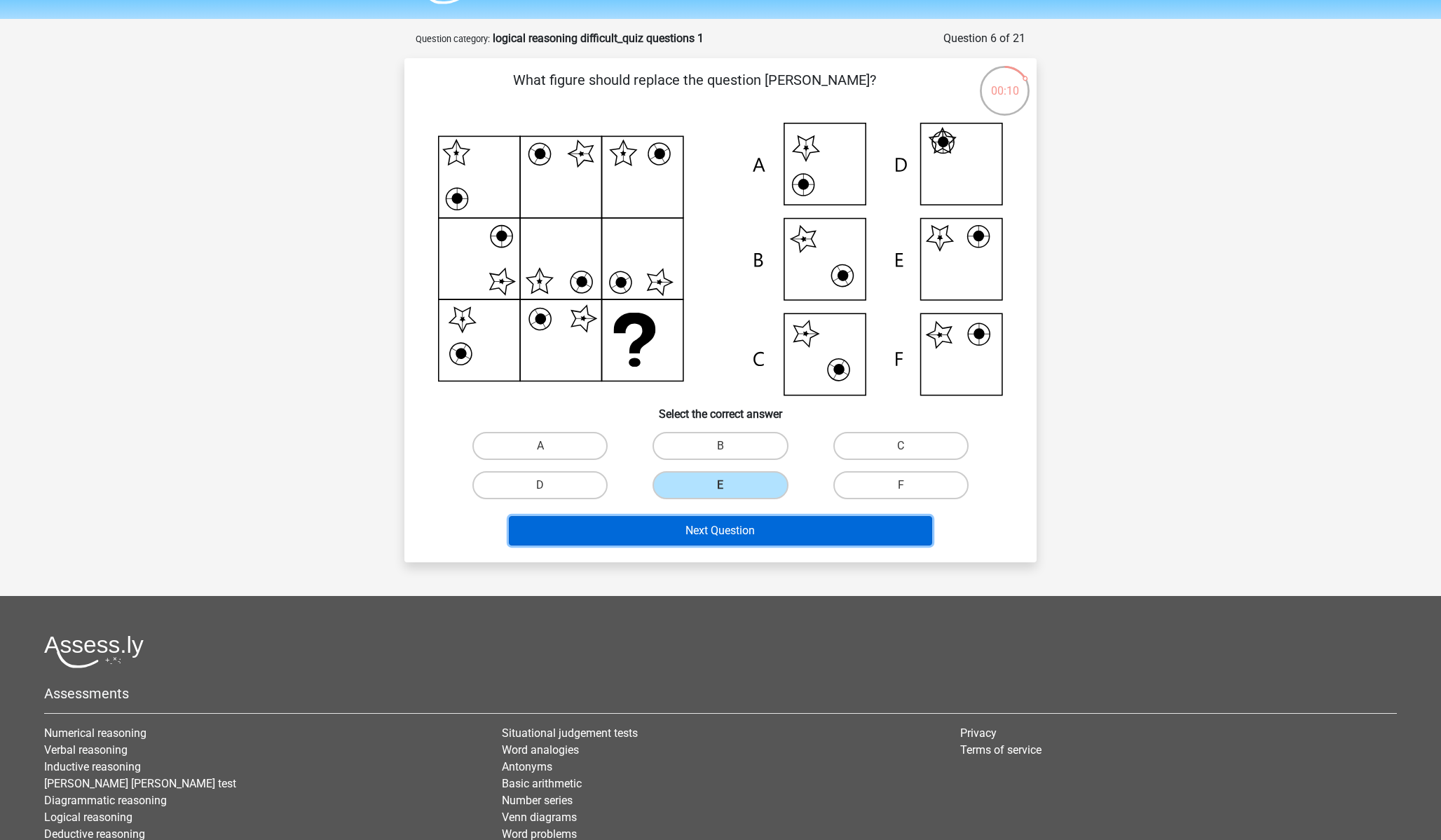
click at [783, 533] on button "Next Question" at bounding box center [720, 531] width 424 height 29
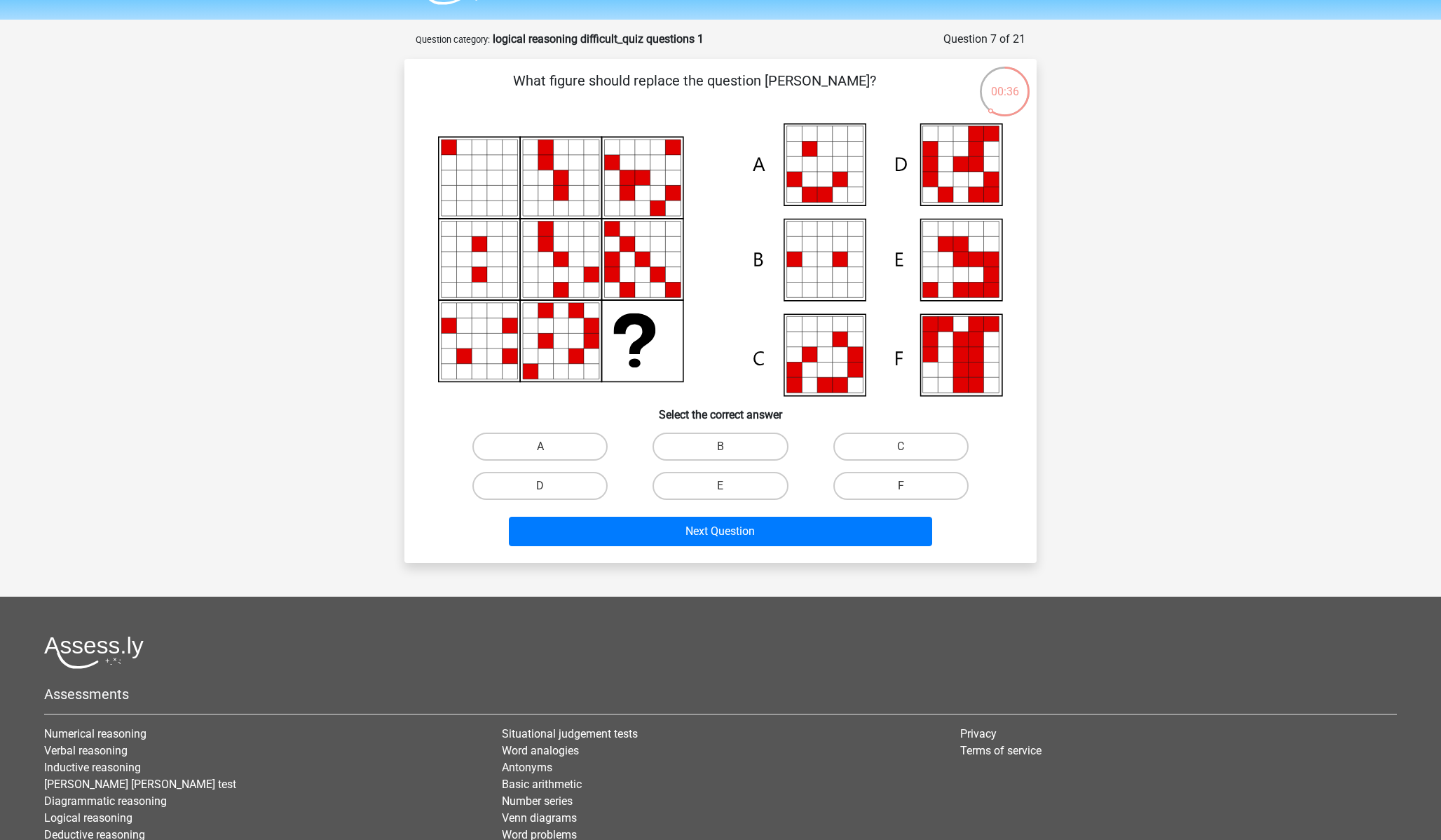
scroll to position [33, 0]
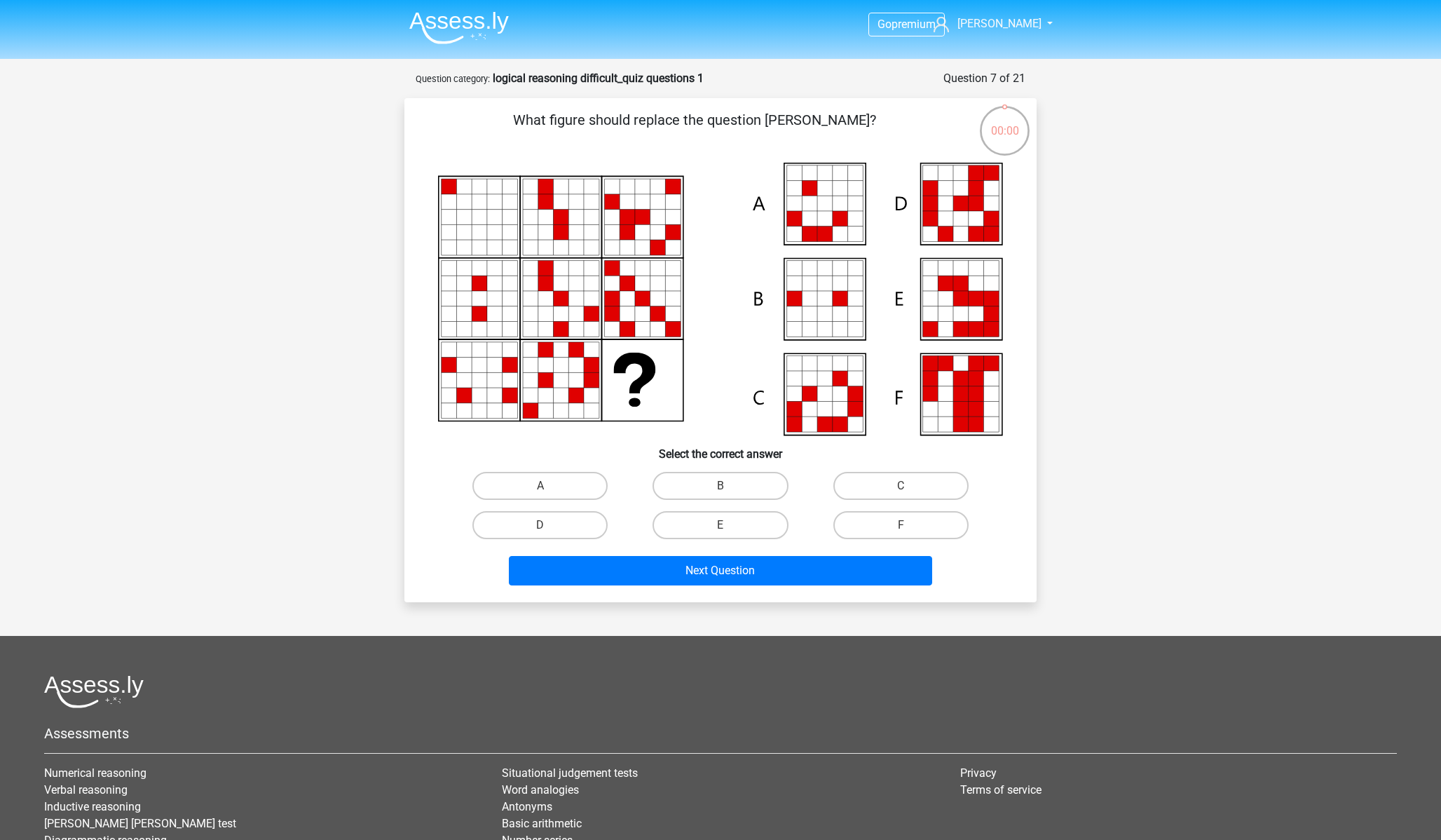
scroll to position [33, 0]
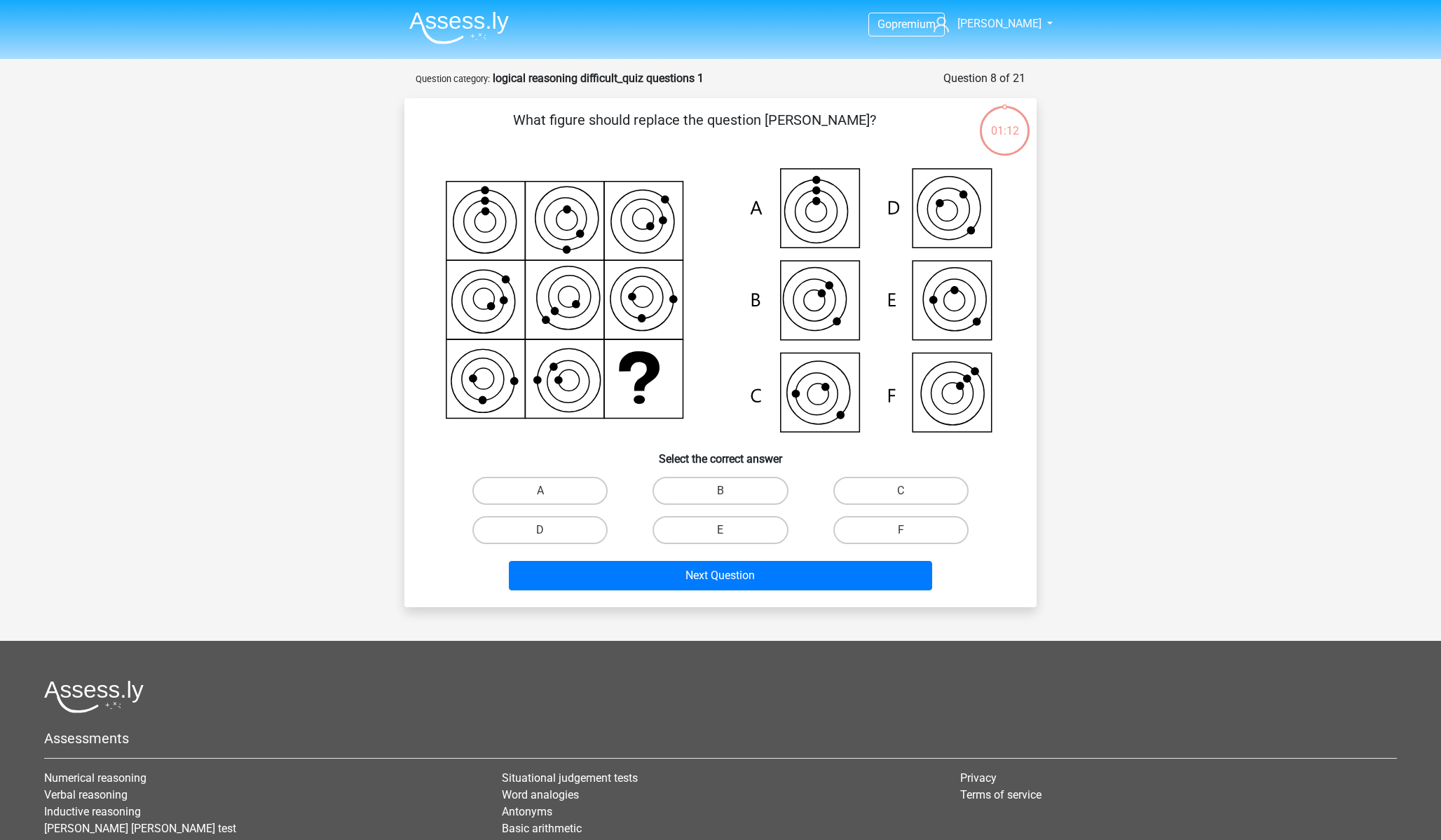
scroll to position [33, 0]
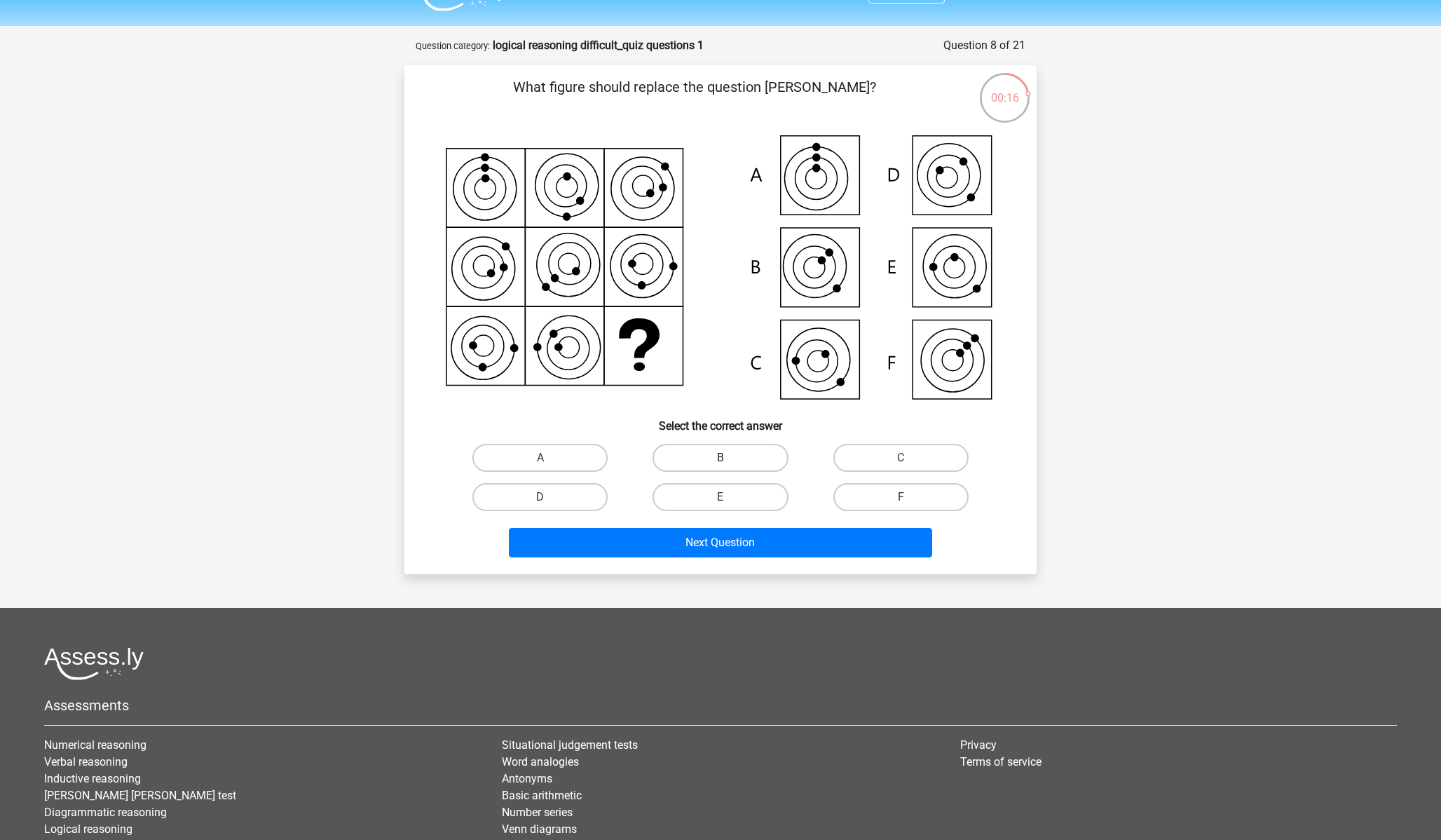
click at [707, 457] on label "B" at bounding box center [720, 457] width 135 height 28
click at [720, 458] on input "B" at bounding box center [725, 462] width 9 height 9
radio input "true"
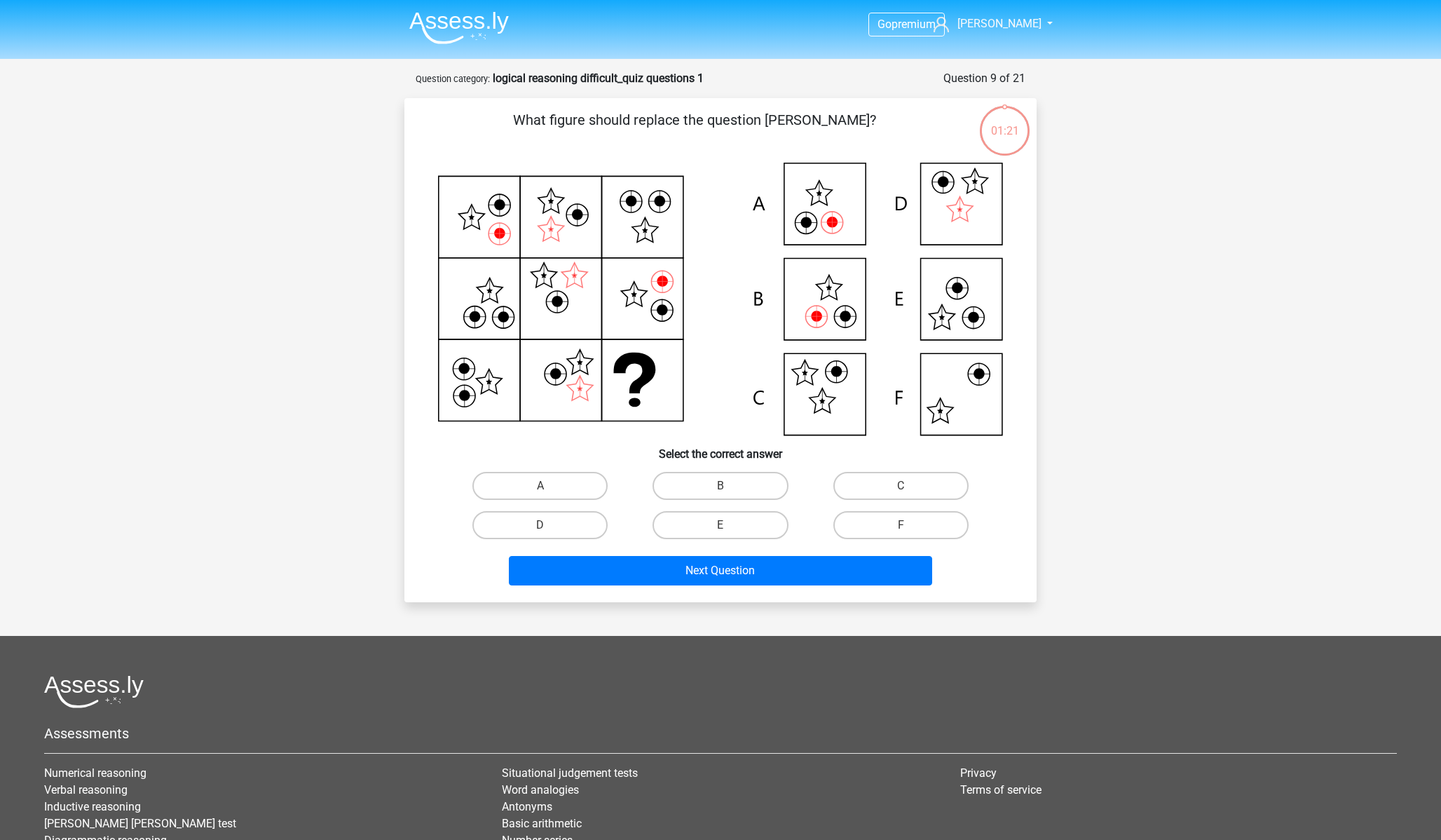
scroll to position [33, 0]
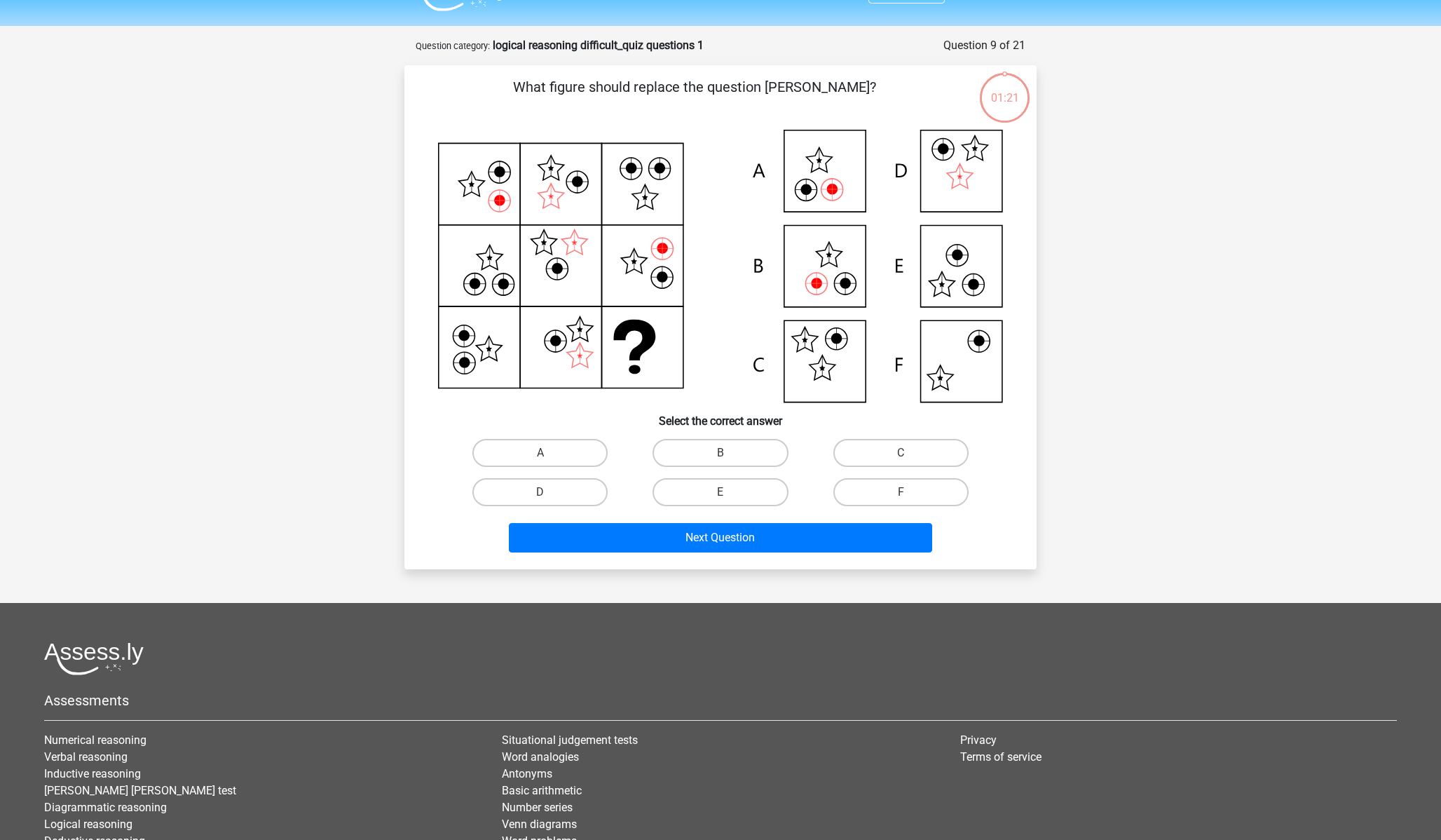
click at [873, 456] on label "C" at bounding box center [901, 452] width 135 height 28
click at [901, 456] on input "C" at bounding box center [906, 457] width 9 height 9
radio input "true"
click at [547, 449] on label "A" at bounding box center [540, 452] width 135 height 28
click at [547, 452] on input "A" at bounding box center [545, 457] width 9 height 9
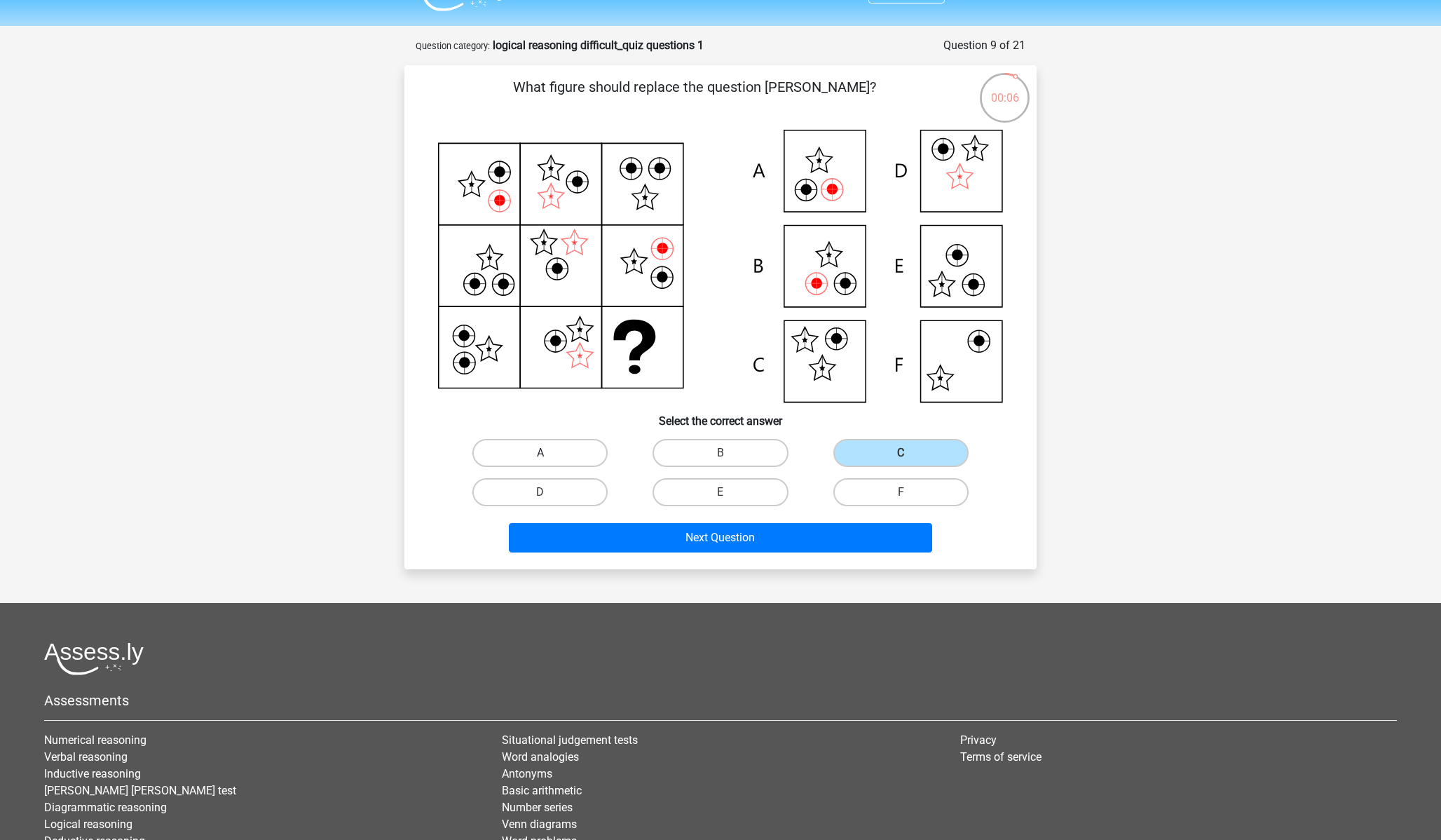
radio input "true"
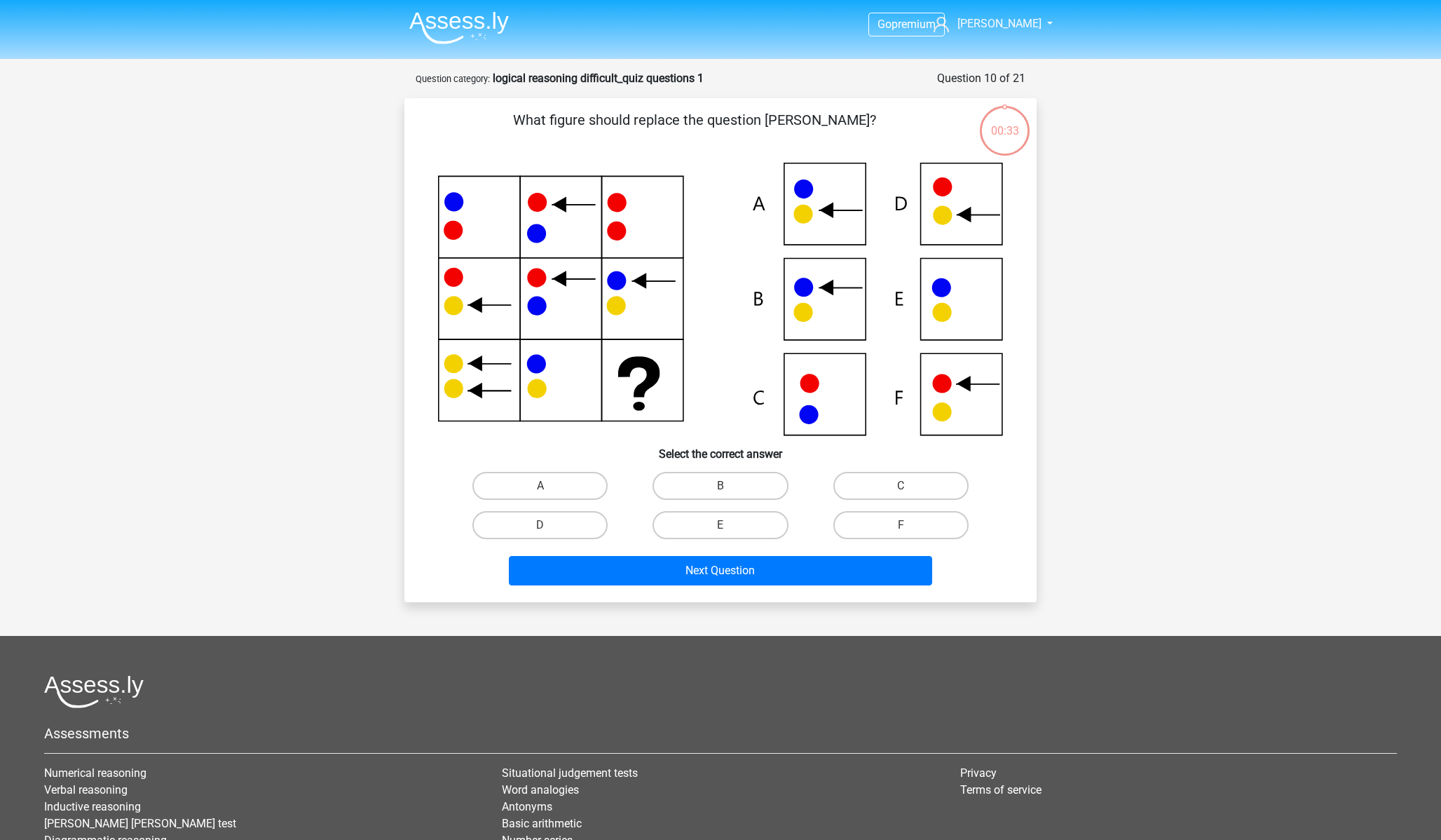
scroll to position [33, 0]
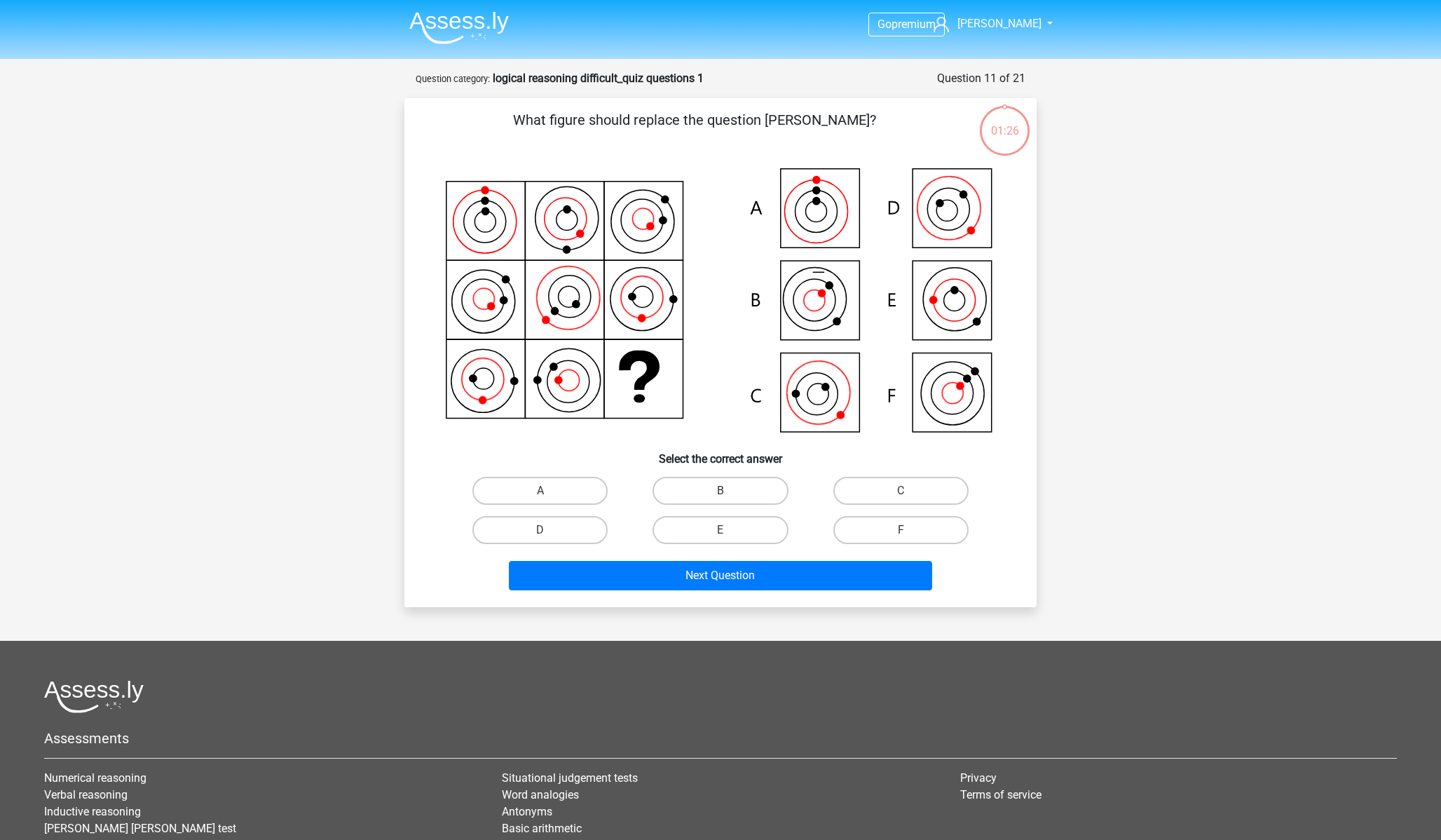
scroll to position [33, 0]
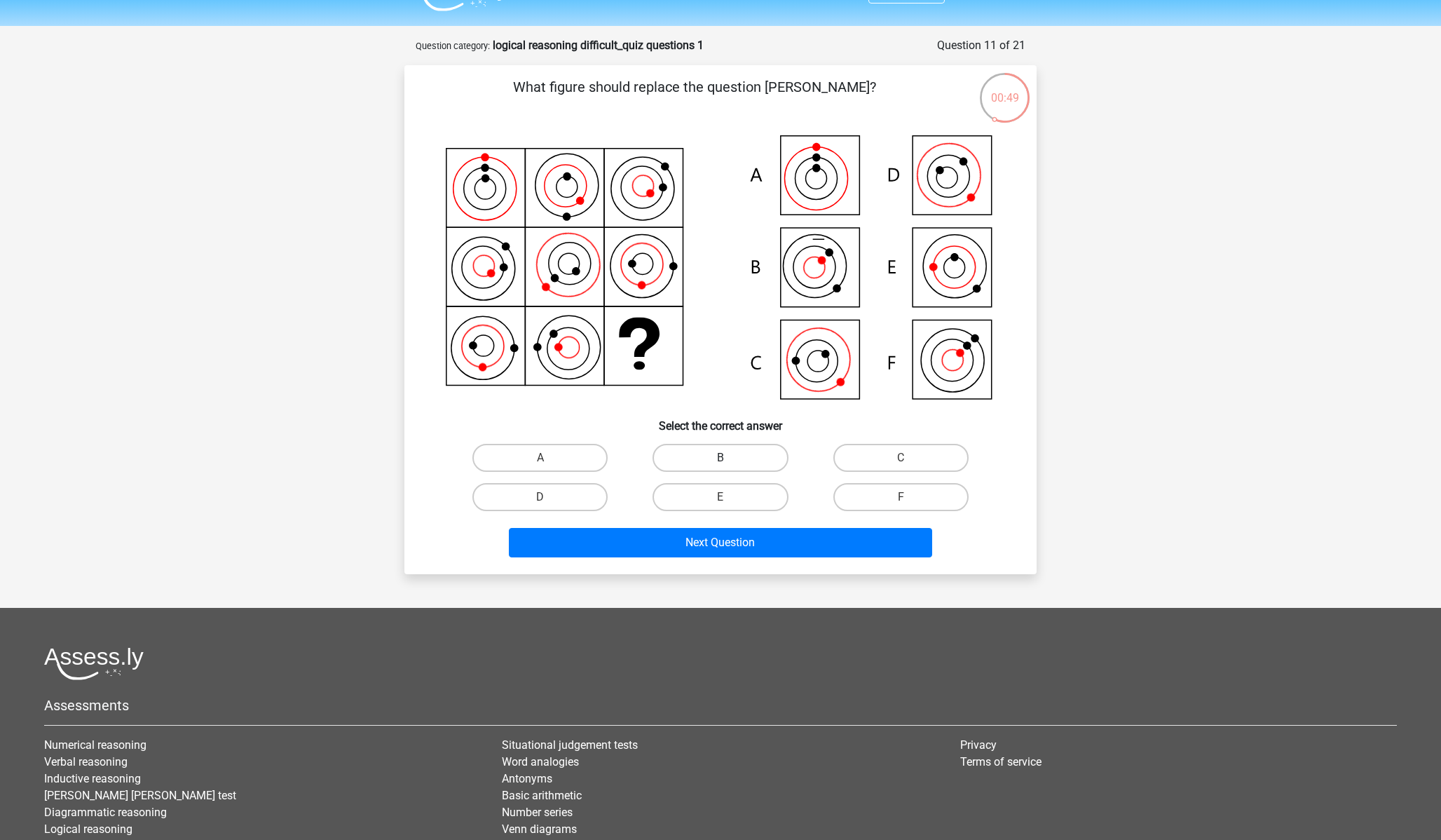
click at [713, 459] on label "B" at bounding box center [720, 457] width 135 height 28
click at [720, 459] on input "B" at bounding box center [725, 462] width 9 height 9
radio input "true"
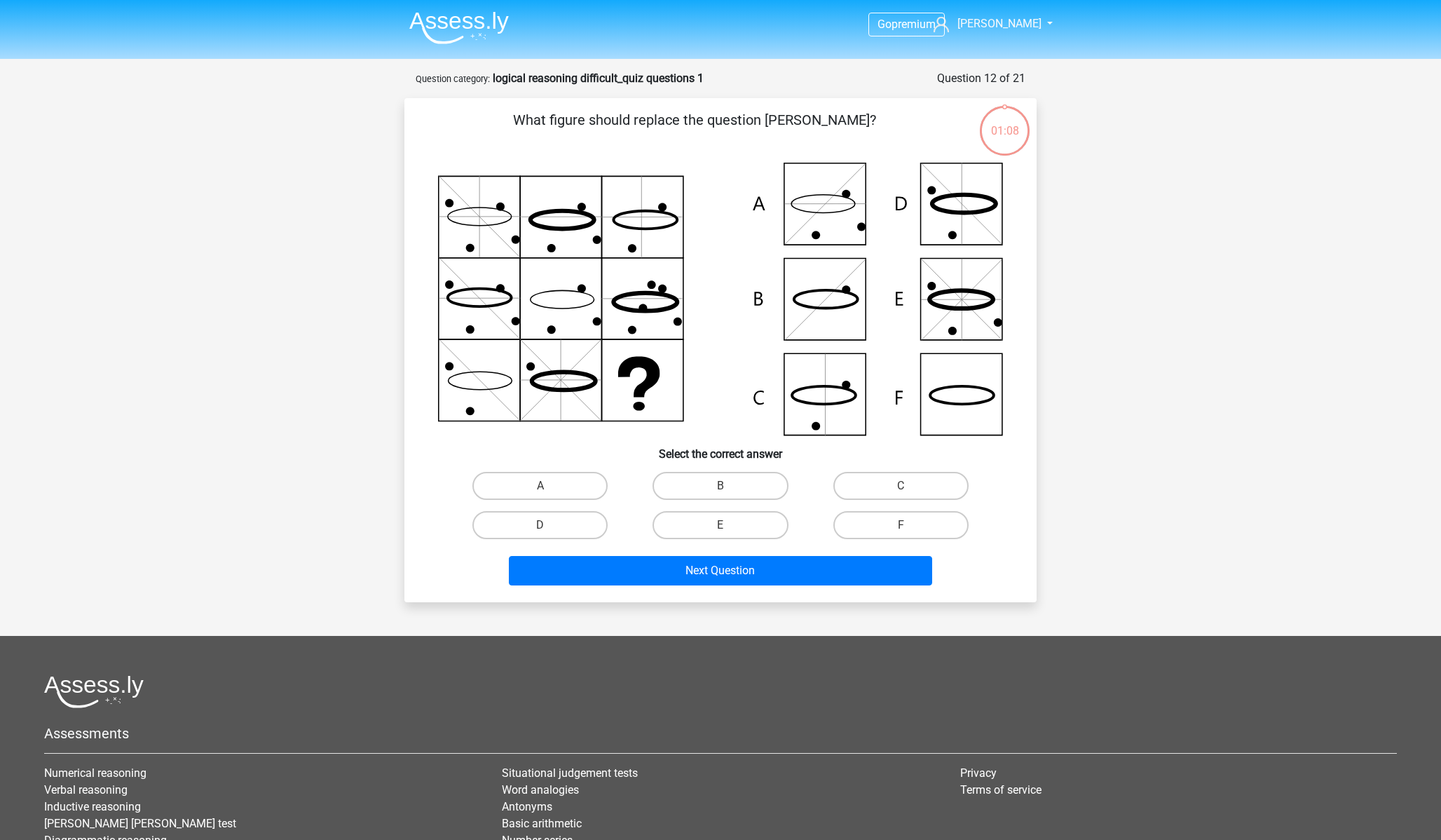
scroll to position [33, 0]
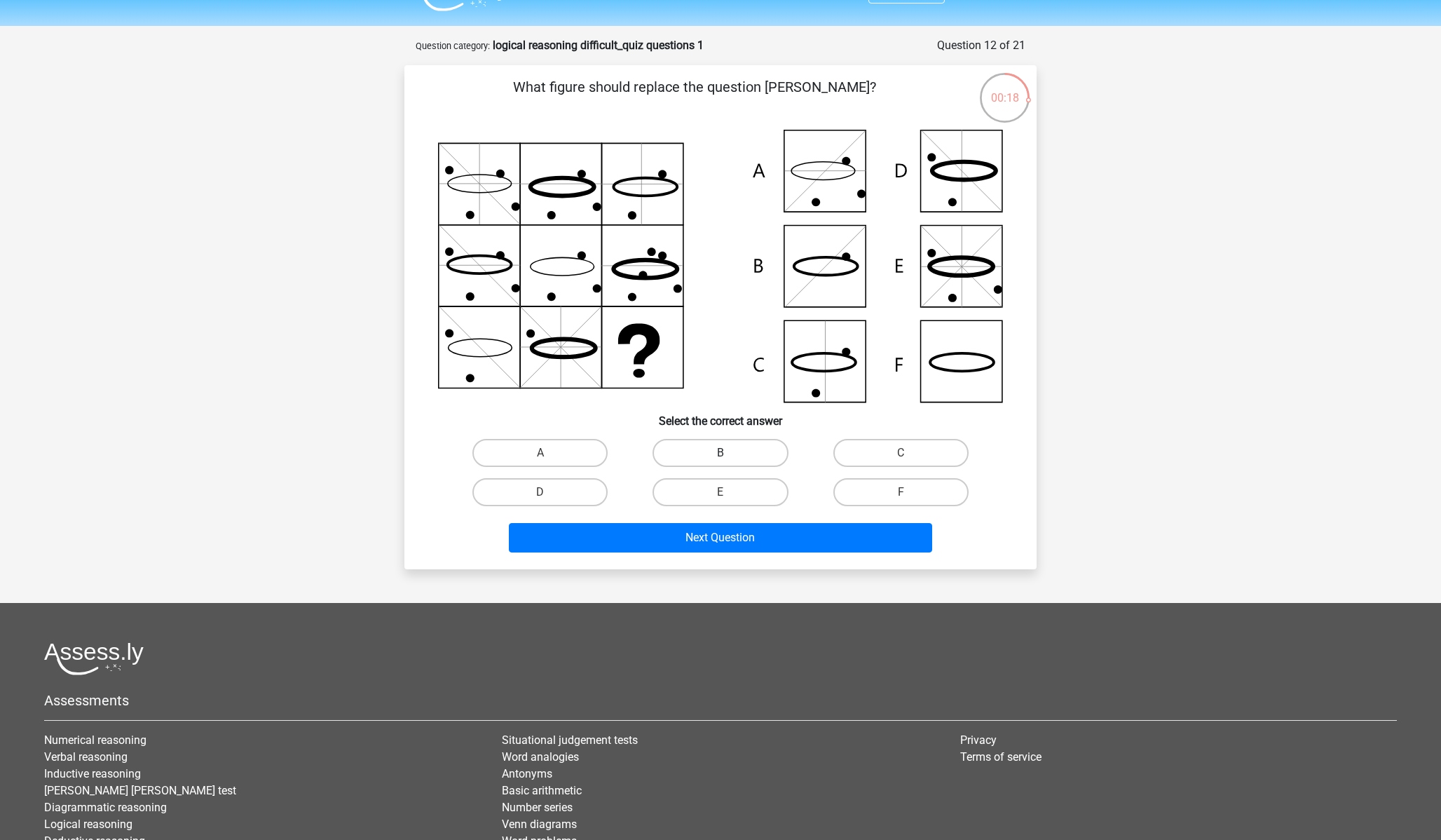
click at [710, 446] on label "B" at bounding box center [720, 452] width 135 height 28
click at [720, 452] on input "B" at bounding box center [725, 457] width 9 height 9
radio input "true"
click at [865, 486] on label "F" at bounding box center [901, 492] width 135 height 28
click at [901, 493] on input "F" at bounding box center [906, 497] width 9 height 9
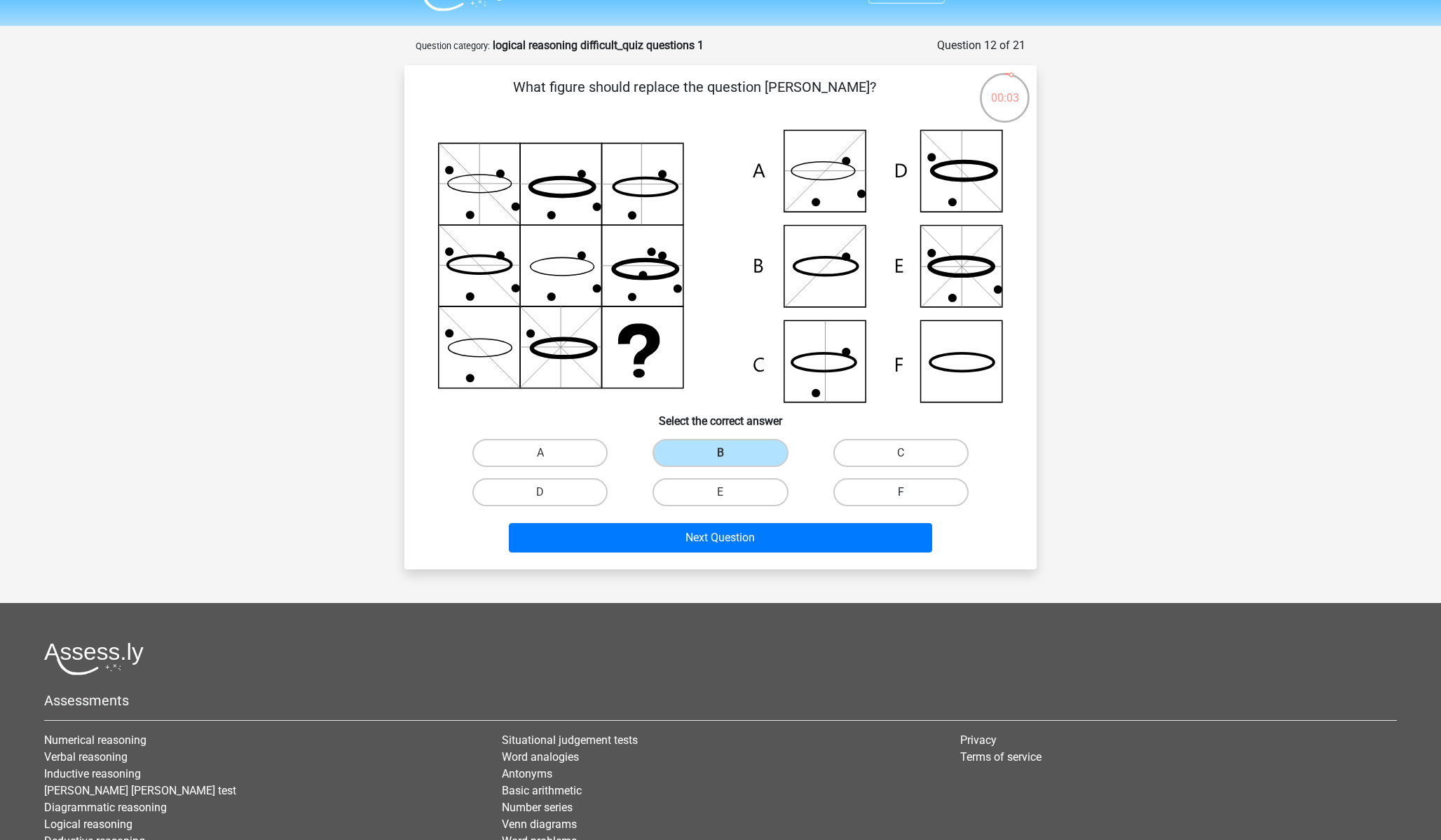
radio input "true"
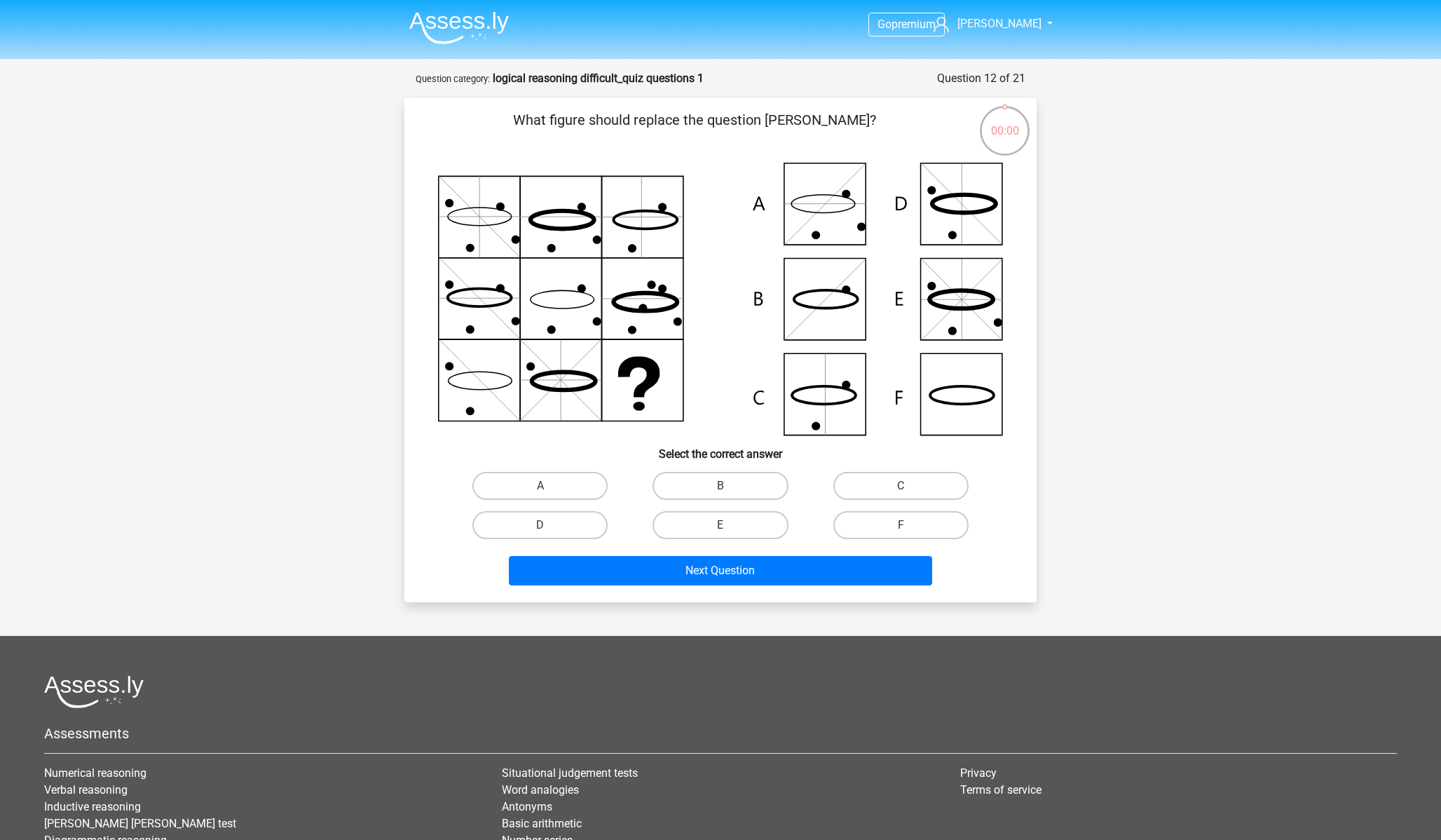
scroll to position [33, 0]
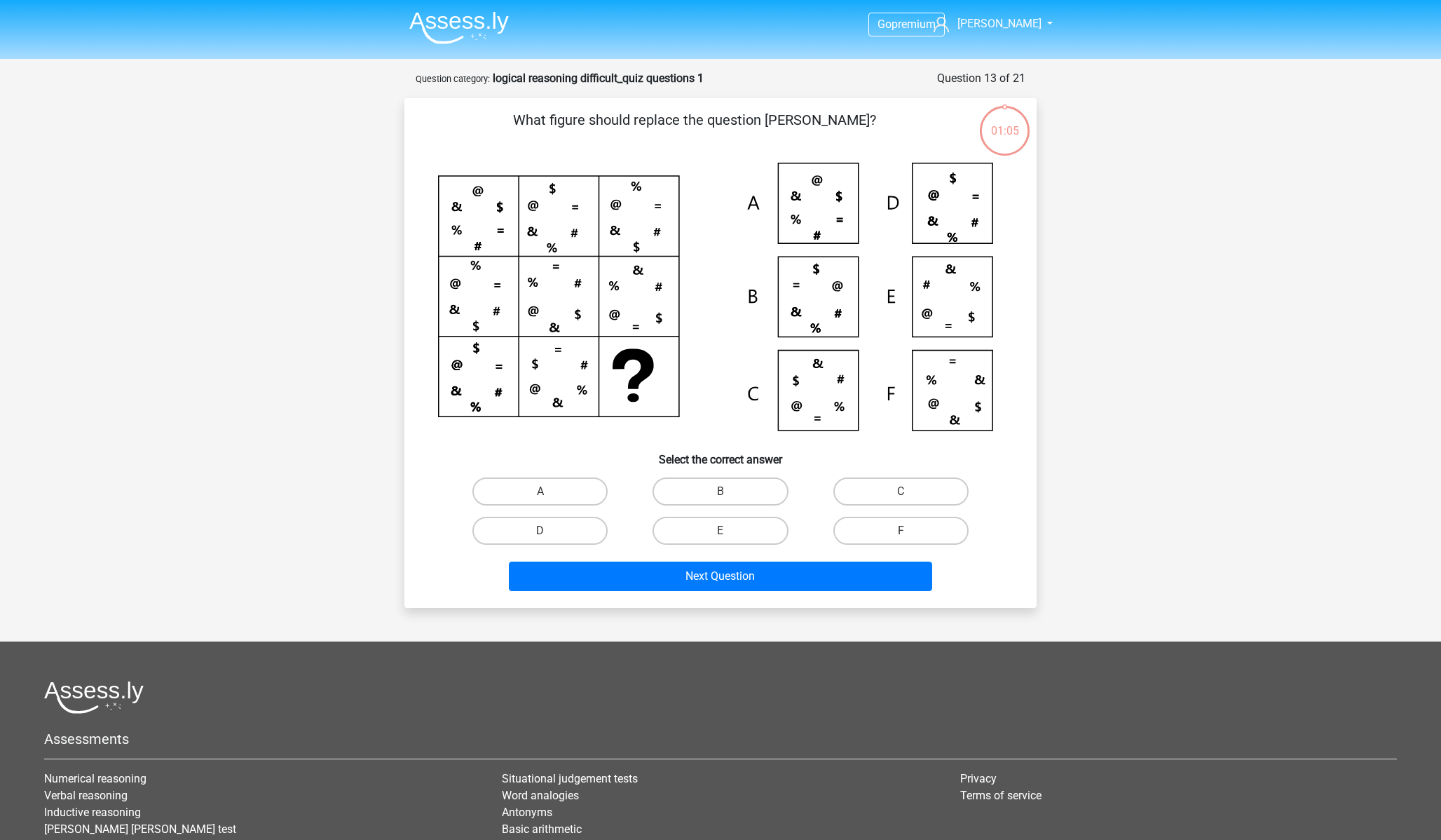
scroll to position [33, 0]
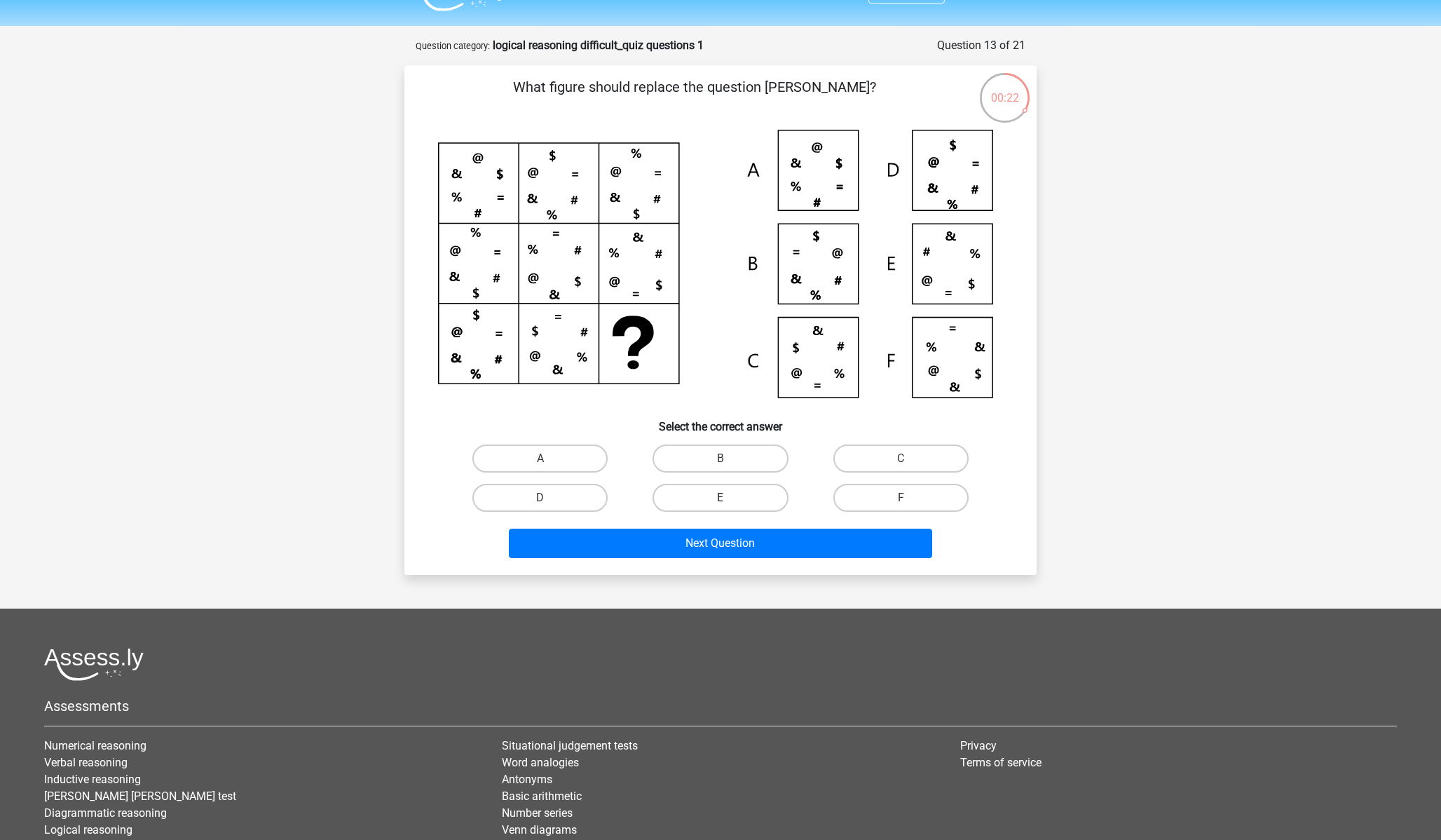
click at [701, 495] on label "E" at bounding box center [720, 497] width 135 height 28
click at [720, 498] on input "E" at bounding box center [725, 503] width 9 height 9
radio input "true"
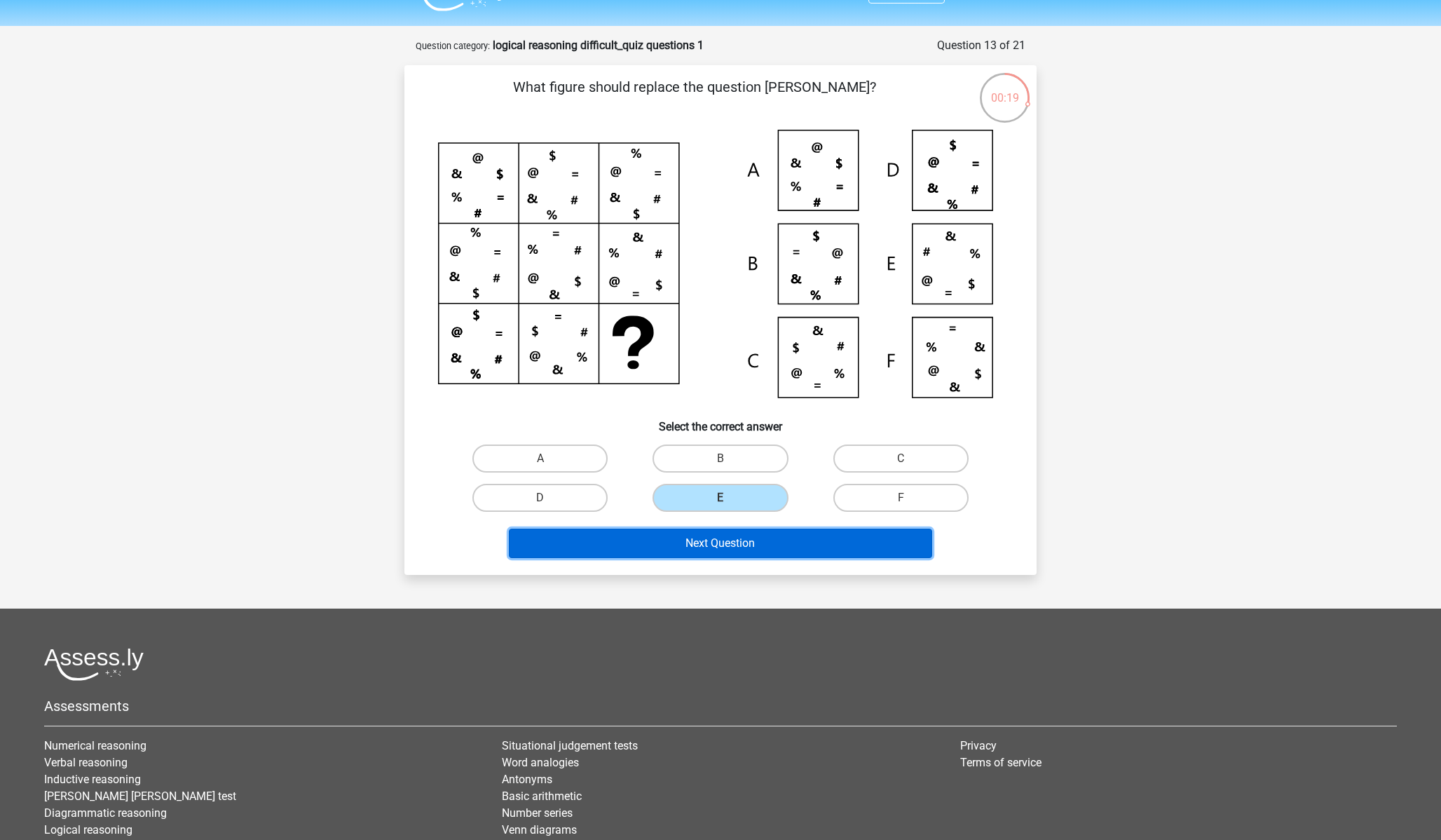
click at [698, 549] on button "Next Question" at bounding box center [720, 543] width 424 height 29
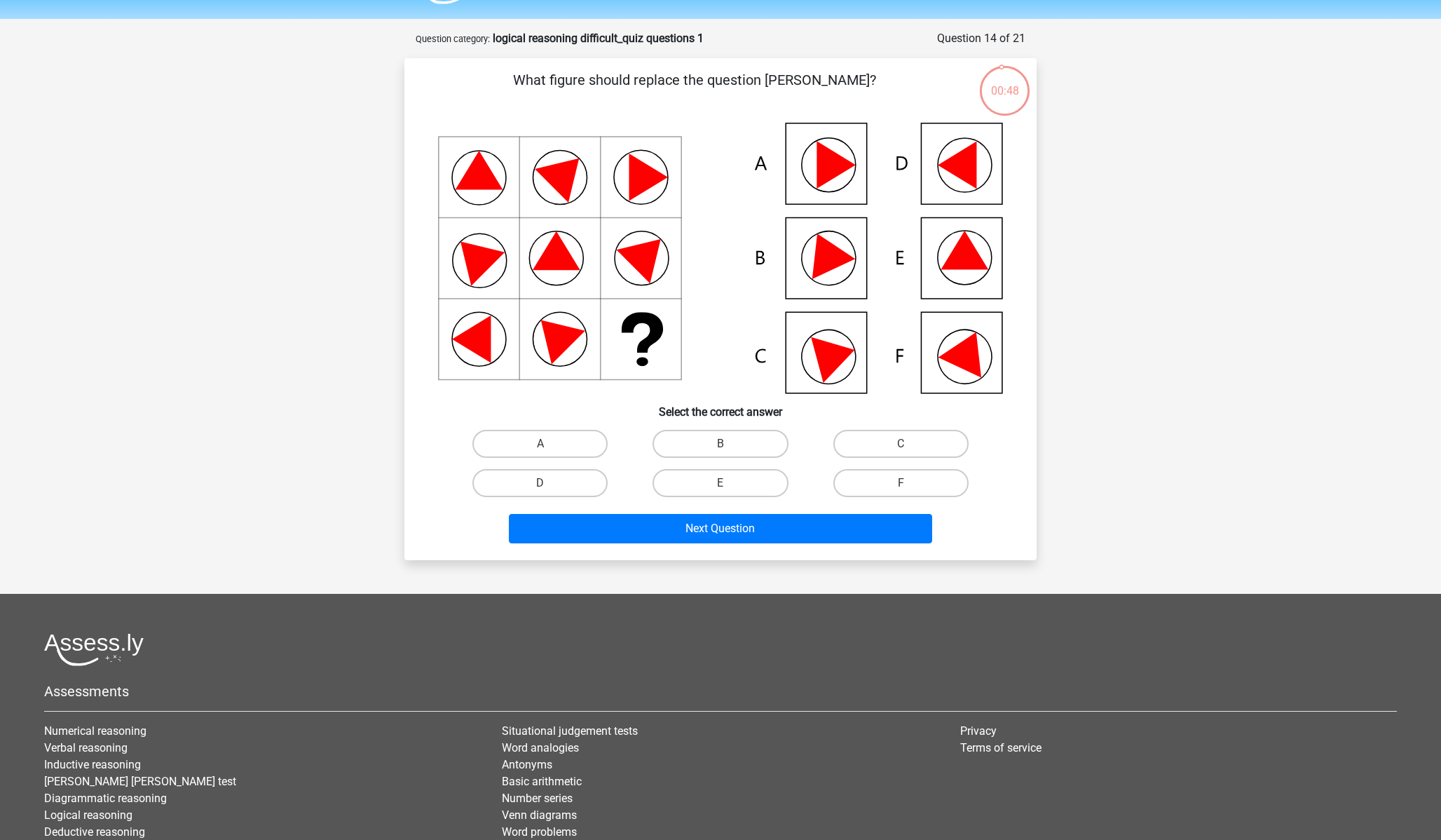
scroll to position [38, 0]
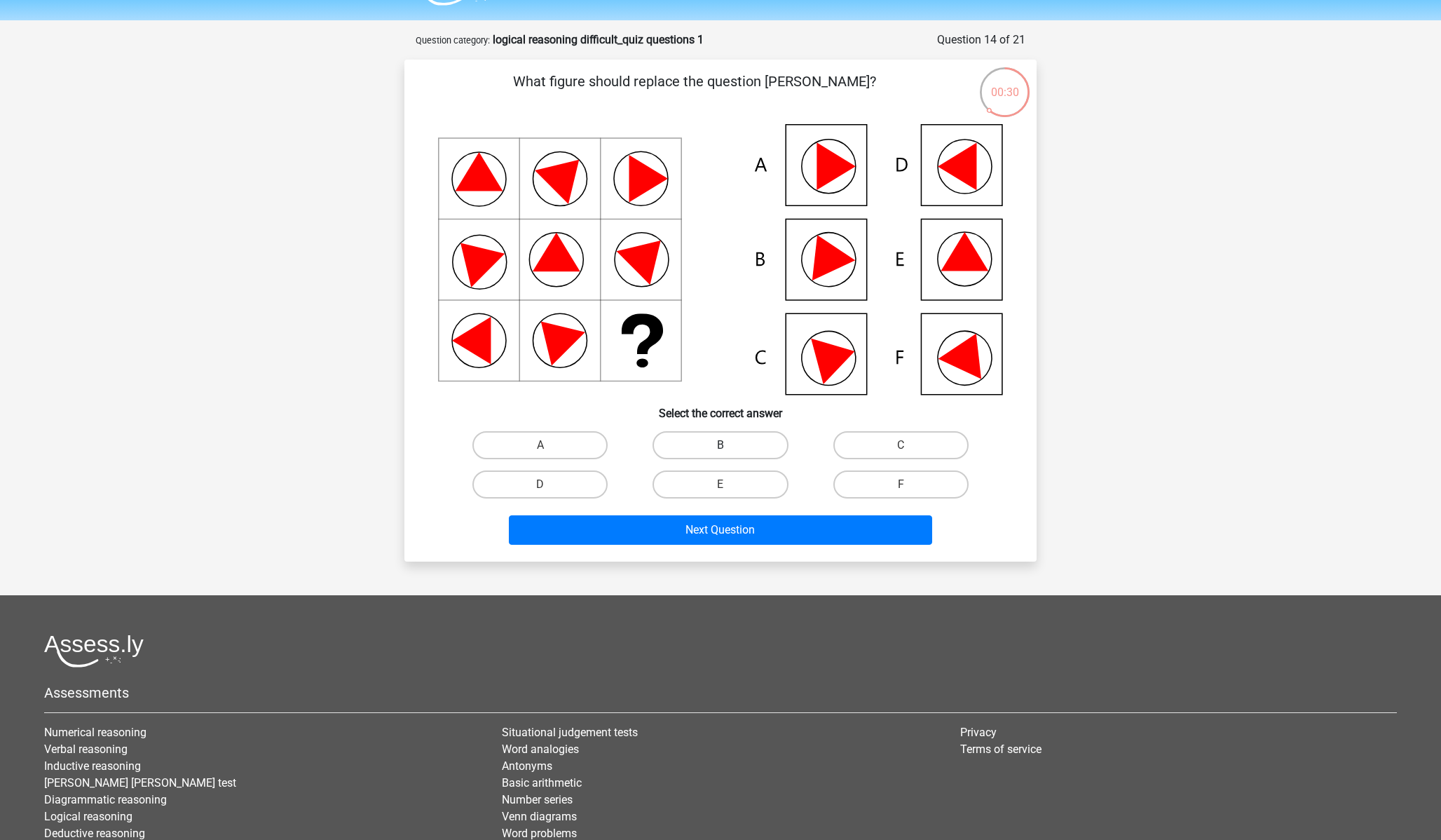
click at [716, 443] on label "B" at bounding box center [720, 445] width 135 height 28
click at [720, 445] on input "B" at bounding box center [725, 450] width 9 height 9
radio input "true"
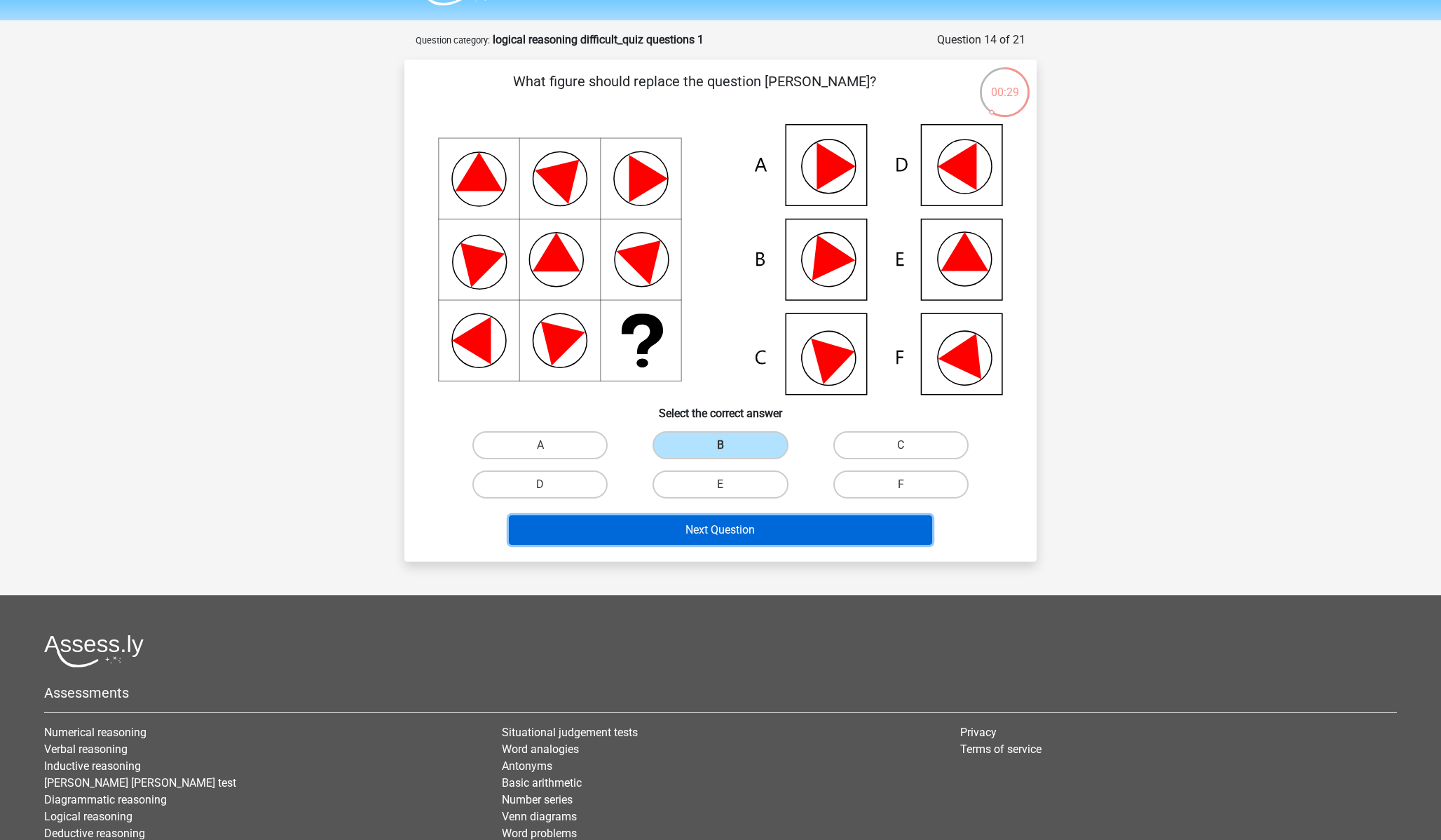
click at [727, 532] on button "Next Question" at bounding box center [720, 530] width 424 height 29
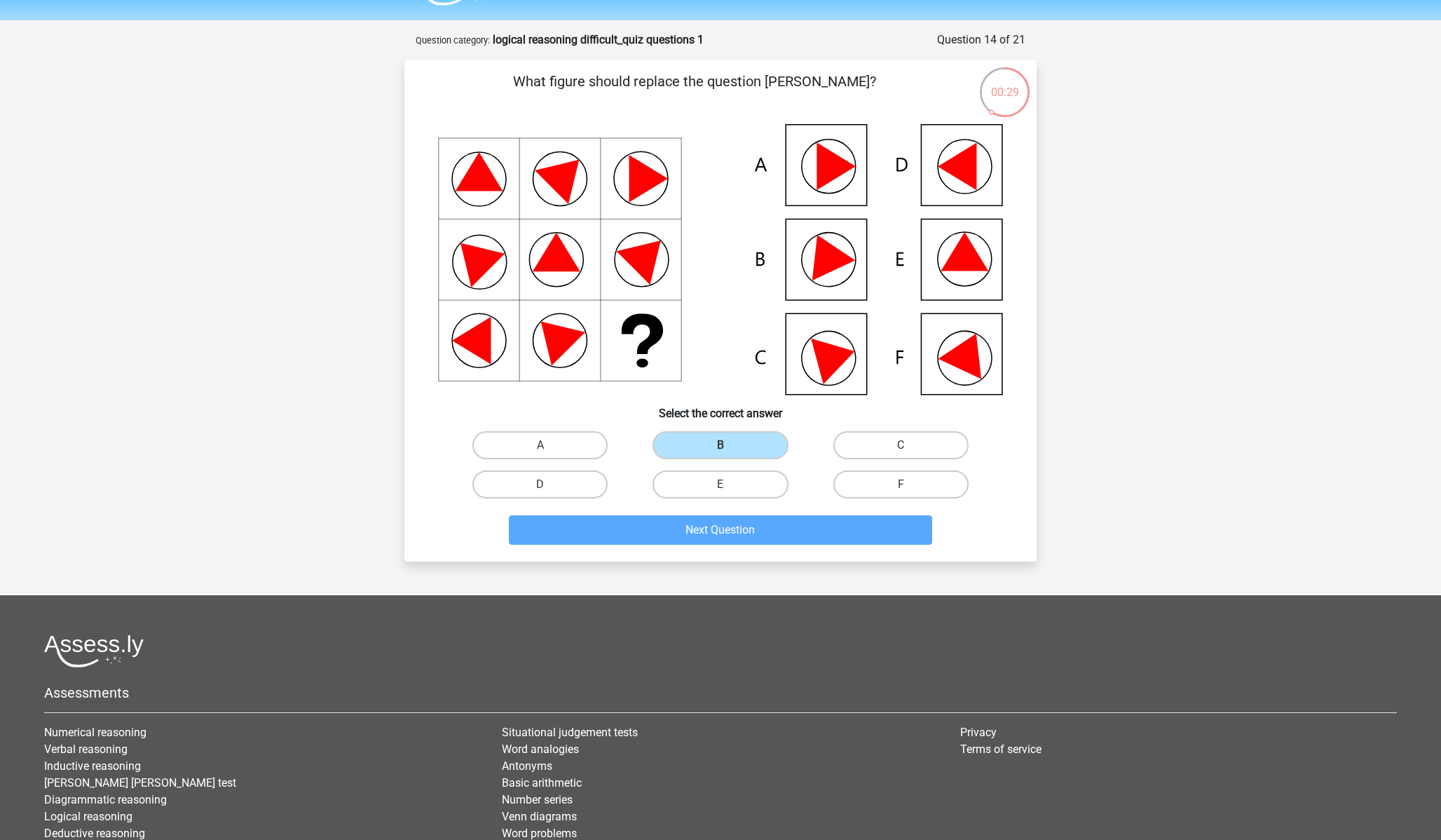
scroll to position [70, 0]
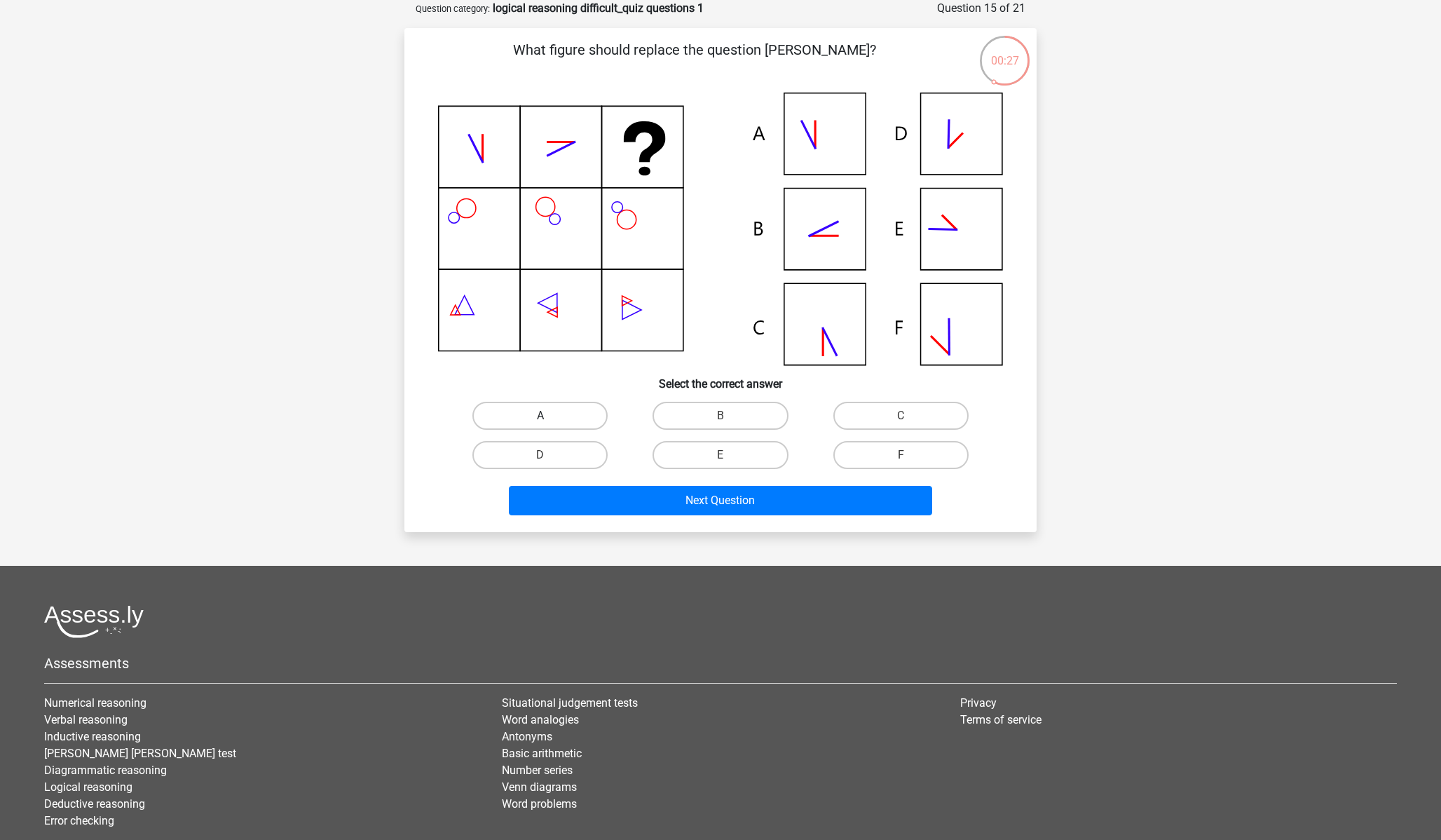
click at [592, 411] on label "A" at bounding box center [540, 415] width 135 height 28
click at [550, 416] on input "A" at bounding box center [545, 420] width 9 height 9
radio input "true"
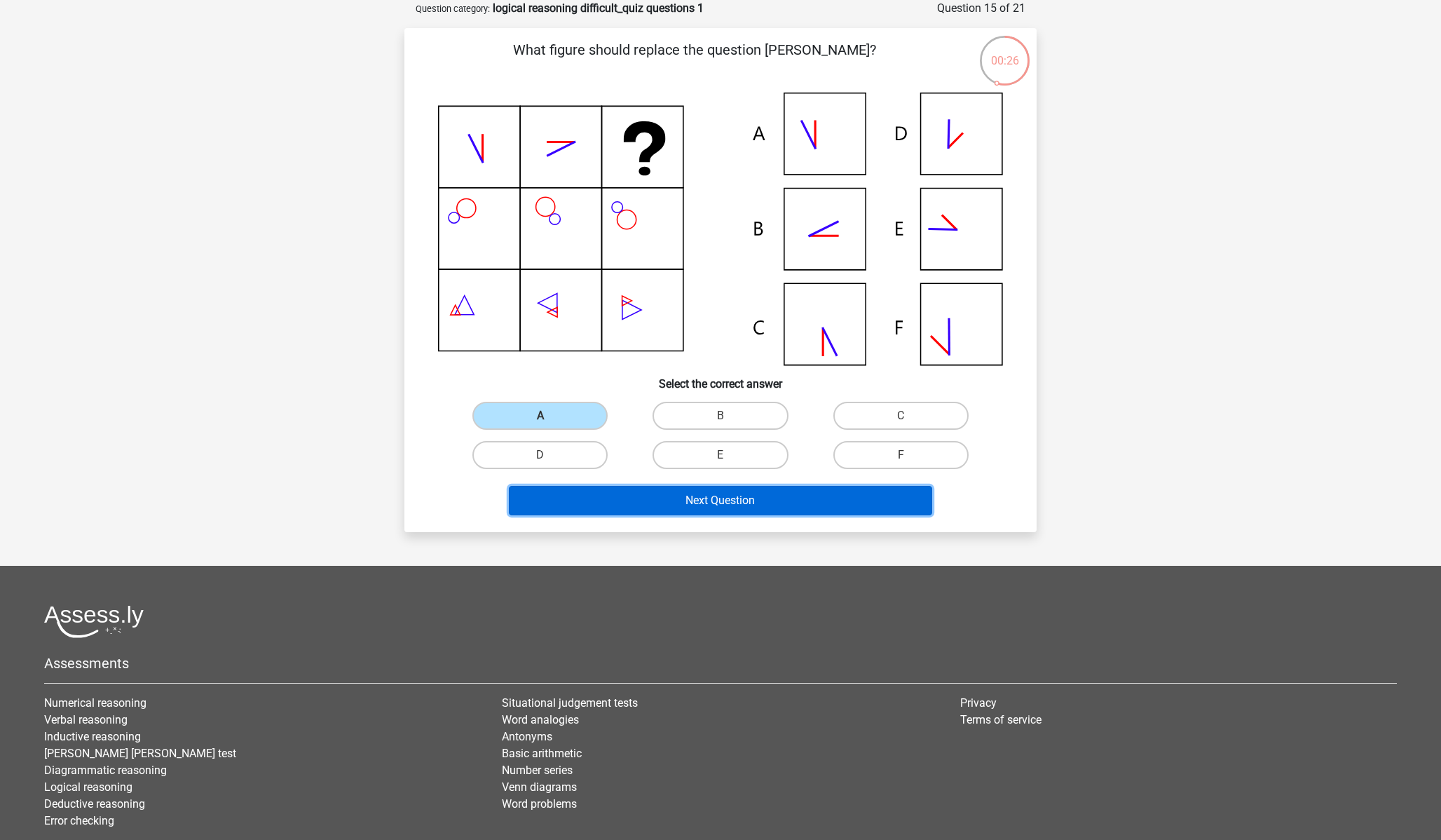
click at [721, 501] on button "Next Question" at bounding box center [720, 501] width 424 height 29
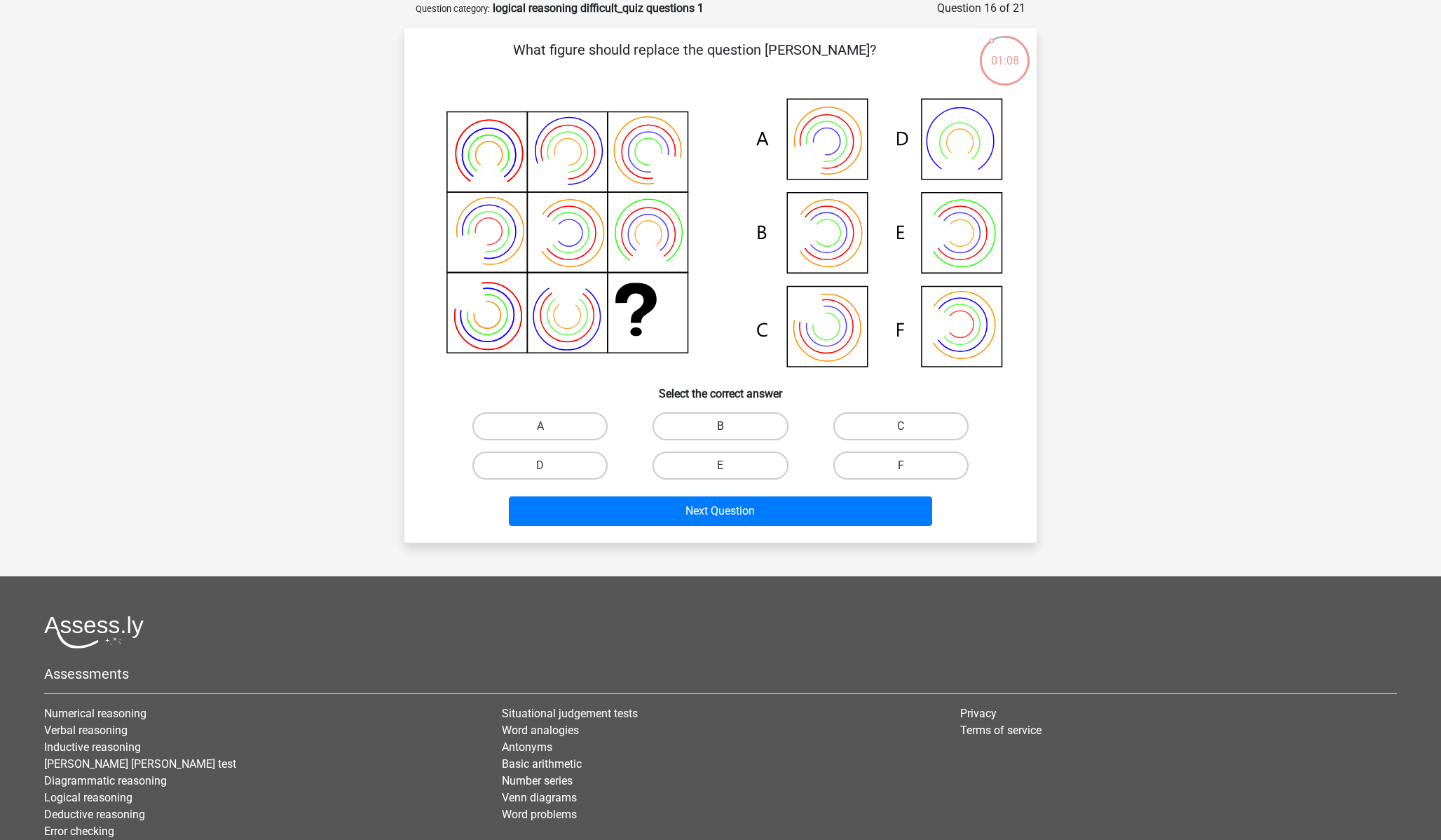
click at [685, 422] on label "B" at bounding box center [720, 426] width 135 height 28
click at [720, 426] on input "B" at bounding box center [725, 430] width 9 height 9
radio input "true"
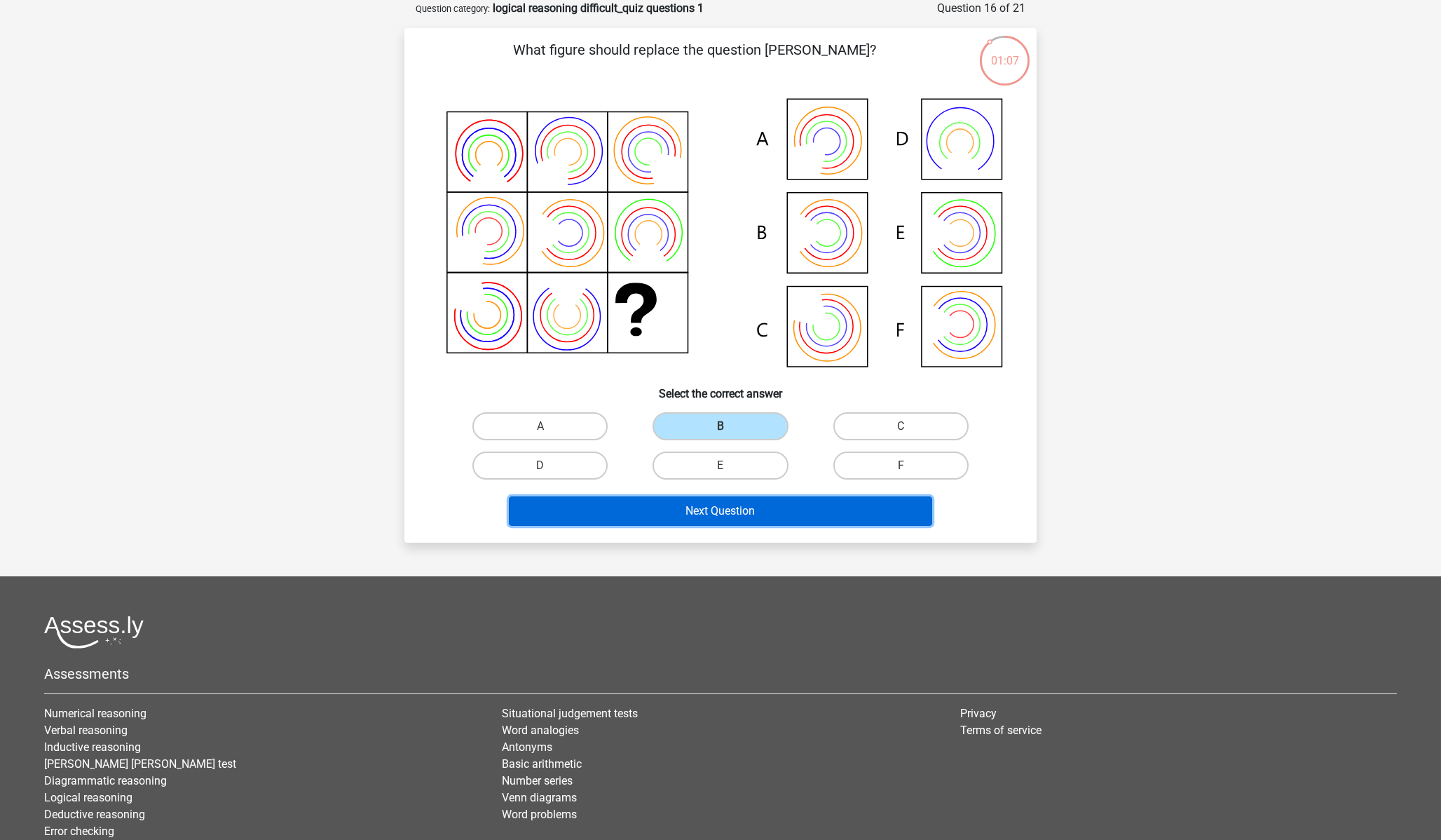
click at [668, 512] on button "Next Question" at bounding box center [720, 511] width 424 height 29
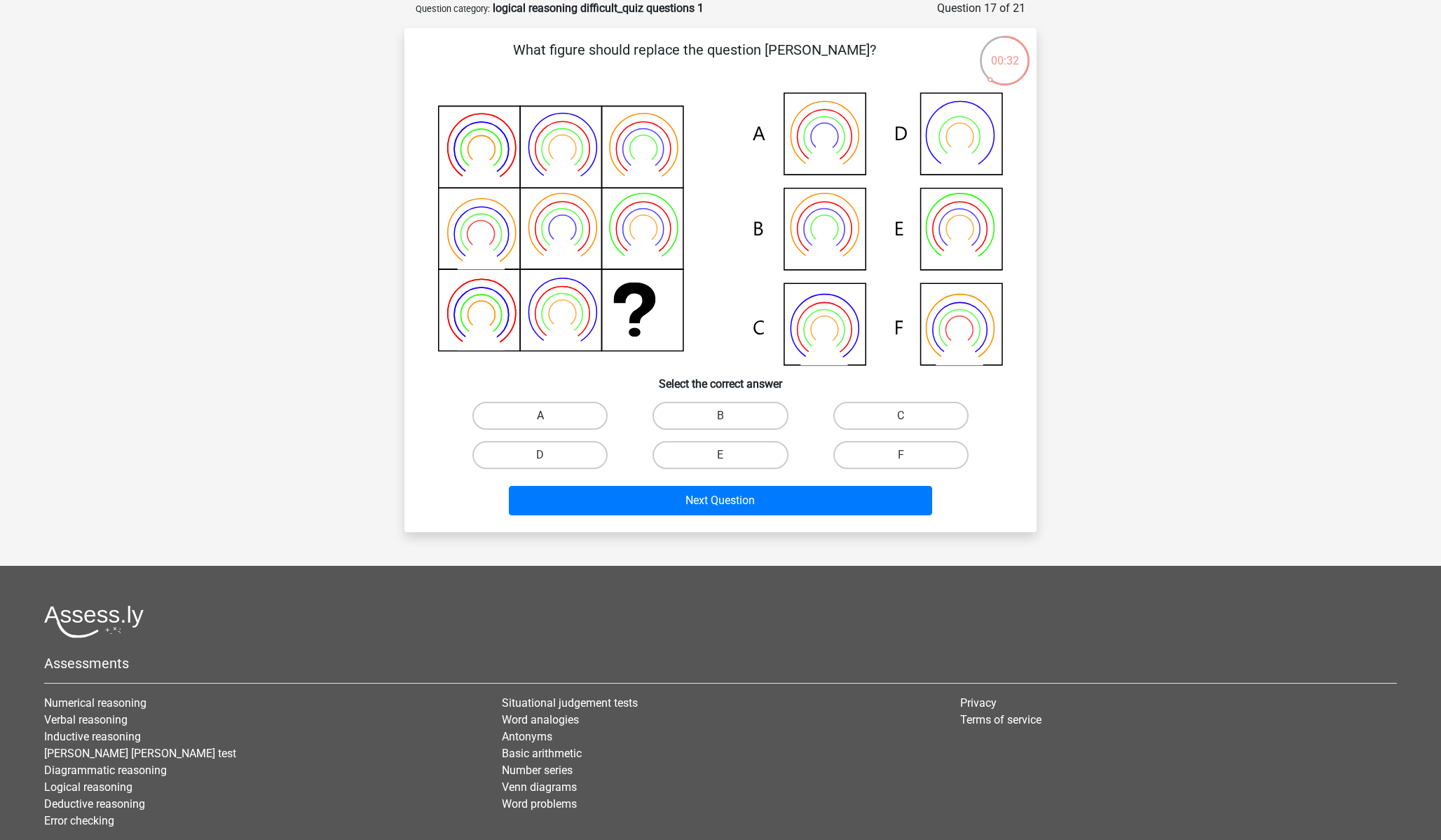
click at [555, 408] on label "A" at bounding box center [540, 415] width 135 height 28
click at [550, 416] on input "A" at bounding box center [545, 420] width 9 height 9
radio input "true"
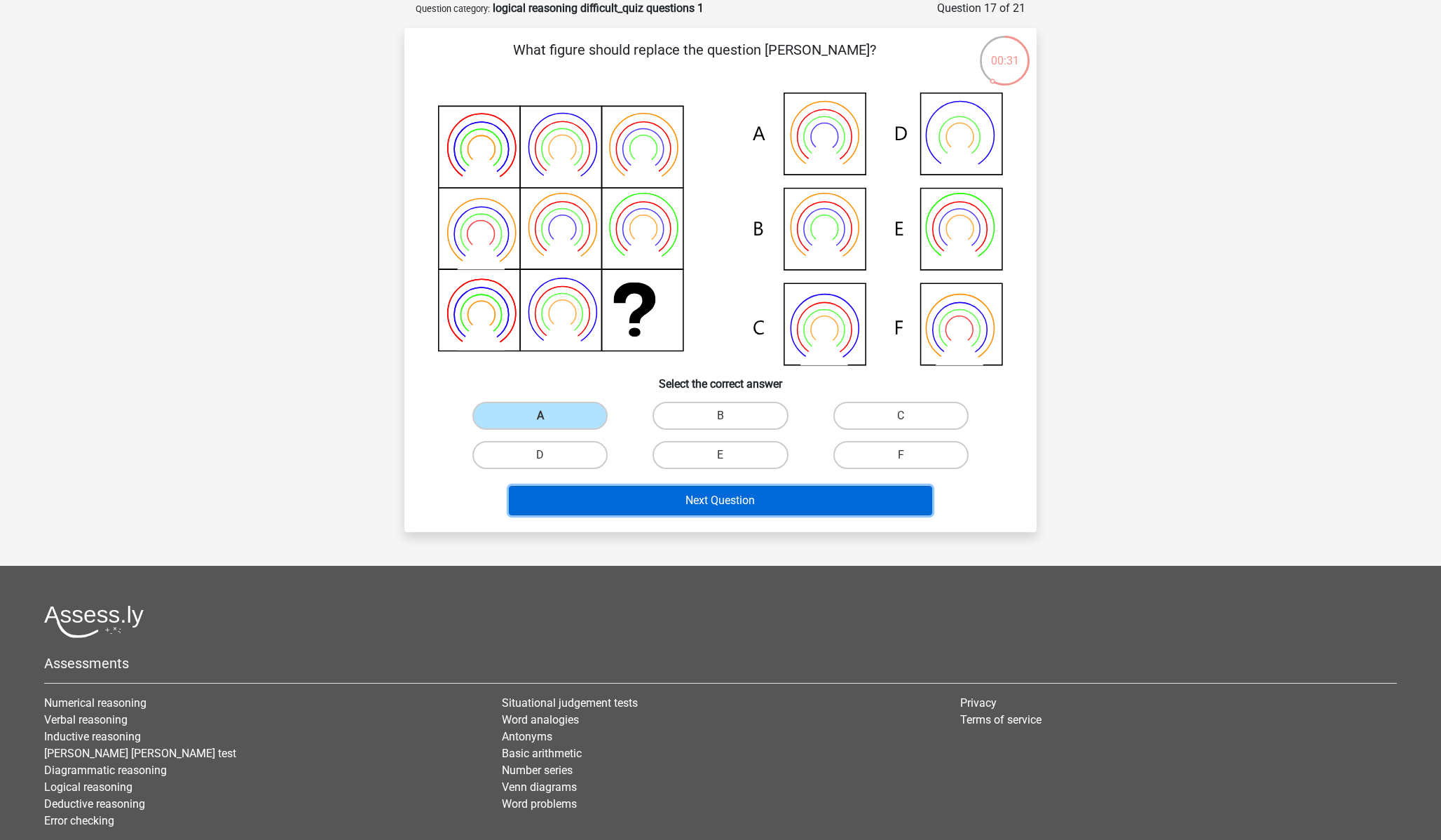
click at [664, 493] on button "Next Question" at bounding box center [720, 501] width 424 height 29
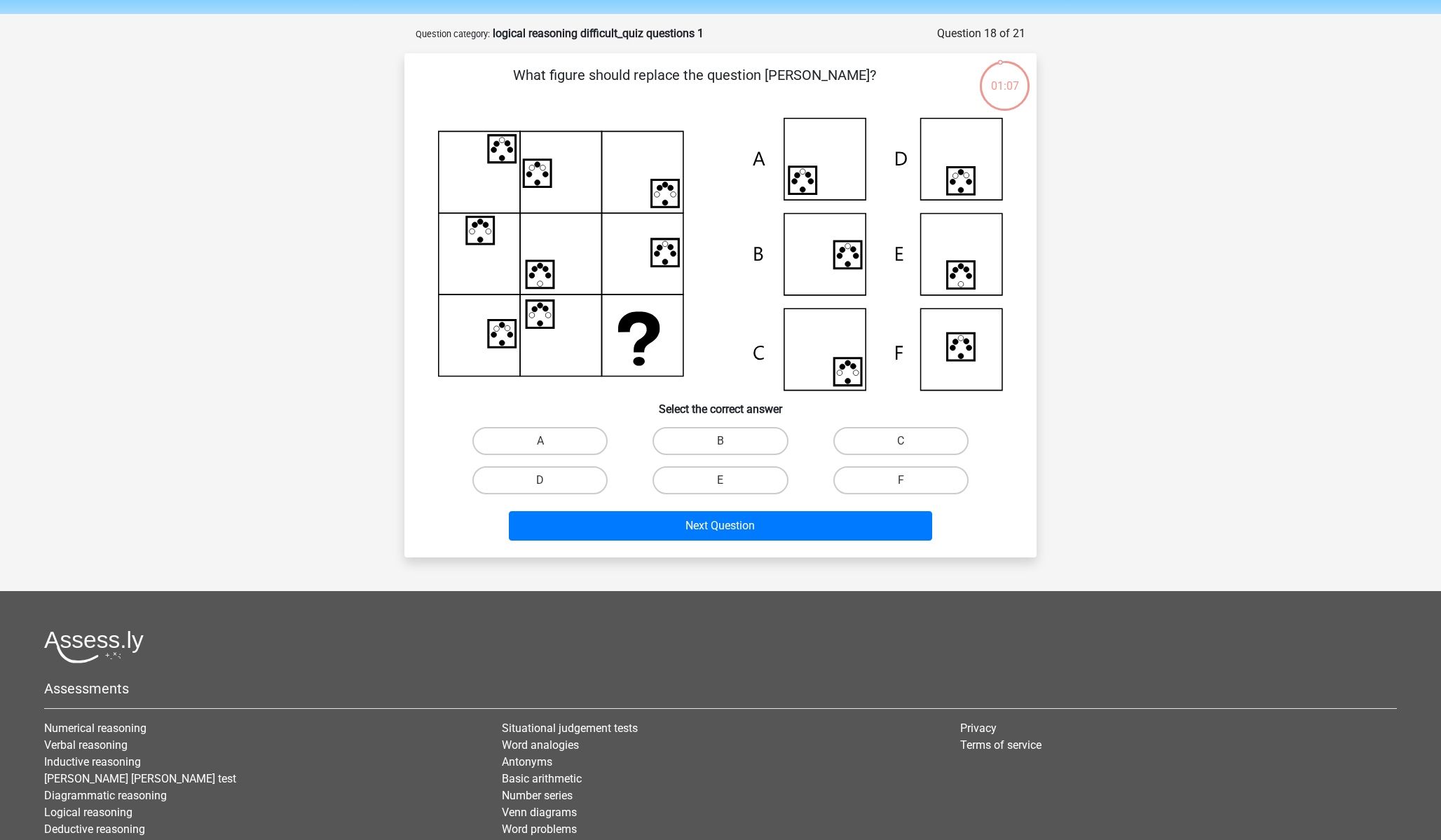
scroll to position [44, 0]
click at [898, 471] on label "F" at bounding box center [901, 481] width 135 height 28
click at [901, 481] on input "F" at bounding box center [906, 485] width 9 height 9
radio input "true"
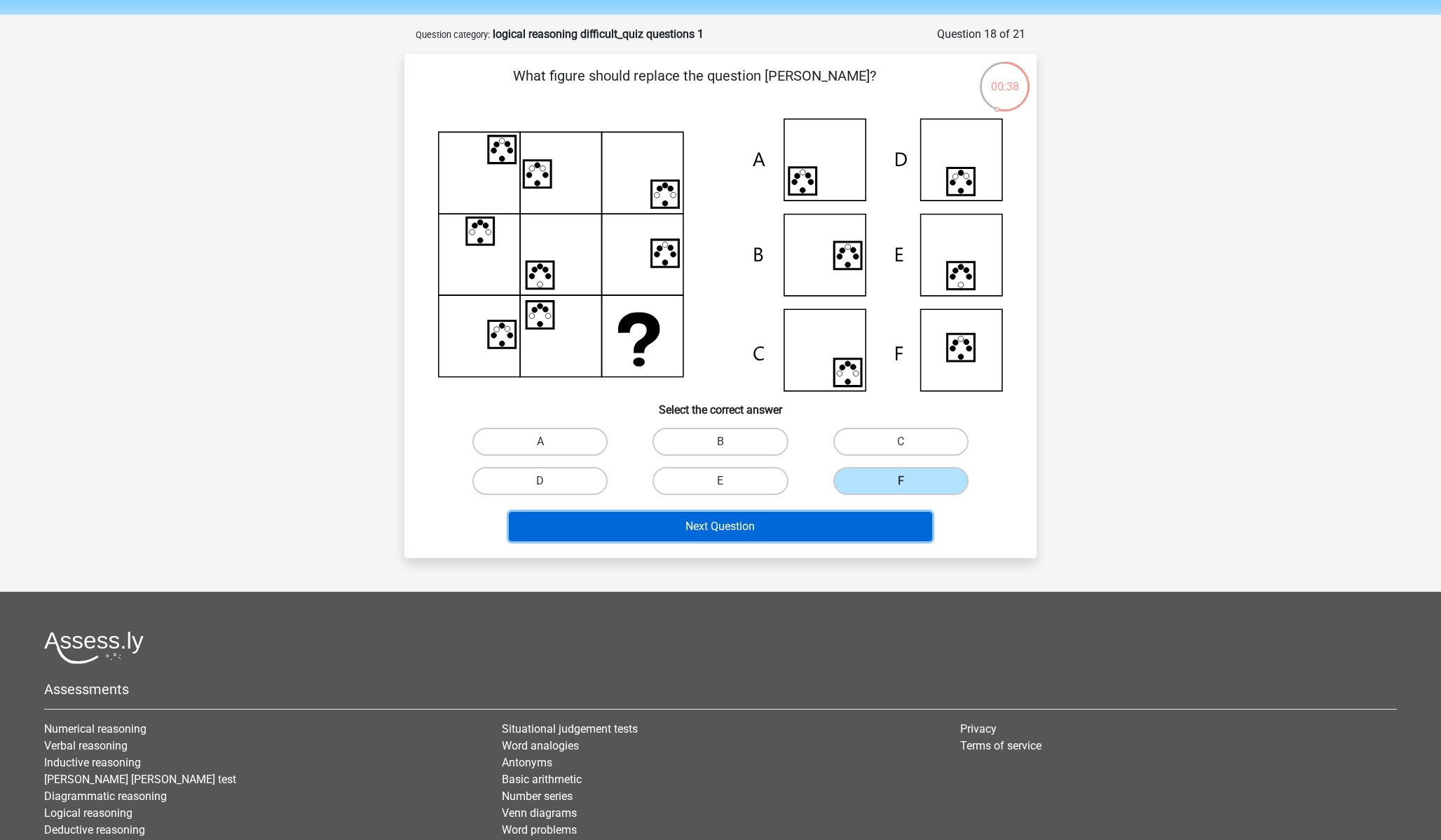
click at [812, 523] on button "Next Question" at bounding box center [720, 526] width 424 height 29
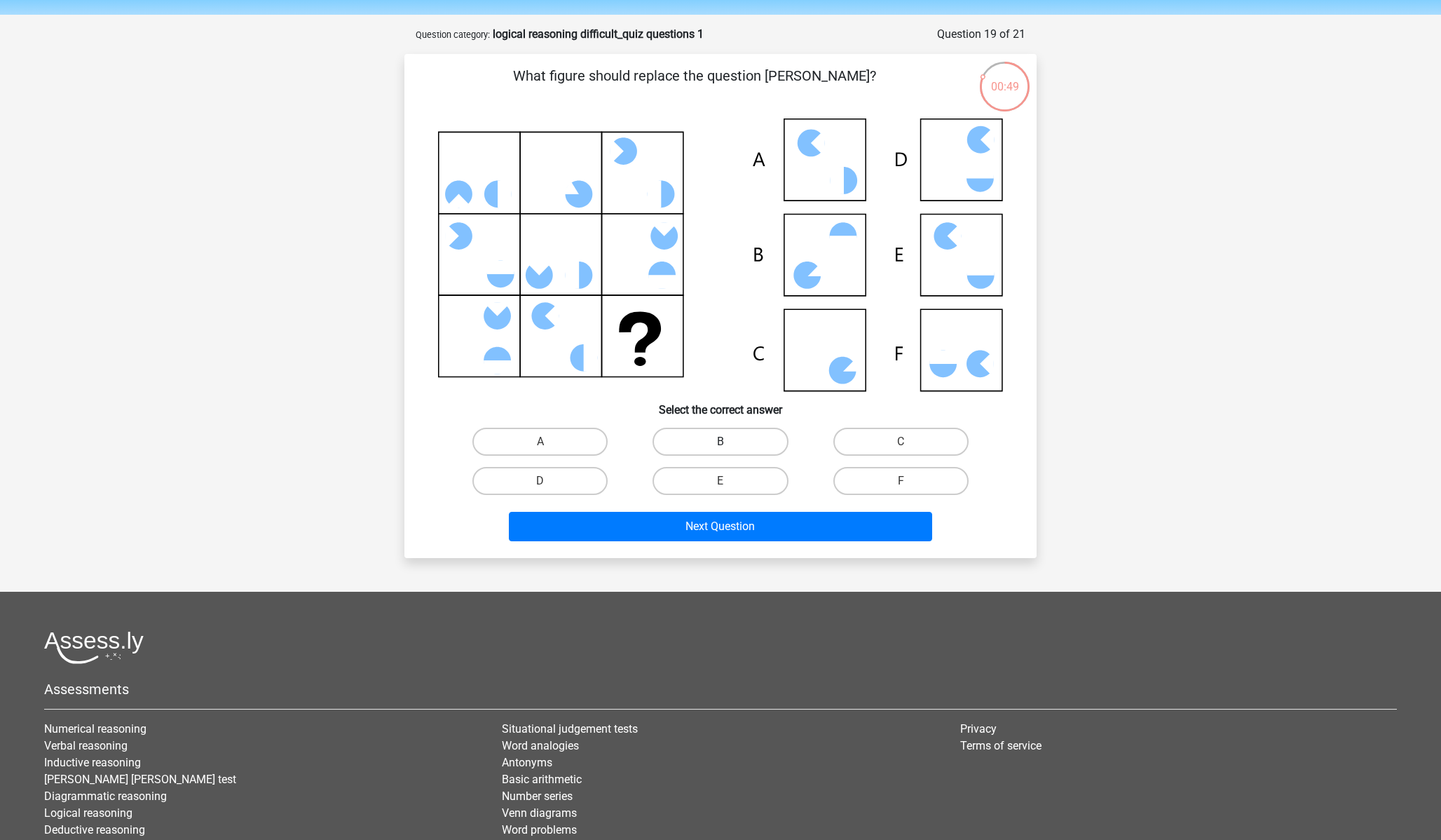
click at [761, 445] on label "B" at bounding box center [720, 441] width 135 height 28
click at [730, 445] on input "B" at bounding box center [725, 446] width 9 height 9
radio input "true"
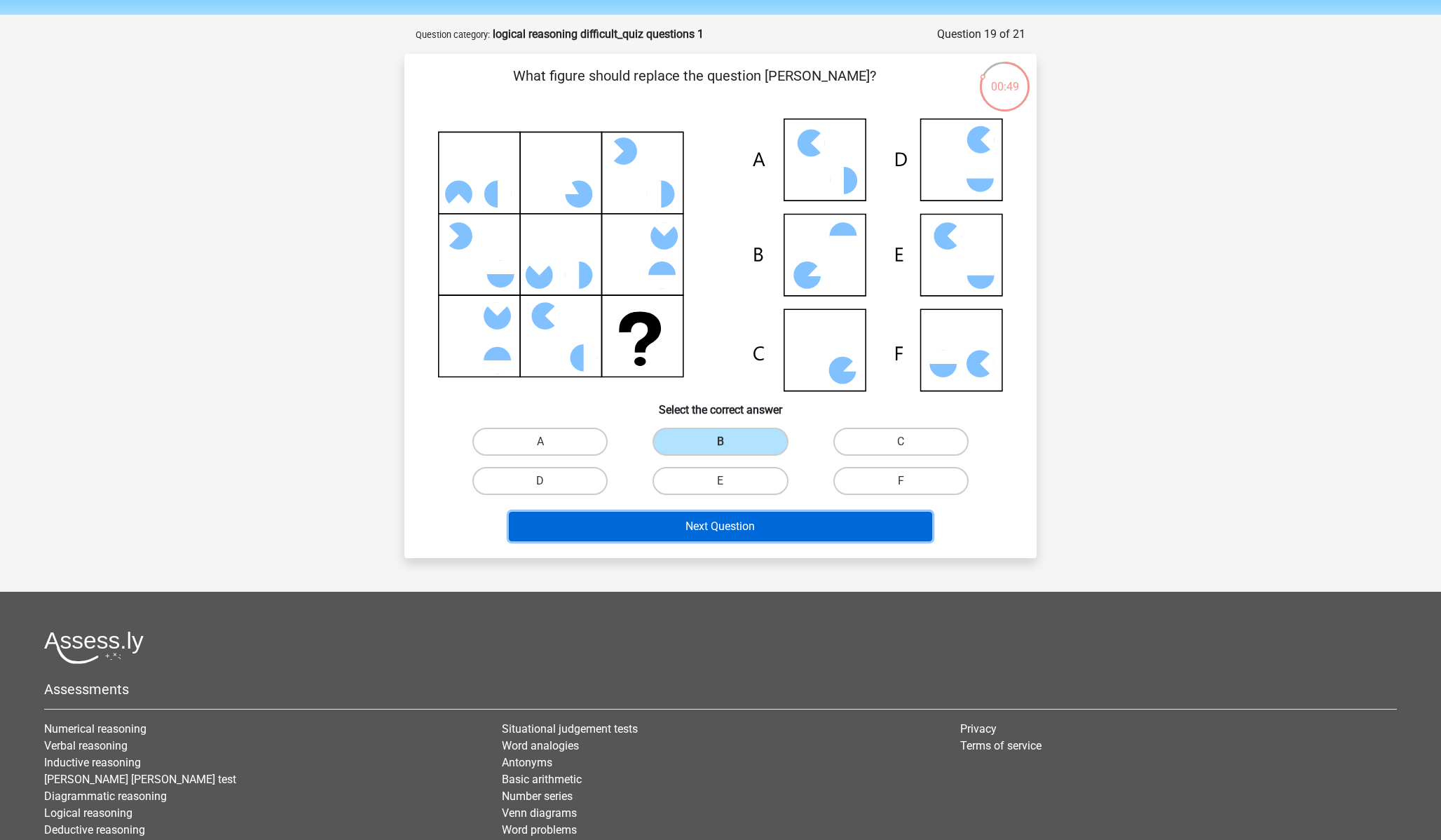
click at [765, 523] on button "Next Question" at bounding box center [720, 526] width 424 height 29
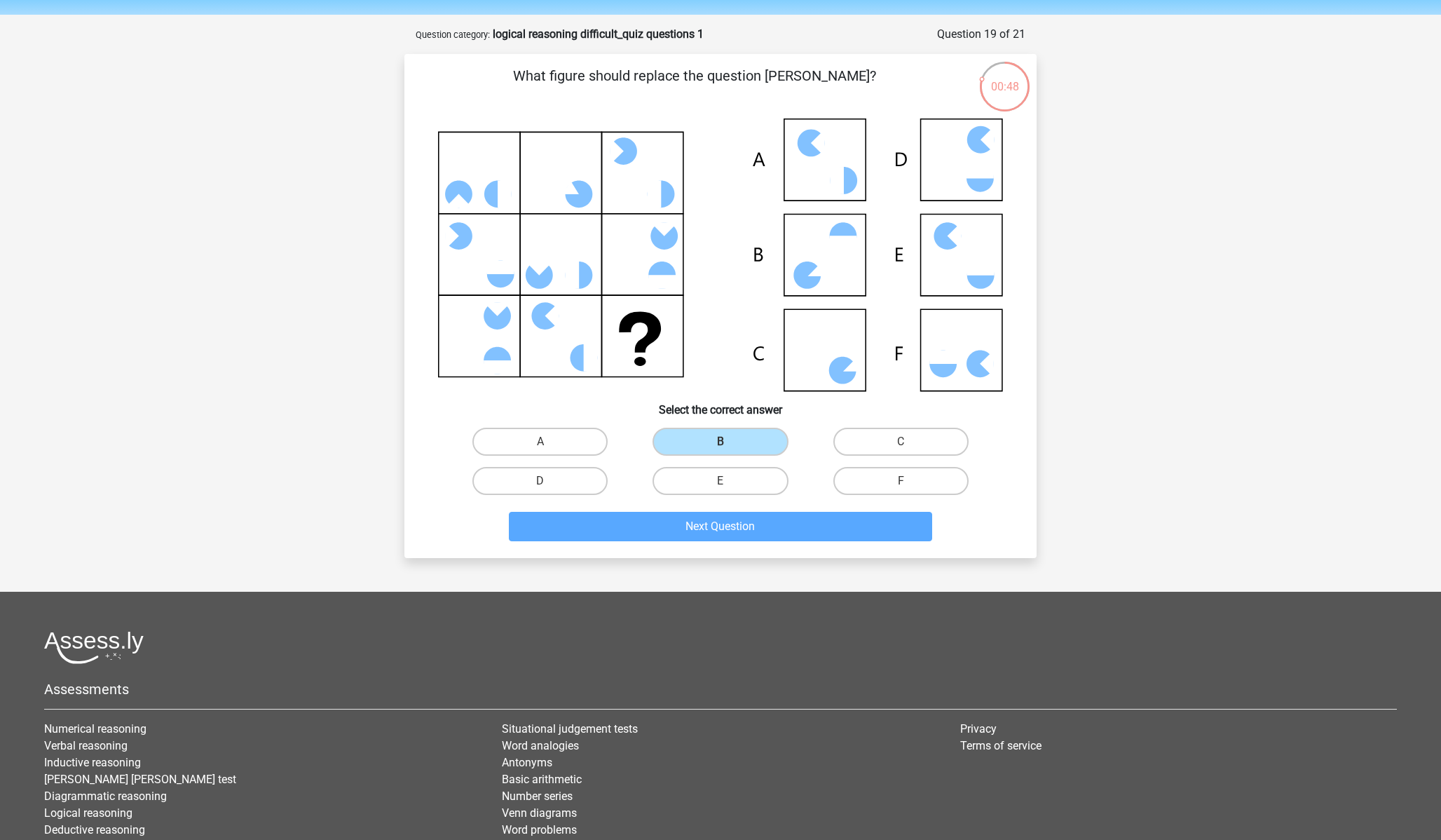
scroll to position [70, 0]
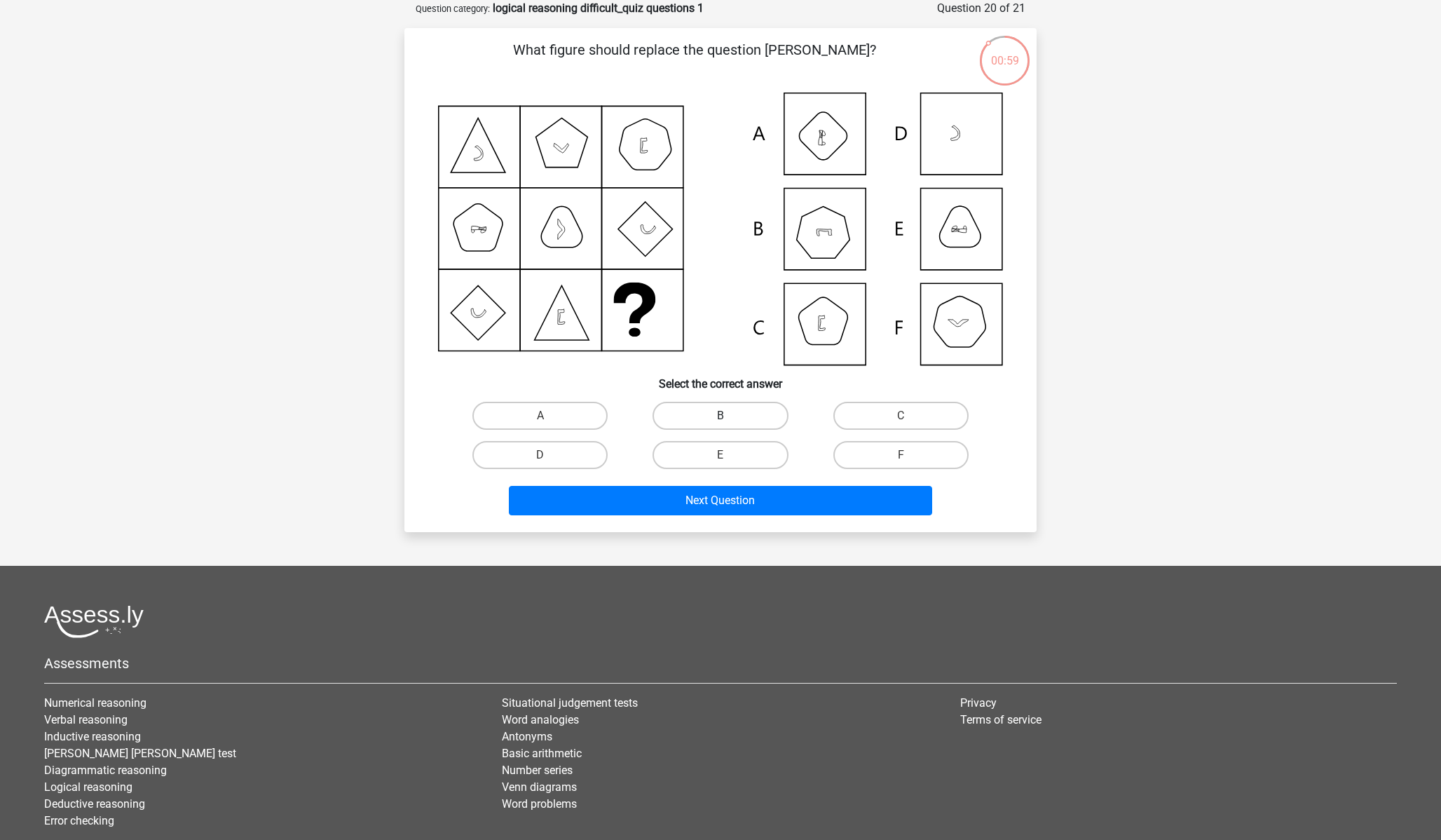
click at [731, 410] on label "B" at bounding box center [720, 415] width 135 height 28
click at [730, 416] on input "B" at bounding box center [725, 420] width 9 height 9
radio input "true"
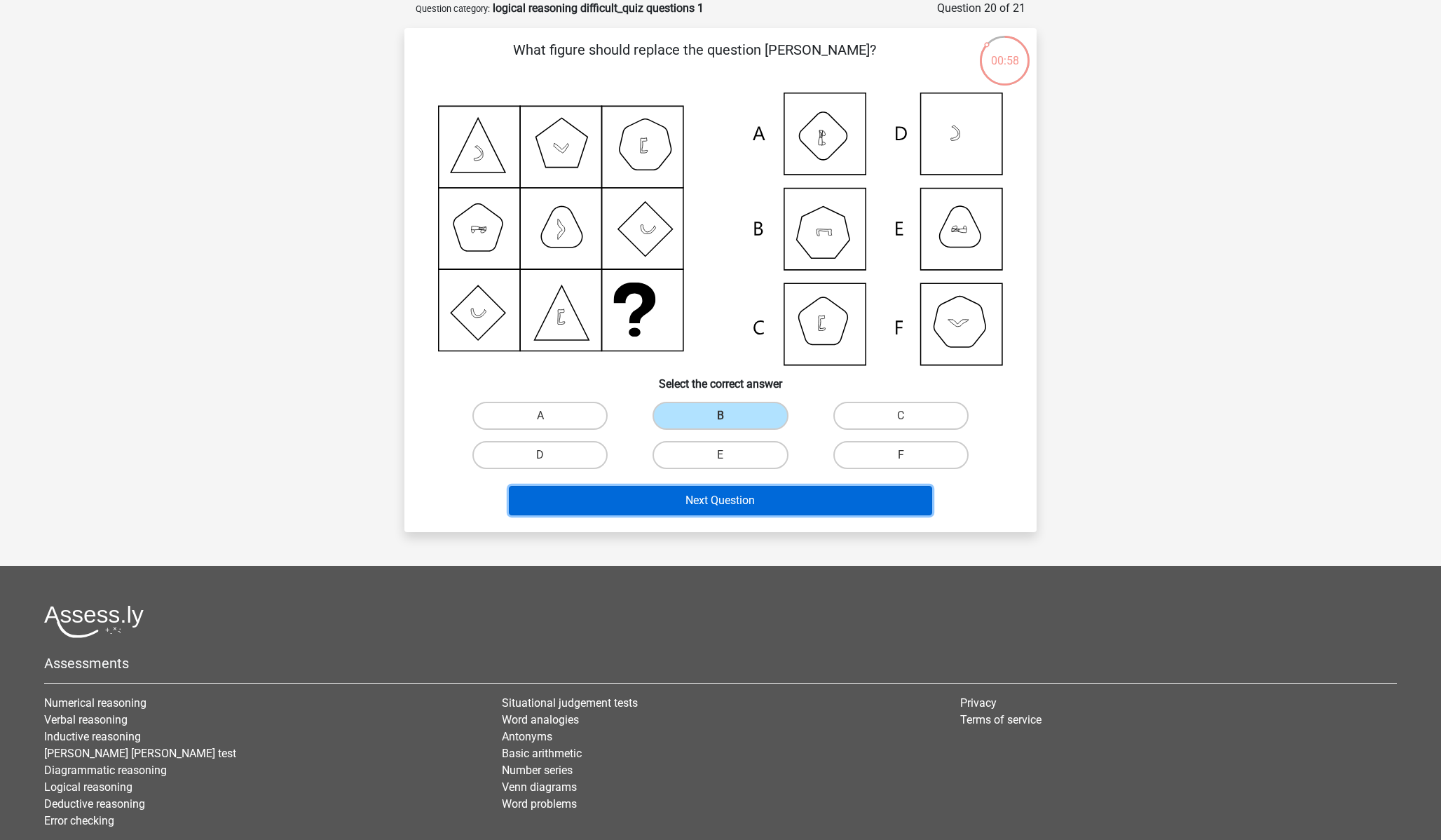
click at [733, 495] on button "Next Question" at bounding box center [720, 501] width 424 height 29
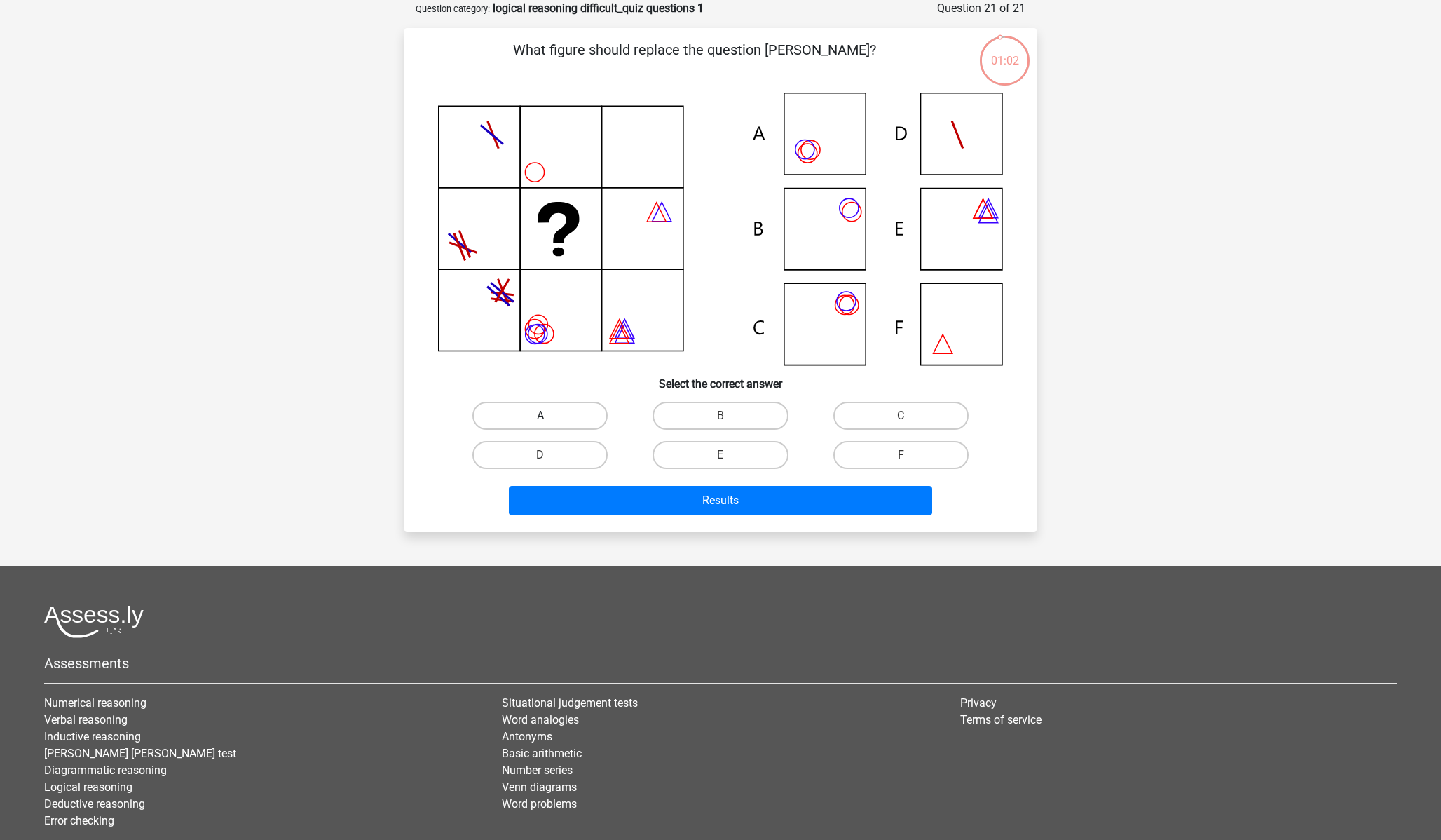
click at [568, 413] on label "A" at bounding box center [540, 415] width 135 height 28
click at [550, 416] on input "A" at bounding box center [545, 420] width 9 height 9
radio input "true"
click at [602, 430] on div "D" at bounding box center [540, 415] width 169 height 28
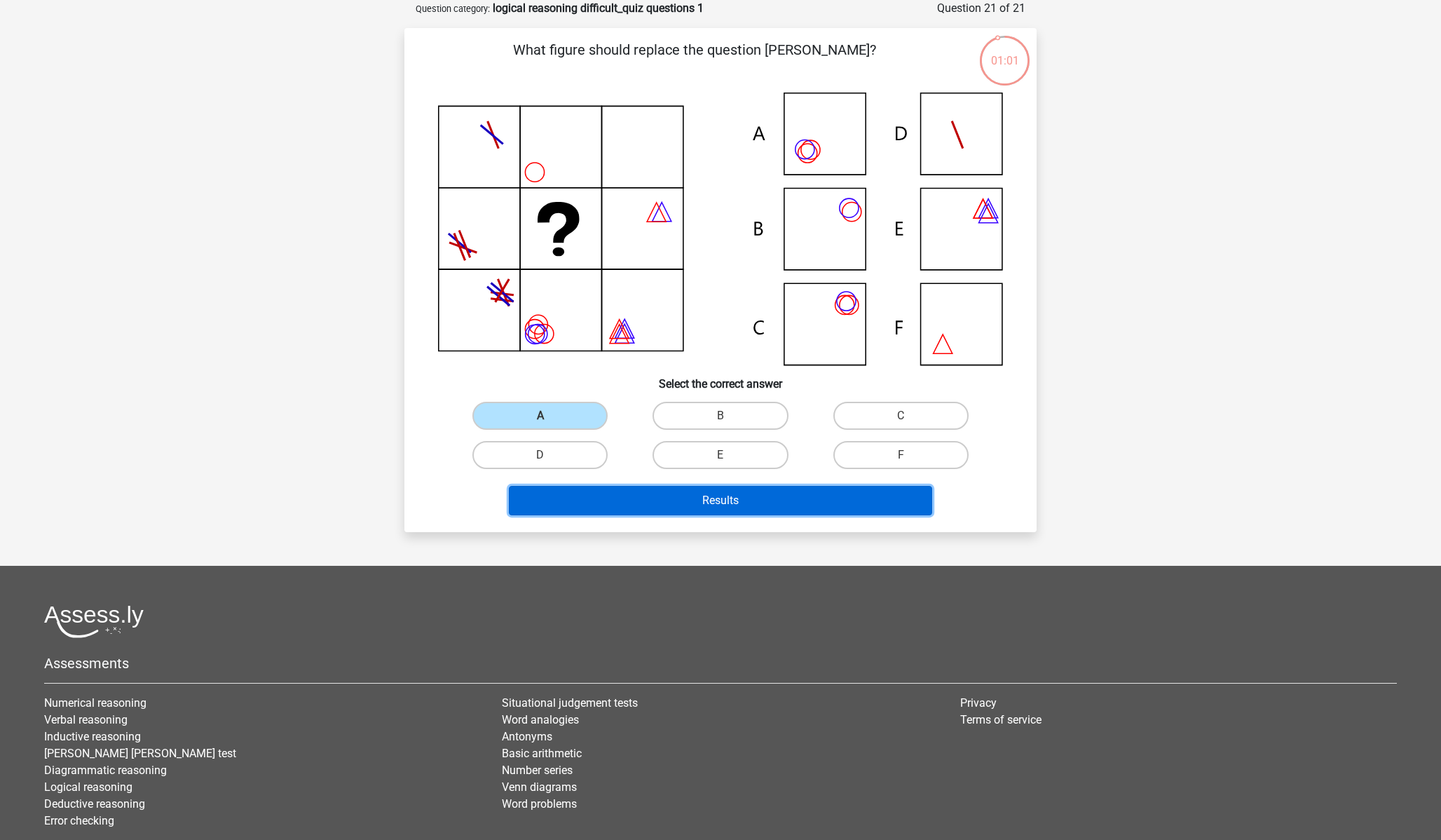
click at [602, 493] on button "Results" at bounding box center [720, 501] width 424 height 29
